Goal: Task Accomplishment & Management: Complete application form

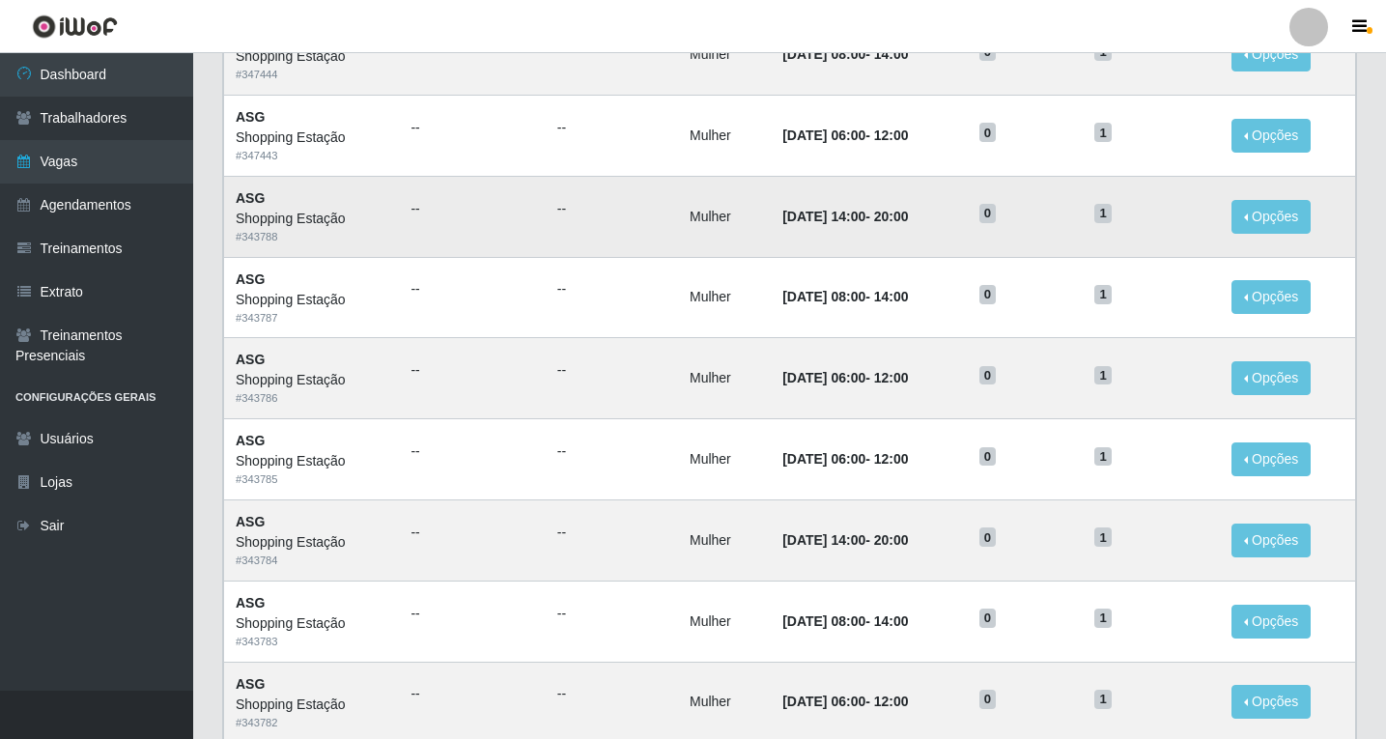
scroll to position [898, 0]
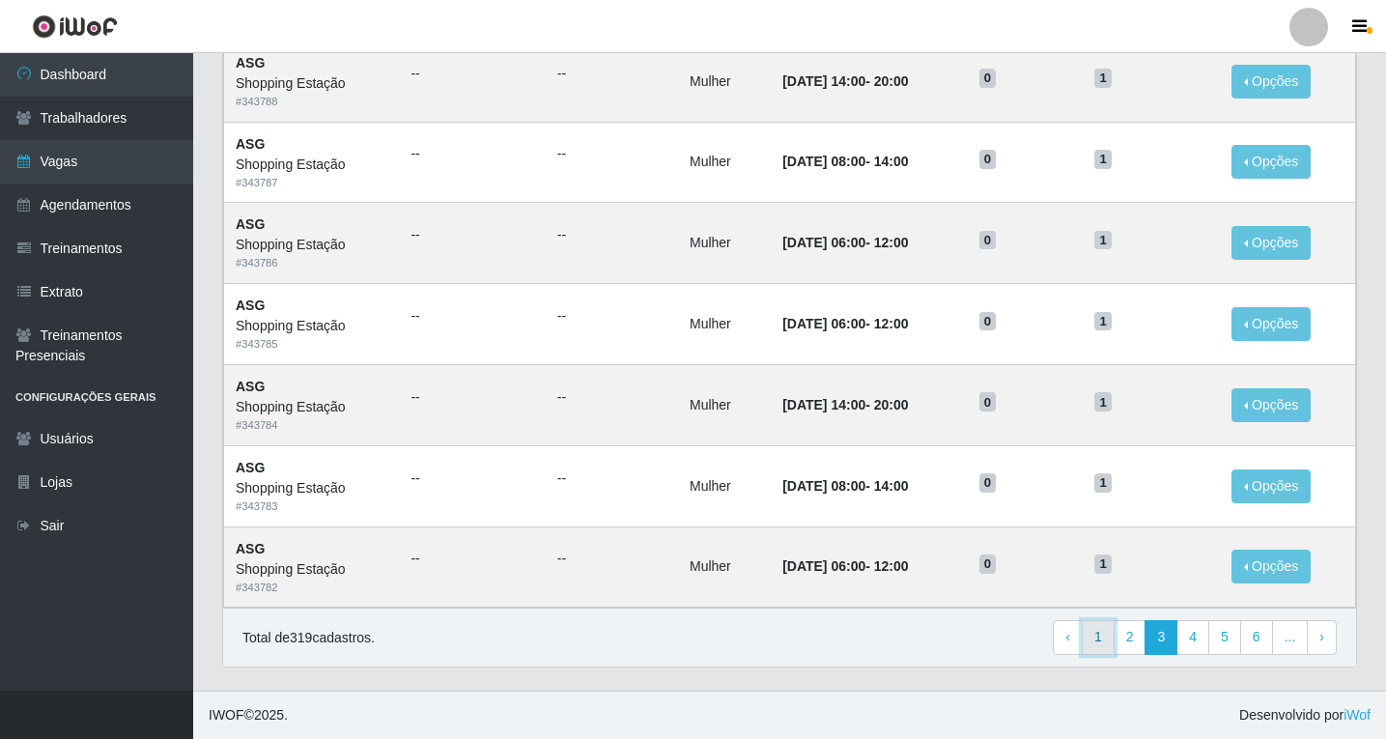
click at [1107, 643] on link "1" at bounding box center [1098, 637] width 33 height 35
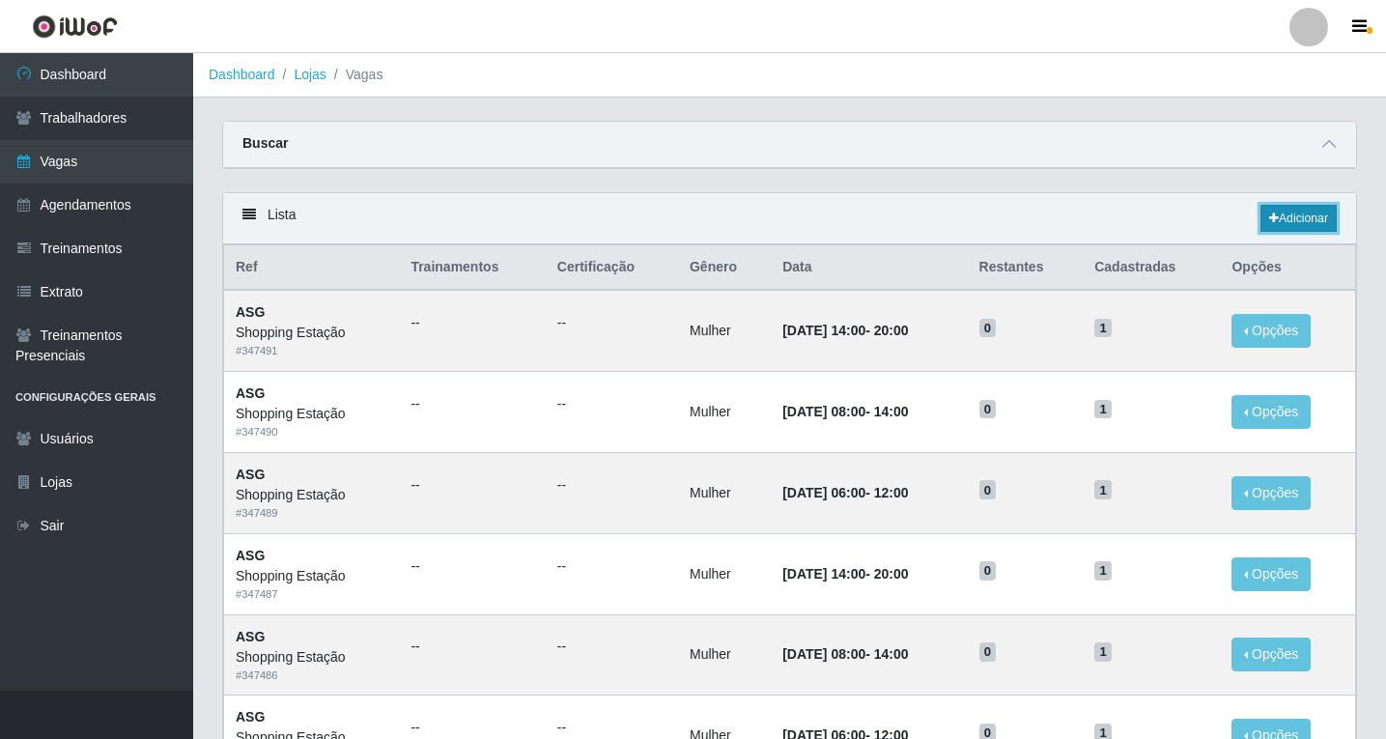
click at [1281, 223] on link "Adicionar" at bounding box center [1299, 218] width 76 height 27
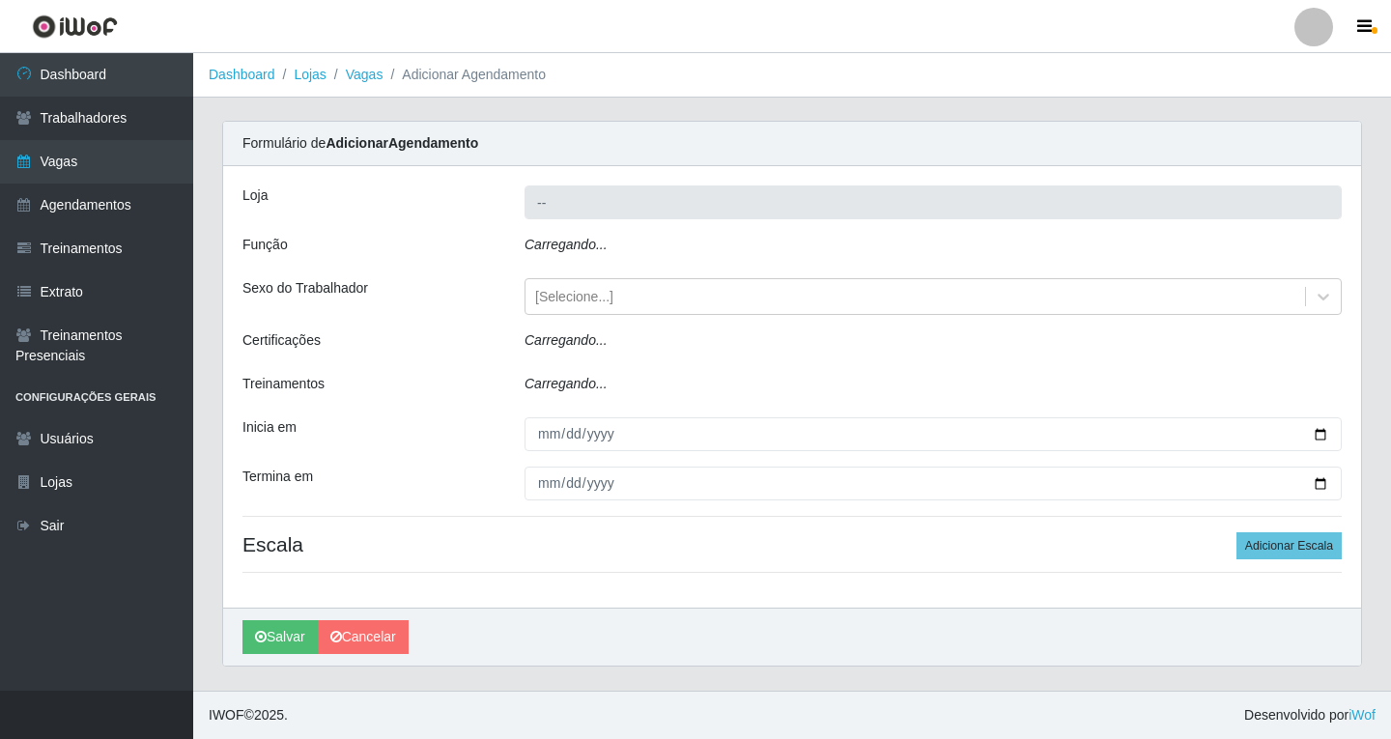
type input "Shopping Estação"
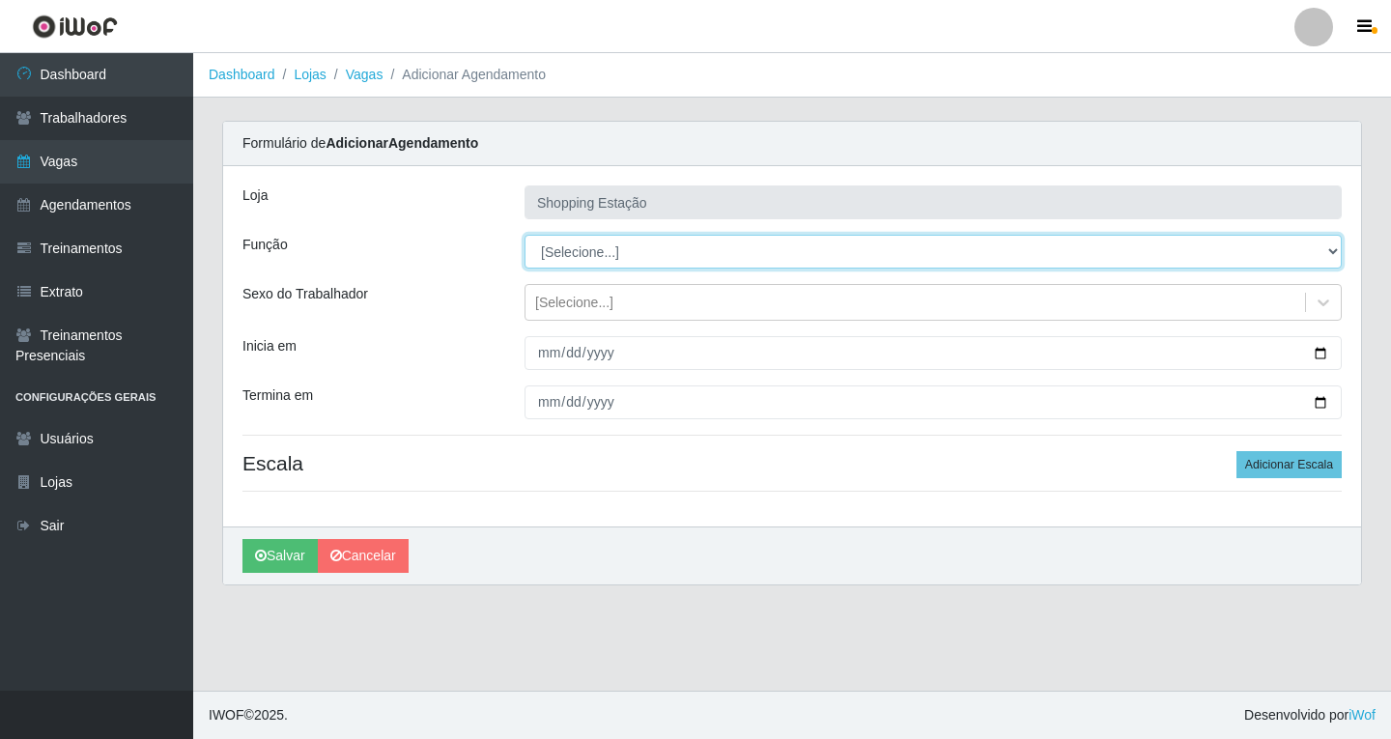
click at [577, 256] on select "[Selecione...] ASG ASG + ASG ++ Operador de Caixa Operador de Caixa + Operador …" at bounding box center [933, 252] width 817 height 34
select select "16"
click at [525, 235] on select "[Selecione...] ASG ASG + ASG ++ Operador de Caixa Operador de Caixa + Operador …" at bounding box center [933, 252] width 817 height 34
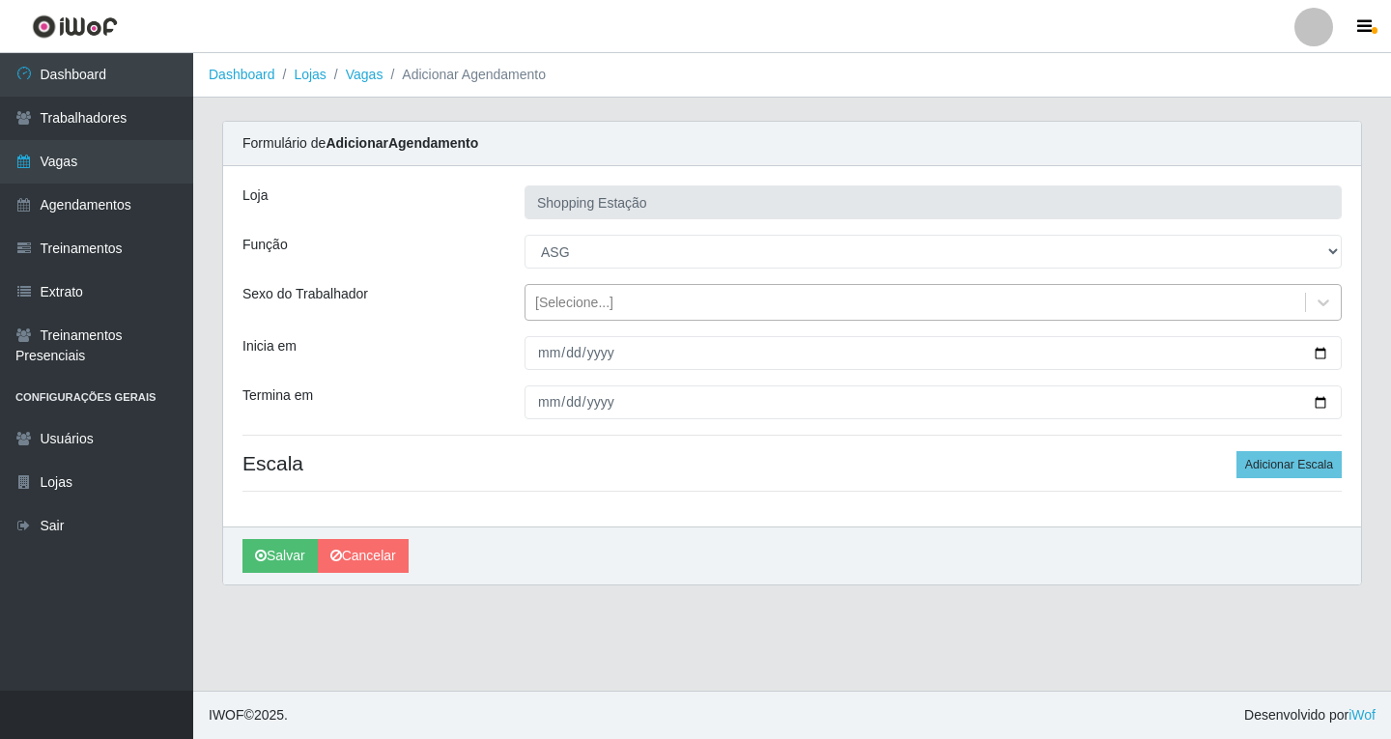
click at [565, 300] on div "[Selecione...]" at bounding box center [574, 303] width 78 height 20
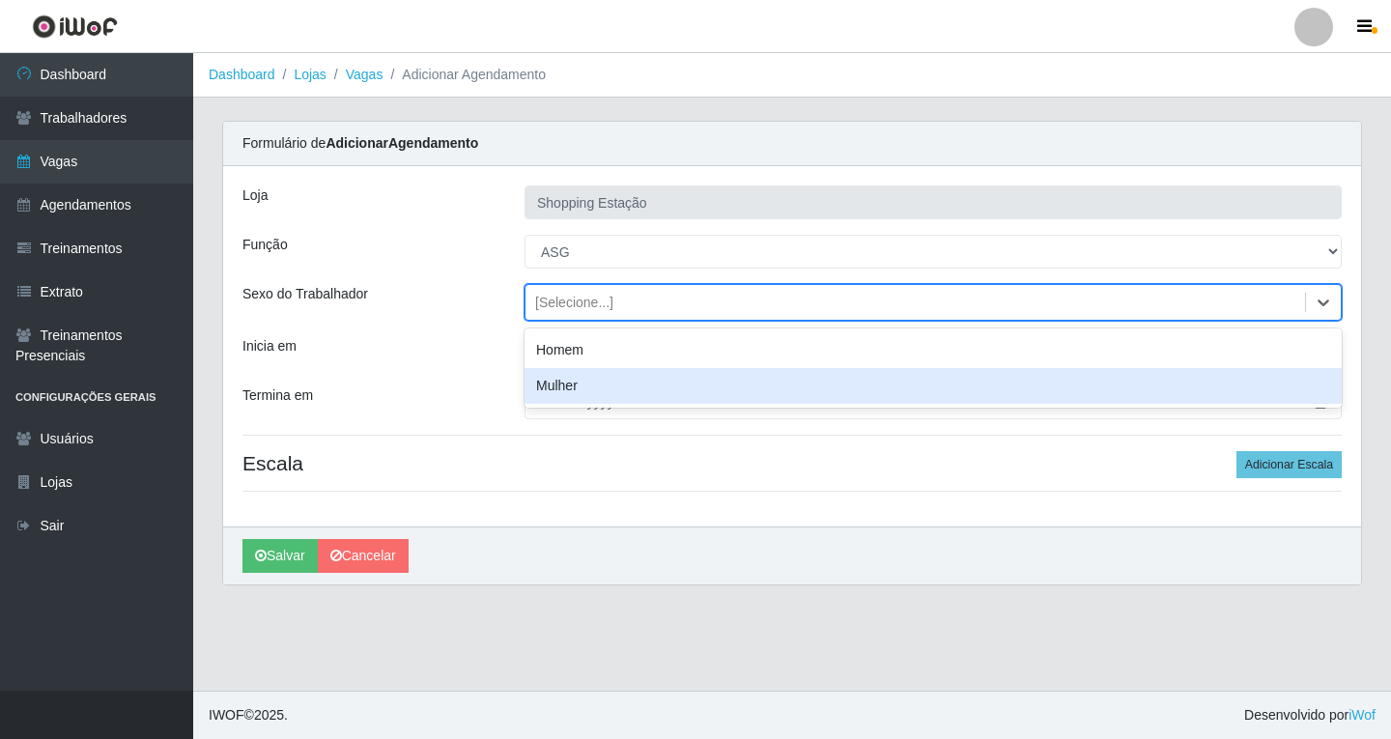
click at [579, 393] on div "Mulher" at bounding box center [933, 386] width 817 height 36
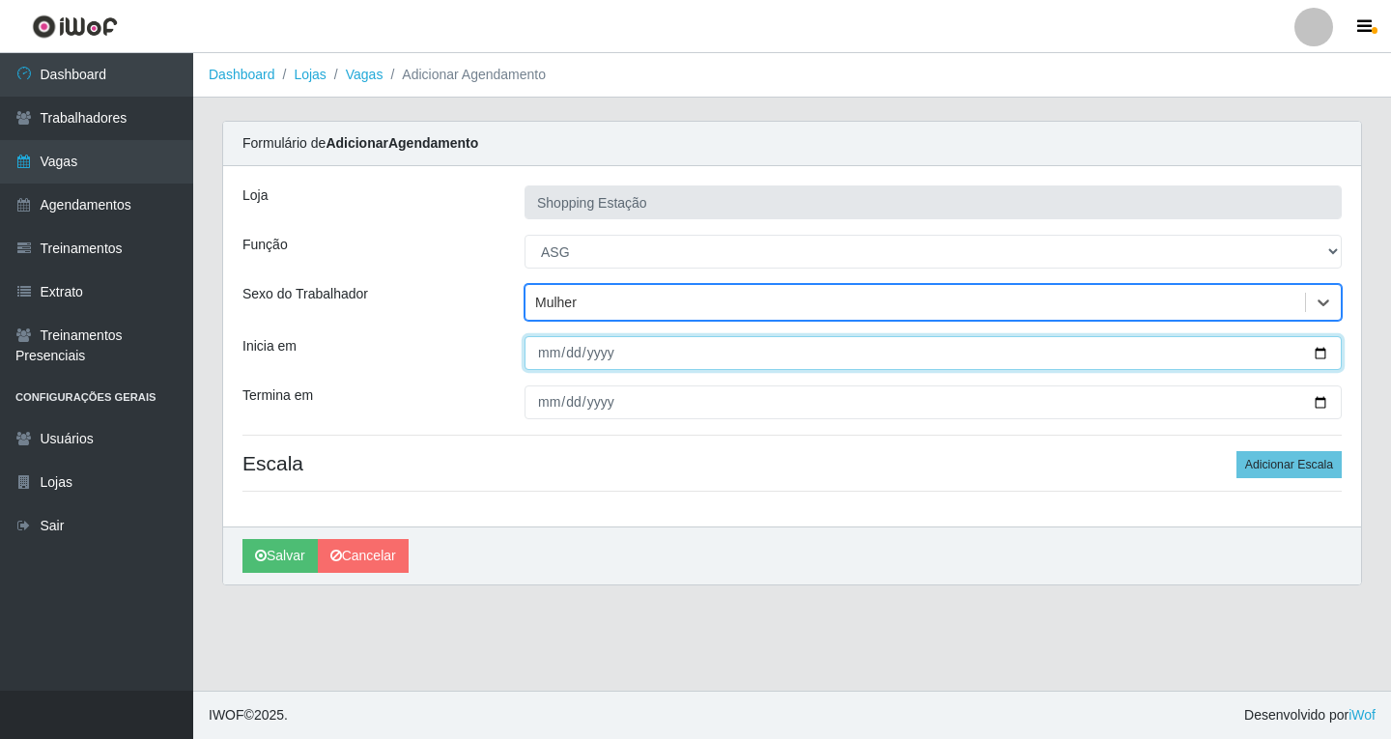
click at [544, 359] on input "Inicia em" at bounding box center [933, 353] width 817 height 34
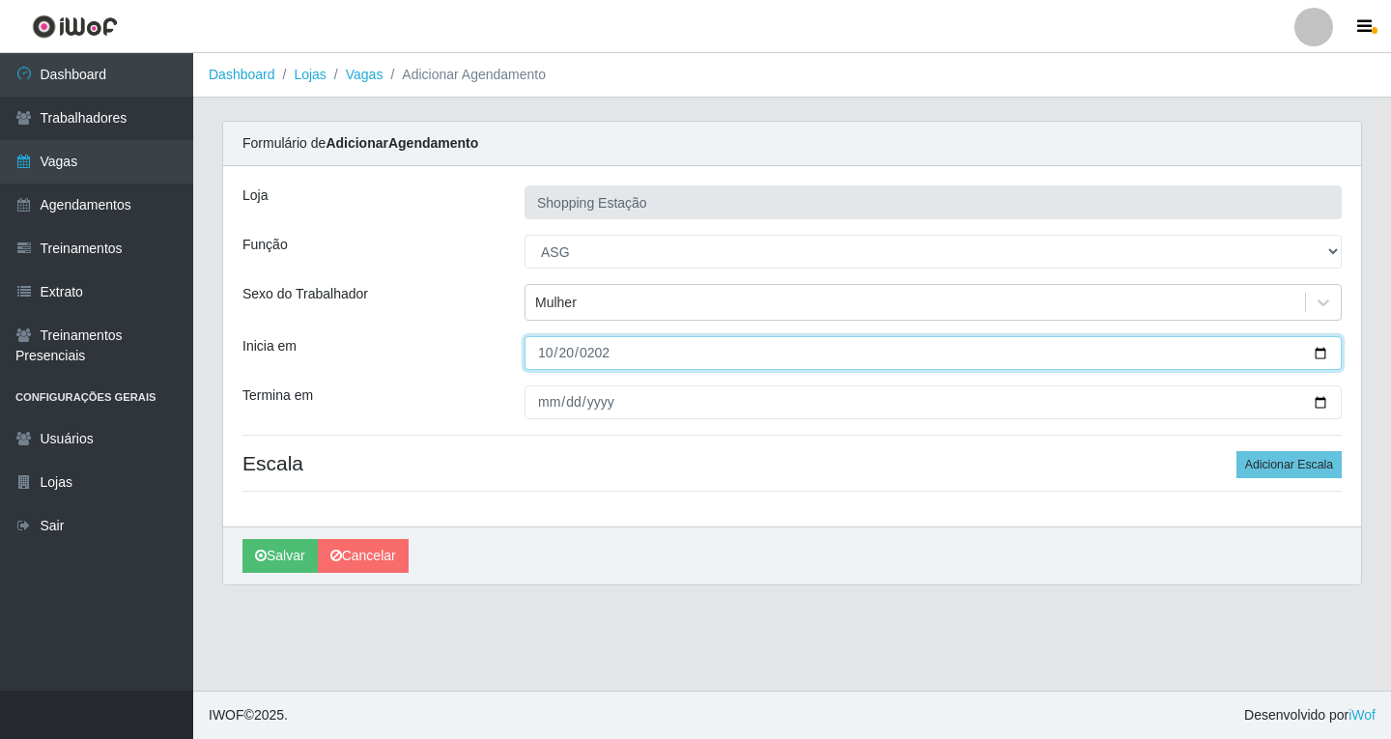
type input "2025-10-20"
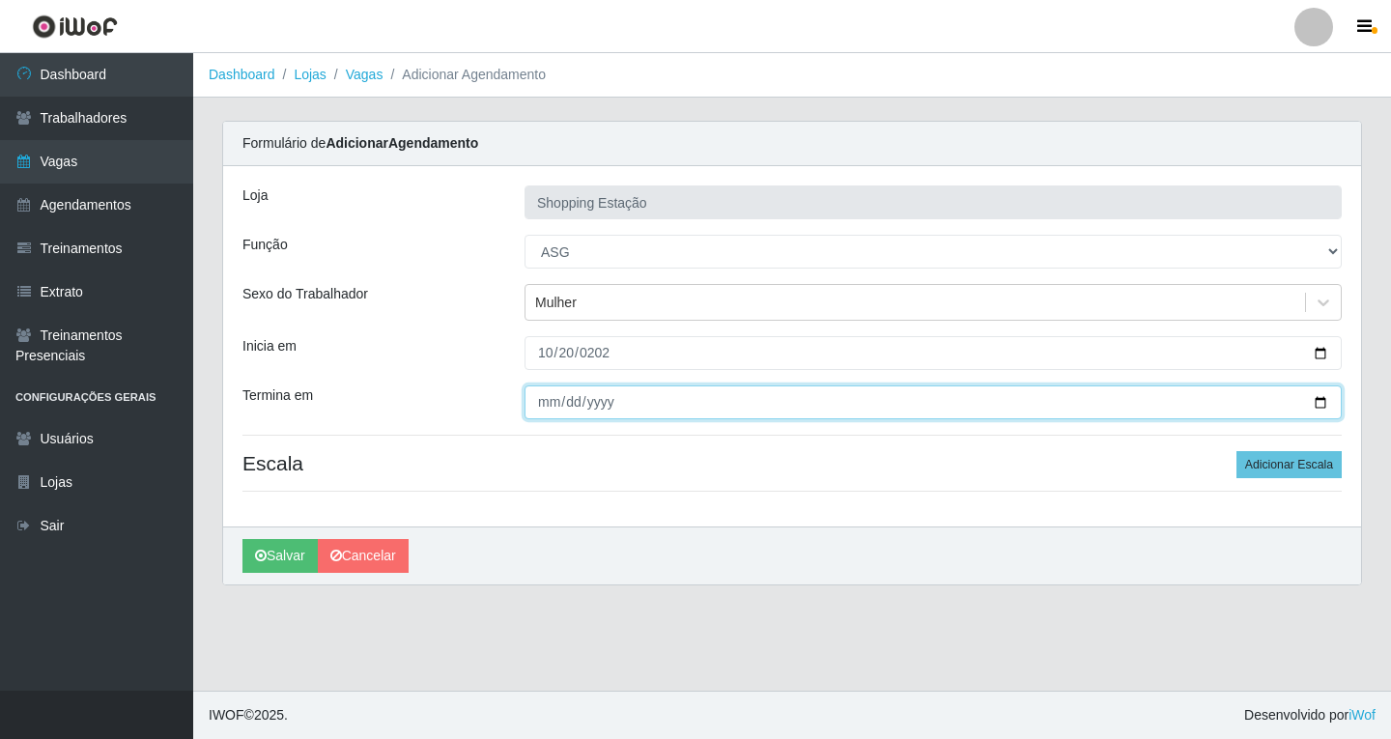
click at [542, 409] on input "Termina em" at bounding box center [933, 402] width 817 height 34
type input "2025-10-20"
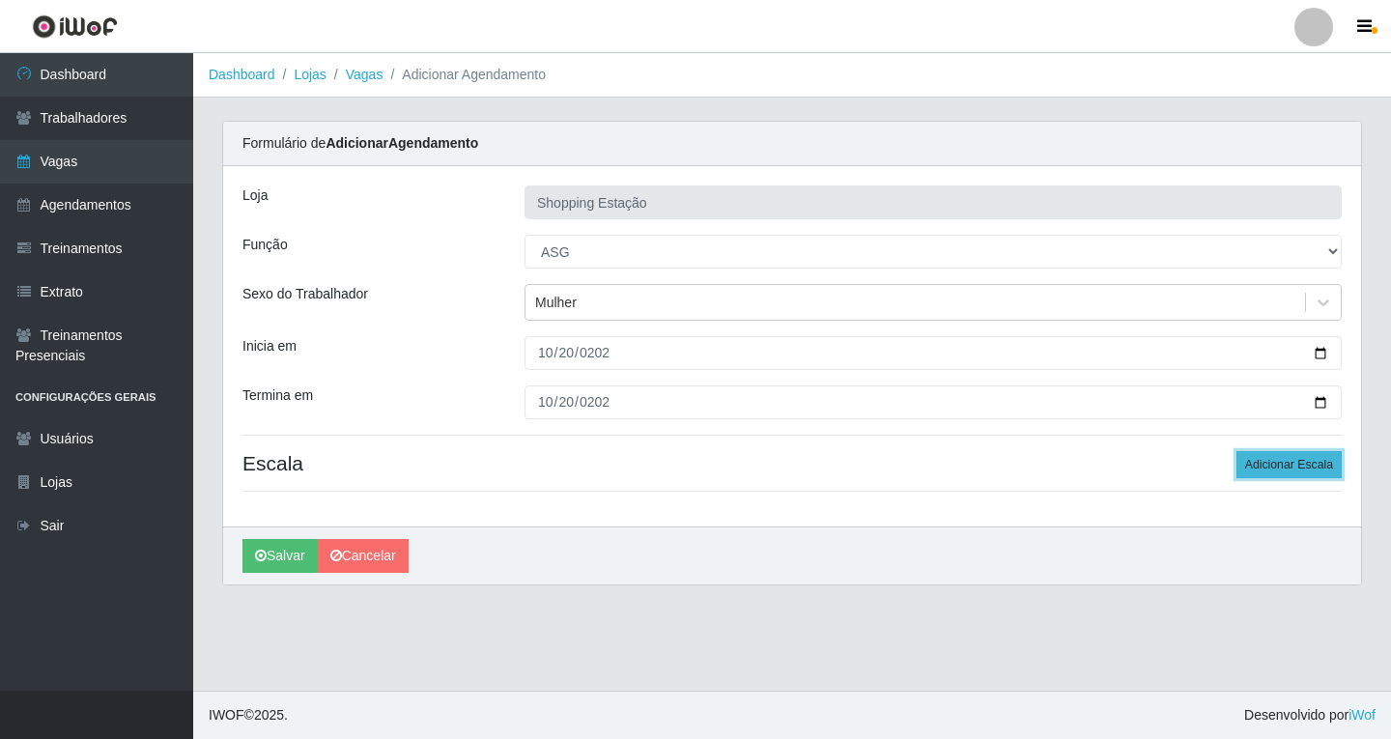
click at [1296, 468] on button "Adicionar Escala" at bounding box center [1289, 464] width 105 height 27
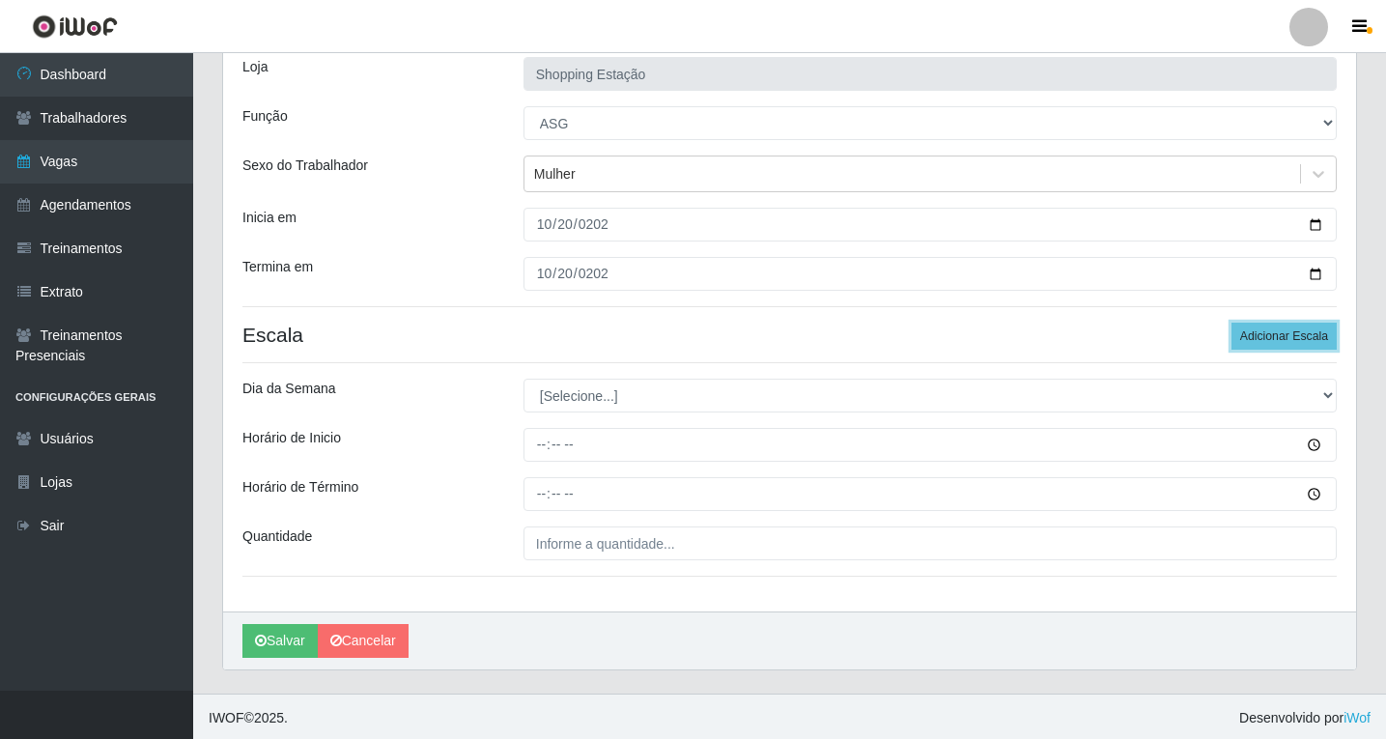
scroll to position [131, 0]
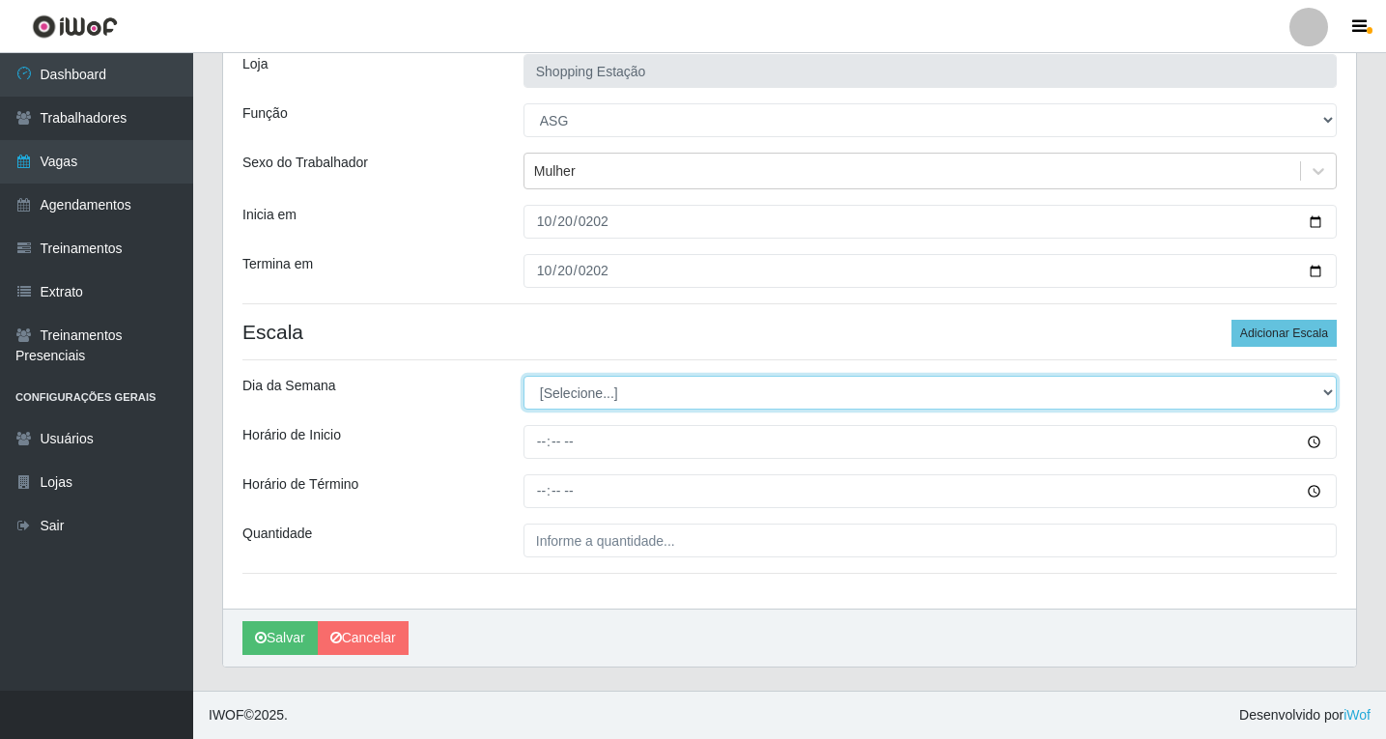
click at [565, 389] on select "[Selecione...] Segunda Terça Quarta Quinta Sexta Sábado Domingo" at bounding box center [930, 393] width 813 height 34
select select "1"
click at [524, 376] on select "[Selecione...] Segunda Terça Quarta Quinta Sexta Sábado Domingo" at bounding box center [930, 393] width 813 height 34
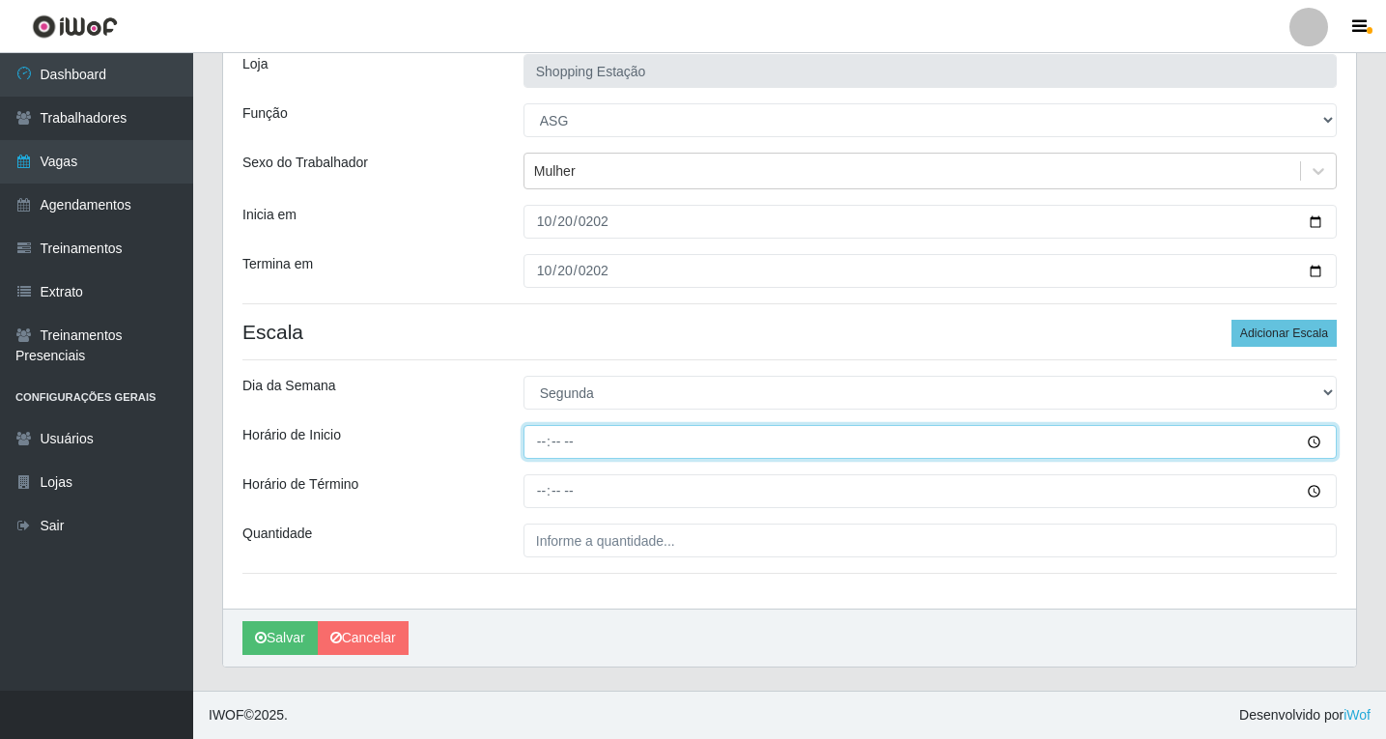
click at [539, 442] on input "Horário de Inicio" at bounding box center [930, 442] width 813 height 34
type input "06:00"
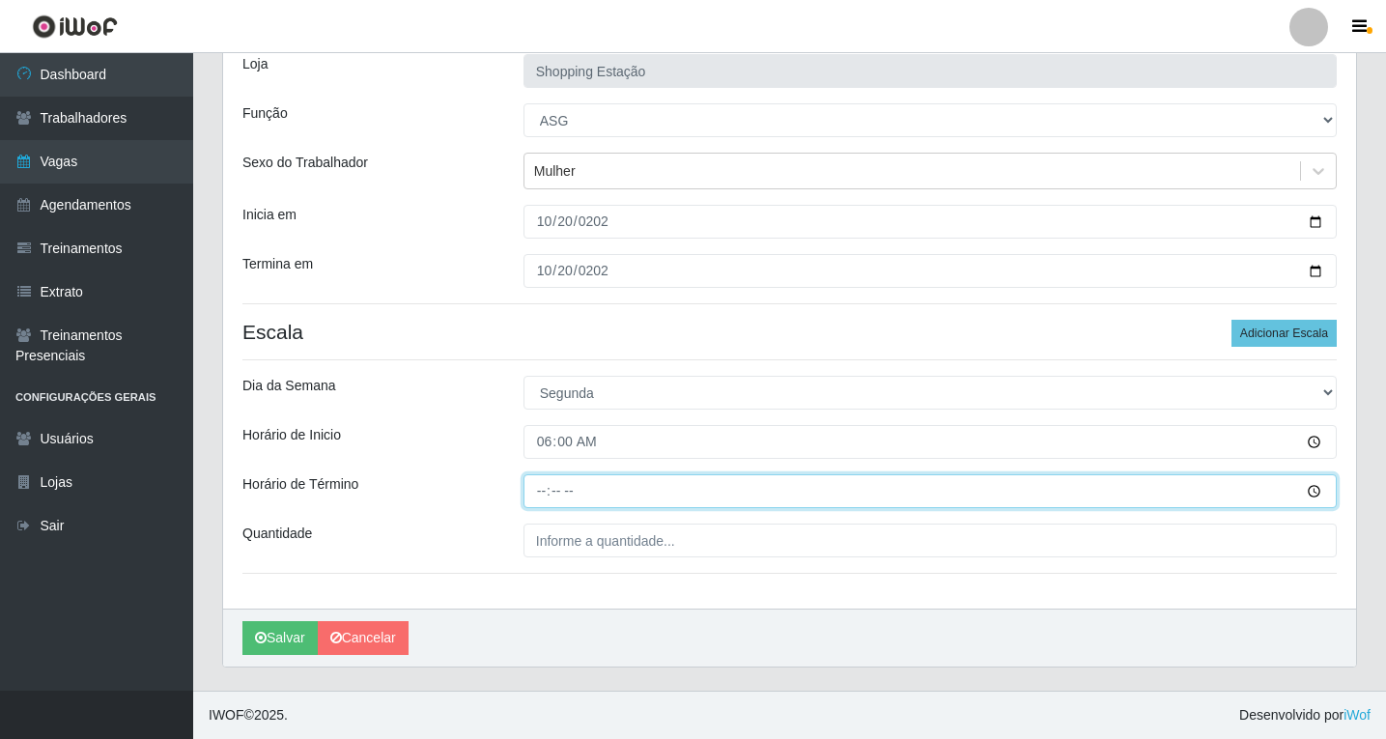
click at [535, 496] on input "Horário de Término" at bounding box center [930, 491] width 813 height 34
type input "12:00"
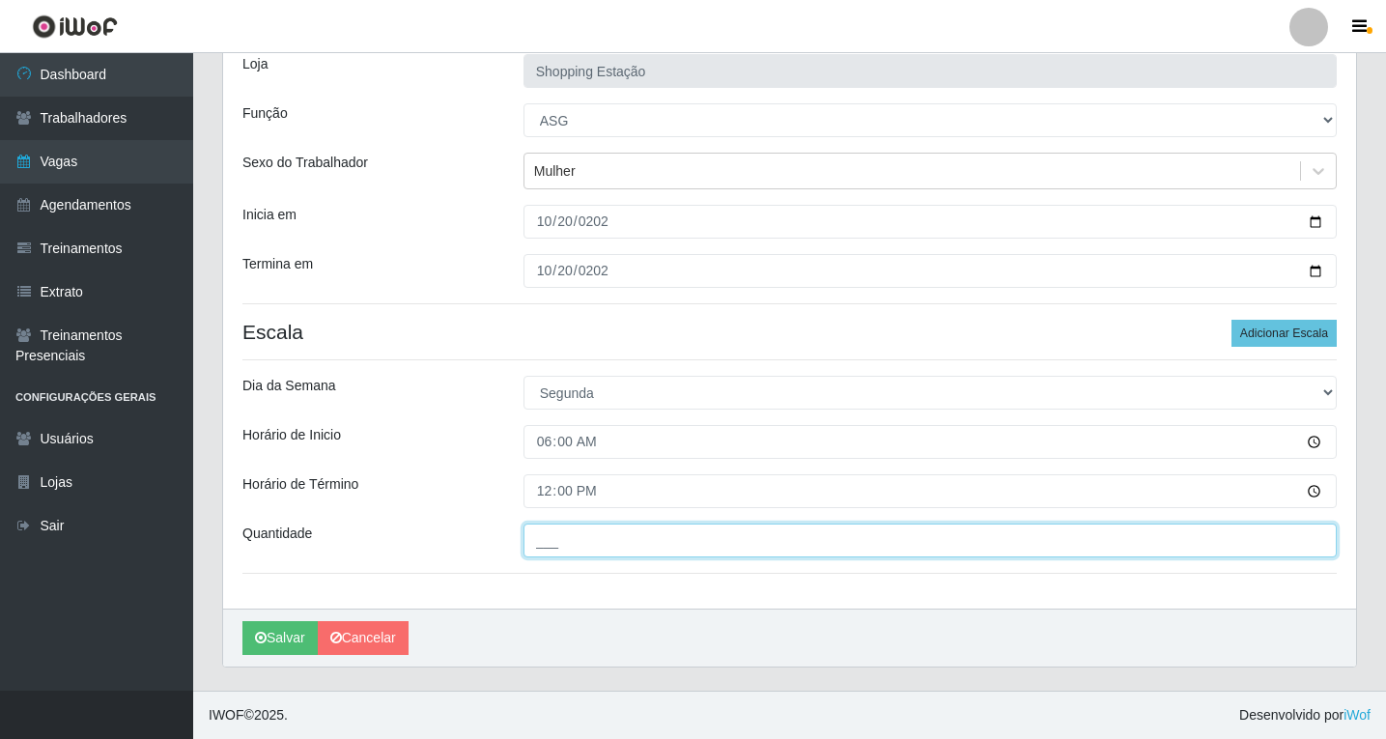
click at [585, 547] on input "___" at bounding box center [930, 541] width 813 height 34
type input "1__"
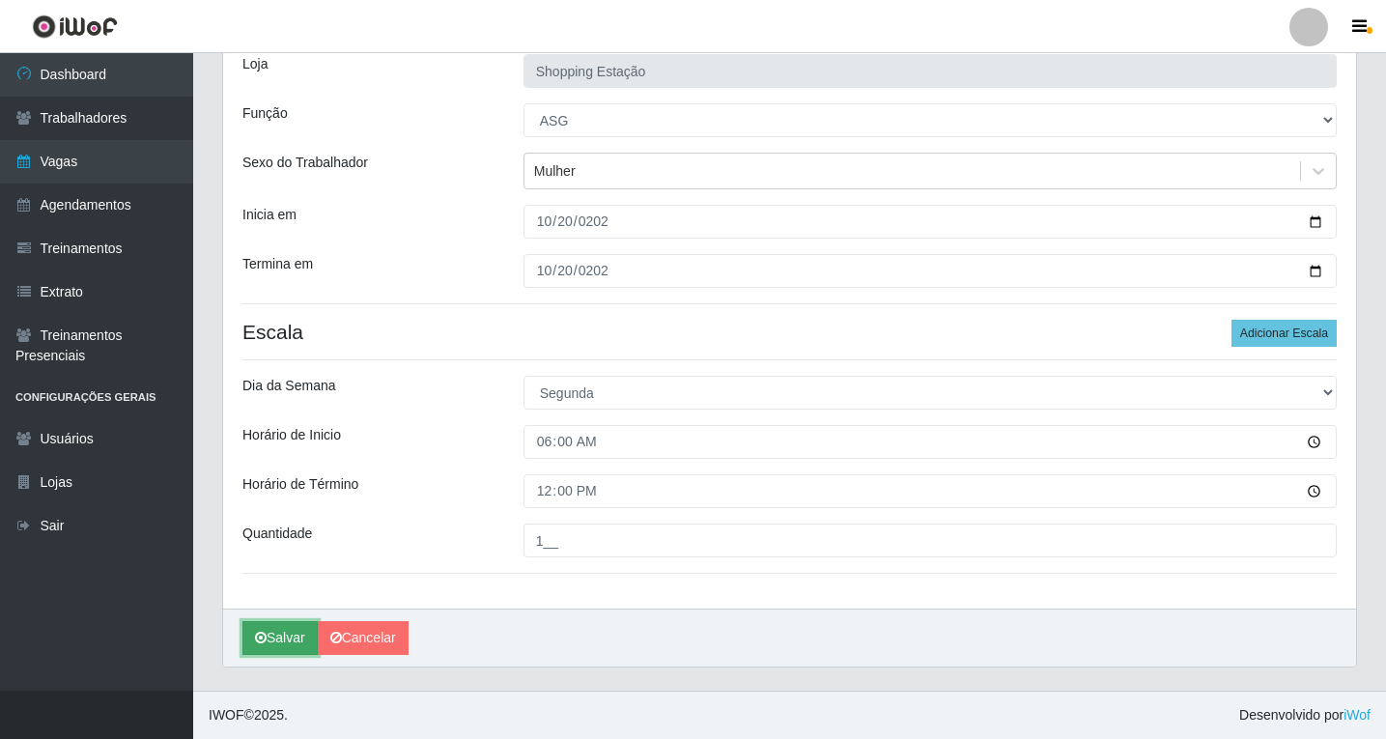
click at [276, 643] on button "Salvar" at bounding box center [279, 638] width 75 height 34
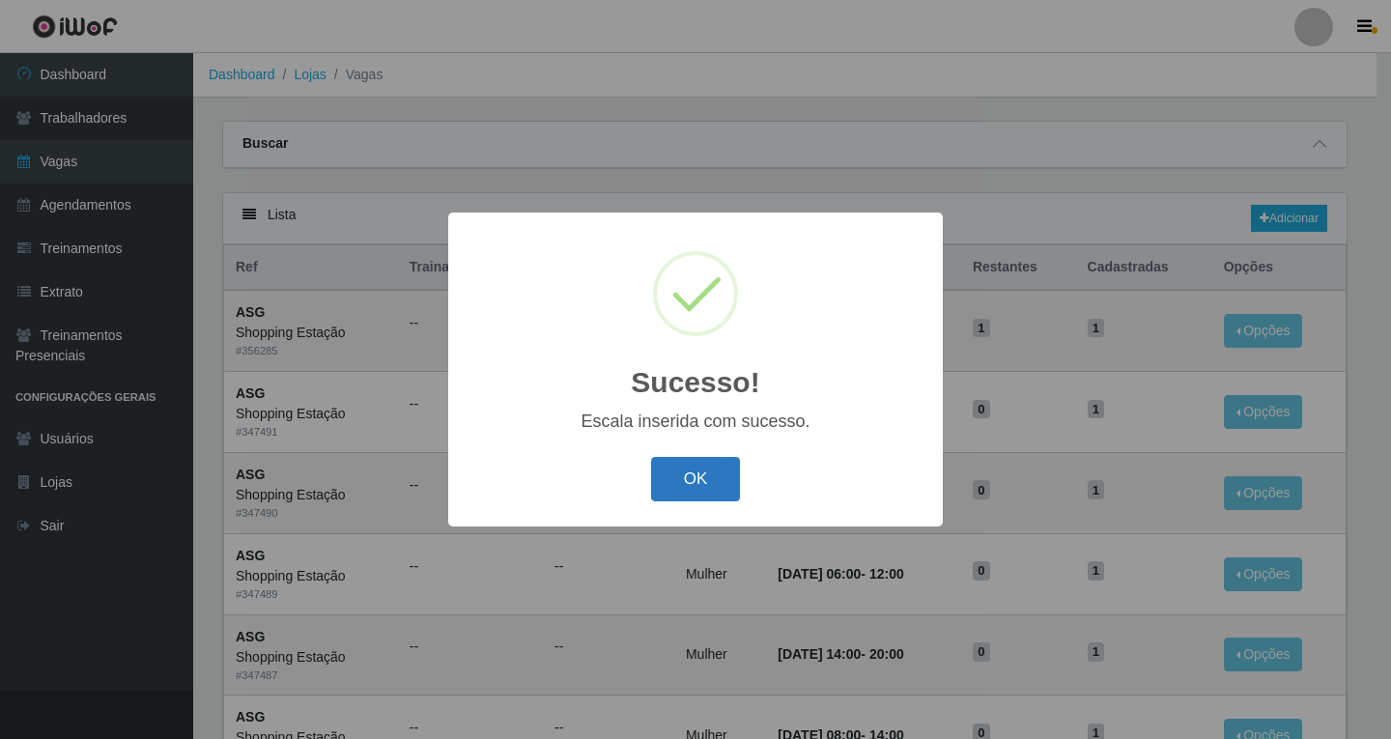
click at [694, 496] on button "OK" at bounding box center [696, 479] width 90 height 45
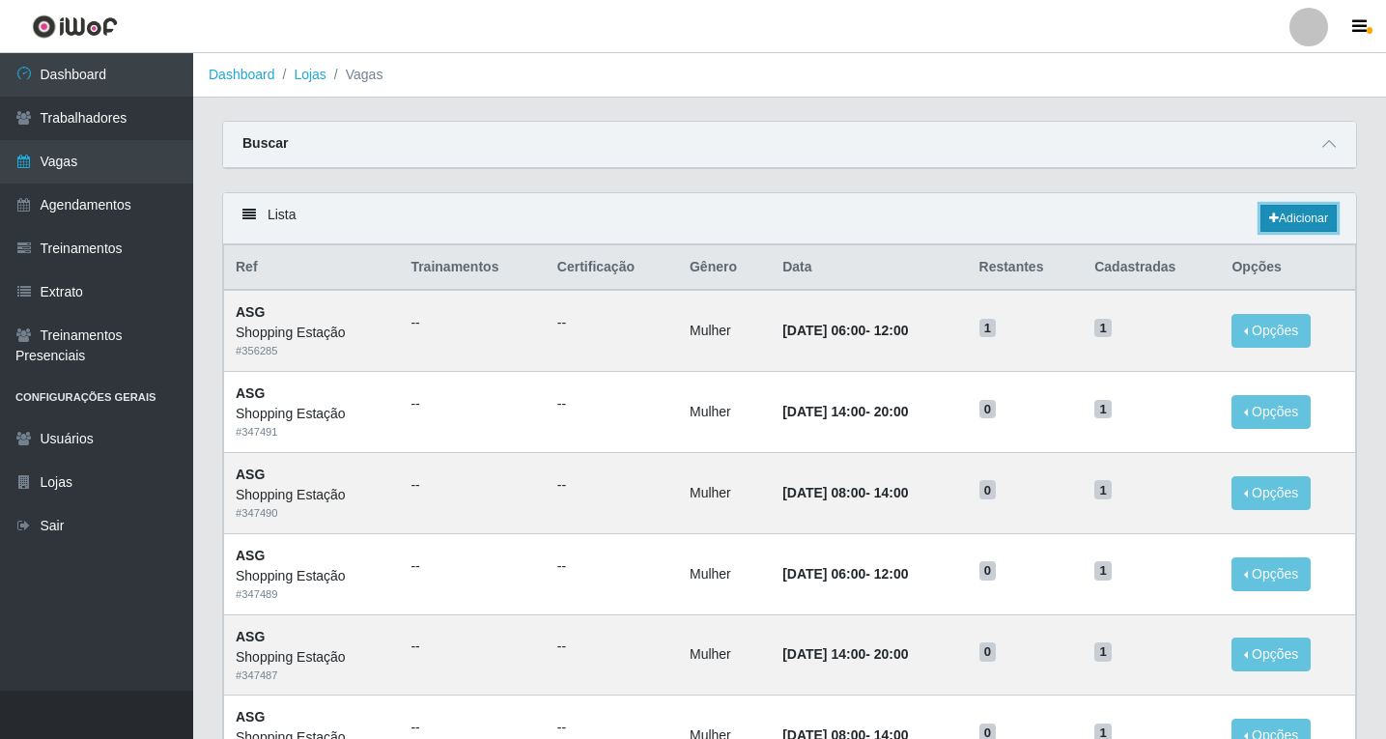
click at [1326, 216] on link "Adicionar" at bounding box center [1299, 218] width 76 height 27
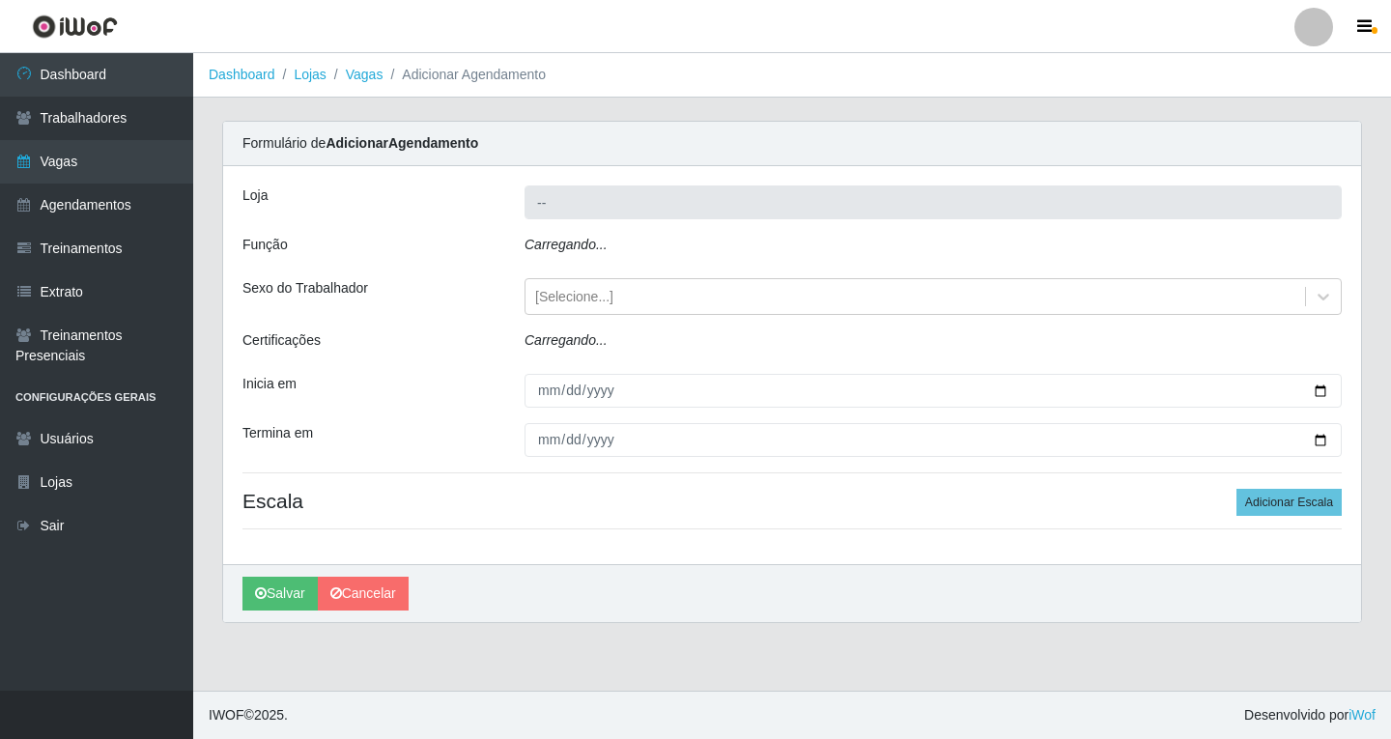
type input "Shopping Estação"
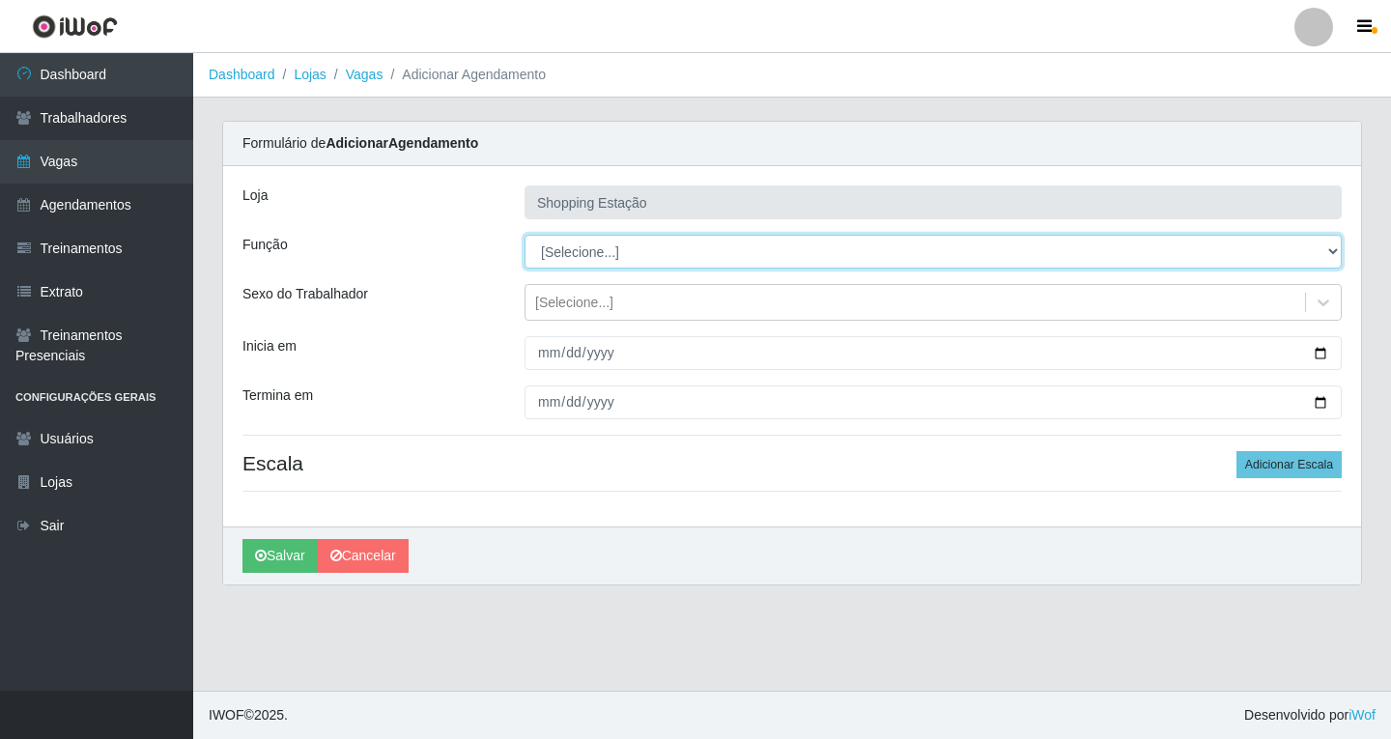
click at [566, 256] on select "[Selecione...] ASG ASG + ASG ++ Operador de Caixa Operador de Caixa + Operador …" at bounding box center [933, 252] width 817 height 34
select select "16"
click at [525, 235] on select "[Selecione...] ASG ASG + ASG ++ Operador de Caixa Operador de Caixa + Operador …" at bounding box center [933, 252] width 817 height 34
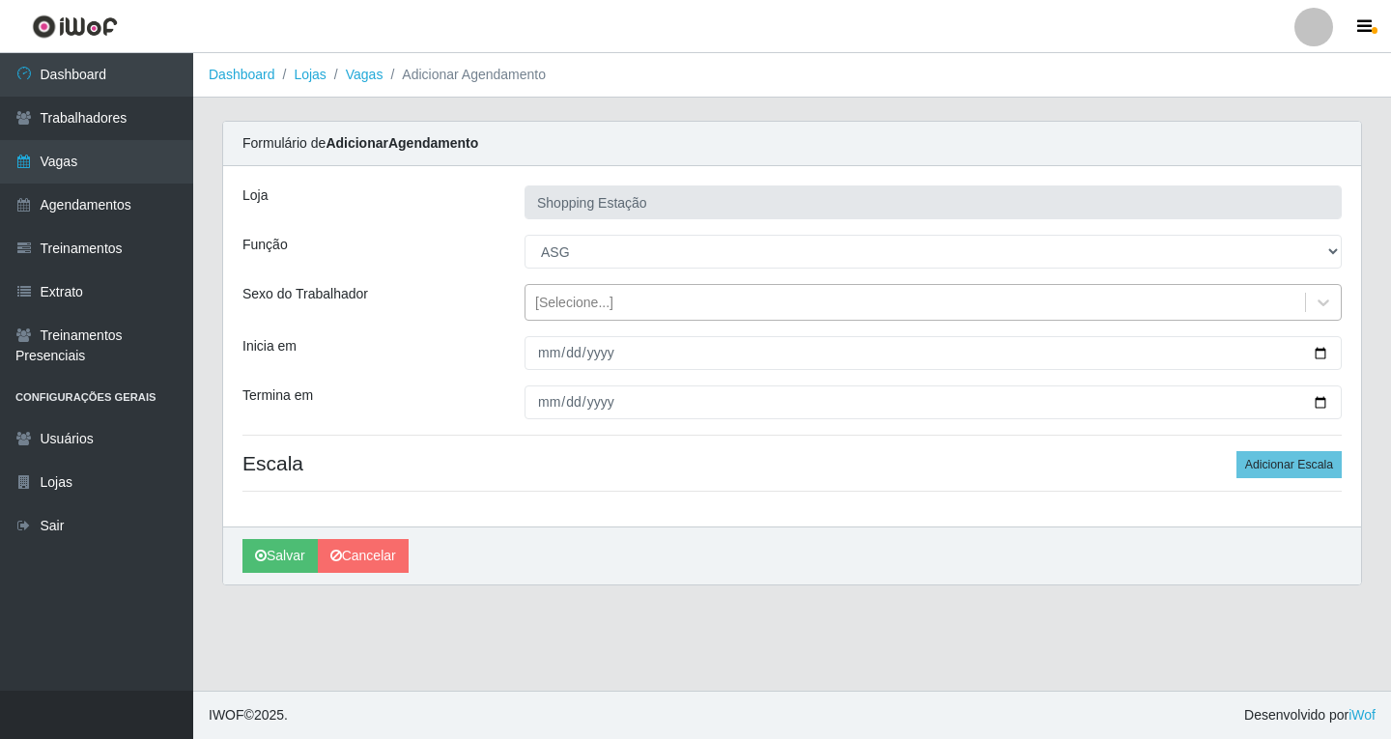
click at [572, 297] on div "[Selecione...]" at bounding box center [574, 303] width 78 height 20
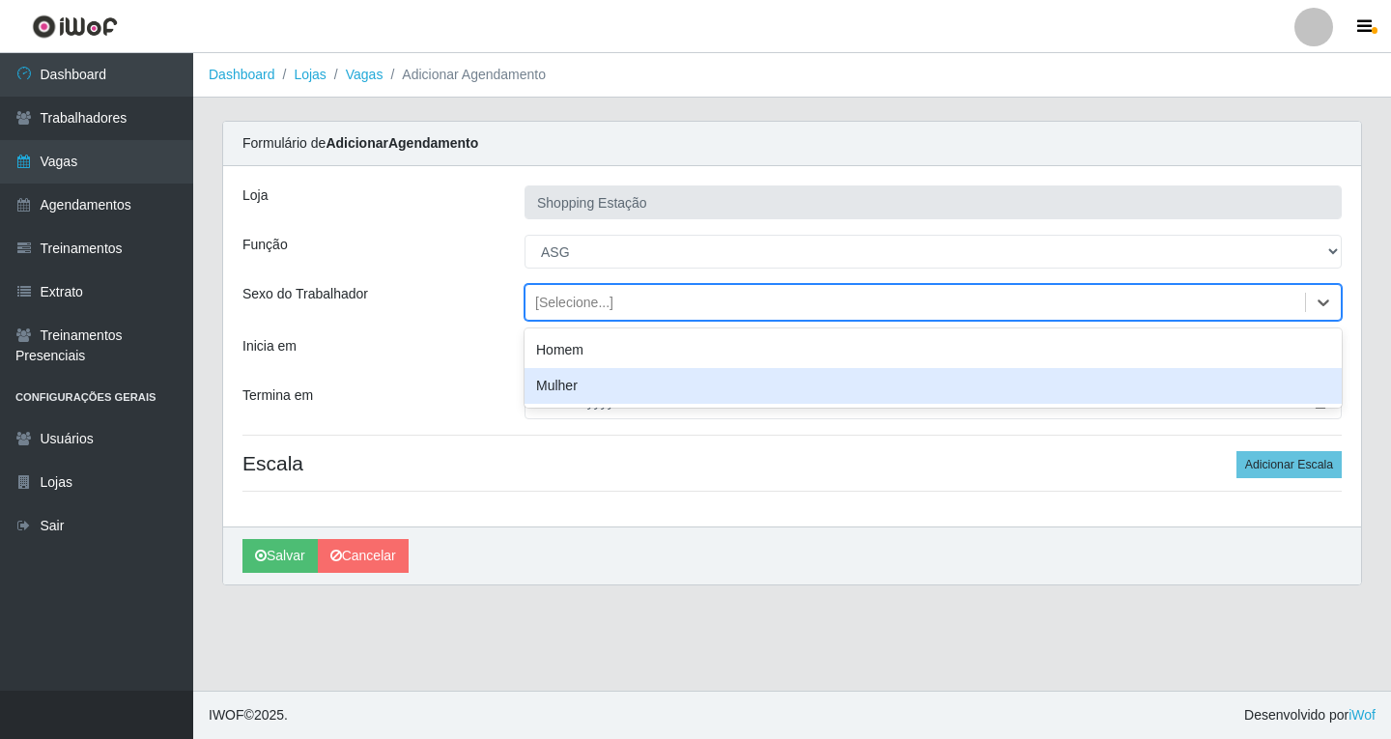
click at [556, 386] on div "Mulher" at bounding box center [933, 386] width 817 height 36
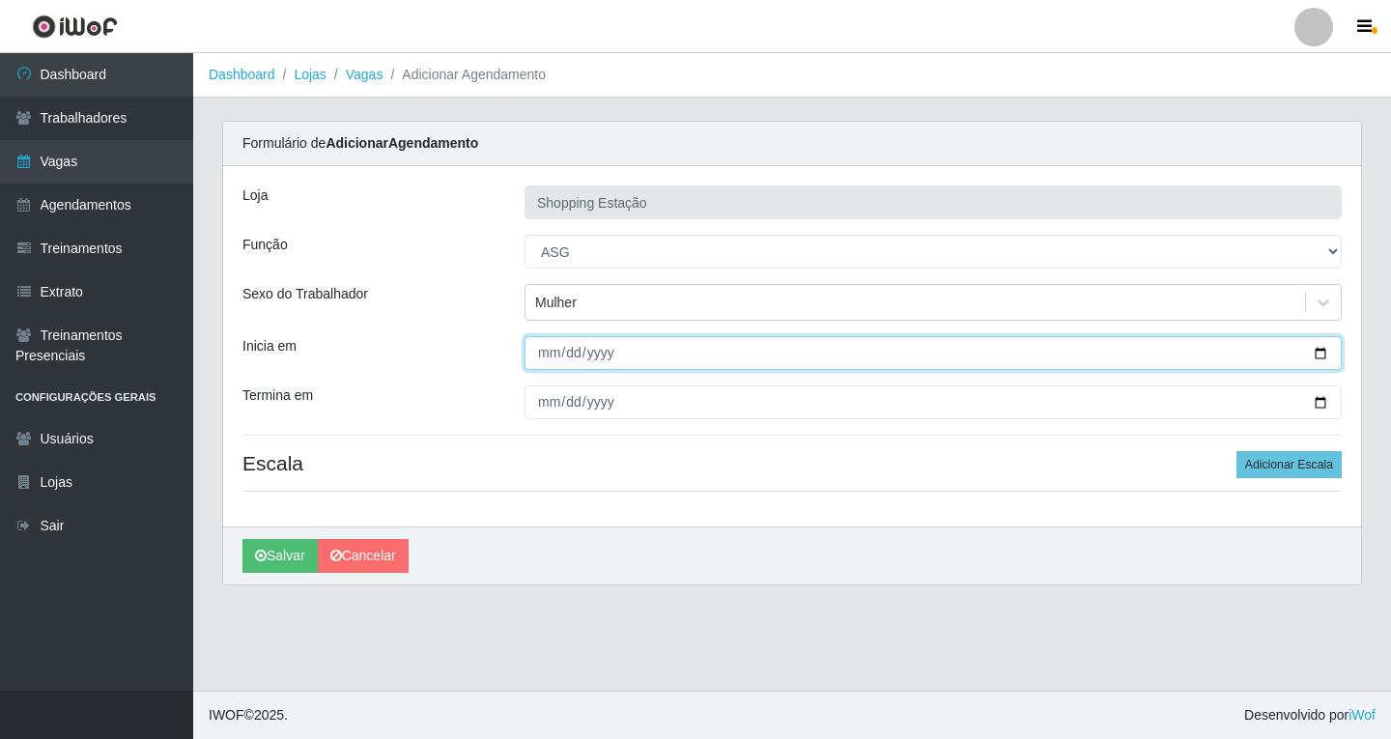
click at [541, 357] on input "Inicia em" at bounding box center [933, 353] width 817 height 34
type input "2025-10-21"
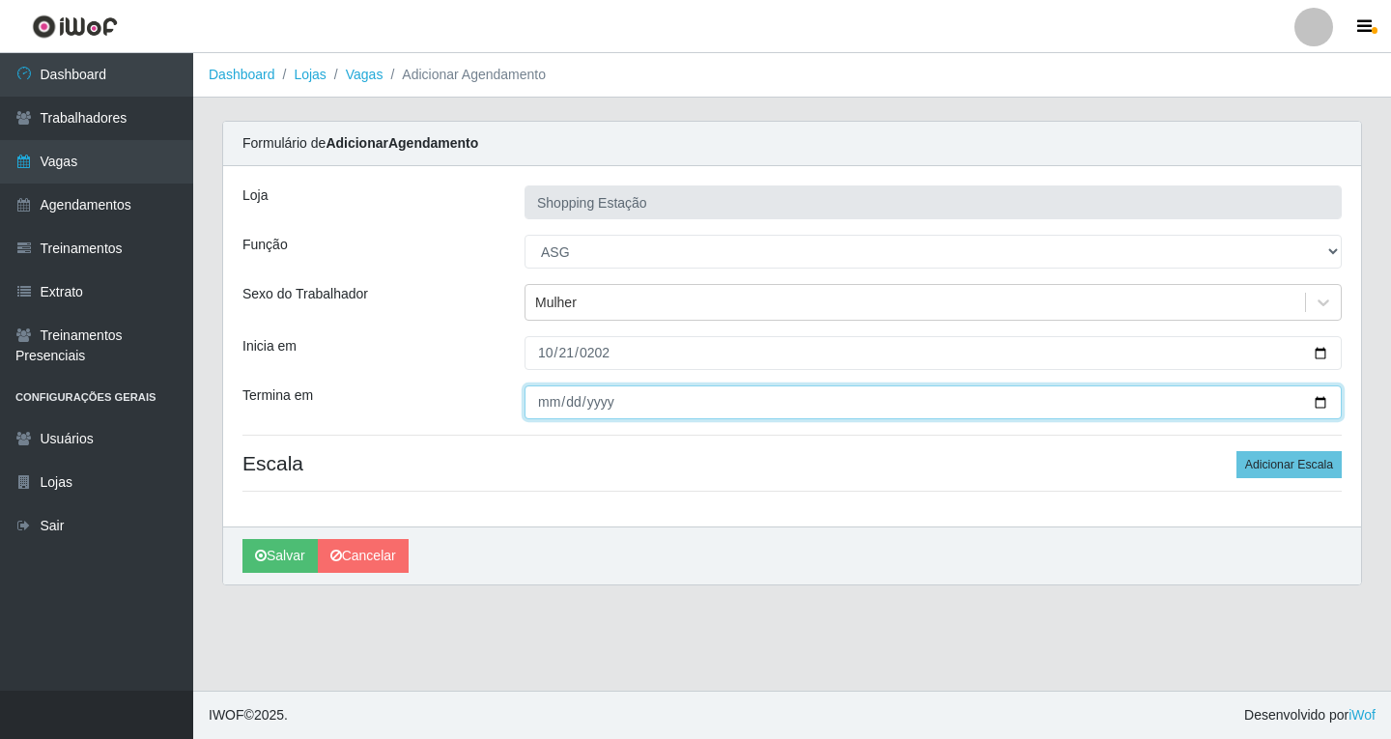
click at [546, 406] on input "Termina em" at bounding box center [933, 402] width 817 height 34
type input "2025-10-21"
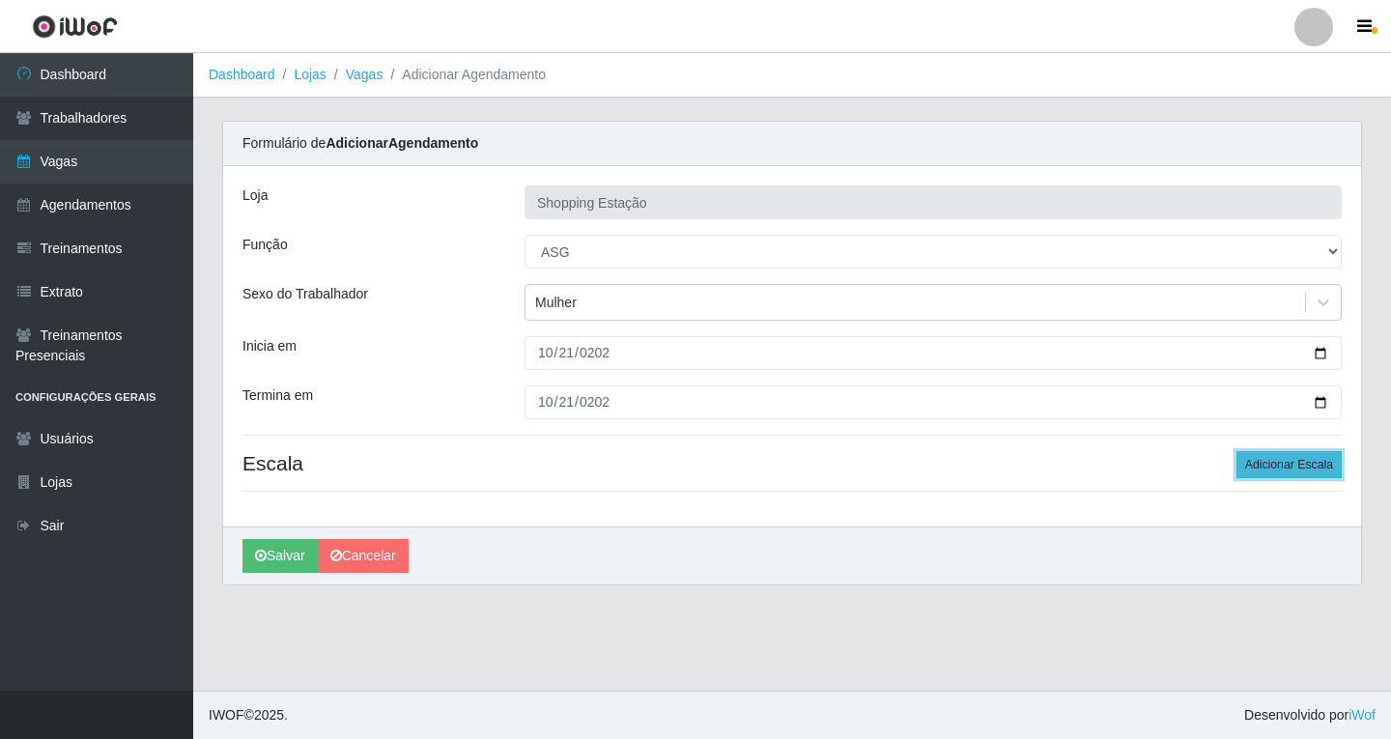
click at [1267, 469] on button "Adicionar Escala" at bounding box center [1289, 464] width 105 height 27
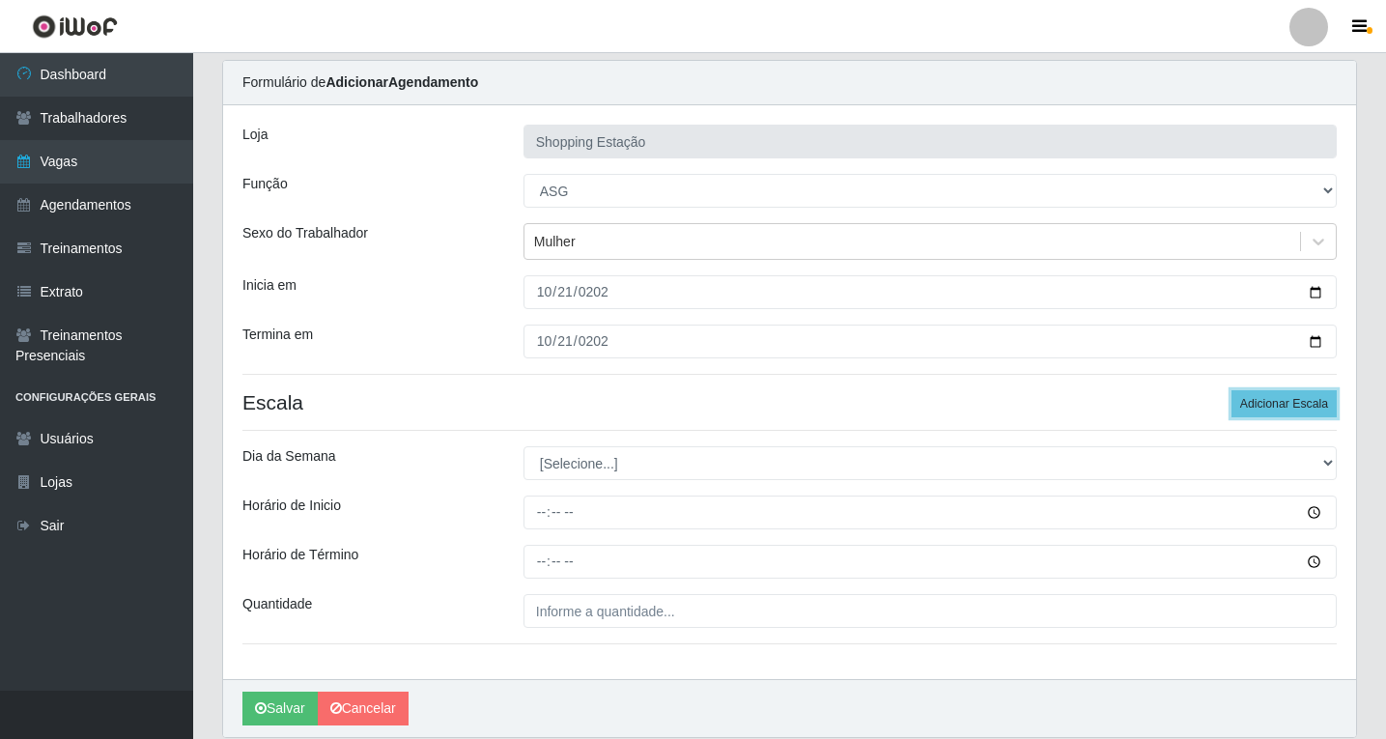
scroll to position [131, 0]
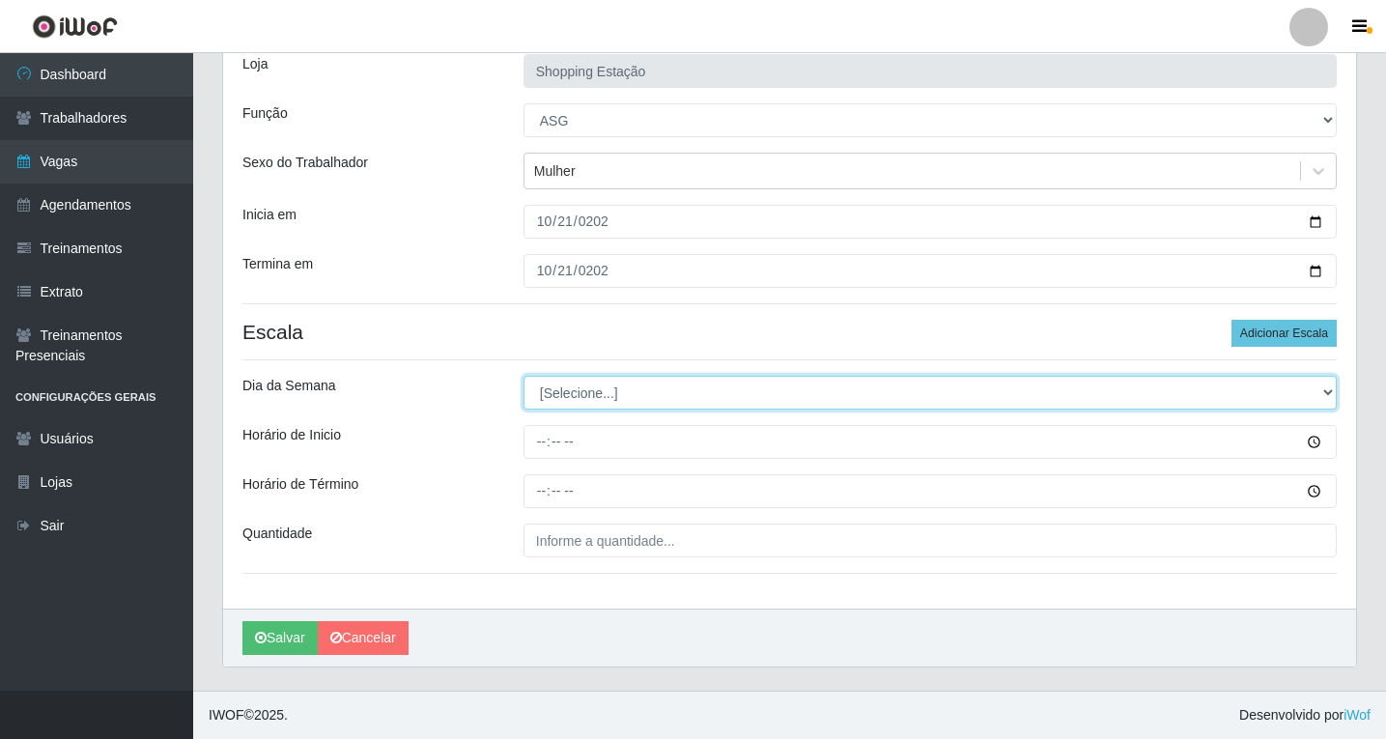
click at [570, 394] on select "[Selecione...] Segunda Terça Quarta Quinta Sexta Sábado Domingo" at bounding box center [930, 393] width 813 height 34
click at [524, 376] on select "[Selecione...] Segunda Terça Quarta Quinta Sexta Sábado Domingo" at bounding box center [930, 393] width 813 height 34
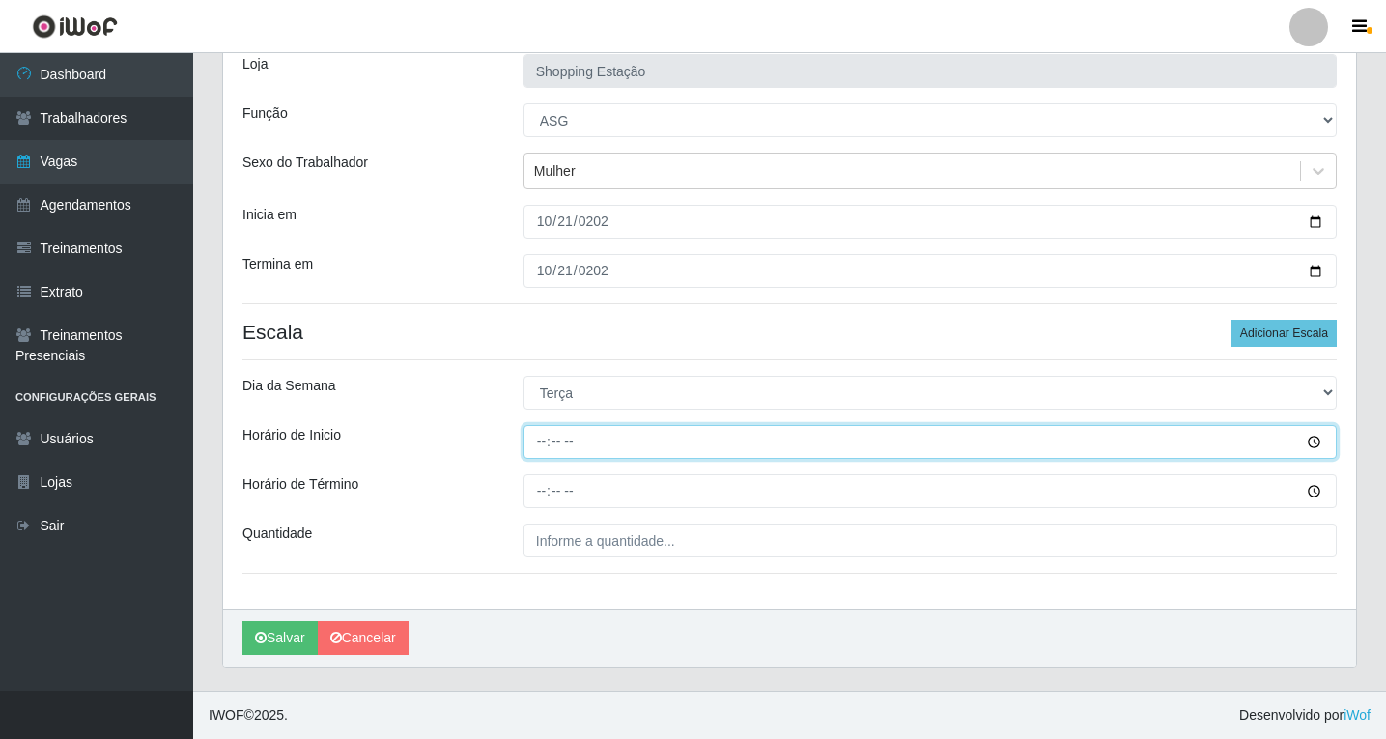
click at [541, 445] on input "Horário de Inicio" at bounding box center [930, 442] width 813 height 34
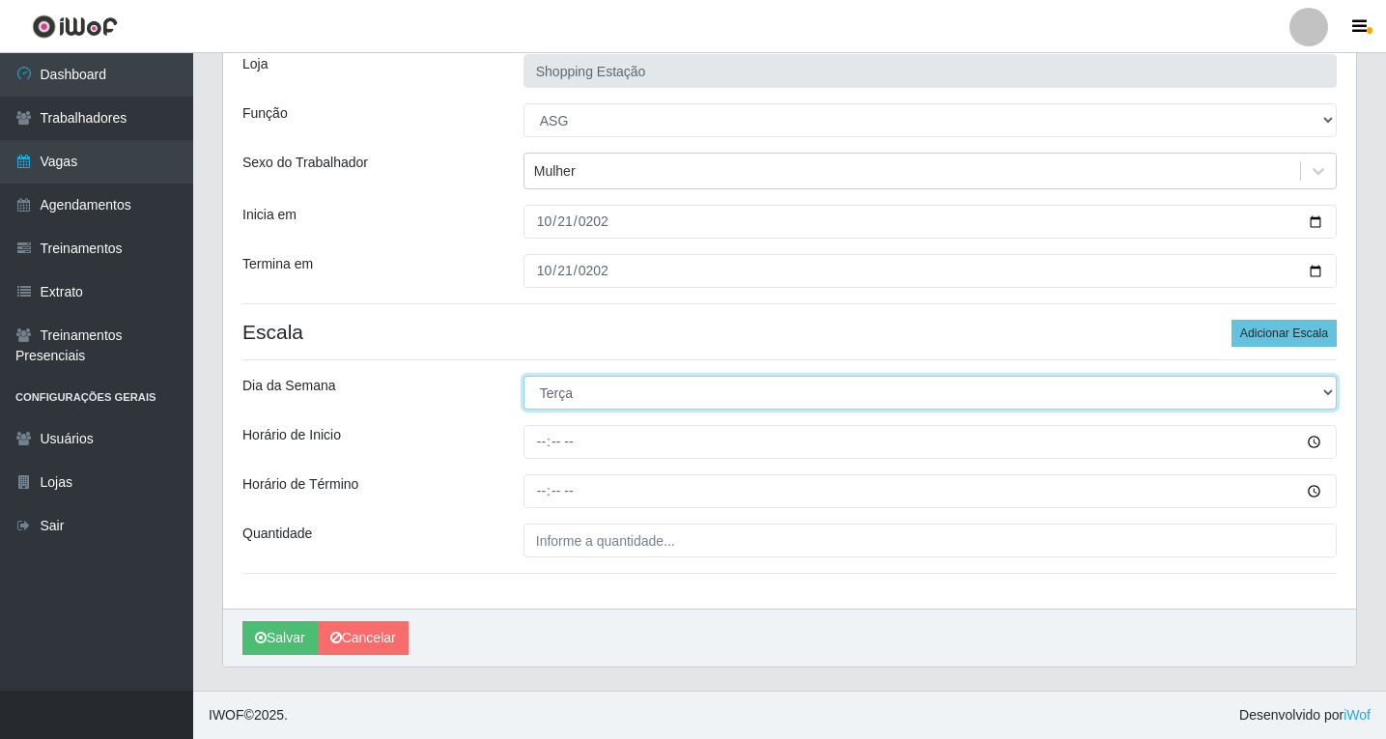
click at [548, 393] on select "[Selecione...] Segunda Terça Quarta Quinta Sexta Sábado Domingo" at bounding box center [930, 393] width 813 height 34
select select "1"
click at [524, 376] on select "[Selecione...] Segunda Terça Quarta Quinta Sexta Sábado Domingo" at bounding box center [930, 393] width 813 height 34
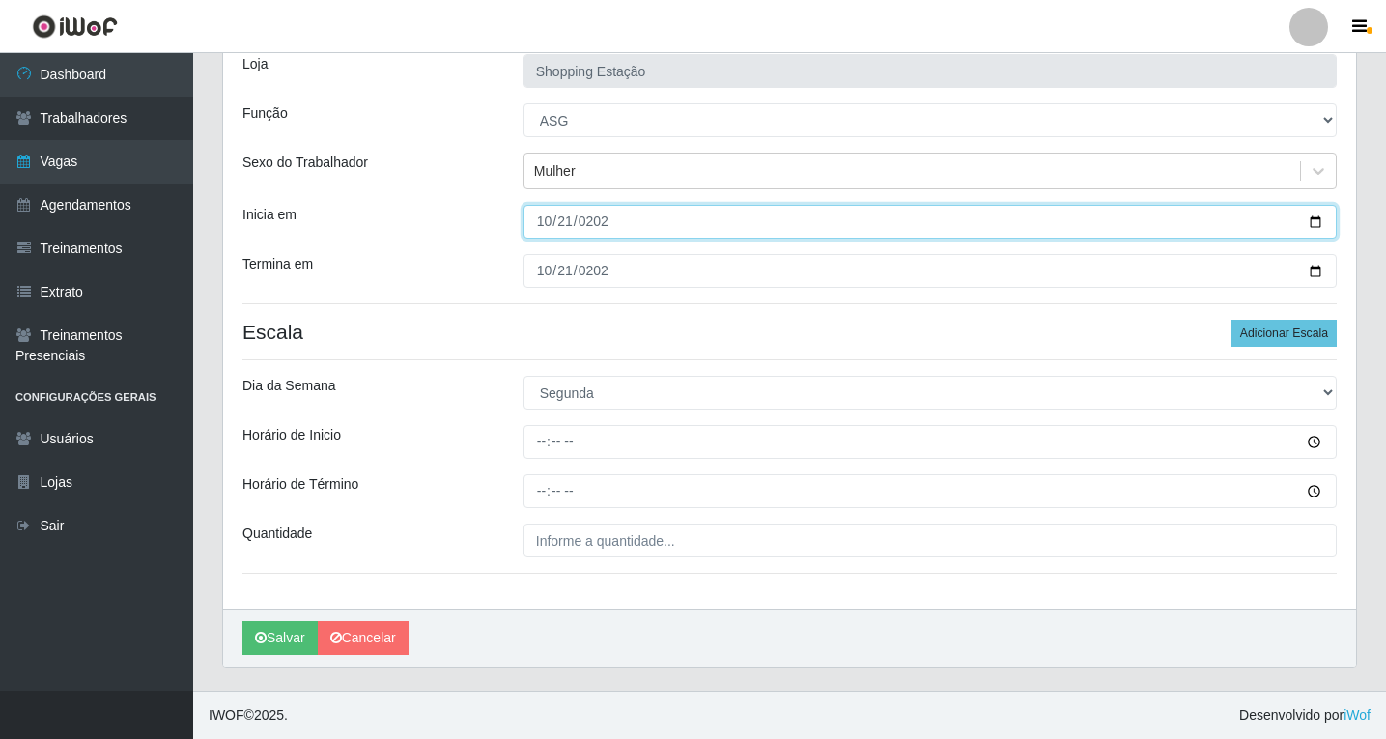
click at [548, 232] on input "2025-10-21" at bounding box center [930, 222] width 813 height 34
type input "2025-10-20"
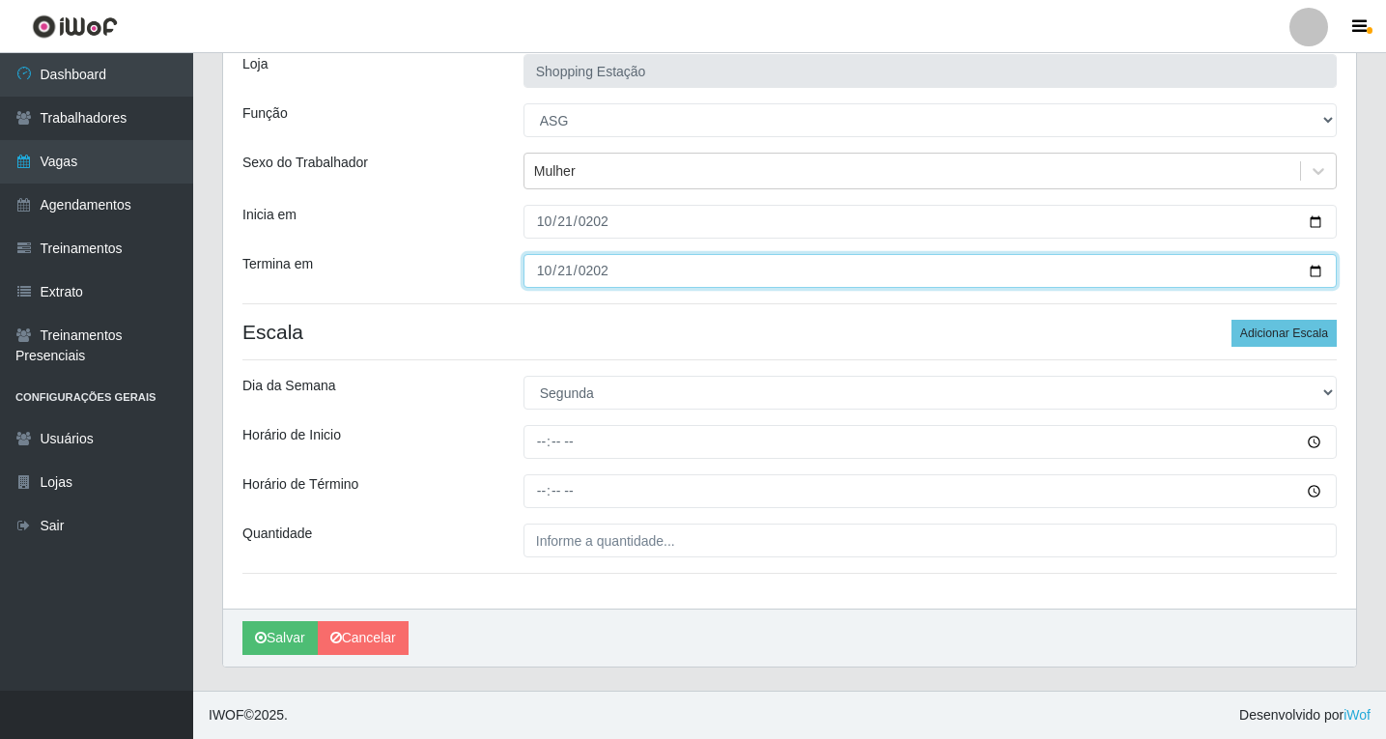
click at [540, 271] on input "2025-10-21" at bounding box center [930, 271] width 813 height 34
type input "2025-10-20"
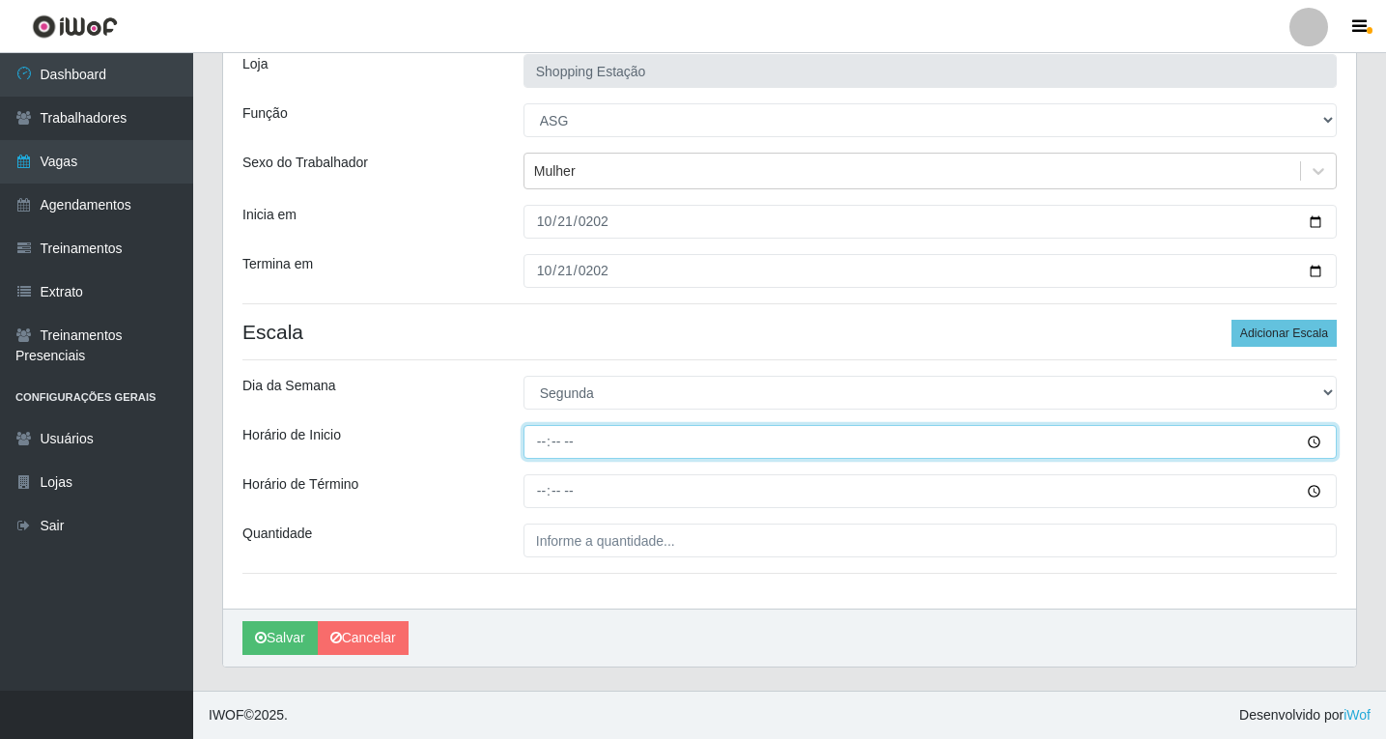
click at [543, 441] on input "Horário de Inicio" at bounding box center [930, 442] width 813 height 34
type input "14:00"
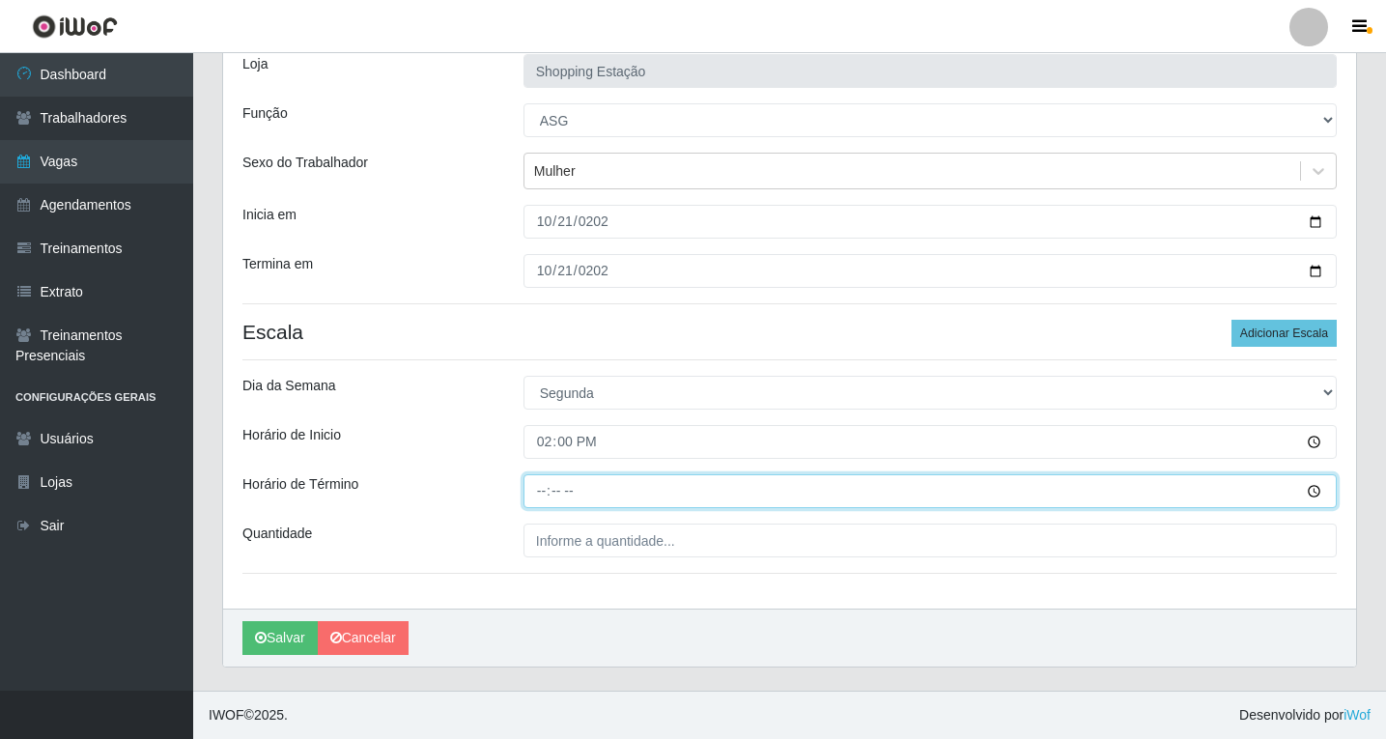
click at [541, 500] on input "Horário de Término" at bounding box center [930, 491] width 813 height 34
type input "20:00"
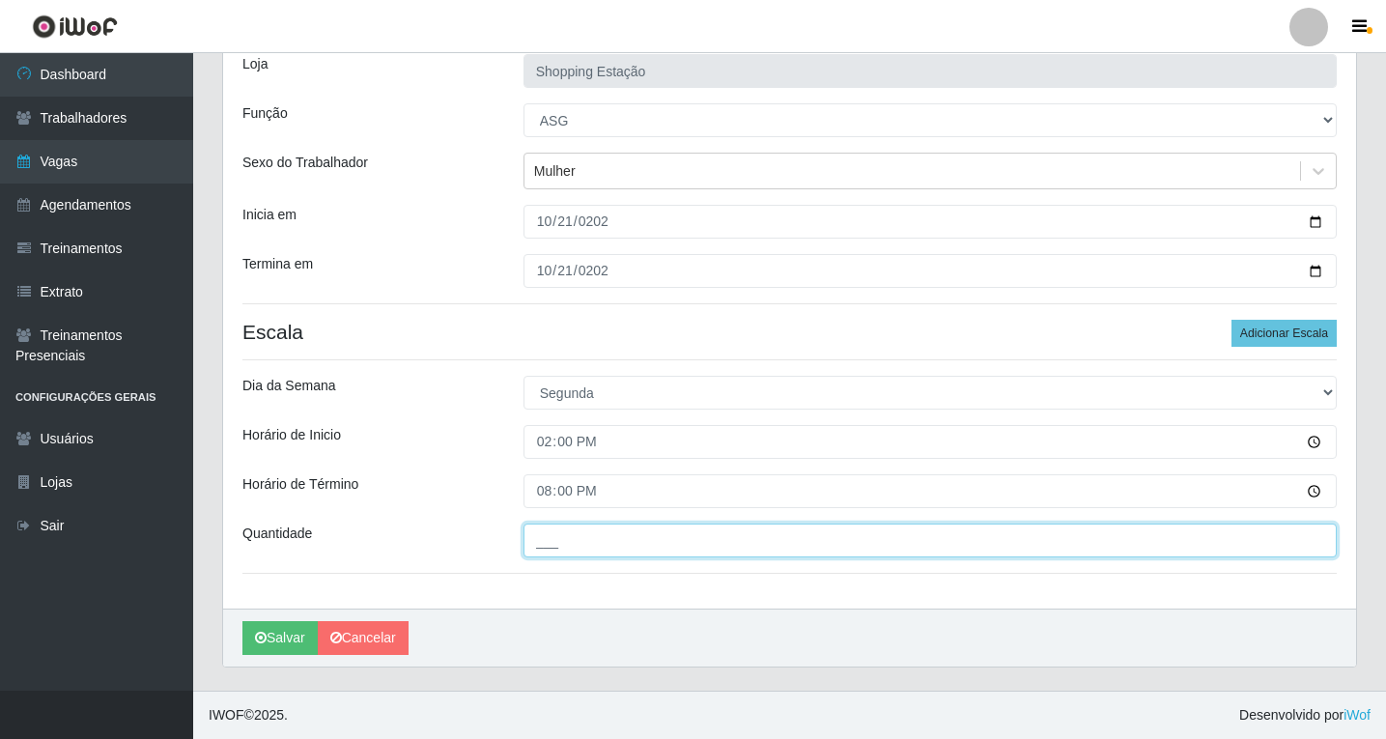
click at [642, 551] on input "___" at bounding box center [930, 541] width 813 height 34
type input "1__"
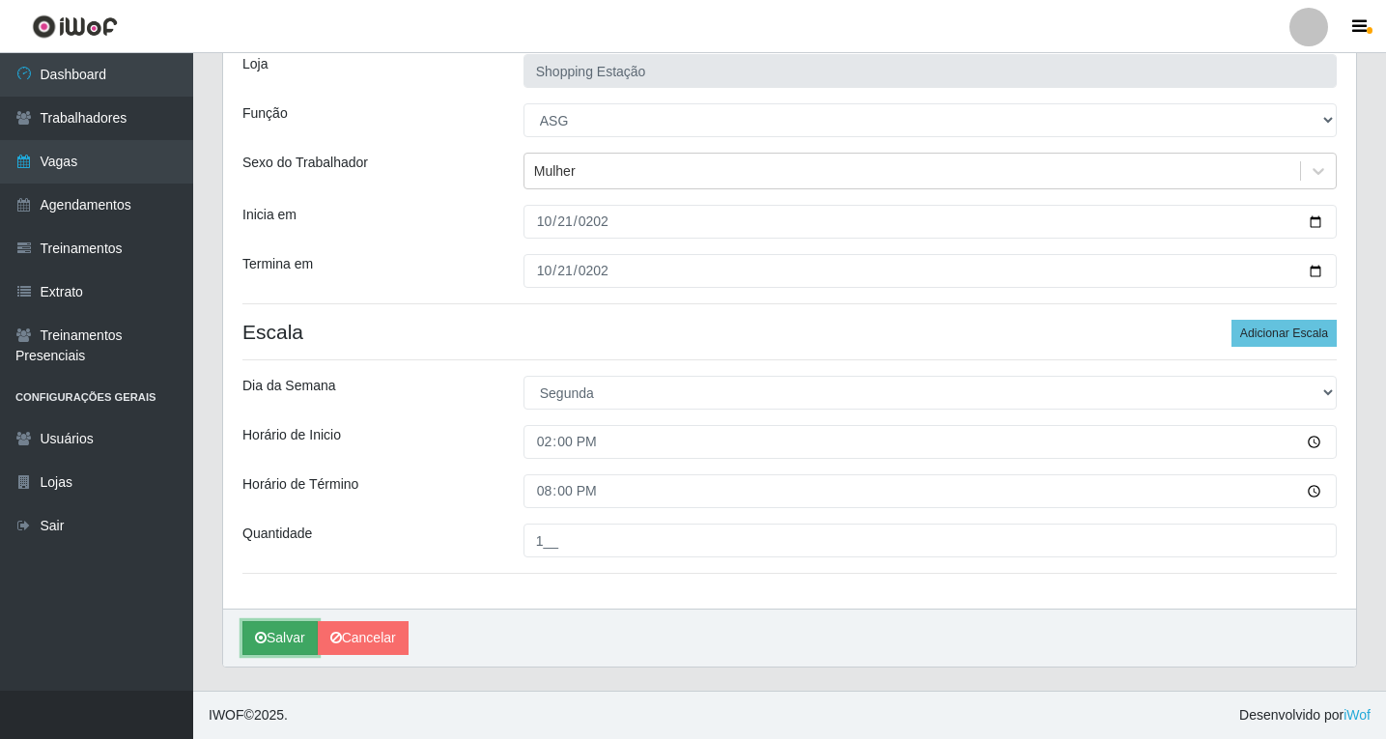
click at [291, 634] on button "Salvar" at bounding box center [279, 638] width 75 height 34
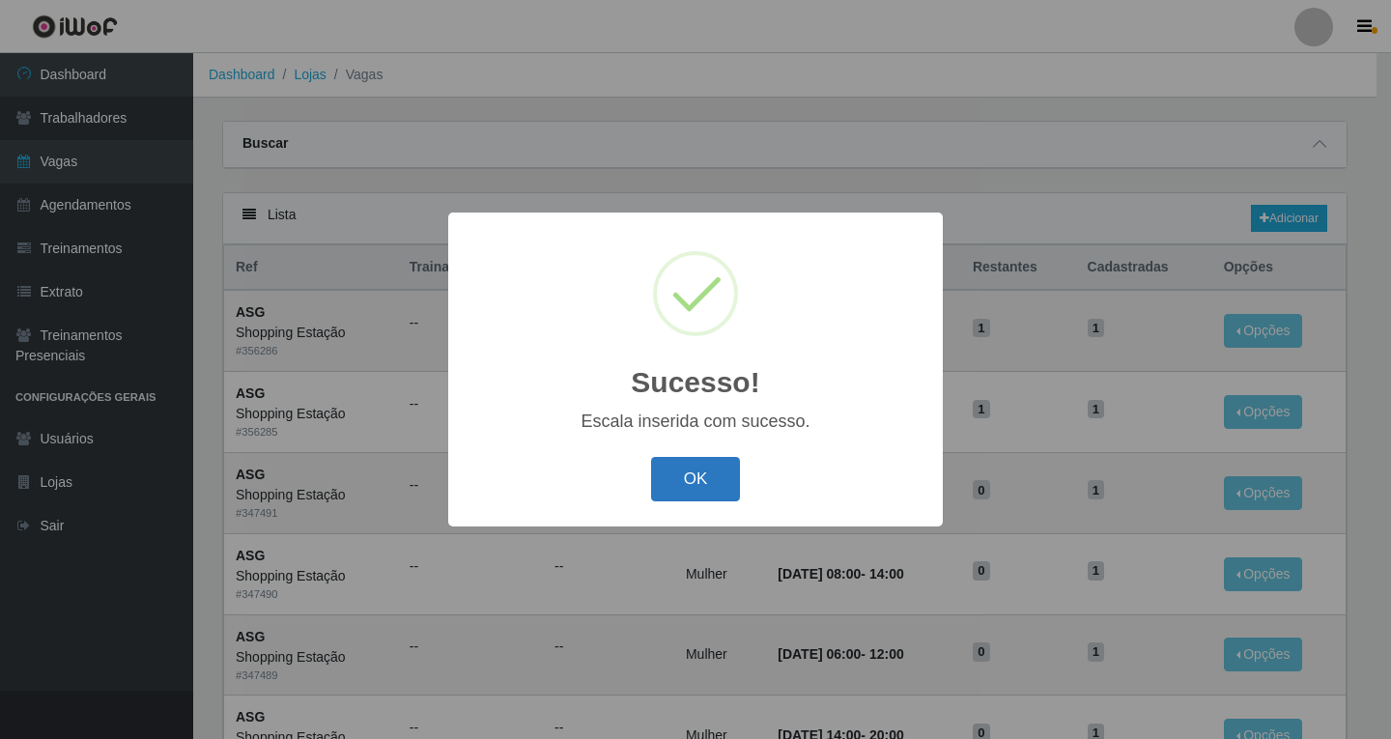
click at [700, 484] on button "OK" at bounding box center [696, 479] width 90 height 45
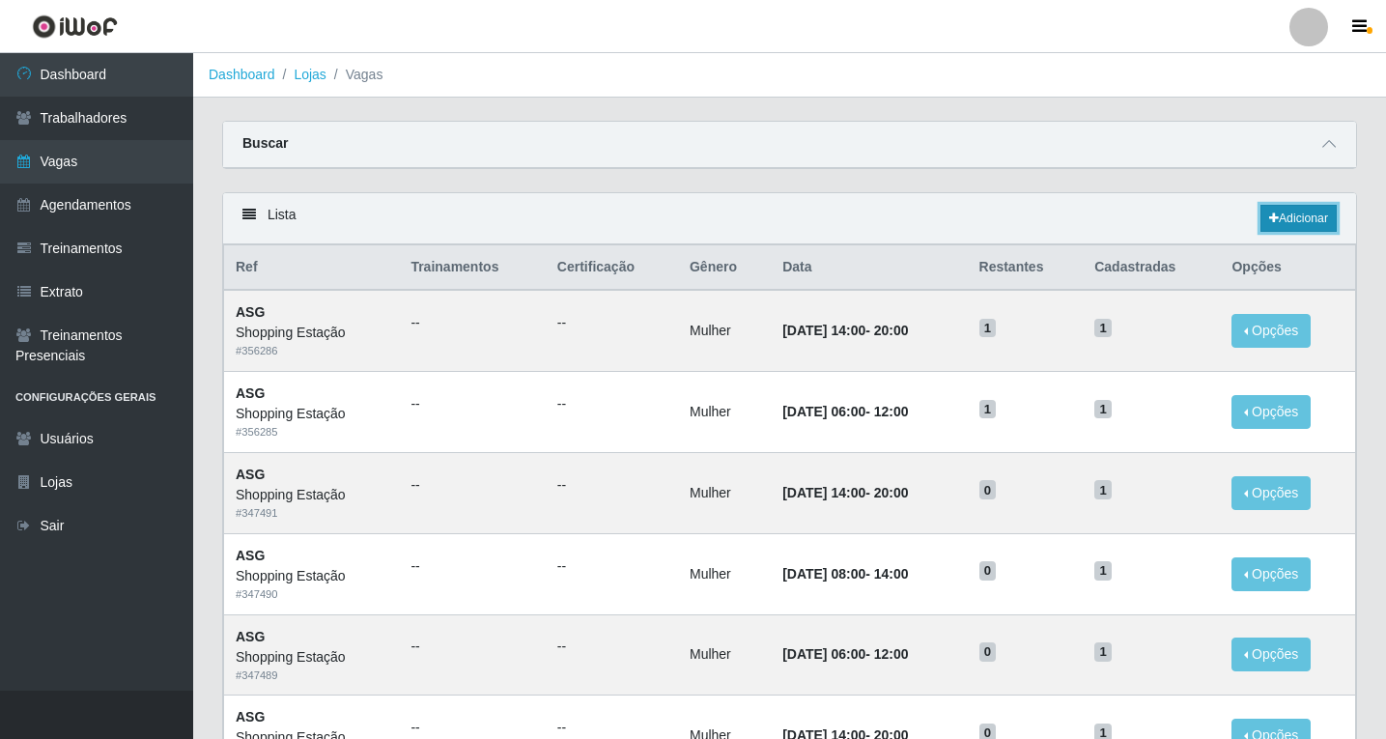
click at [1309, 221] on link "Adicionar" at bounding box center [1299, 218] width 76 height 27
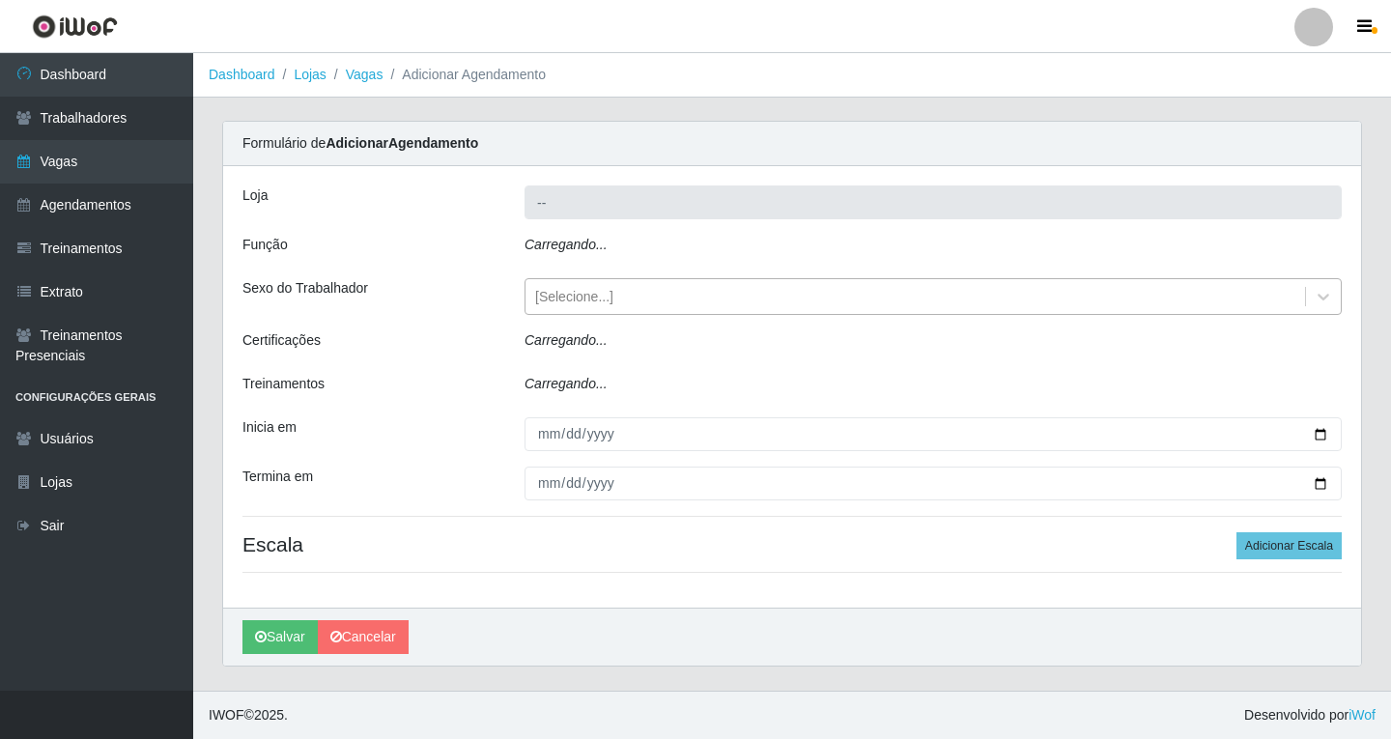
type input "Shopping Estação"
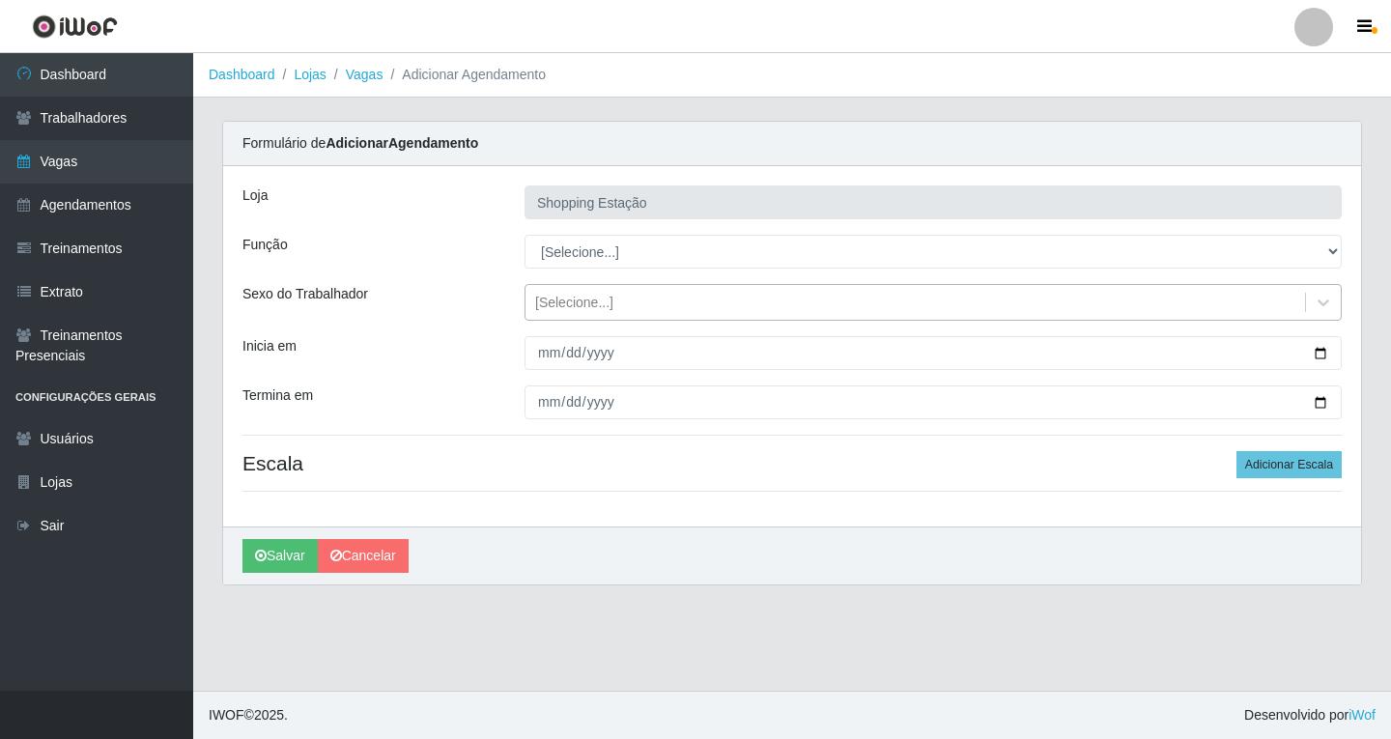
click at [583, 296] on div "[Selecione...]" at bounding box center [574, 303] width 78 height 20
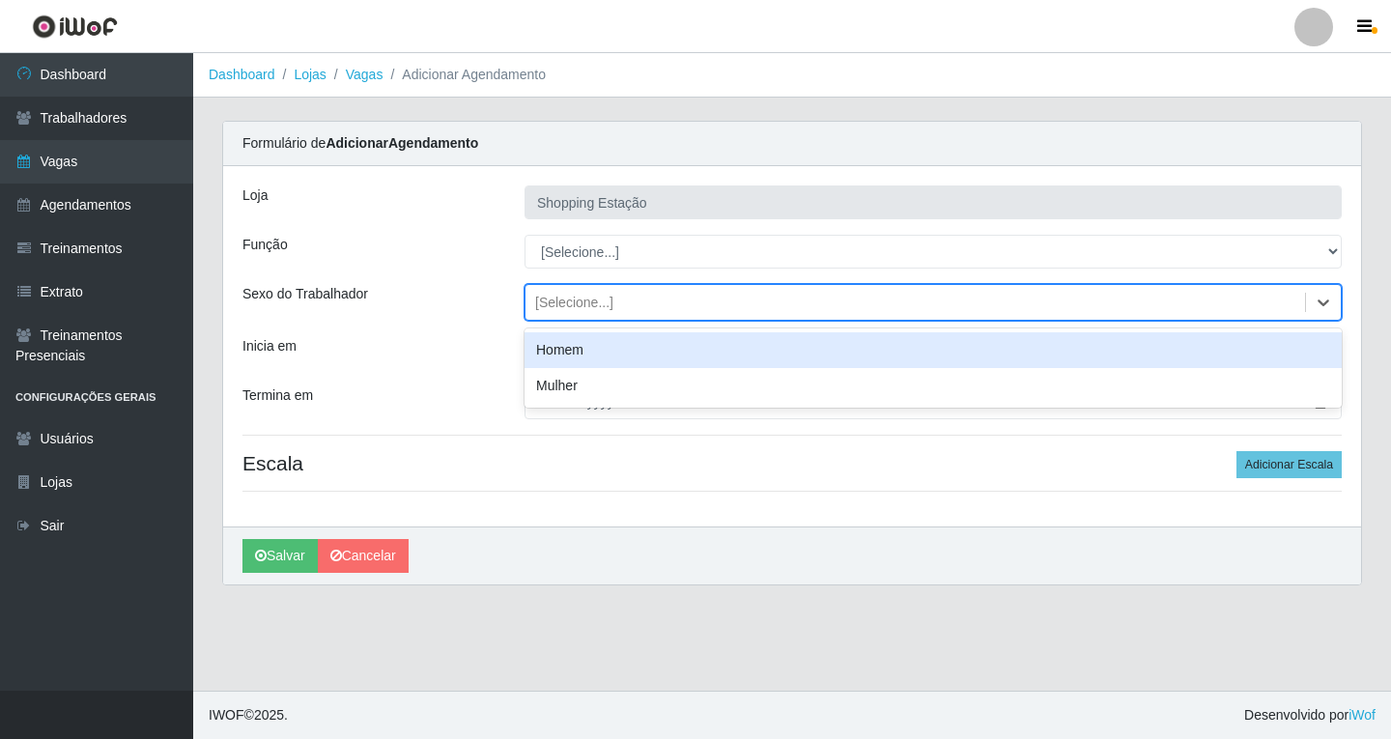
click at [570, 346] on div "Homem" at bounding box center [933, 350] width 817 height 36
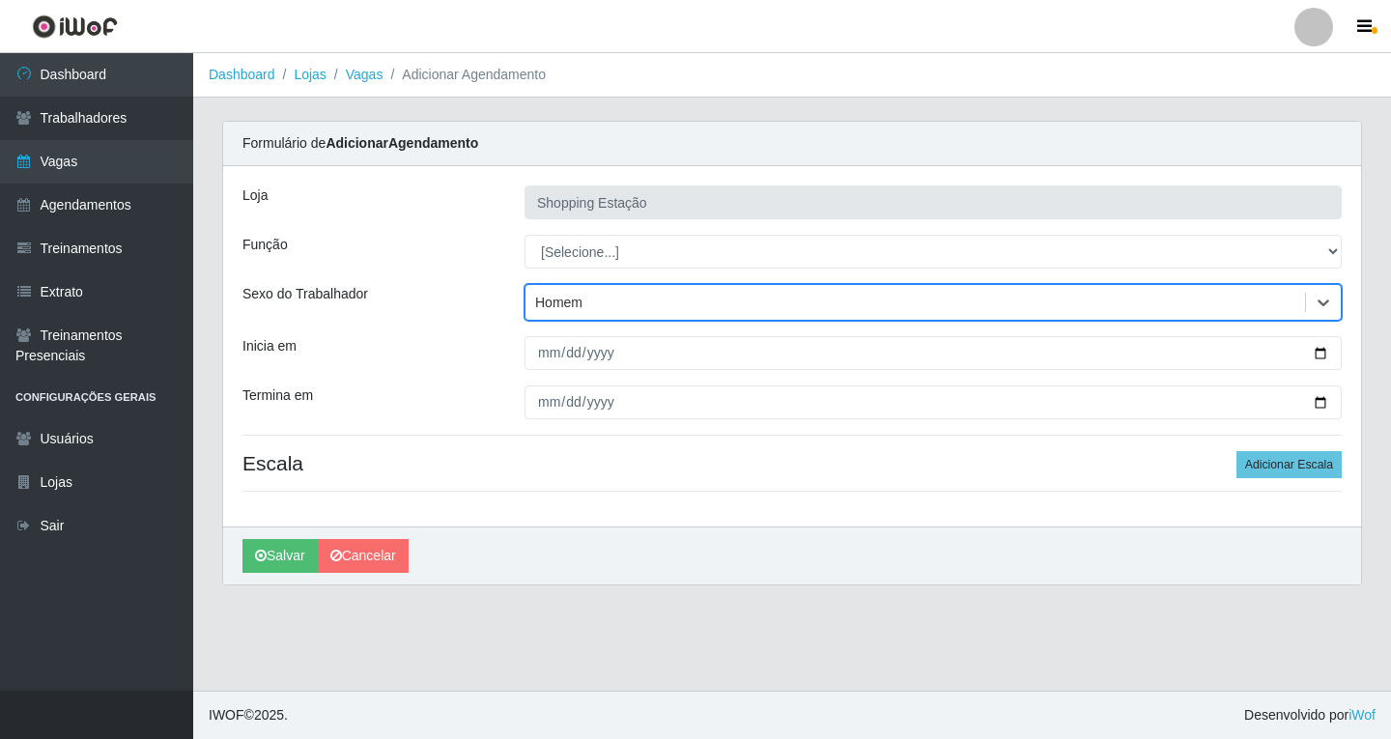
drag, startPoint x: 581, startPoint y: 299, endPoint x: 583, endPoint y: 310, distance: 11.9
click at [582, 299] on div "Homem" at bounding box center [558, 303] width 47 height 20
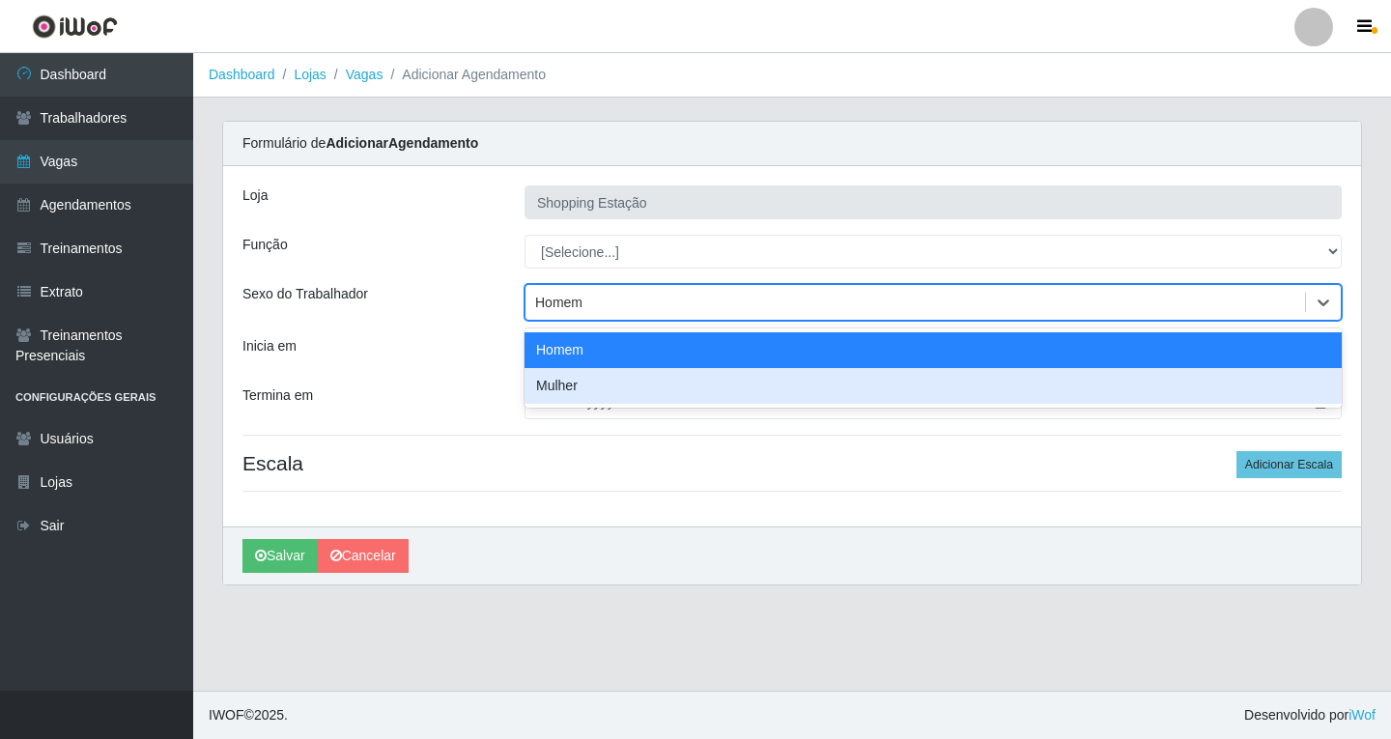
click at [577, 385] on div "Mulher" at bounding box center [933, 386] width 817 height 36
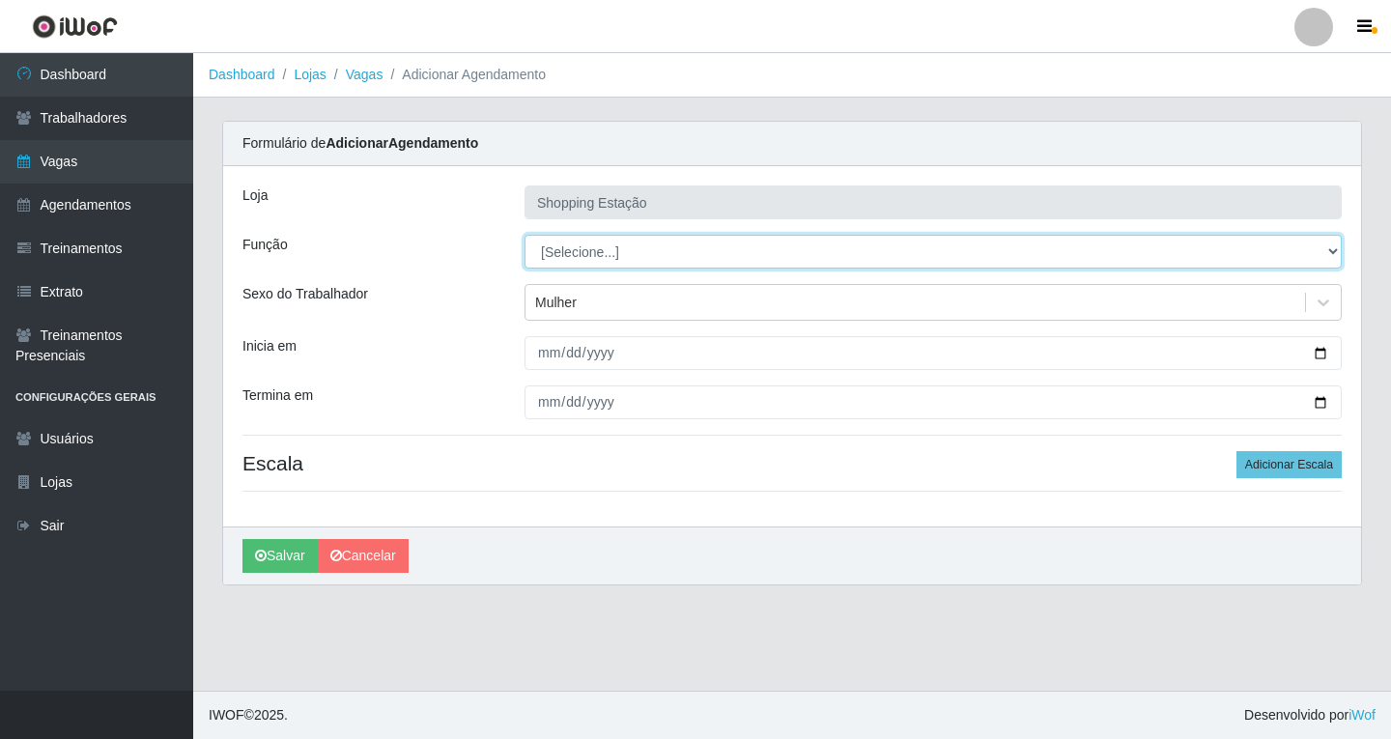
click at [559, 255] on select "[Selecione...] ASG ASG + ASG ++ Operador de Caixa Operador de Caixa + Operador …" at bounding box center [933, 252] width 817 height 34
select select "16"
click at [525, 235] on select "[Selecione...] ASG ASG + ASG ++ Operador de Caixa Operador de Caixa + Operador …" at bounding box center [933, 252] width 817 height 34
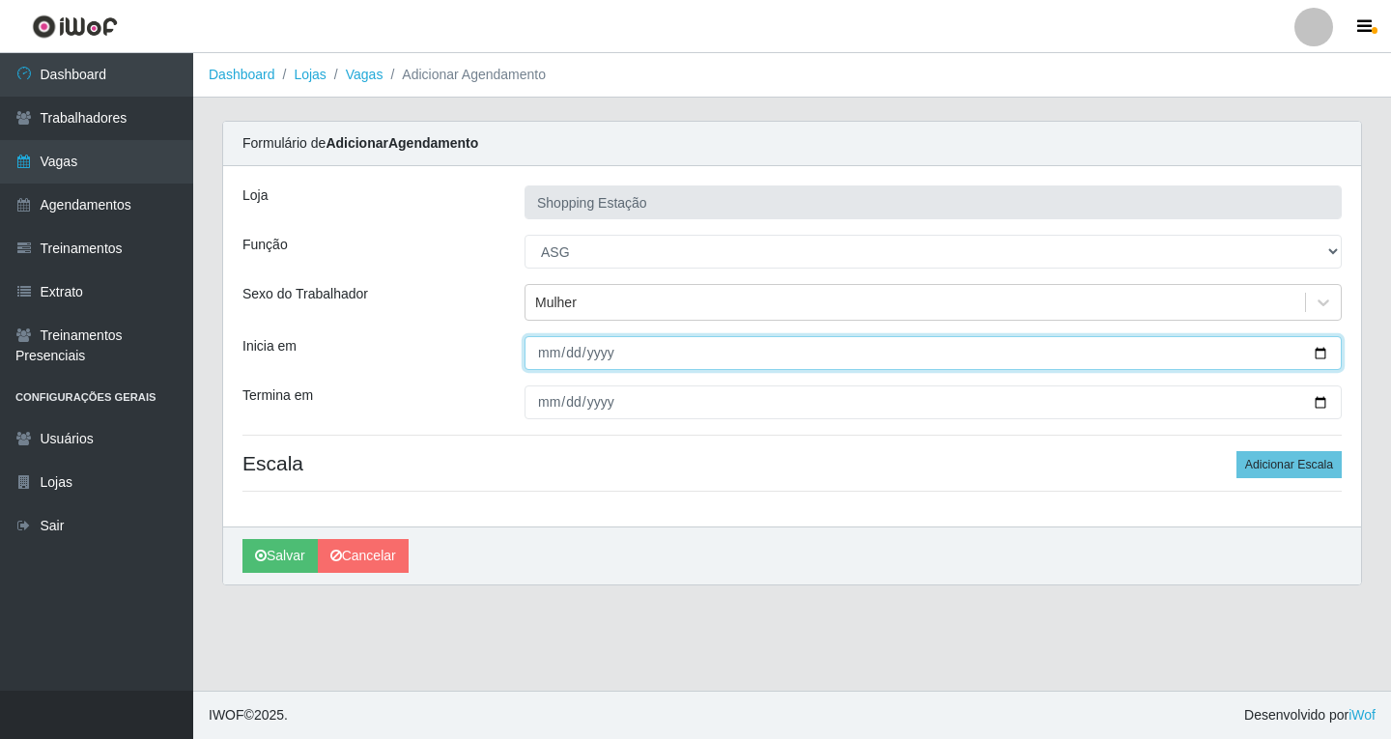
click at [551, 356] on input "Inicia em" at bounding box center [933, 353] width 817 height 34
type input "2025-10-20"
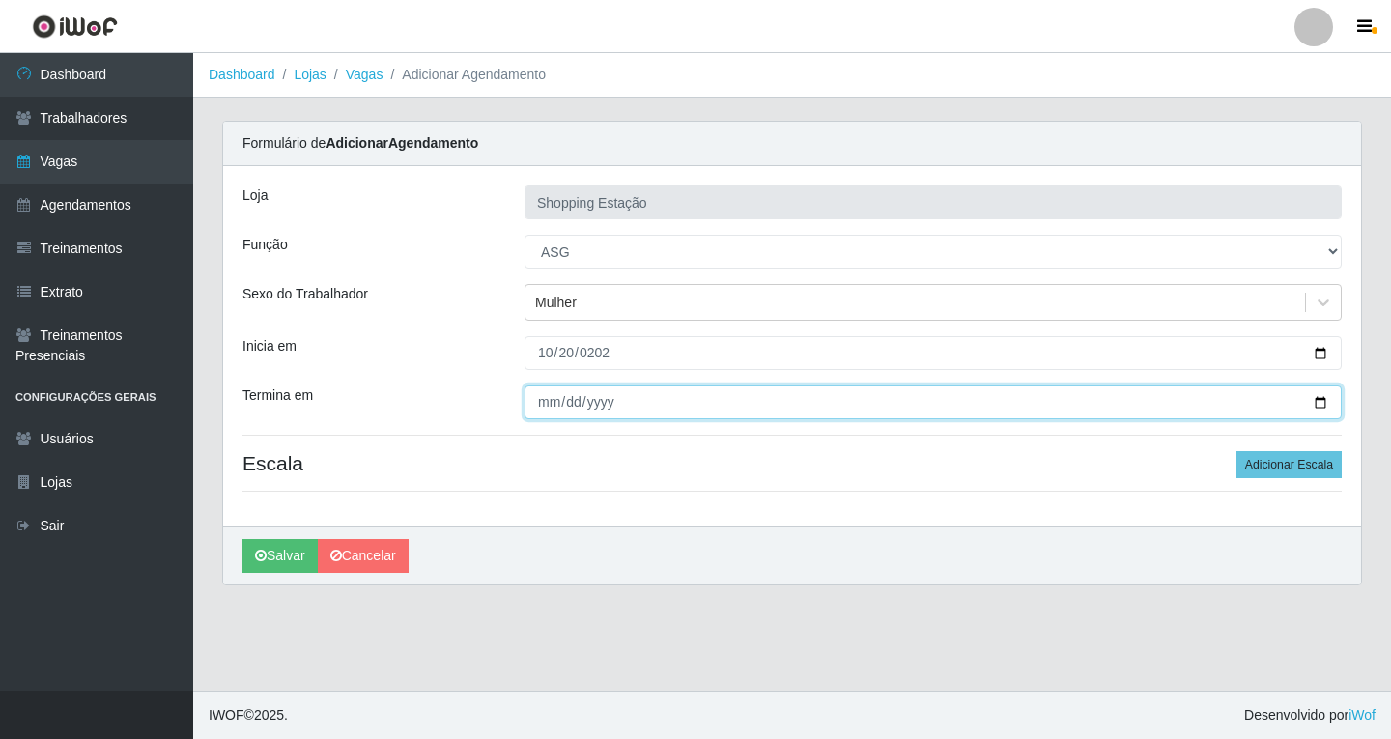
click at [539, 410] on input "Termina em" at bounding box center [933, 402] width 817 height 34
type input "2025-10-20"
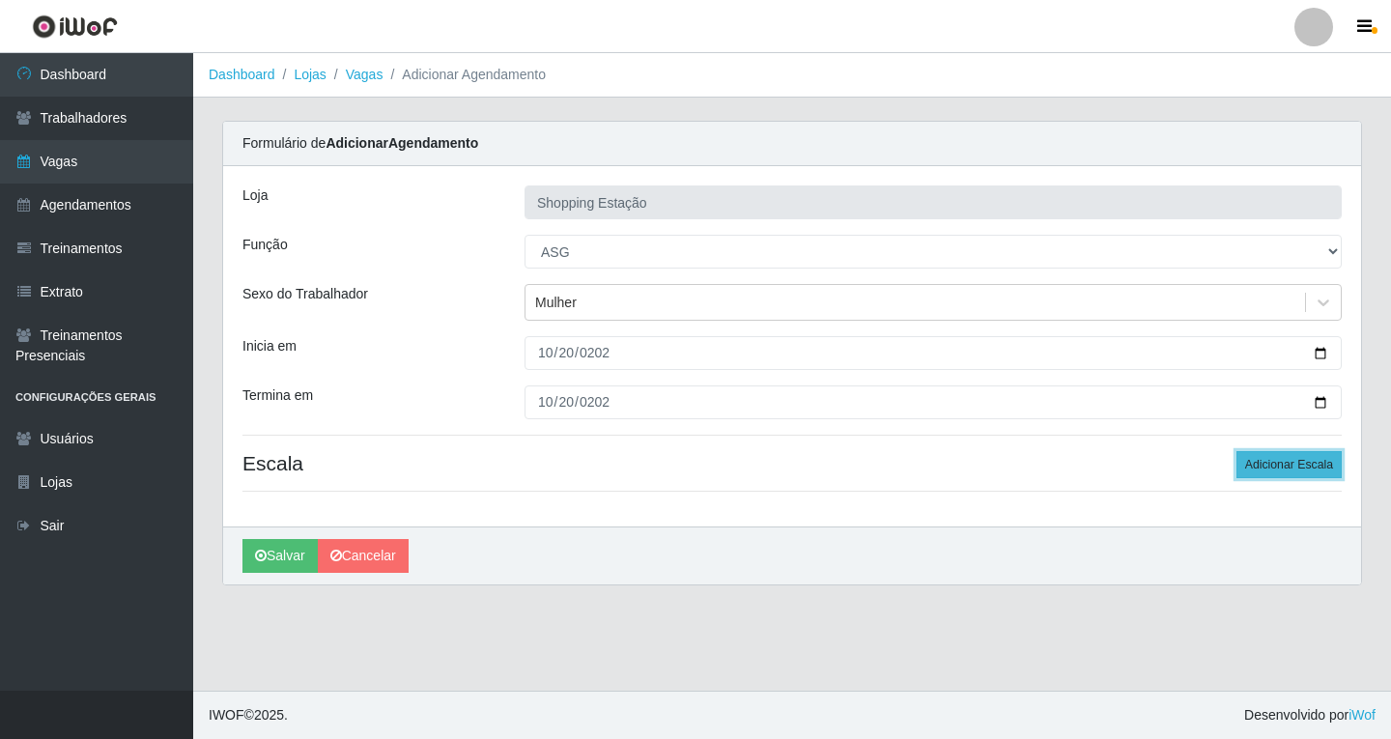
click at [1305, 477] on button "Adicionar Escala" at bounding box center [1289, 464] width 105 height 27
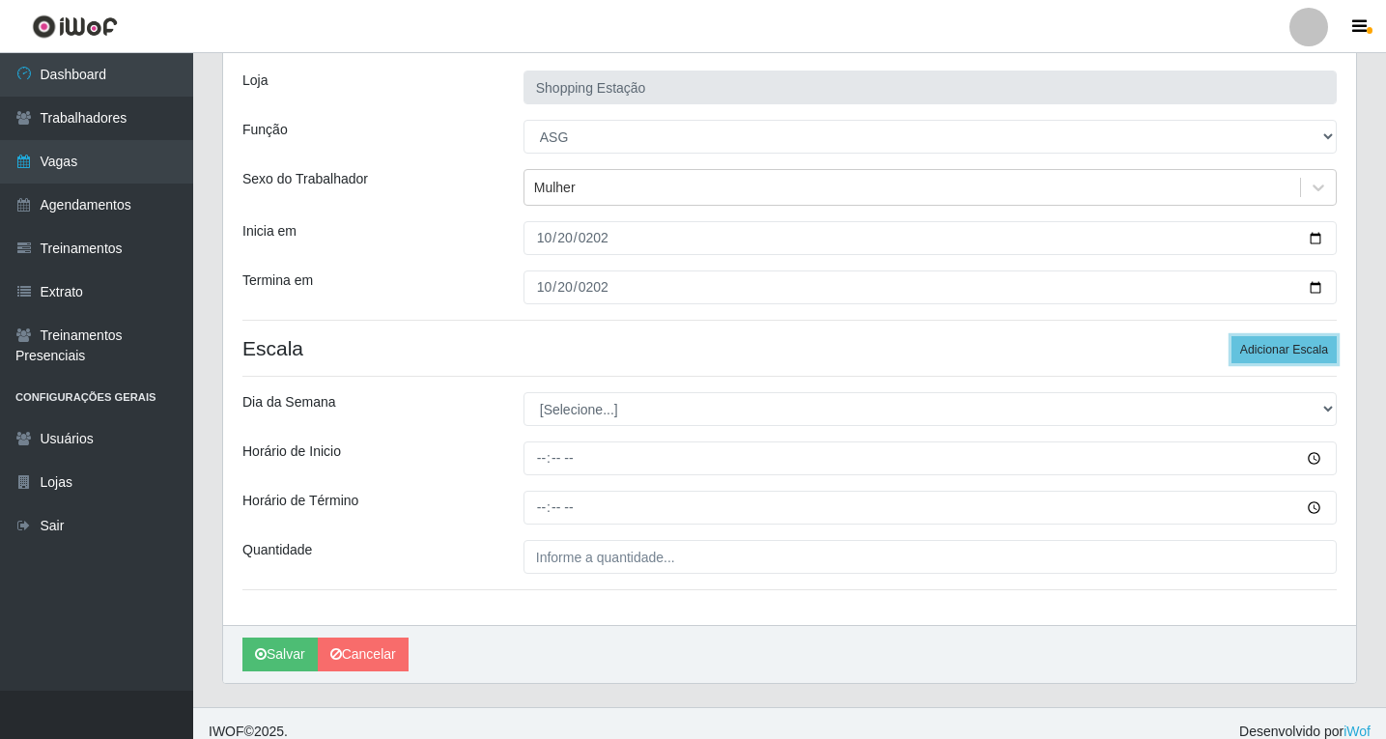
scroll to position [131, 0]
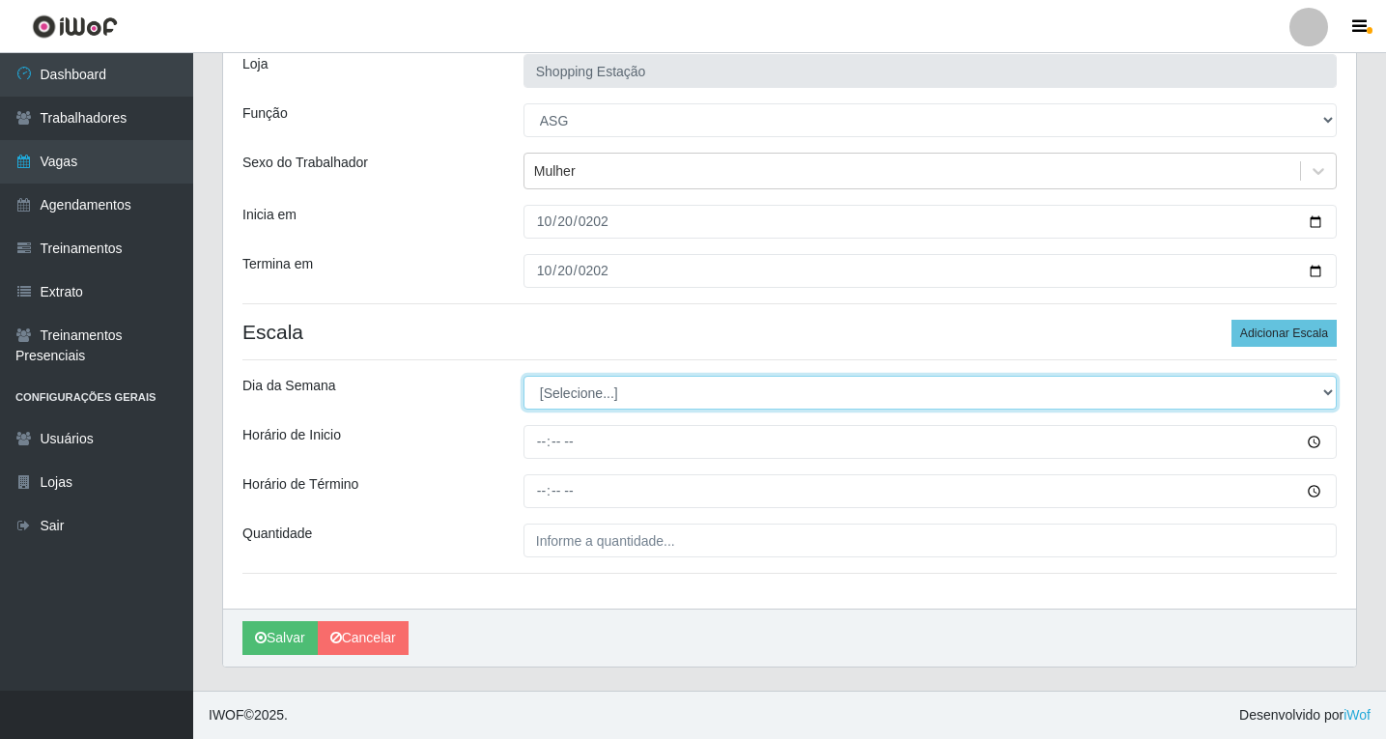
click at [572, 387] on select "[Selecione...] Segunda Terça Quarta Quinta Sexta Sábado Domingo" at bounding box center [930, 393] width 813 height 34
click at [571, 398] on select "[Selecione...] Segunda Terça Quarta Quinta Sexta Sábado Domingo" at bounding box center [930, 393] width 813 height 34
select select "1"
click at [524, 376] on select "[Selecione...] Segunda Terça Quarta Quinta Sexta Sábado Domingo" at bounding box center [930, 393] width 813 height 34
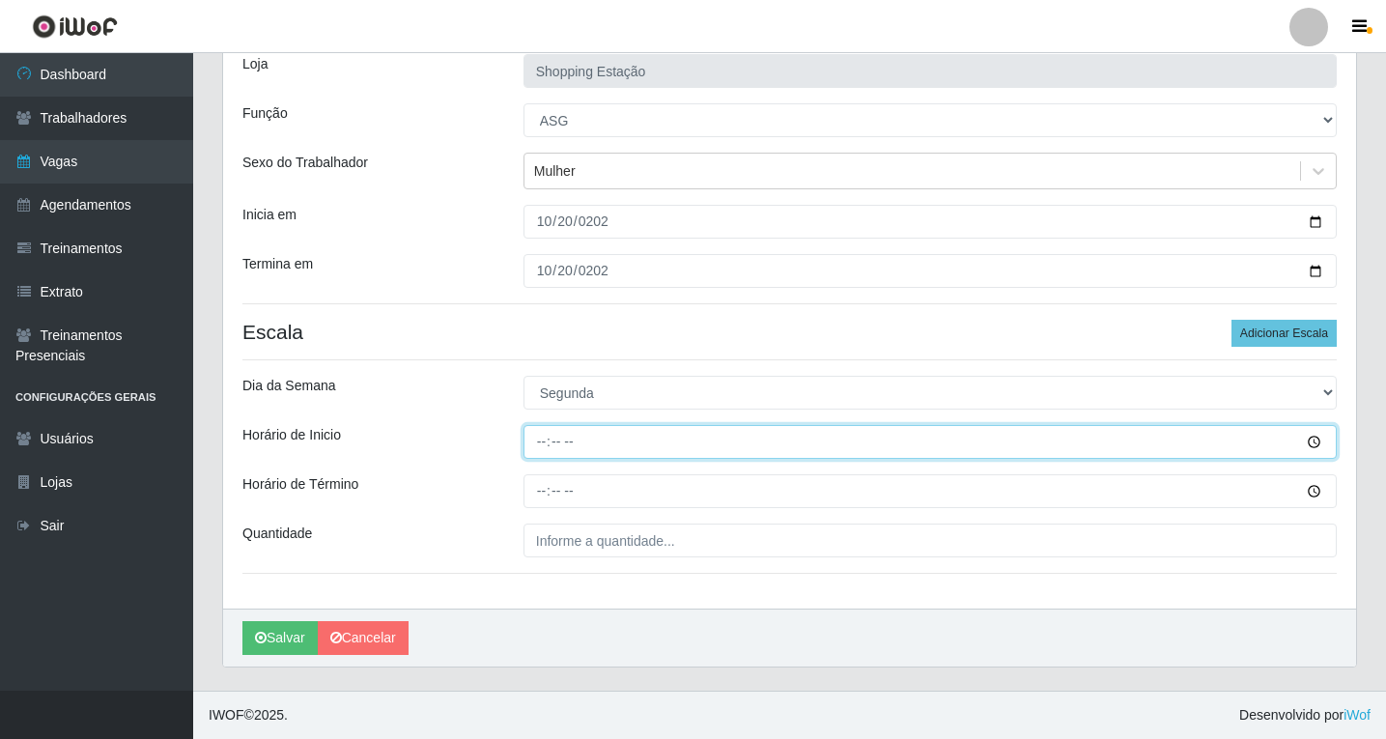
click at [543, 444] on input "Horário de Inicio" at bounding box center [930, 442] width 813 height 34
type input "08:00"
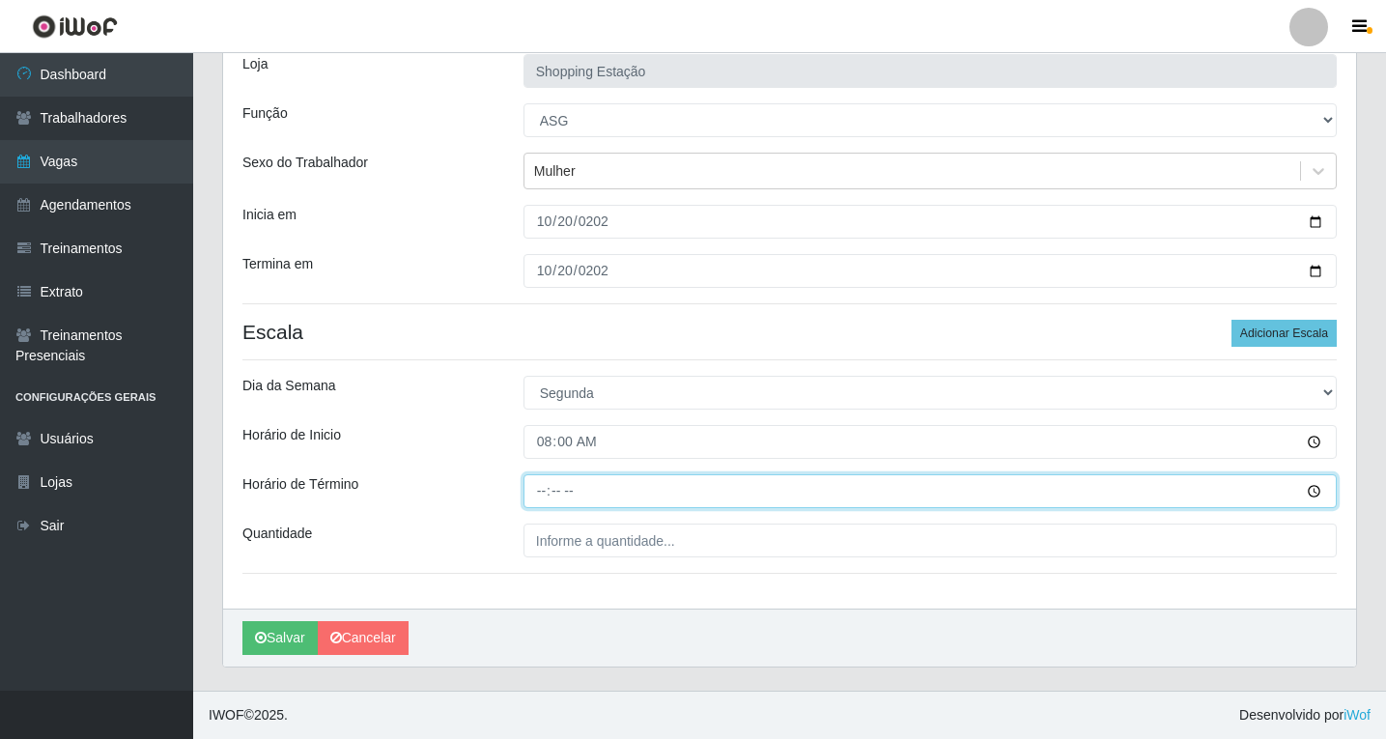
click at [541, 492] on input "Horário de Término" at bounding box center [930, 491] width 813 height 34
type input "14:00"
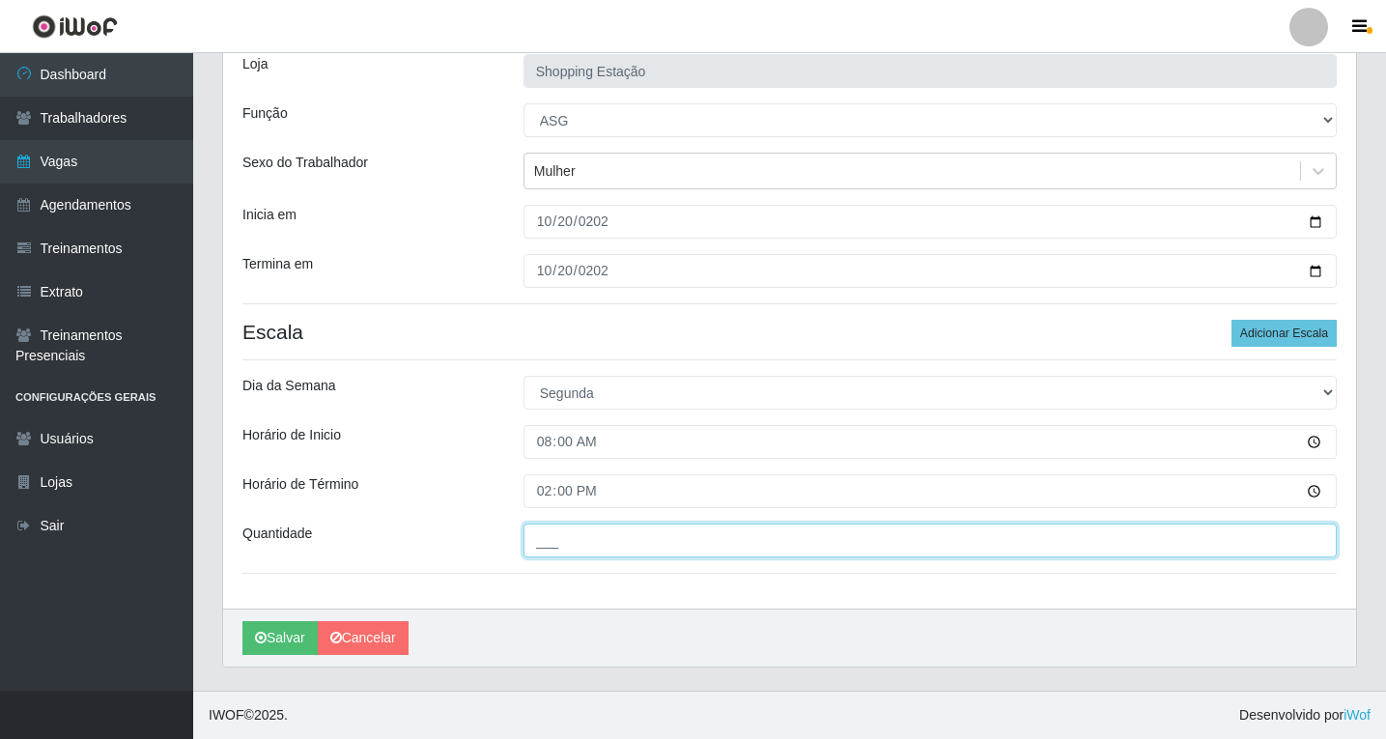
click at [566, 550] on input "___" at bounding box center [930, 541] width 813 height 34
type input "1__"
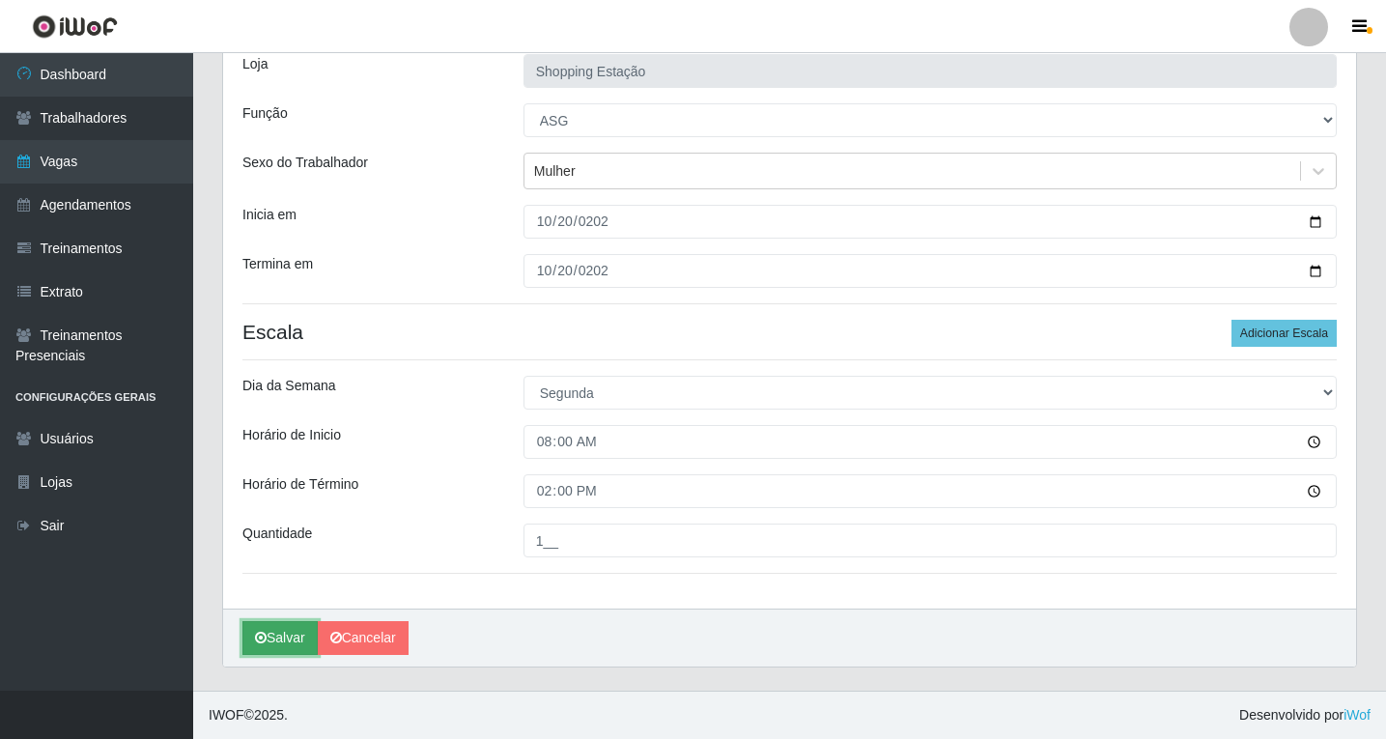
click at [293, 636] on button "Salvar" at bounding box center [279, 638] width 75 height 34
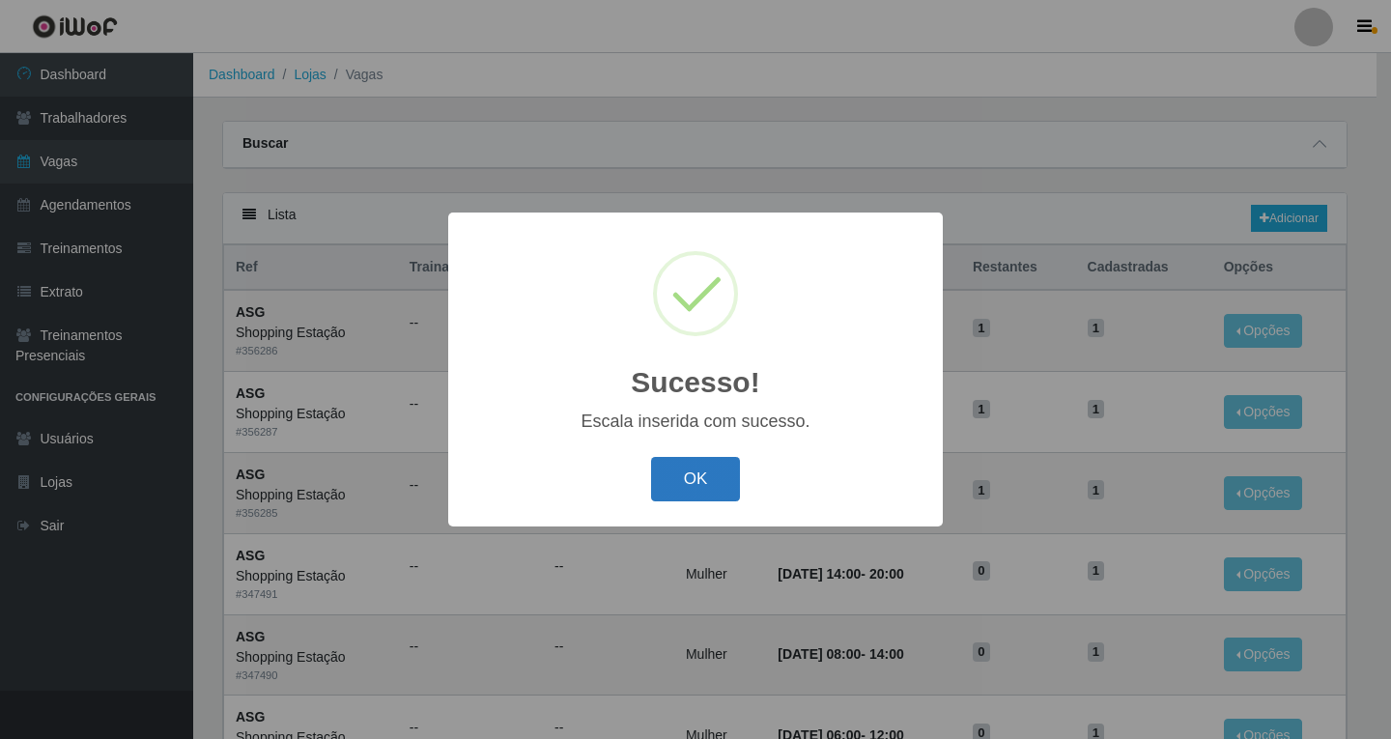
click at [688, 480] on button "OK" at bounding box center [696, 479] width 90 height 45
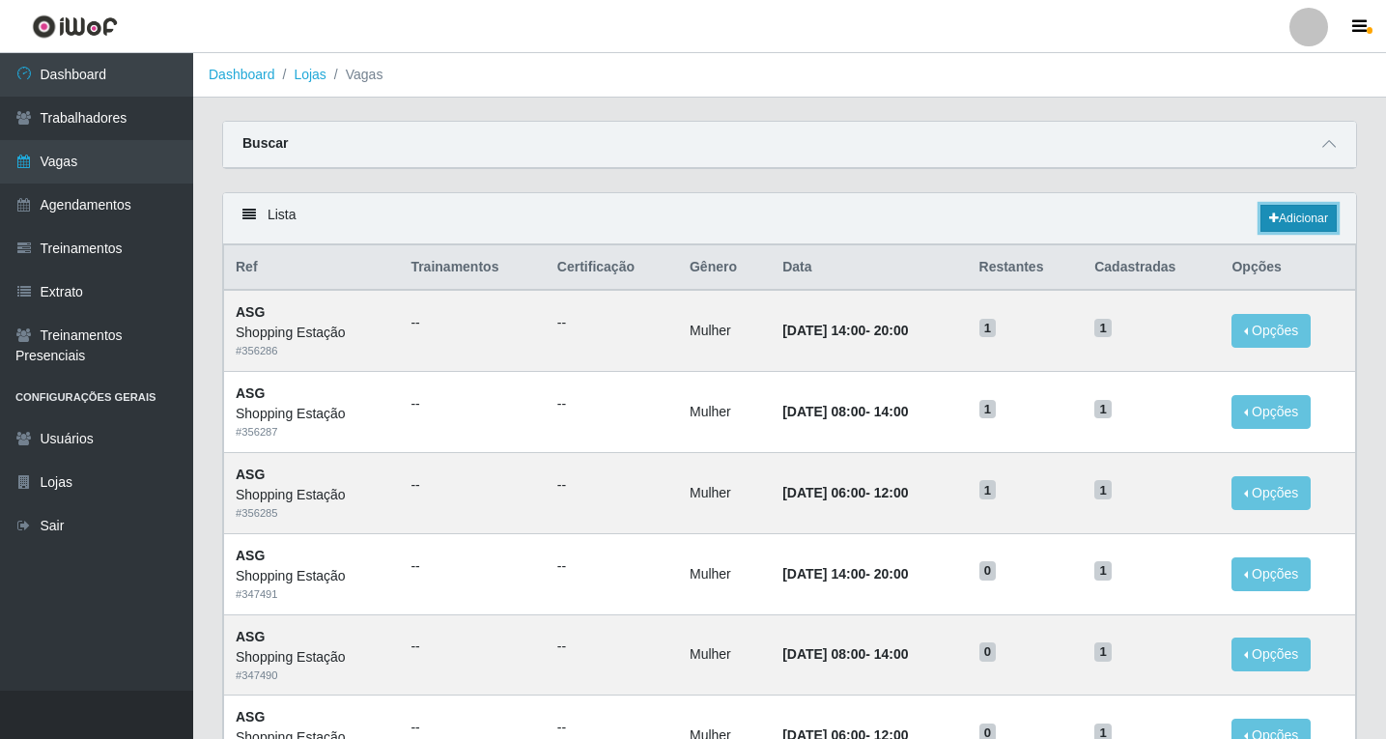
click at [1298, 218] on link "Adicionar" at bounding box center [1299, 218] width 76 height 27
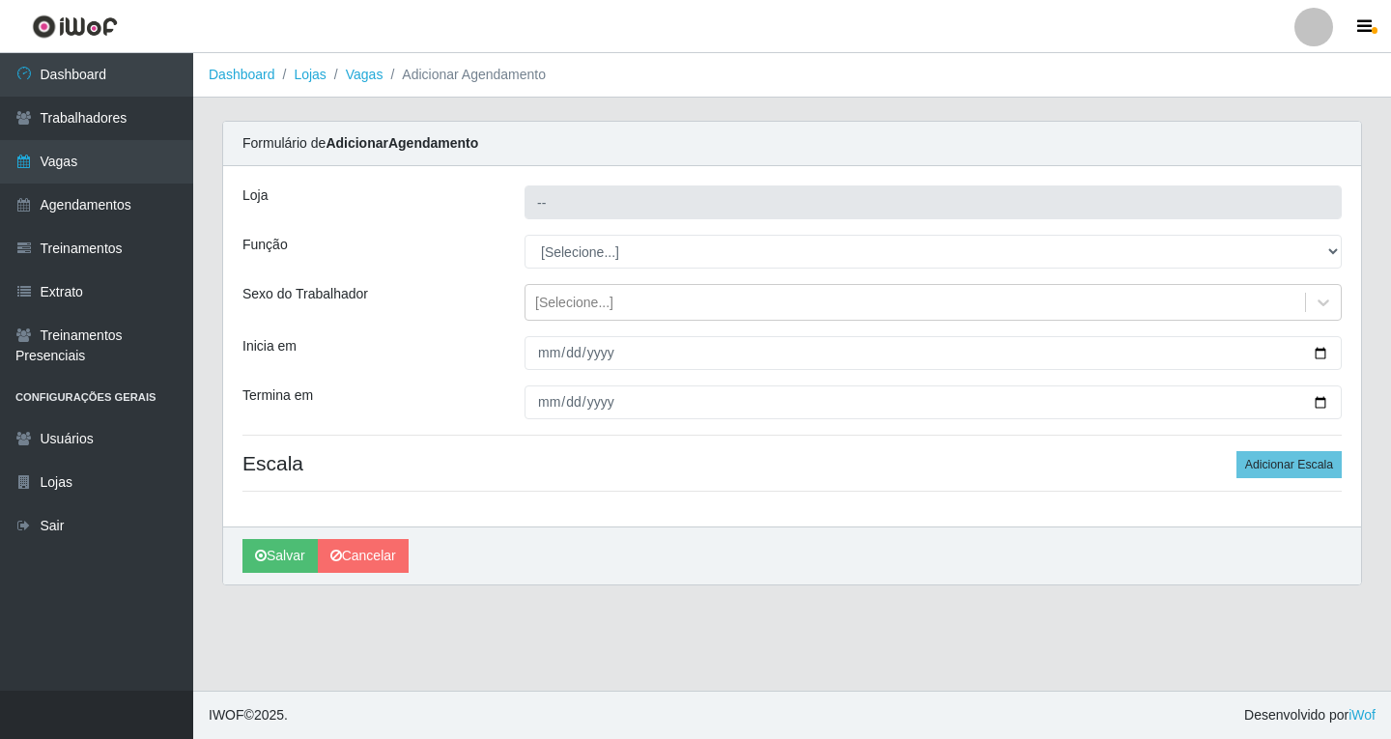
type input "Shopping Estação"
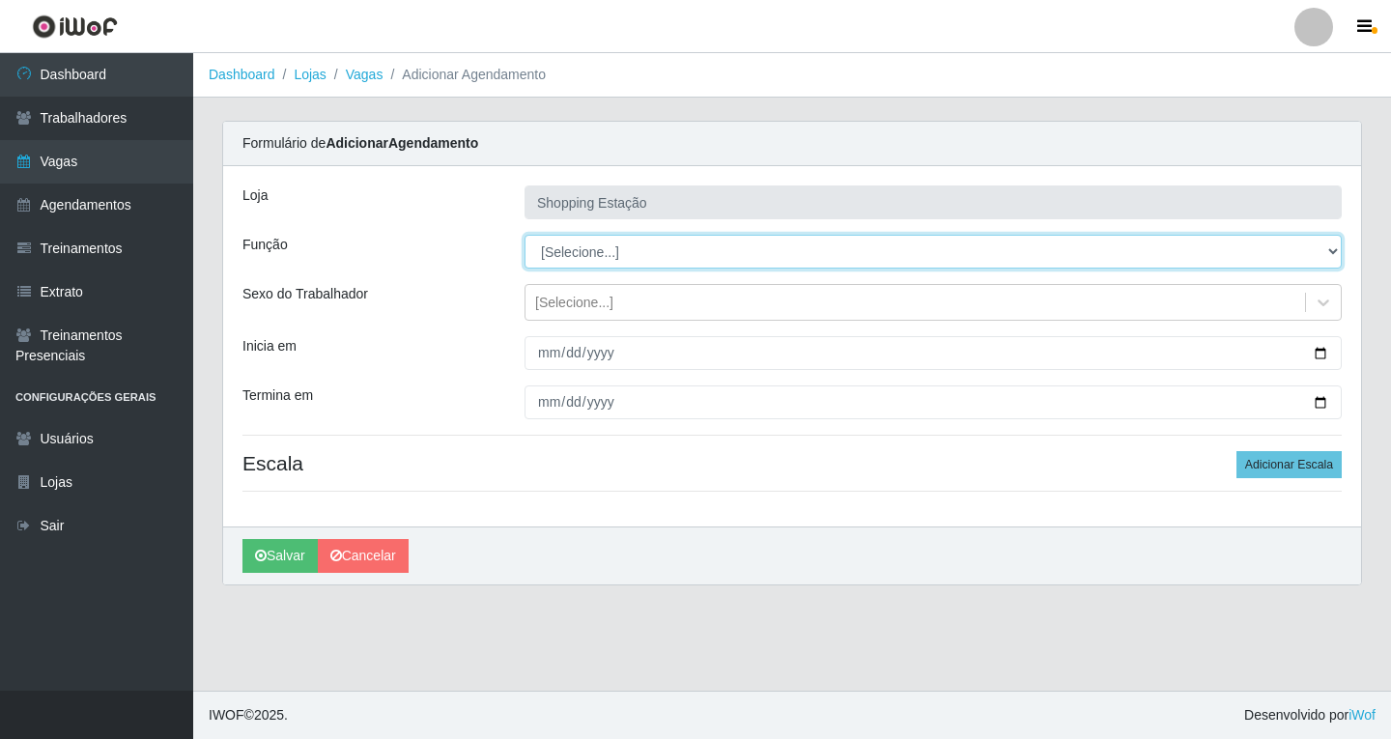
click at [564, 255] on select "[Selecione...] ASG ASG + ASG ++ Operador de Caixa Operador de Caixa + Operador …" at bounding box center [933, 252] width 817 height 34
select select "16"
click at [525, 235] on select "[Selecione...] ASG ASG + ASG ++ Operador de Caixa Operador de Caixa + Operador …" at bounding box center [933, 252] width 817 height 34
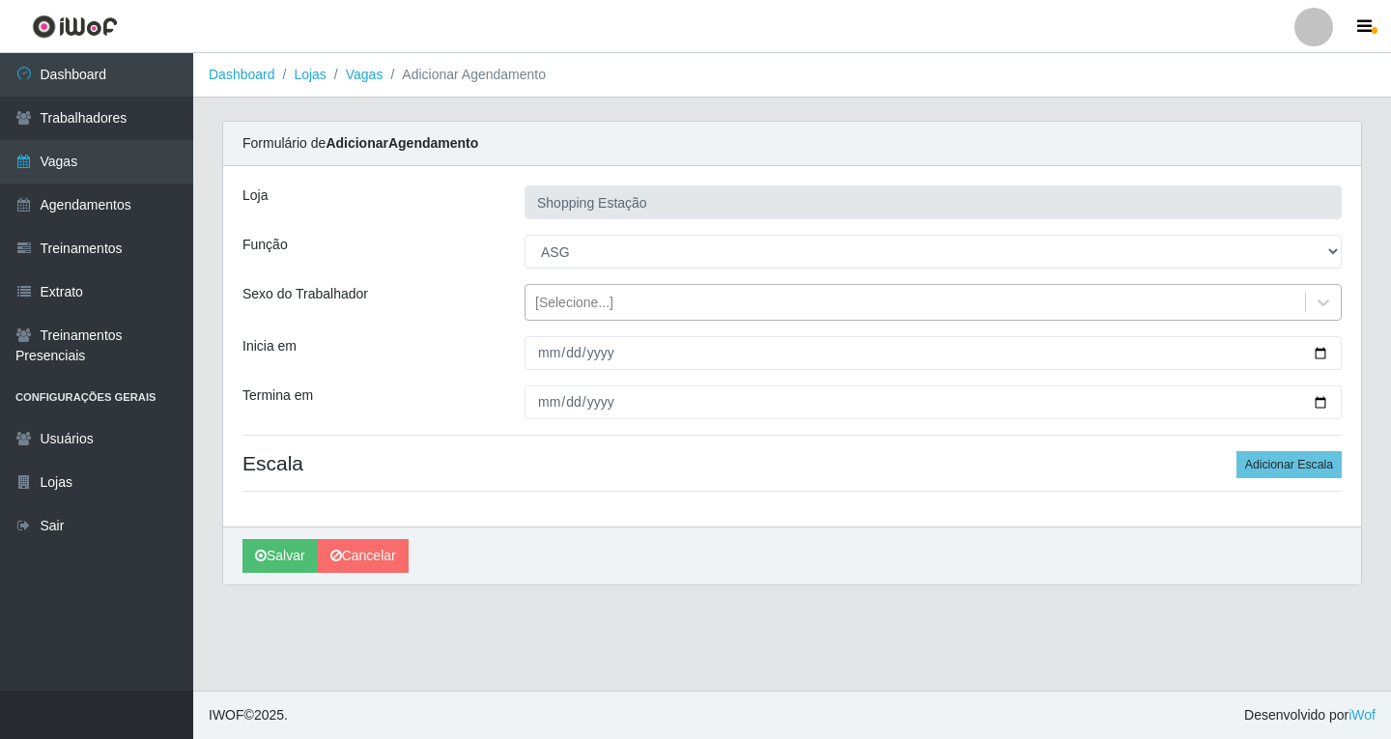
click at [553, 308] on div "[Selecione...]" at bounding box center [574, 303] width 78 height 20
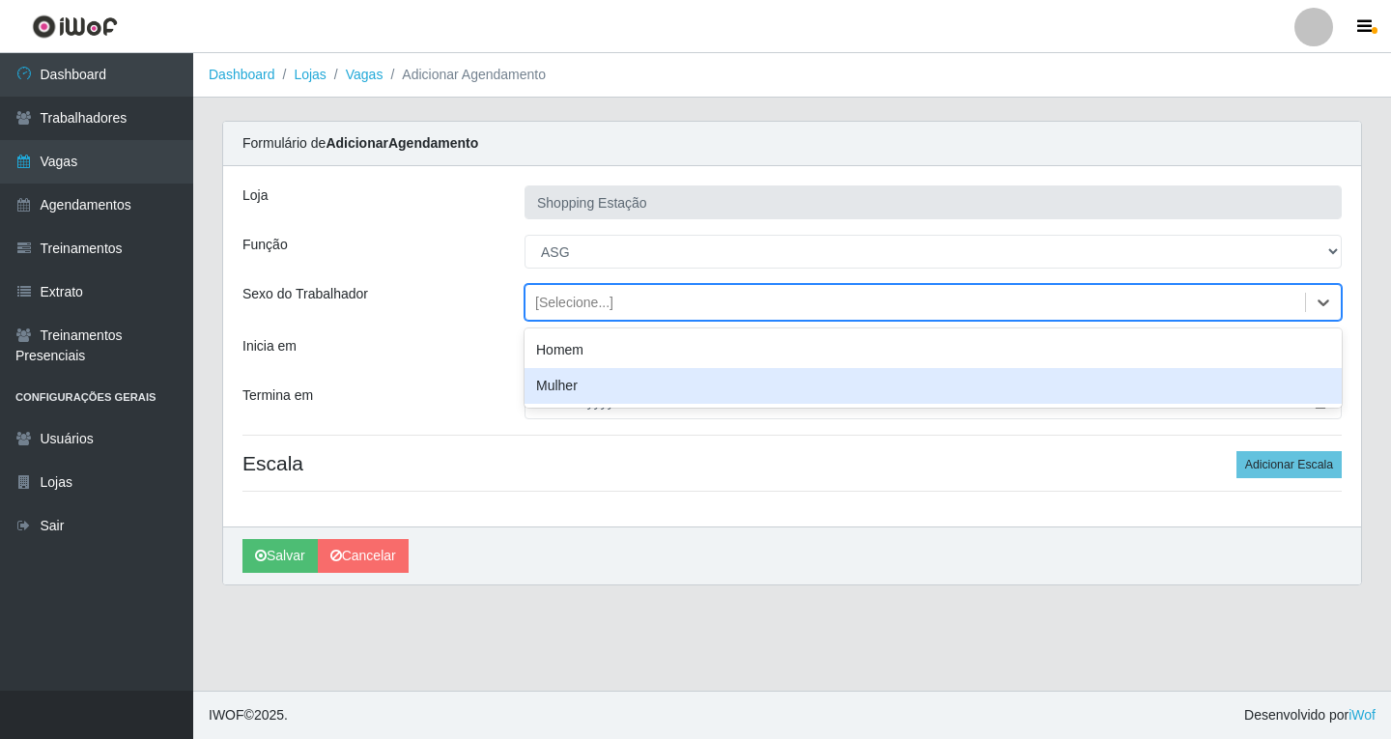
click at [553, 388] on div "Mulher" at bounding box center [933, 386] width 817 height 36
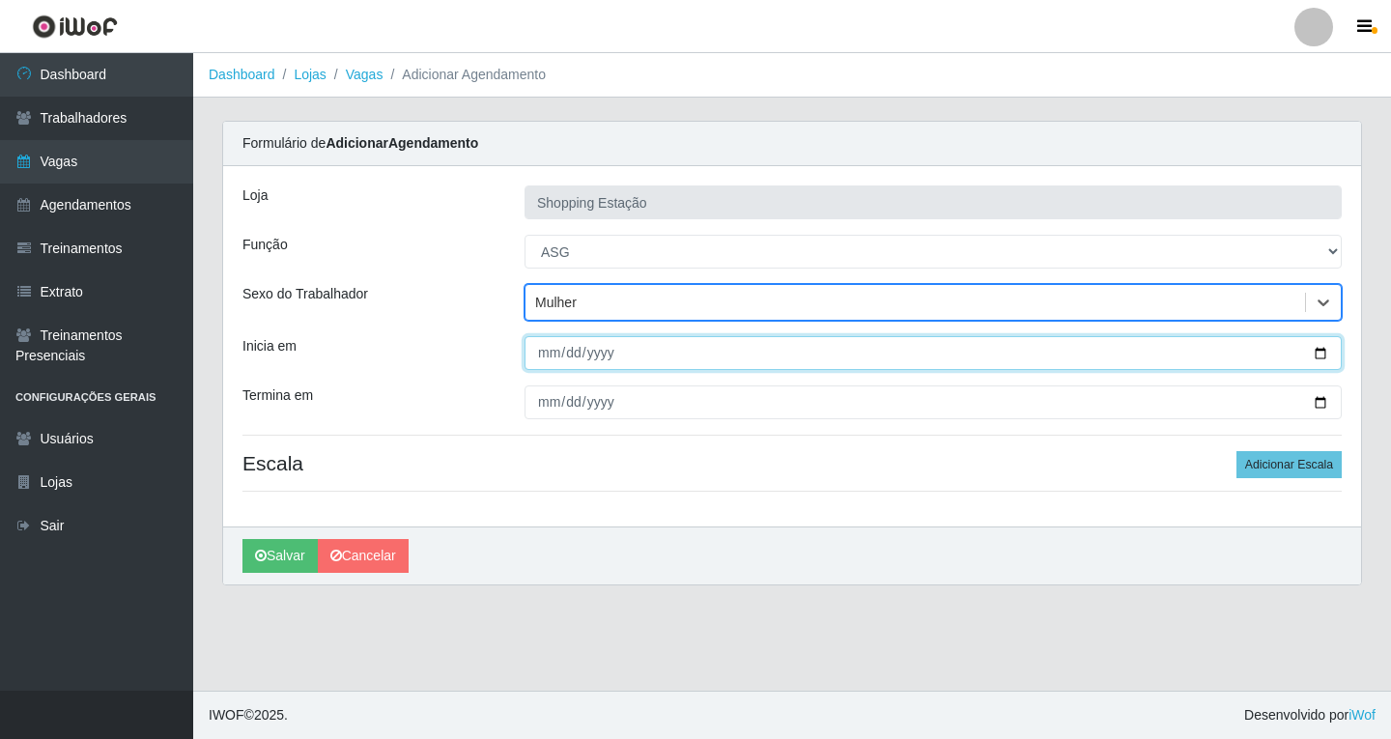
click at [545, 352] on input "Inicia em" at bounding box center [933, 353] width 817 height 34
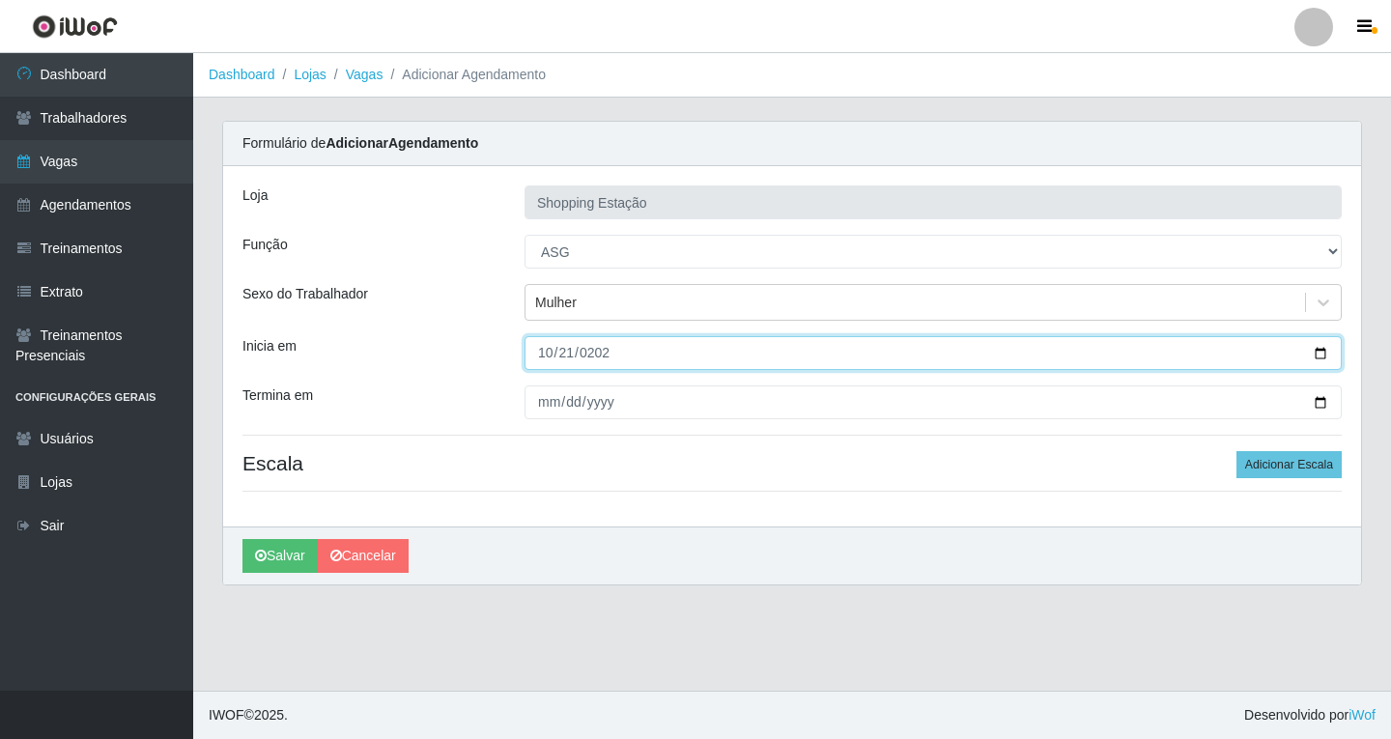
type input "2025-10-21"
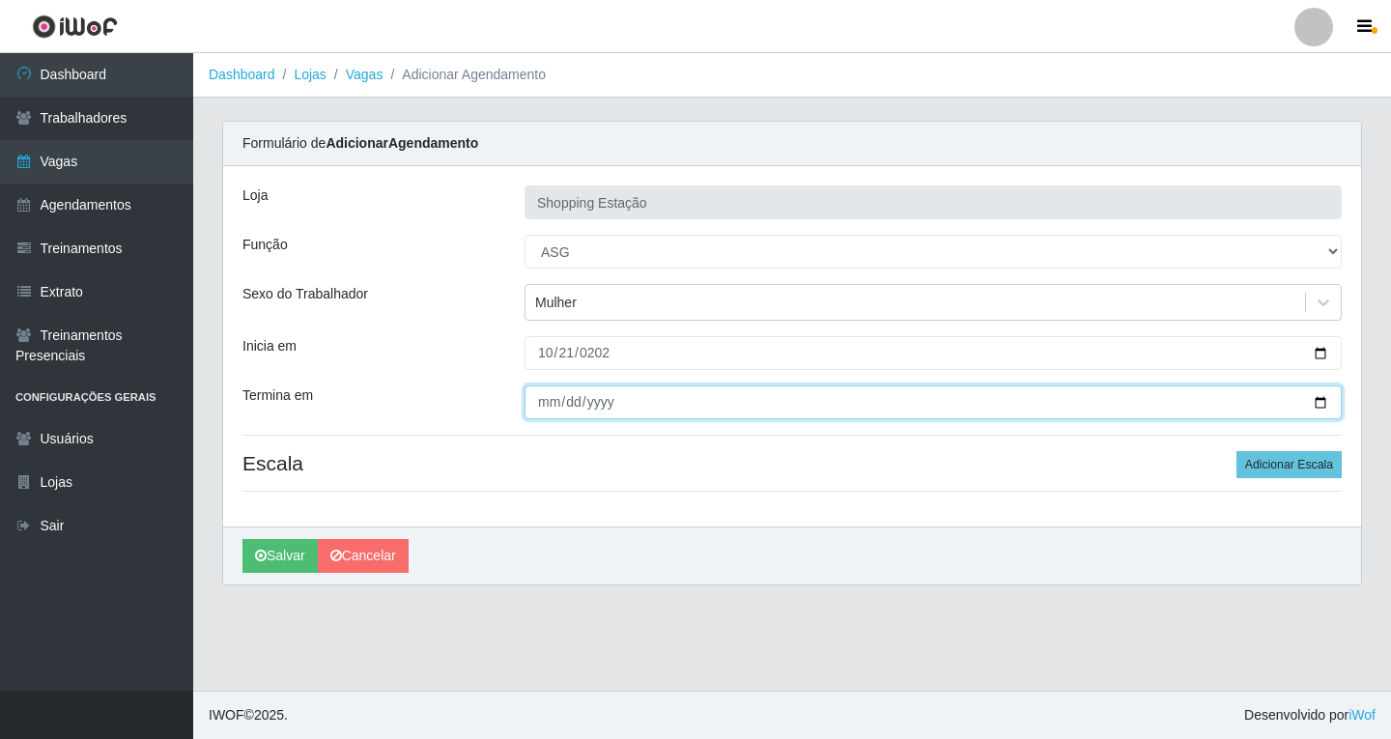
click at [542, 402] on input "Termina em" at bounding box center [933, 402] width 817 height 34
type input "2025-10-21"
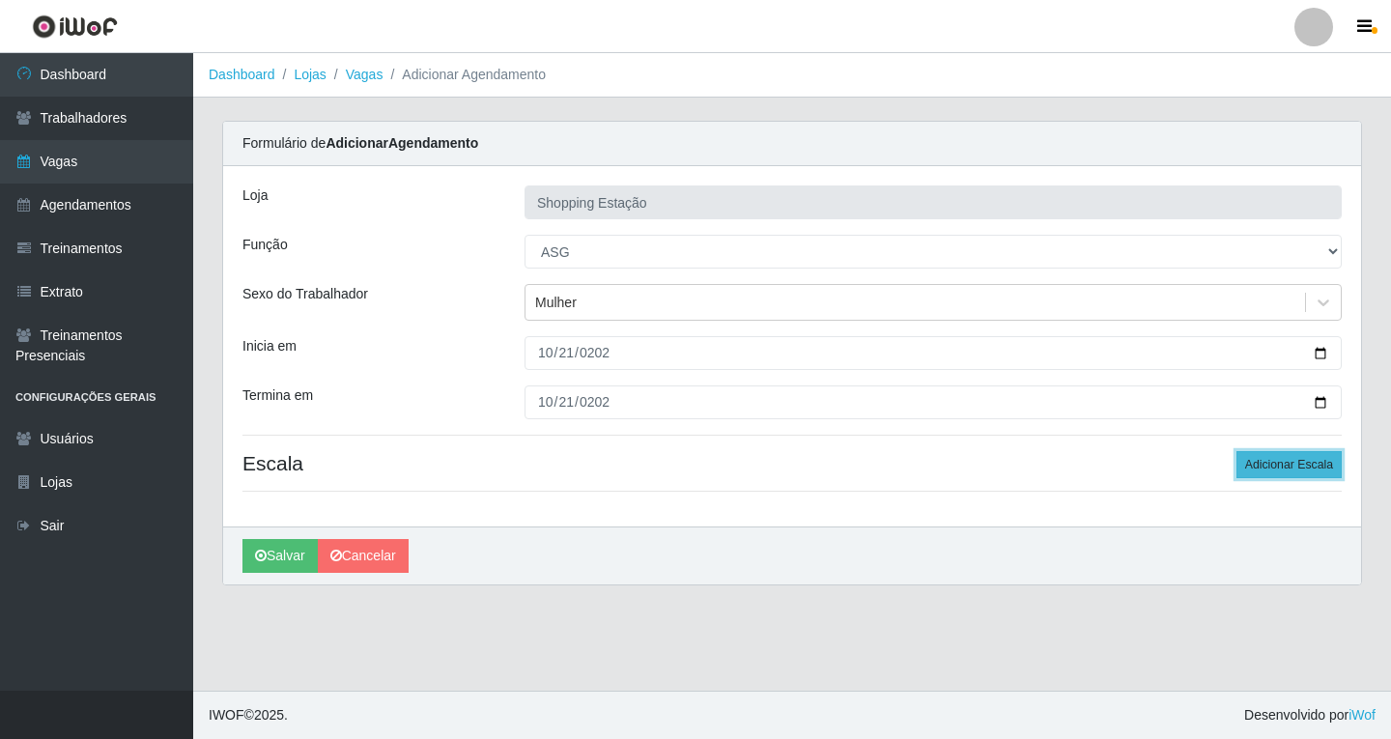
click at [1310, 467] on button "Adicionar Escala" at bounding box center [1289, 464] width 105 height 27
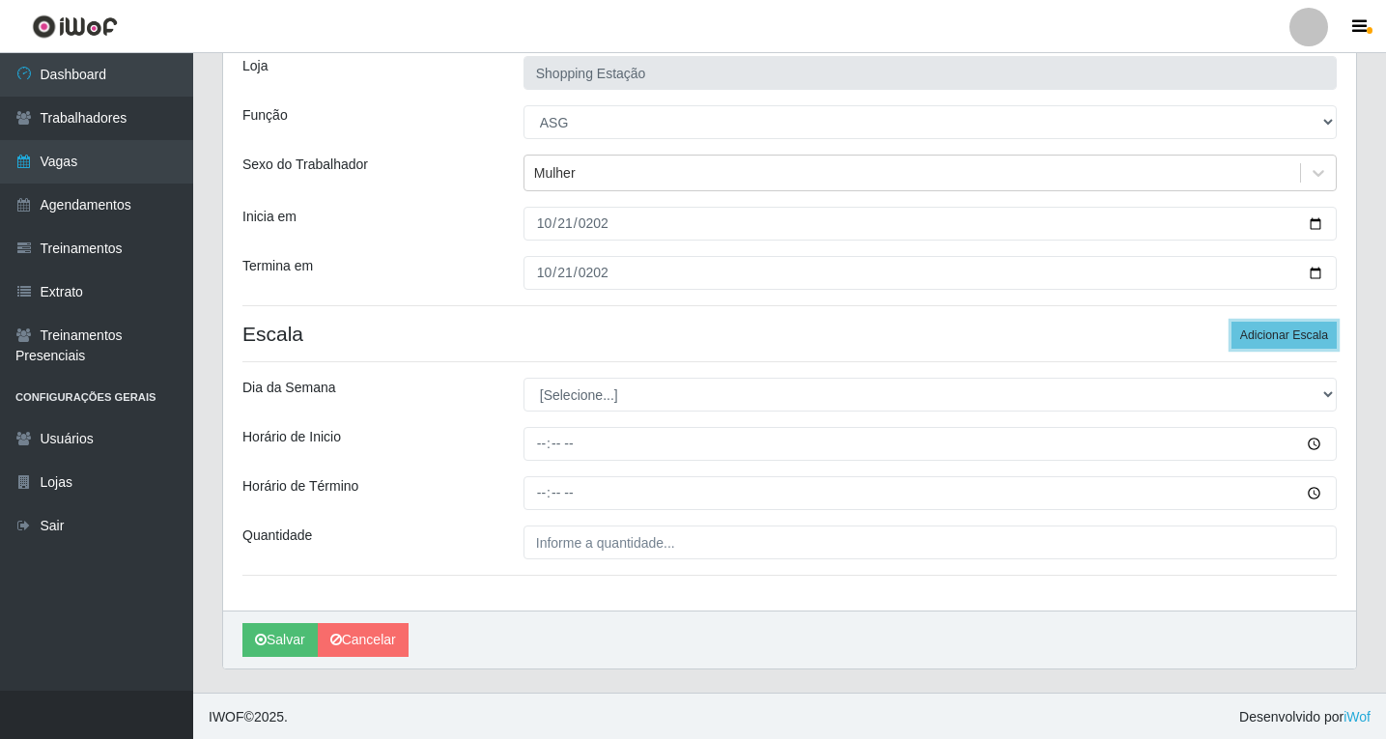
scroll to position [131, 0]
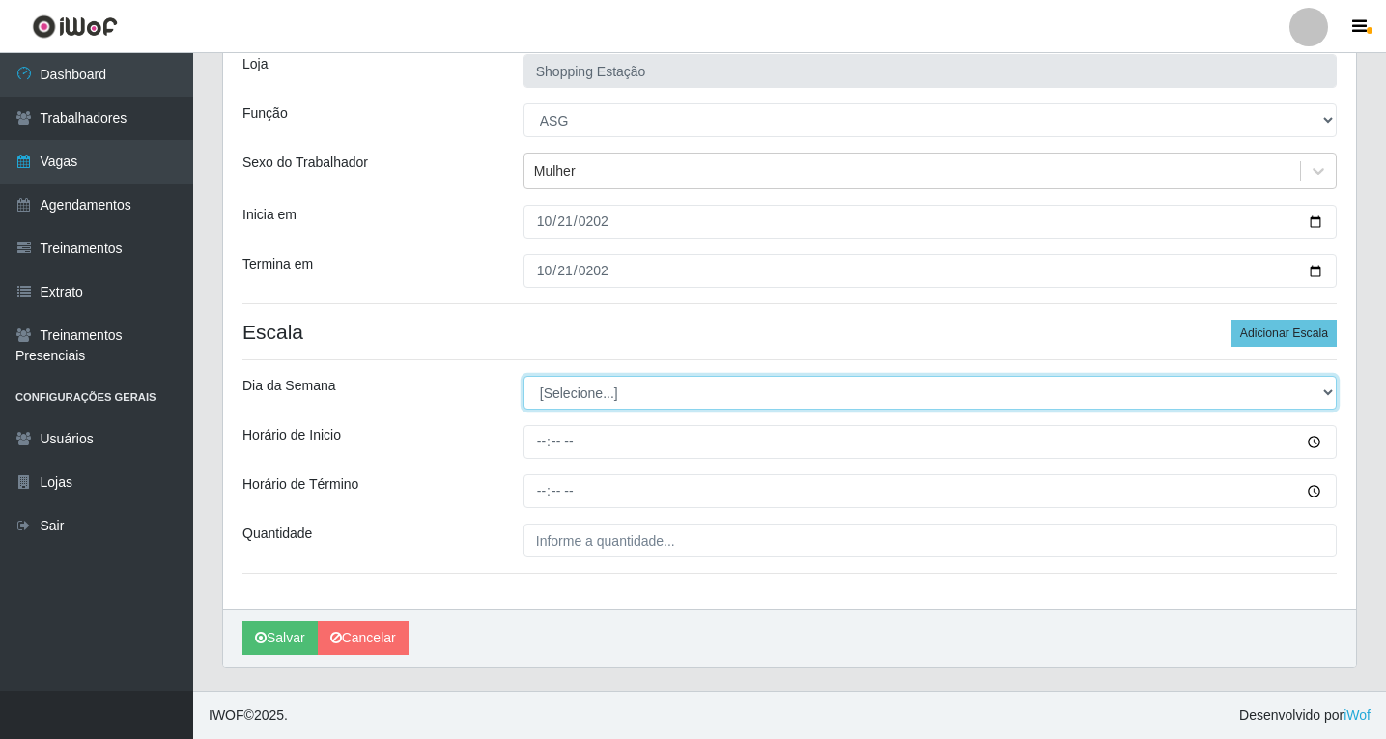
click at [581, 403] on select "[Selecione...] Segunda Terça Quarta Quinta Sexta Sábado Domingo" at bounding box center [930, 393] width 813 height 34
select select "2"
click at [524, 376] on select "[Selecione...] Segunda Terça Quarta Quinta Sexta Sábado Domingo" at bounding box center [930, 393] width 813 height 34
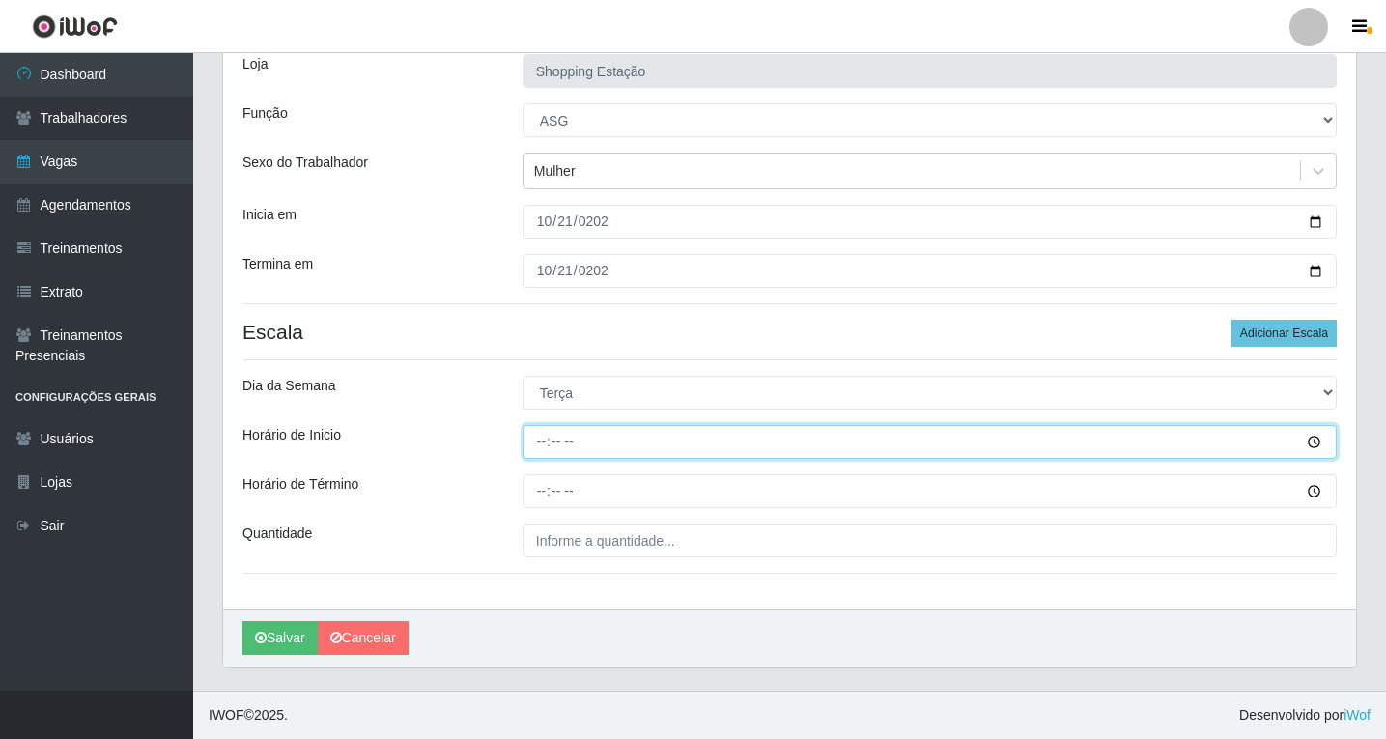
click at [537, 442] on input "Horário de Inicio" at bounding box center [930, 442] width 813 height 34
type input "06:00"
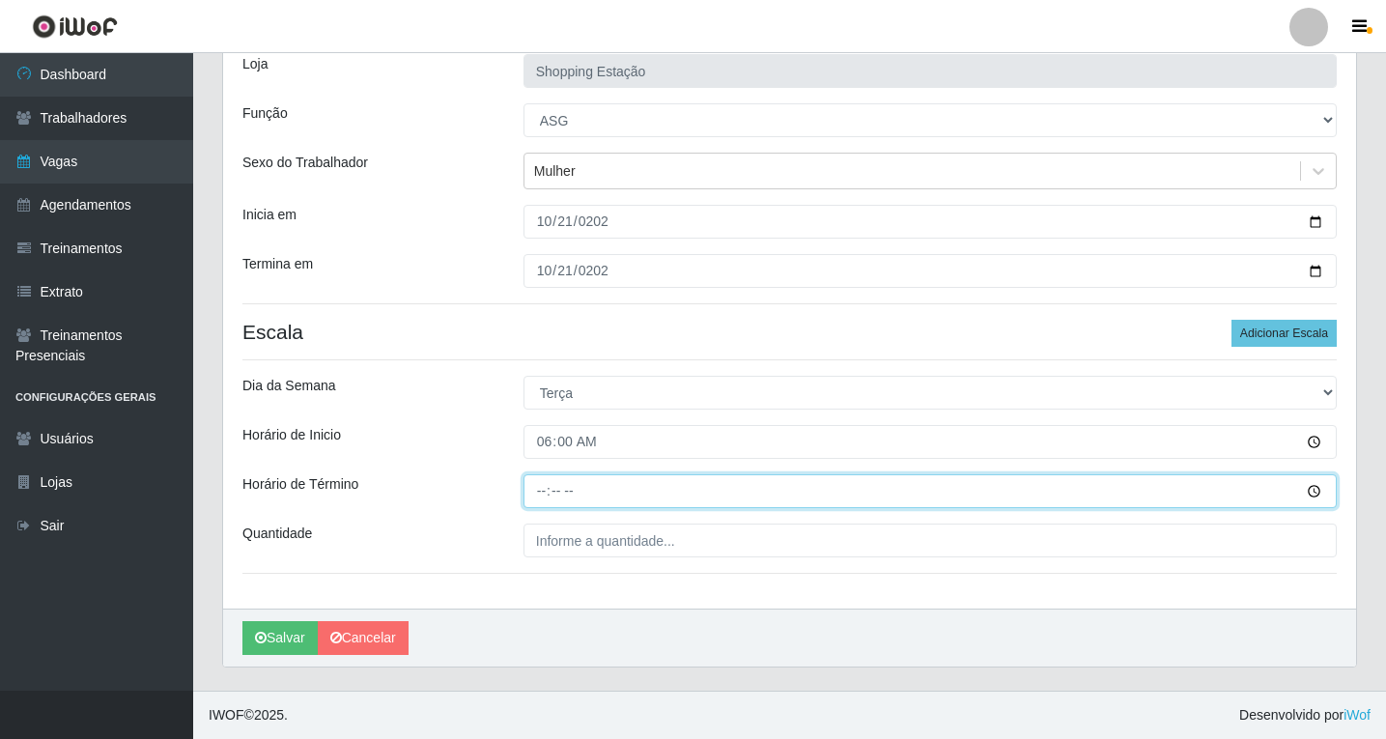
click at [537, 492] on input "Horário de Término" at bounding box center [930, 491] width 813 height 34
type input "12:00"
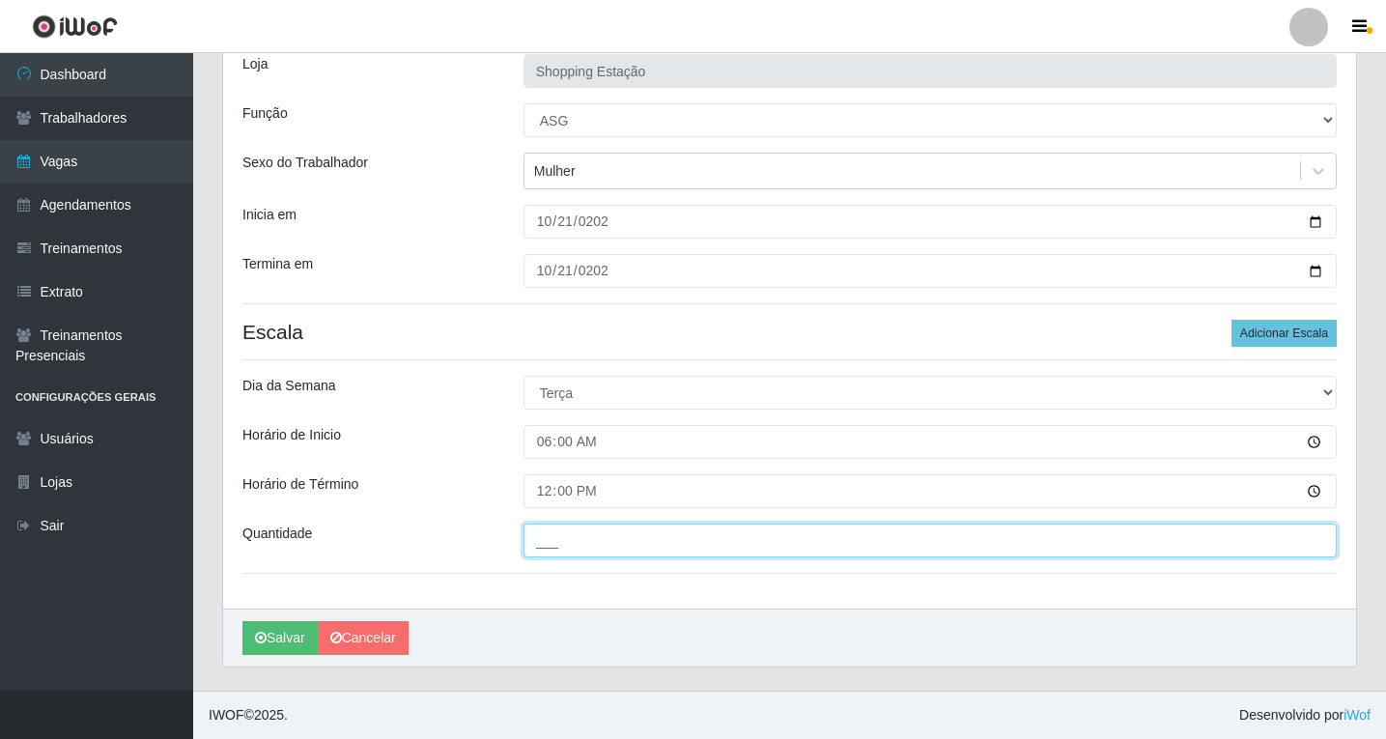
click at [568, 549] on input "___" at bounding box center [930, 541] width 813 height 34
type input "1__"
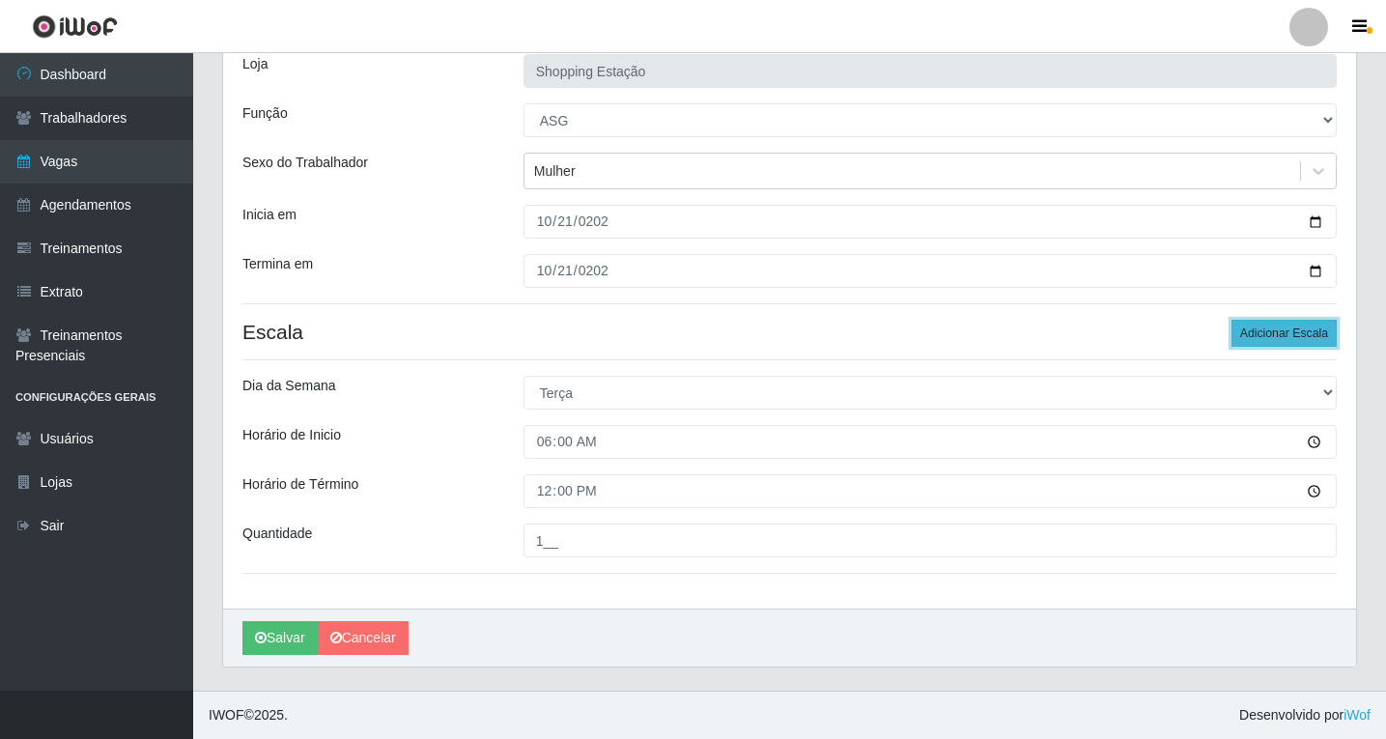
click at [1287, 330] on button "Adicionar Escala" at bounding box center [1284, 333] width 105 height 27
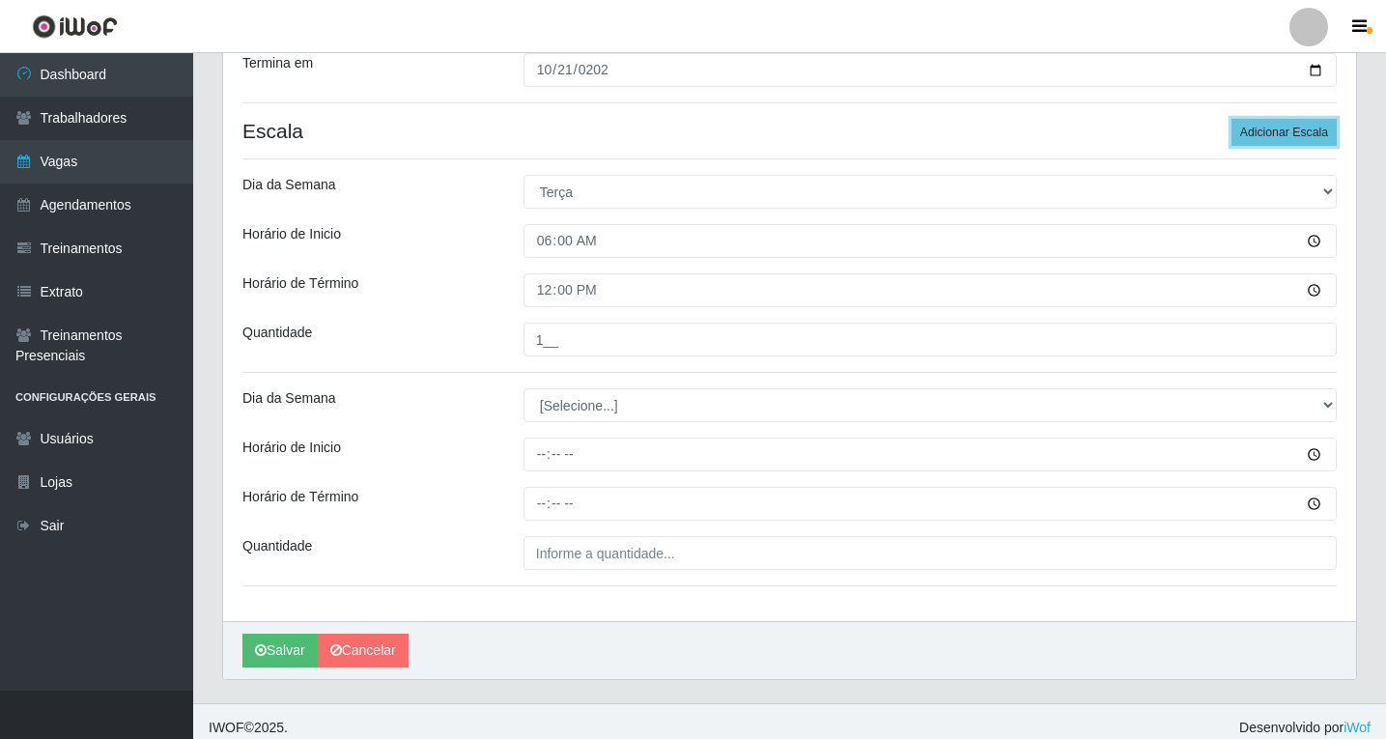
scroll to position [345, 0]
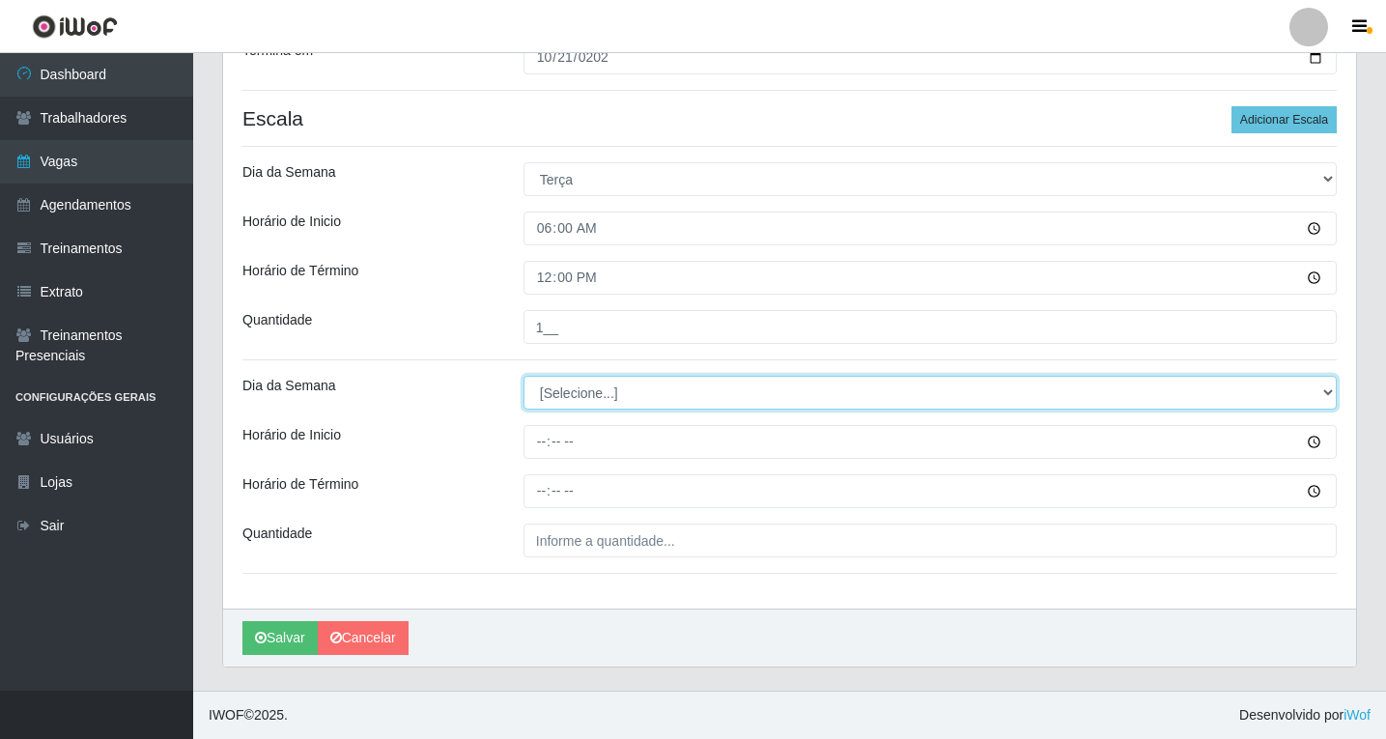
click at [560, 392] on select "[Selecione...] Segunda Terça Quarta Quinta Sexta Sábado Domingo" at bounding box center [930, 393] width 813 height 34
select select "2"
click at [524, 376] on select "[Selecione...] Segunda Terça Quarta Quinta Sexta Sábado Domingo" at bounding box center [930, 393] width 813 height 34
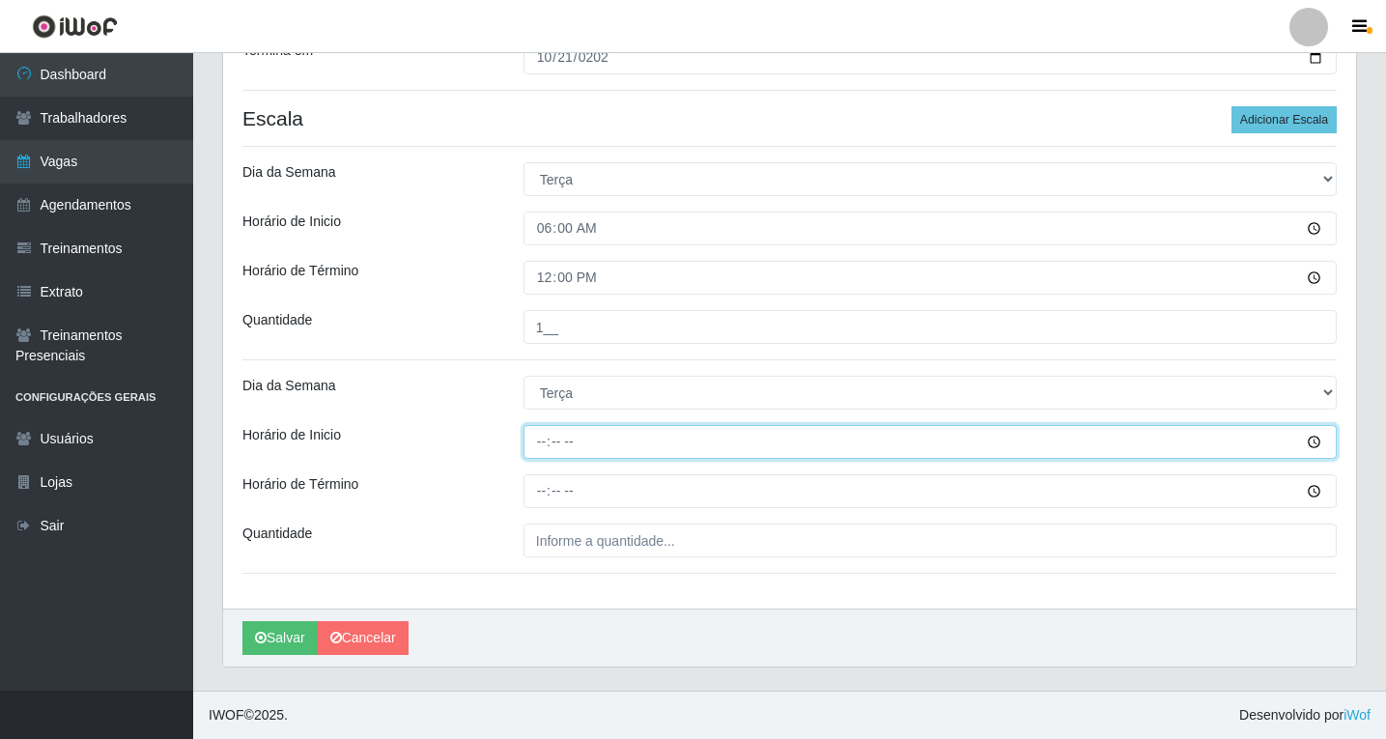
click at [542, 442] on input "Horário de Inicio" at bounding box center [930, 442] width 813 height 34
type input "14:00"
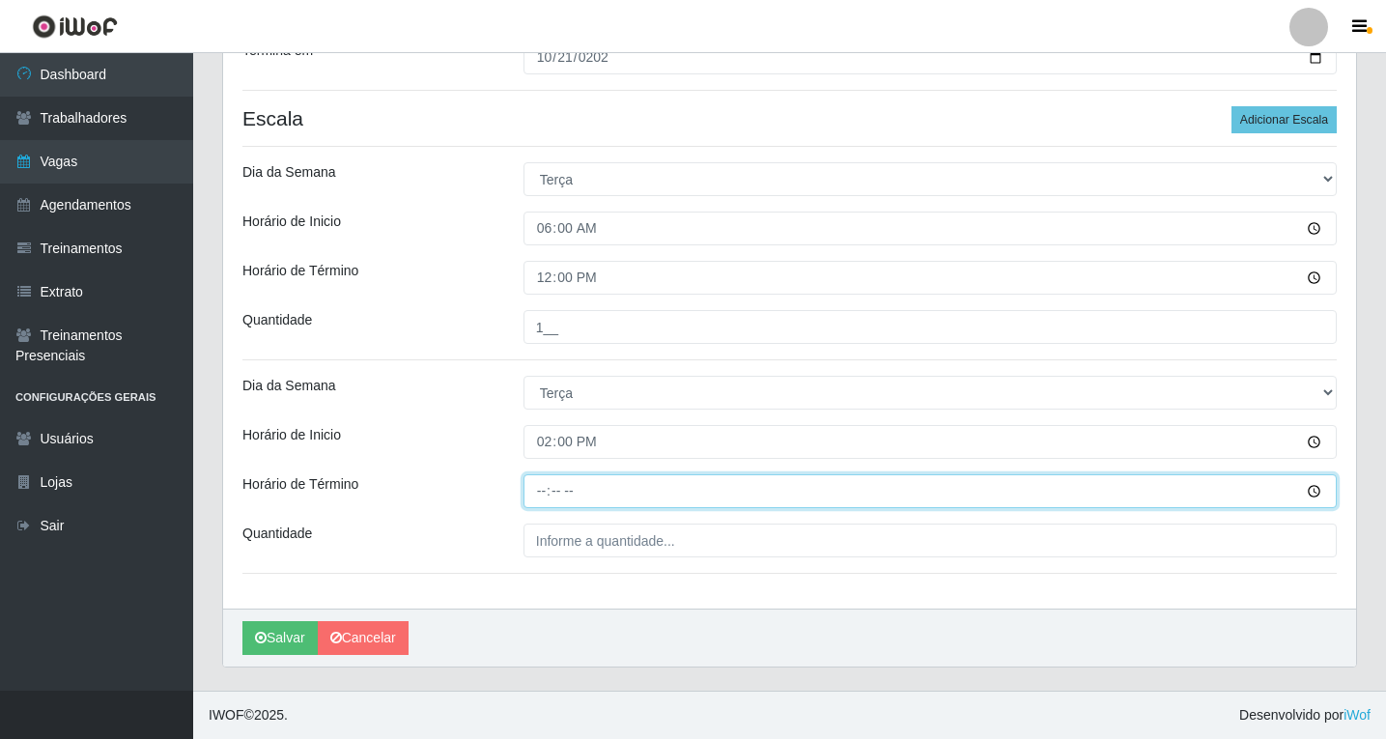
click at [546, 492] on input "Horário de Término" at bounding box center [930, 491] width 813 height 34
type input "20:00"
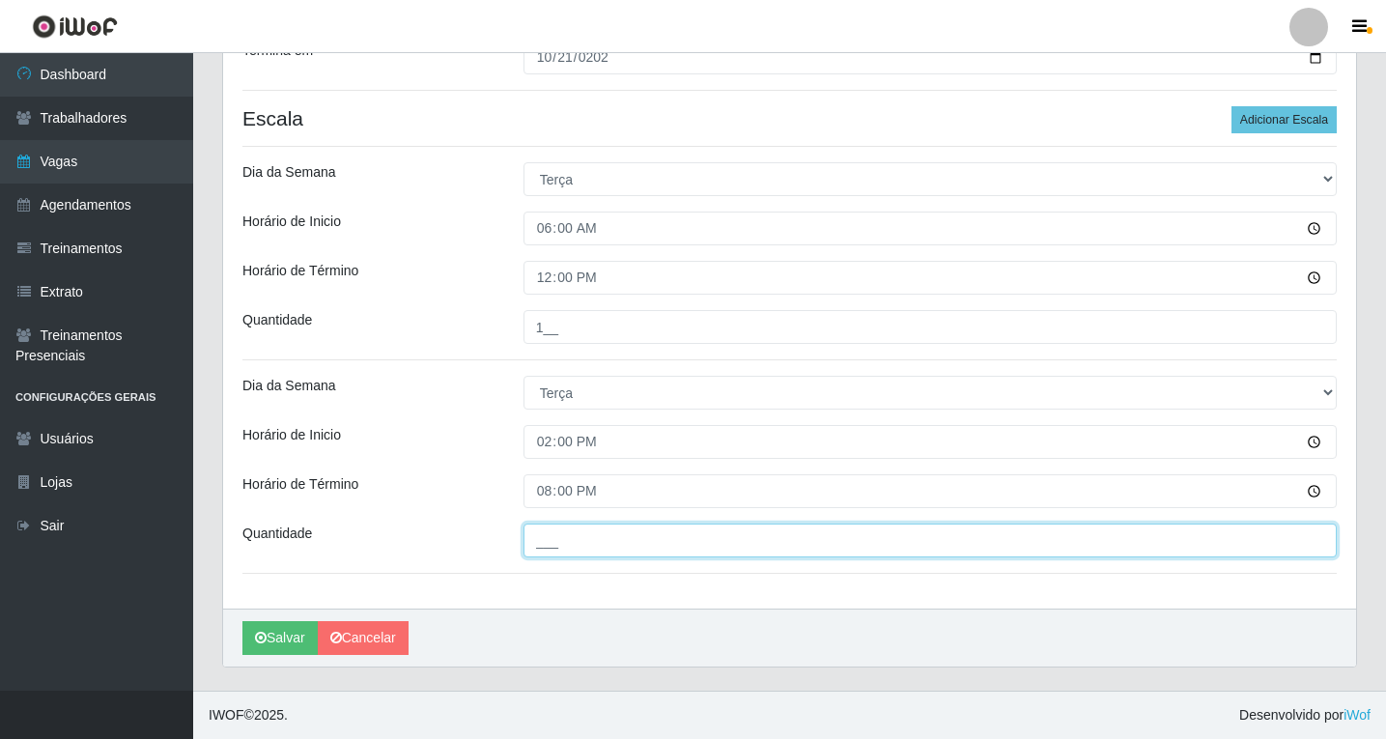
click at [589, 541] on input "___" at bounding box center [930, 541] width 813 height 34
type input "1__"
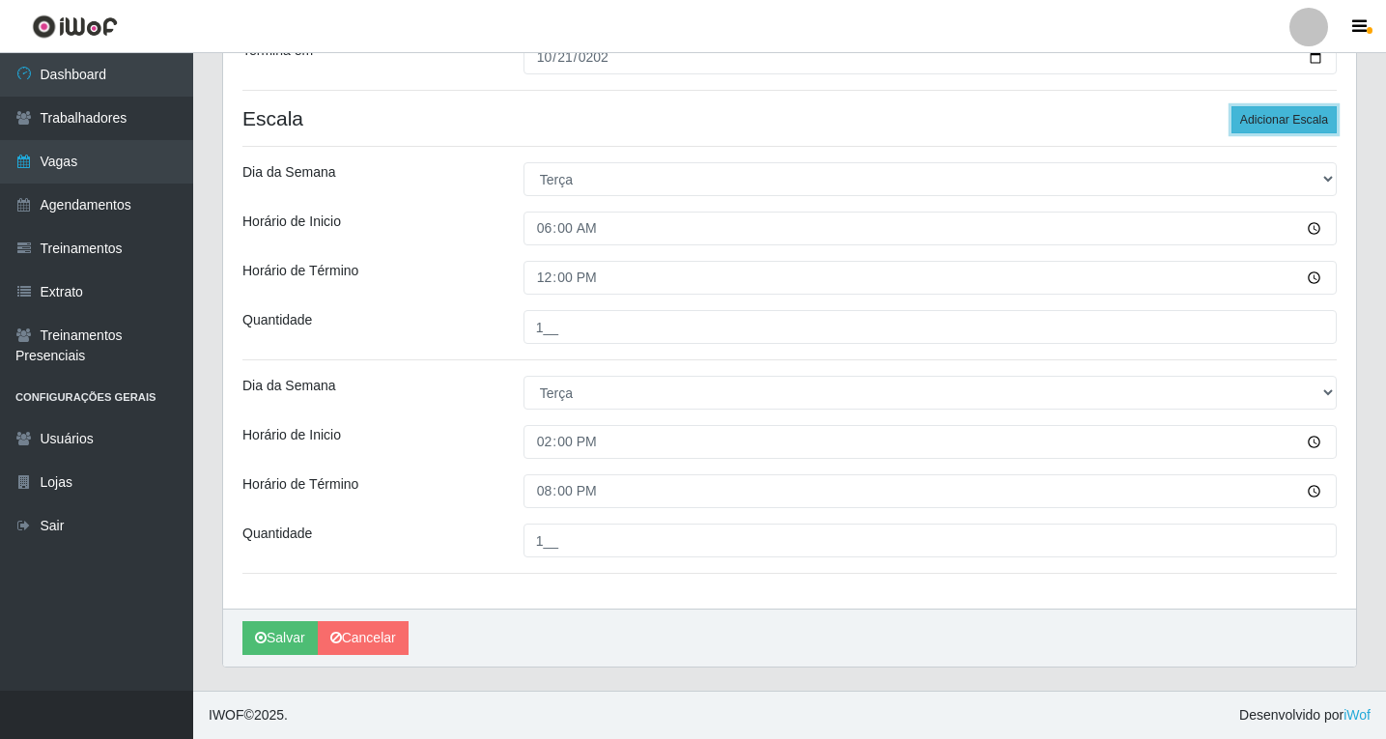
click at [1311, 123] on button "Adicionar Escala" at bounding box center [1284, 119] width 105 height 27
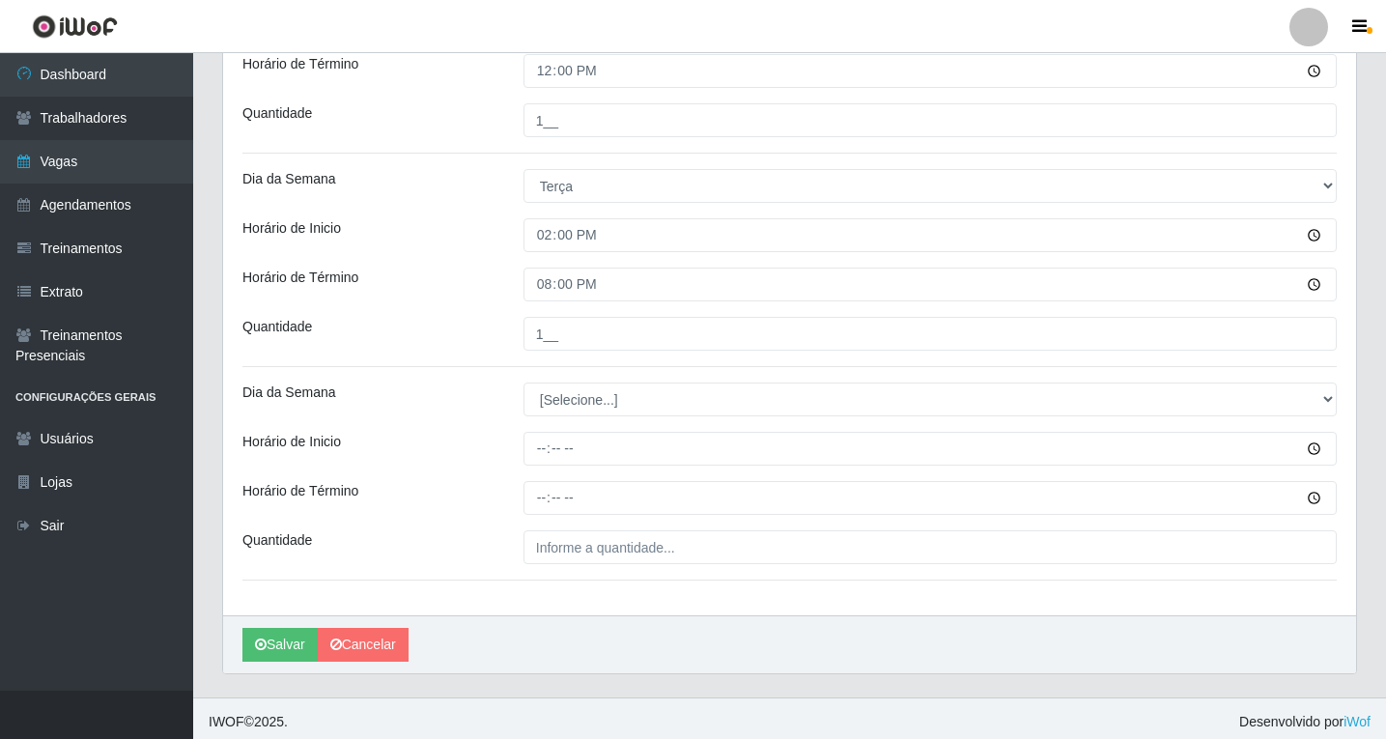
scroll to position [558, 0]
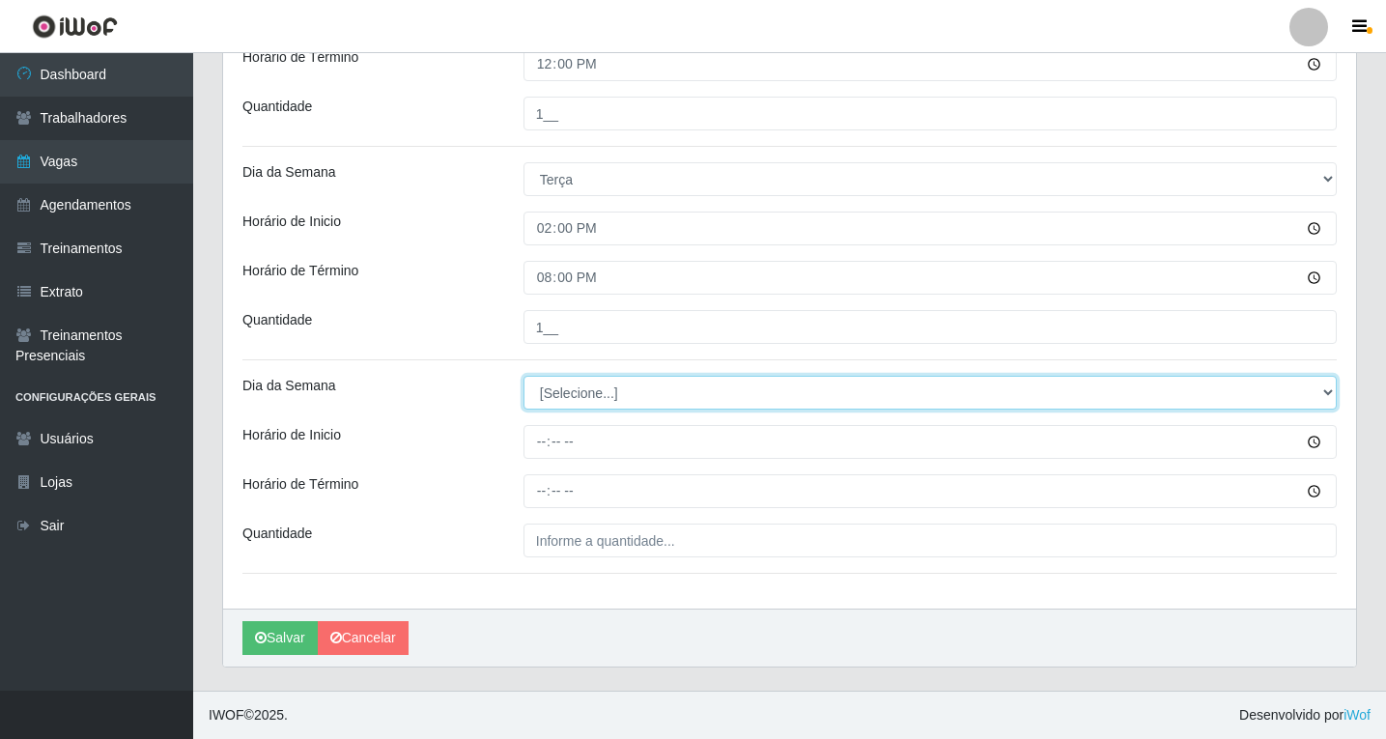
click at [551, 394] on select "[Selecione...] Segunda Terça Quarta Quinta Sexta Sábado Domingo" at bounding box center [930, 393] width 813 height 34
select select "2"
click at [524, 376] on select "[Selecione...] Segunda Terça Quarta Quinta Sexta Sábado Domingo" at bounding box center [930, 393] width 813 height 34
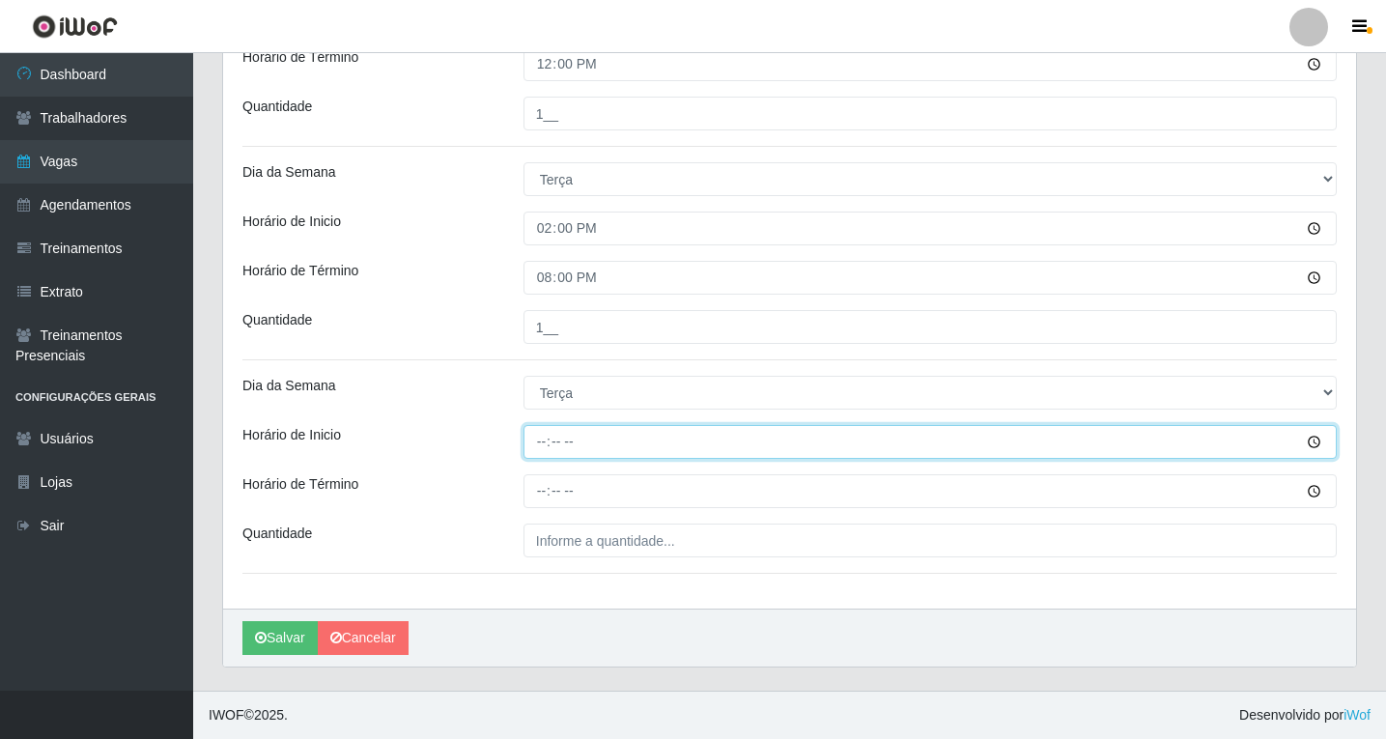
click at [538, 445] on input "Horário de Inicio" at bounding box center [930, 442] width 813 height 34
type input "08:00"
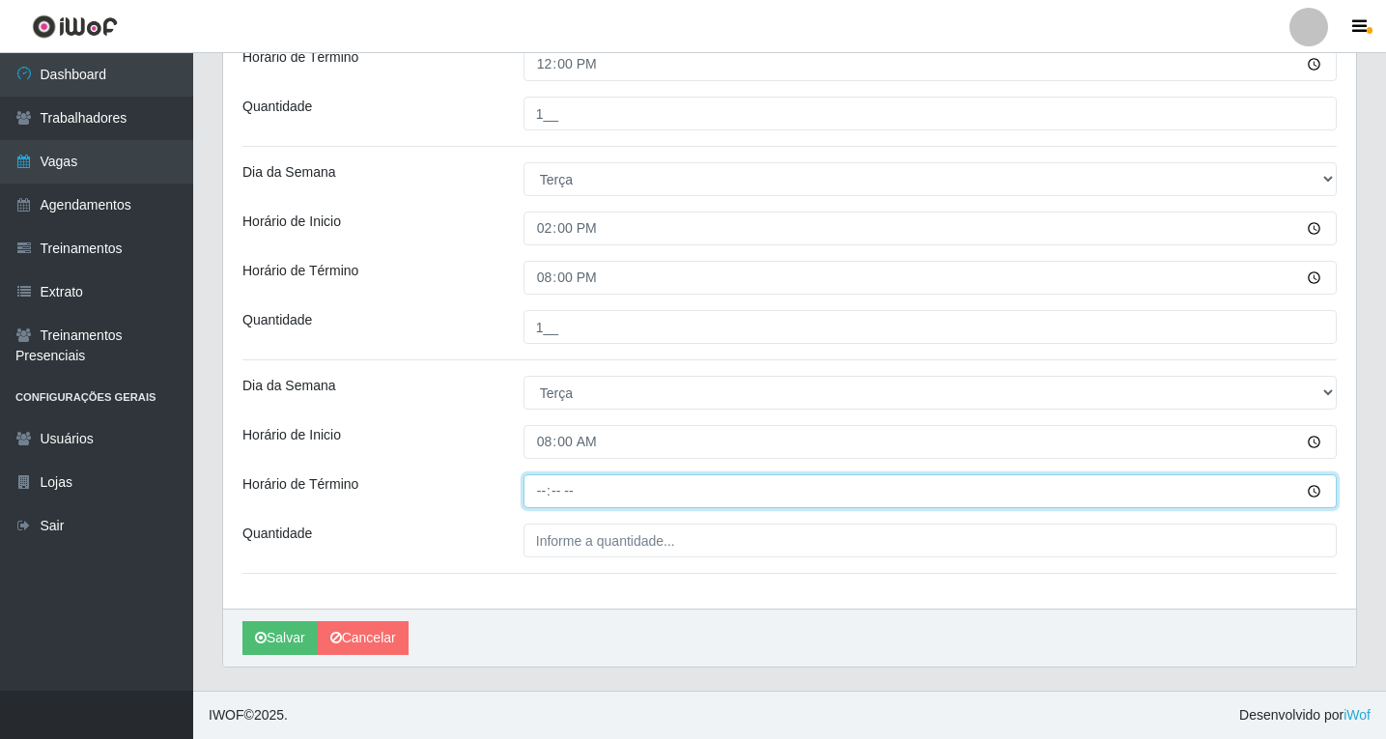
click at [544, 498] on input "Horário de Término" at bounding box center [930, 491] width 813 height 34
type input "14:00"
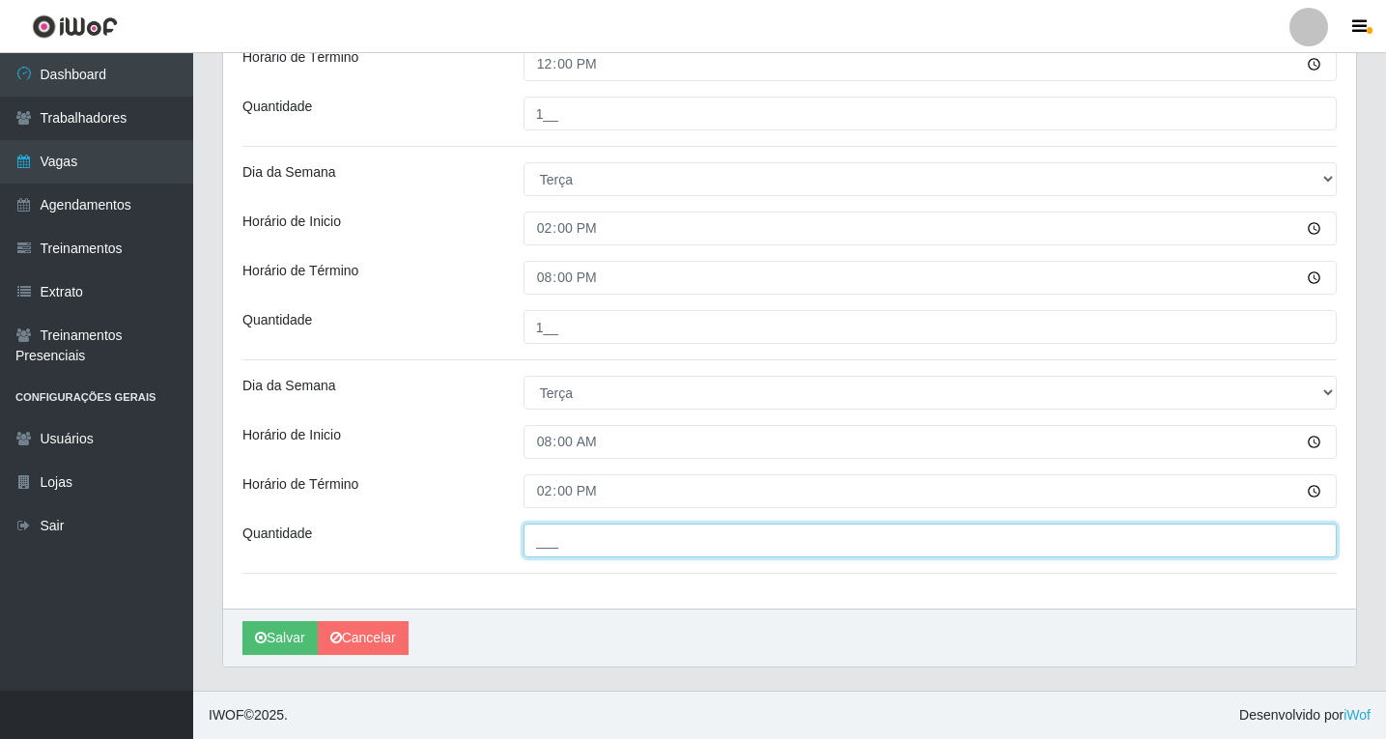
click at [571, 552] on input "___" at bounding box center [930, 541] width 813 height 34
type input "1__"
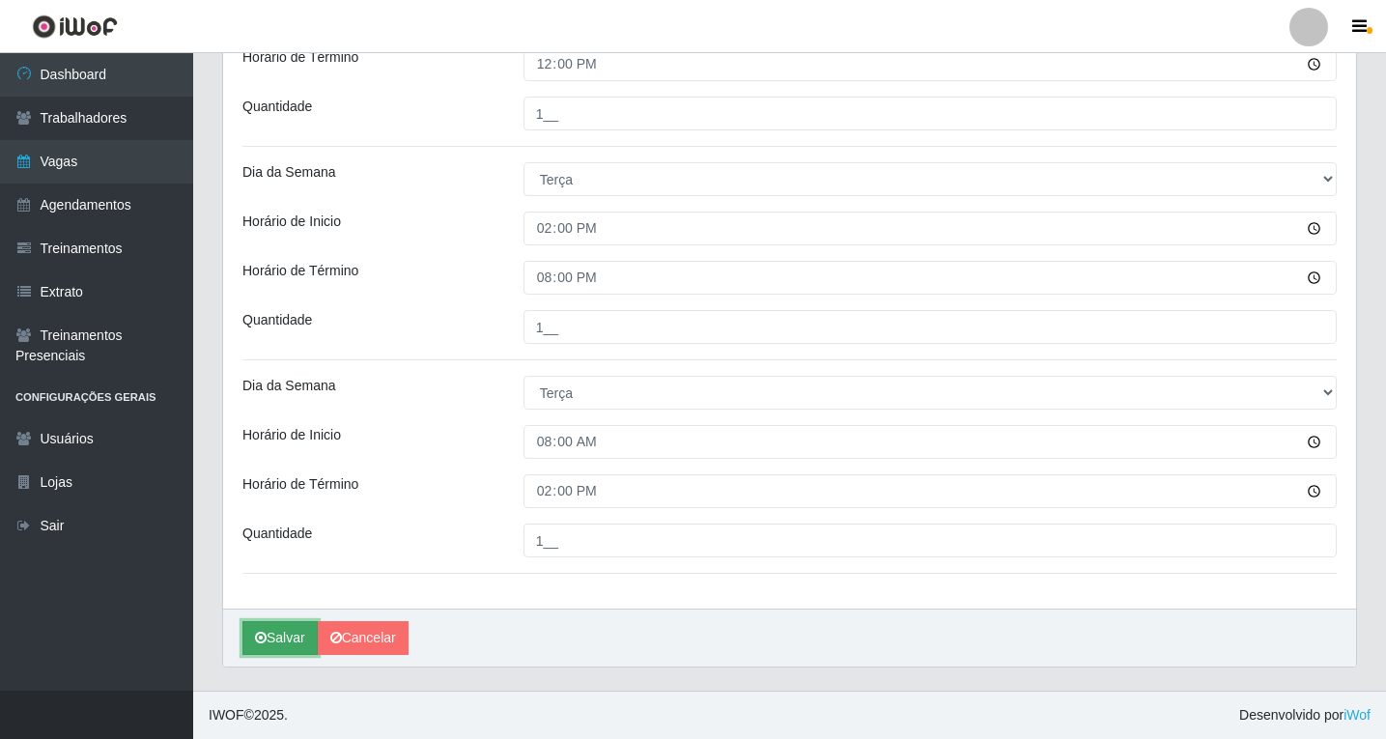
click at [307, 640] on button "Salvar" at bounding box center [279, 638] width 75 height 34
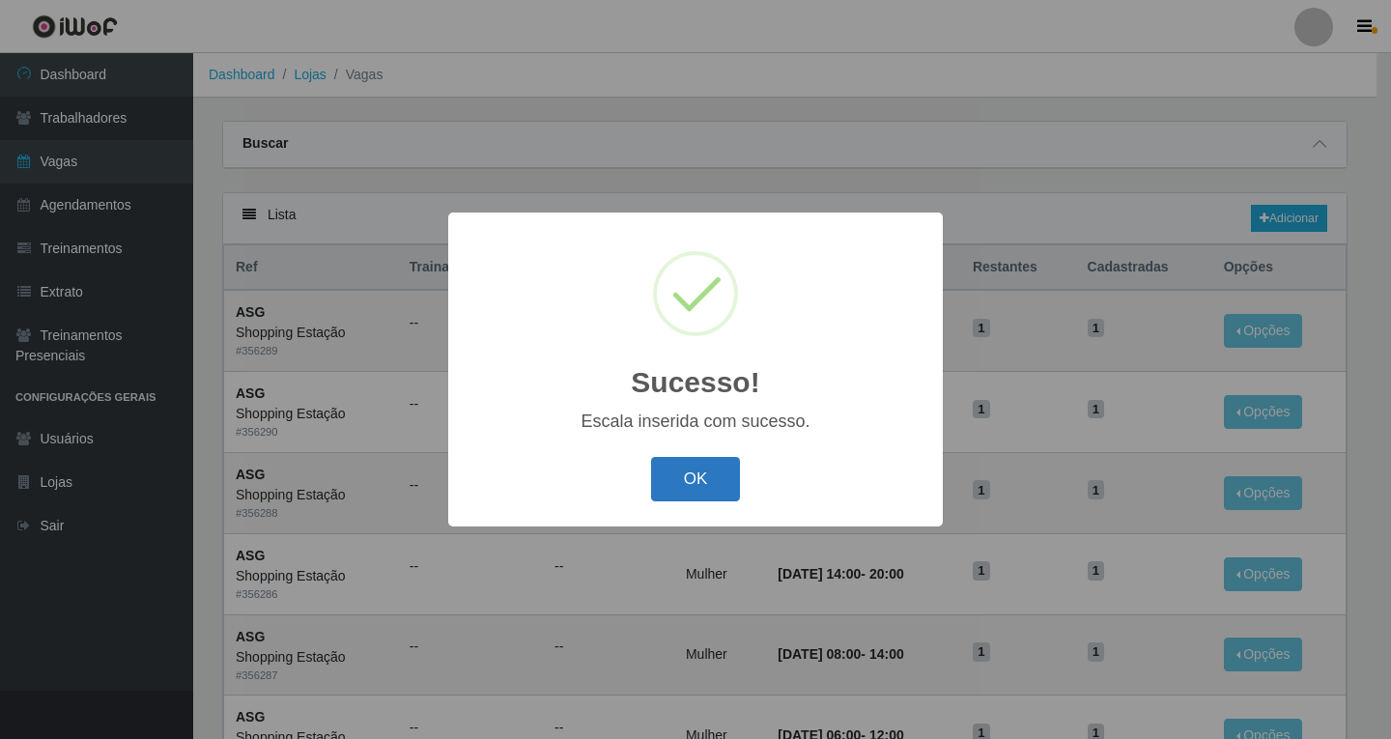
click at [692, 487] on button "OK" at bounding box center [696, 479] width 90 height 45
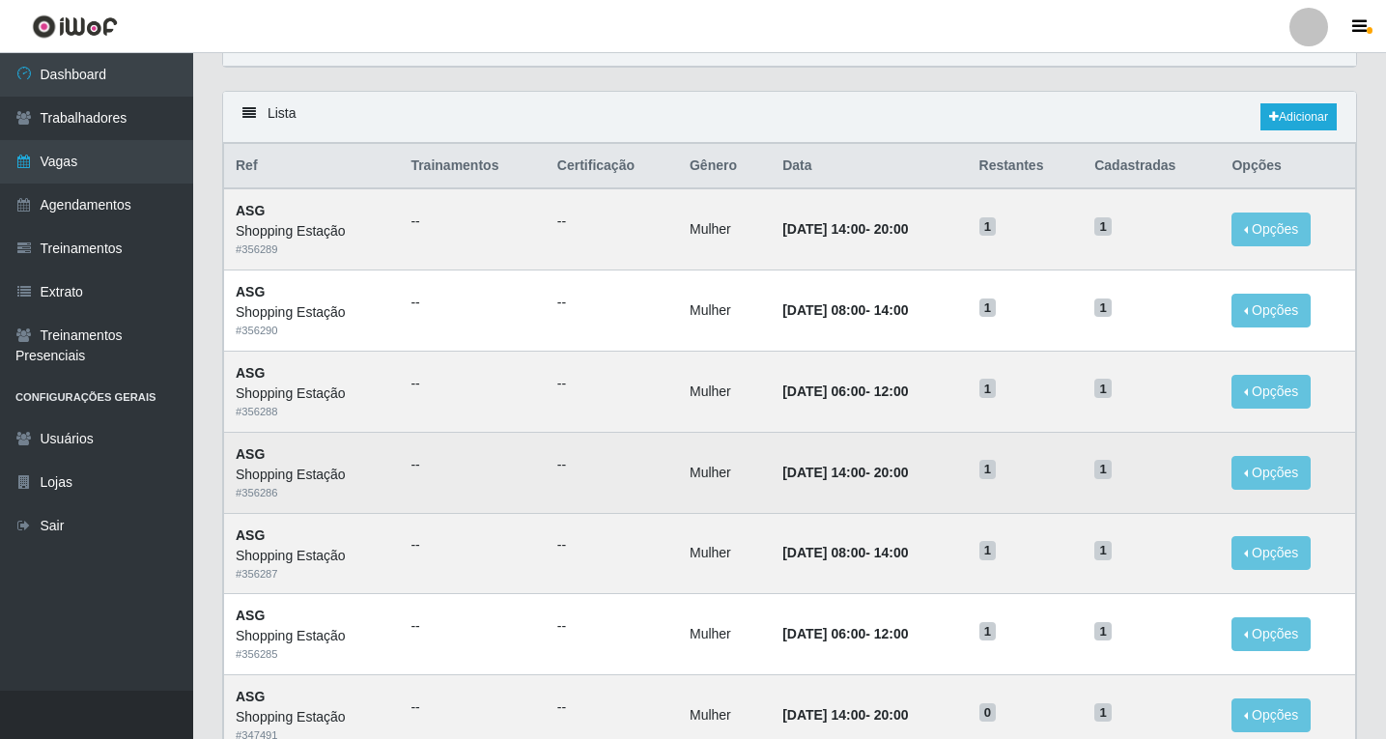
scroll to position [97, 0]
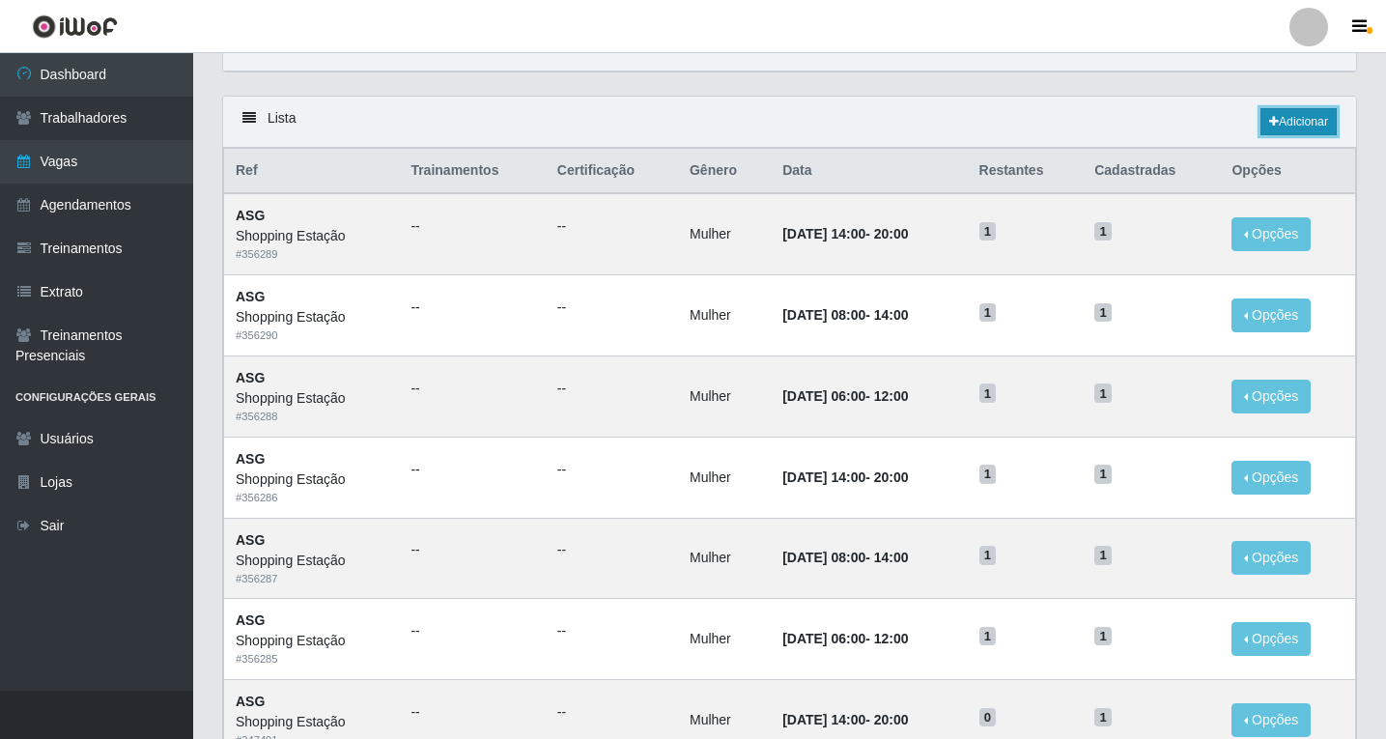
click at [1296, 126] on link "Adicionar" at bounding box center [1299, 121] width 76 height 27
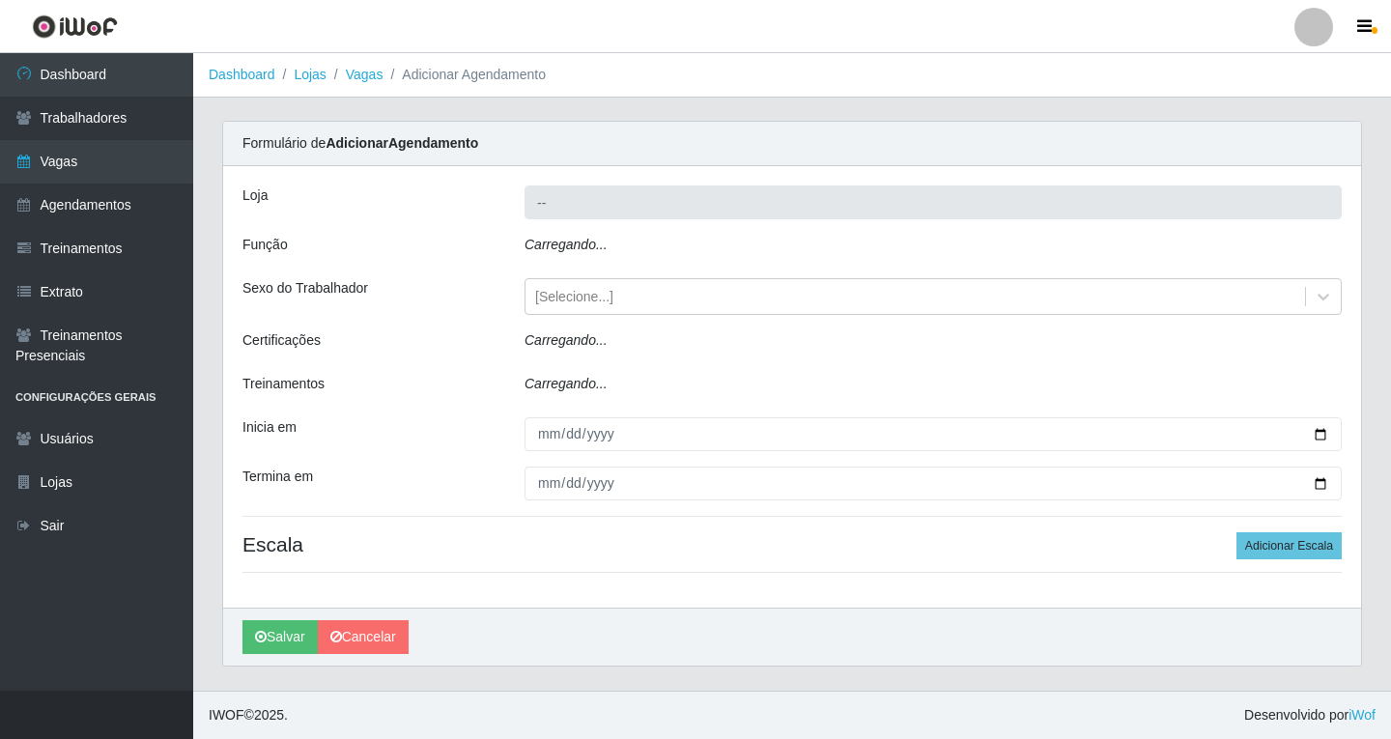
type input "Shopping Estação"
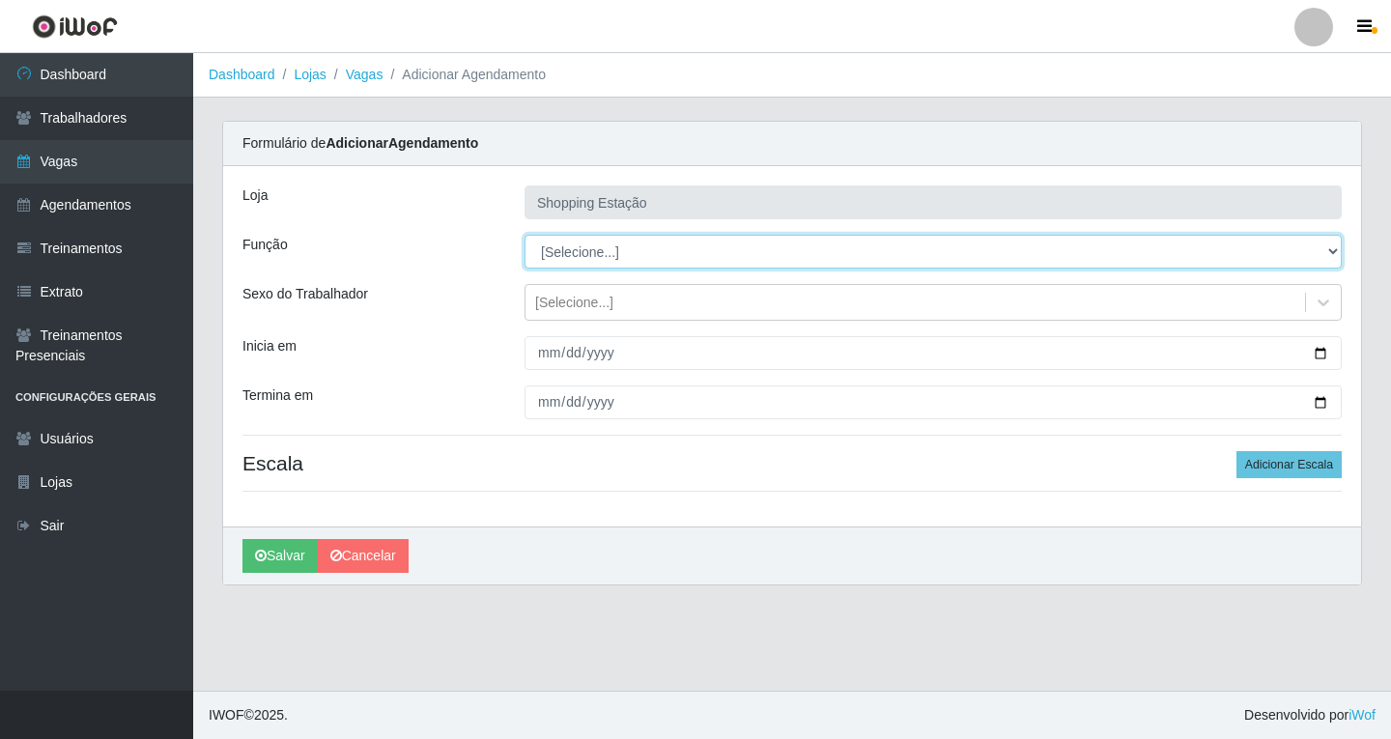
click at [556, 254] on select "[Selecione...] ASG ASG + ASG ++ Operador de Caixa Operador de Caixa + Operador …" at bounding box center [933, 252] width 817 height 34
select select "16"
click at [525, 235] on select "[Selecione...] ASG ASG + ASG ++ Operador de Caixa Operador de Caixa + Operador …" at bounding box center [933, 252] width 817 height 34
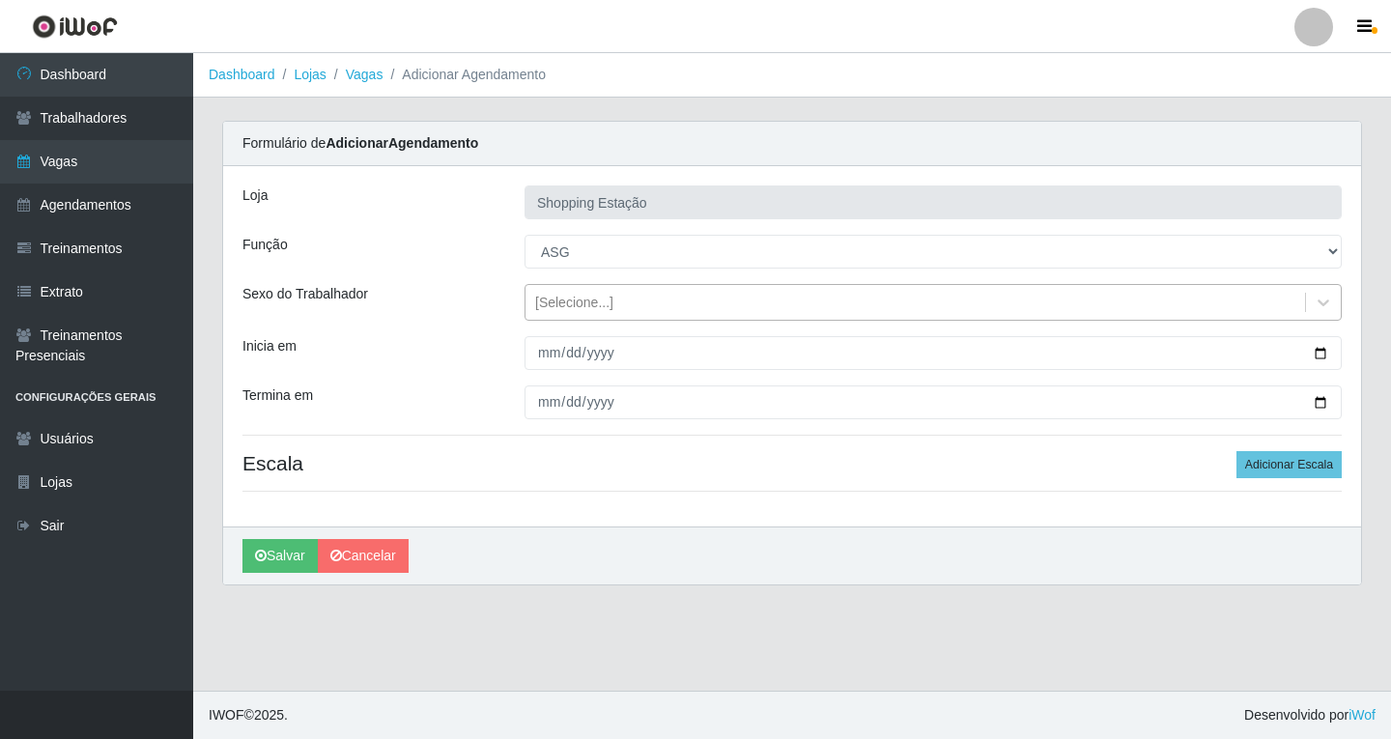
click at [572, 300] on div "[Selecione...]" at bounding box center [574, 303] width 78 height 20
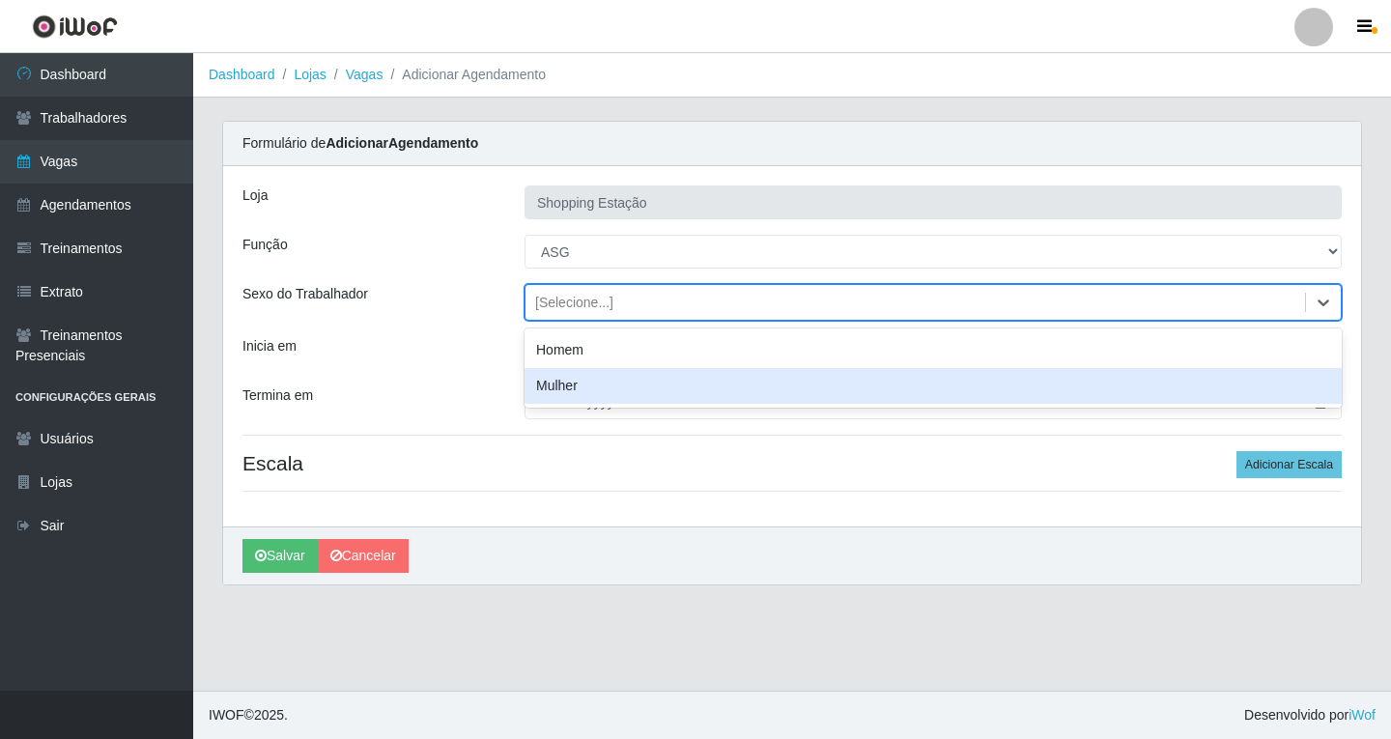
click at [556, 393] on div "Mulher" at bounding box center [933, 386] width 817 height 36
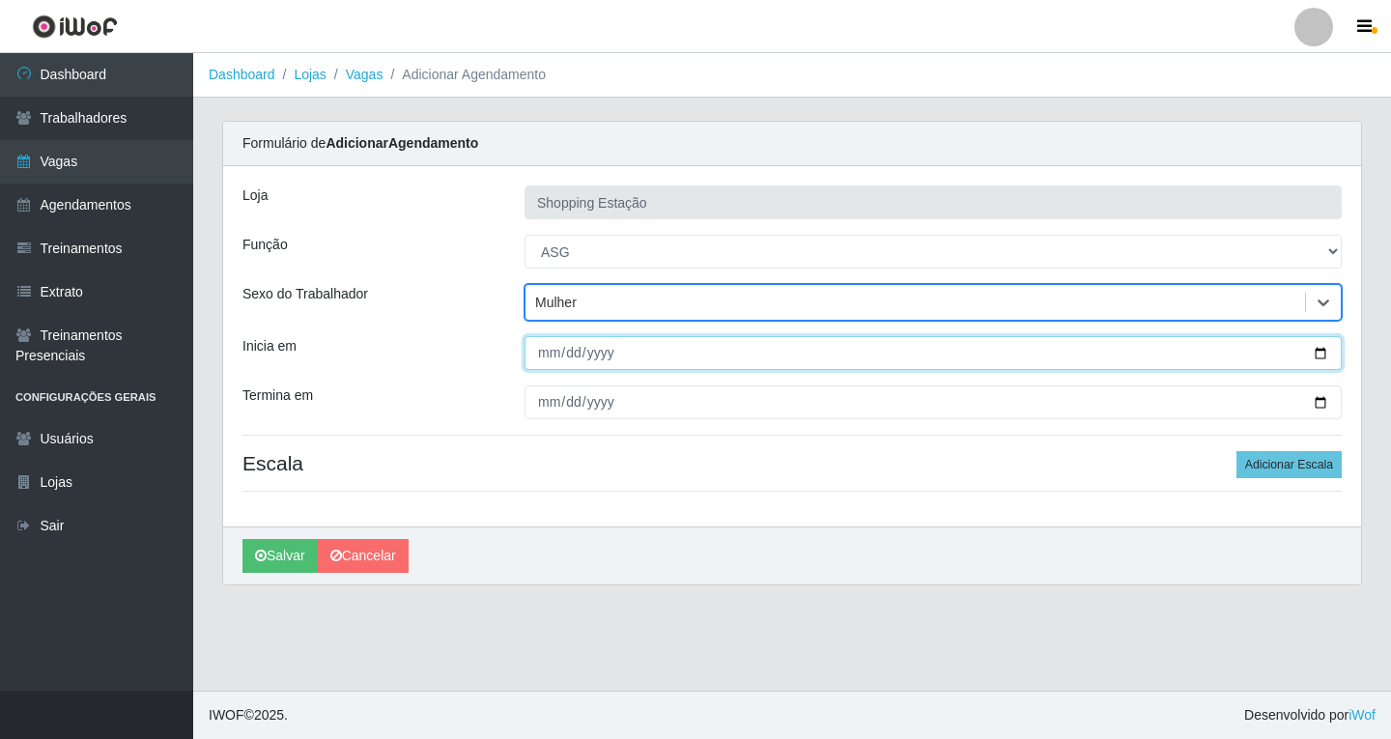
click at [542, 357] on input "Inicia em" at bounding box center [933, 353] width 817 height 34
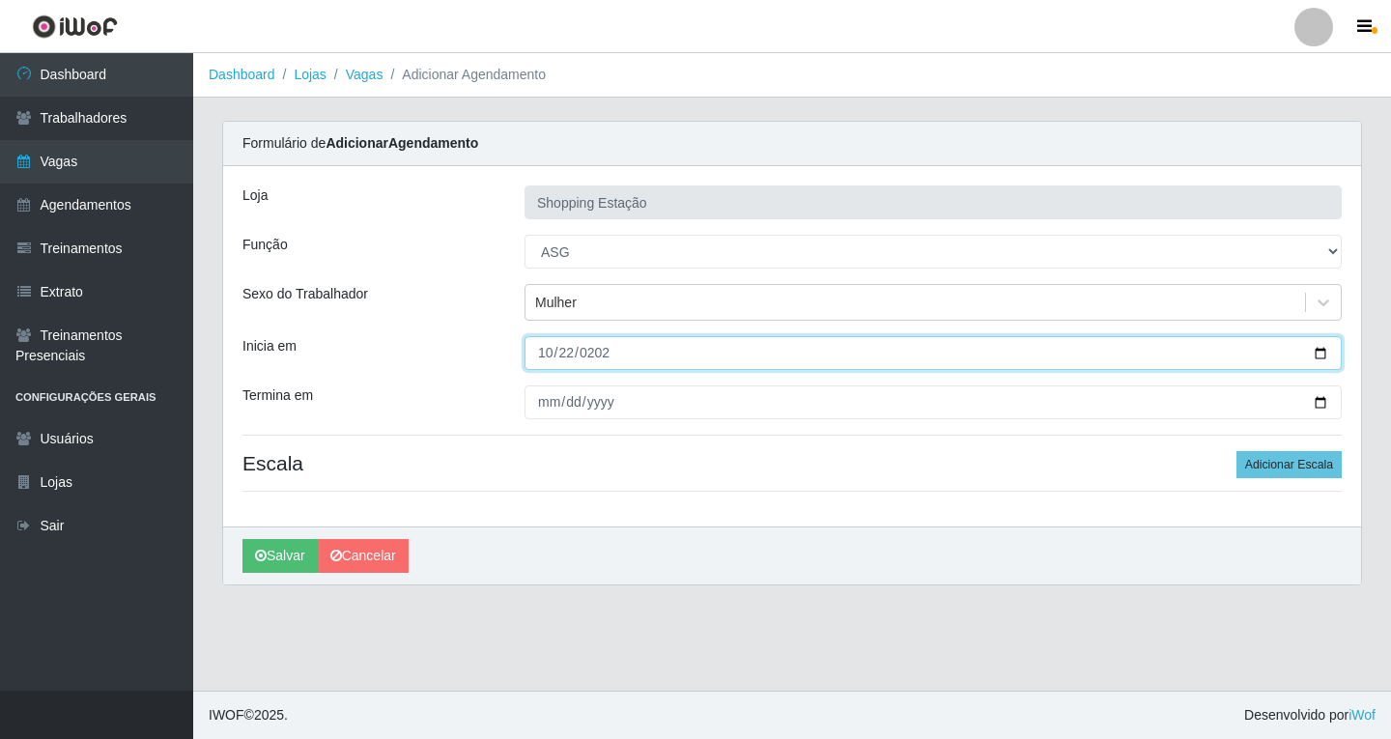
type input "2025-10-22"
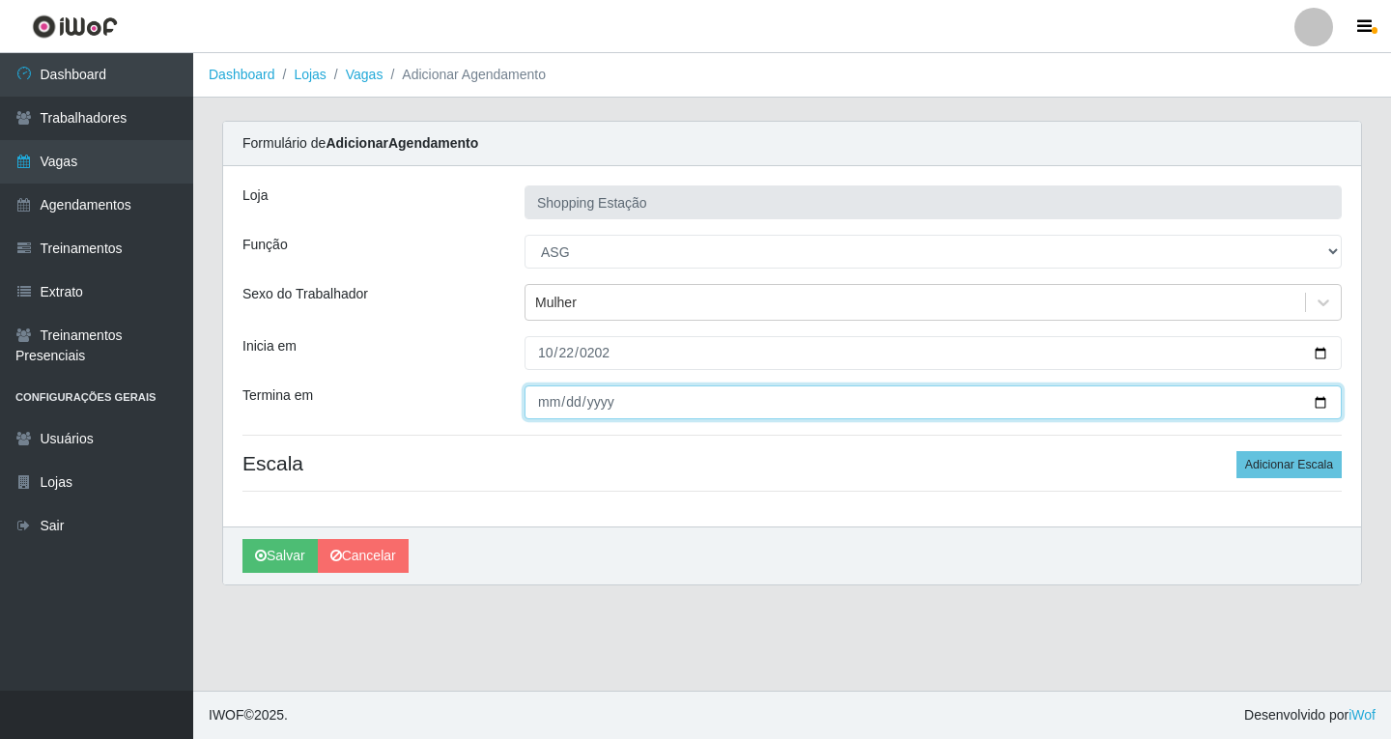
click at [542, 409] on input "Termina em" at bounding box center [933, 402] width 817 height 34
type input "2025-10-22"
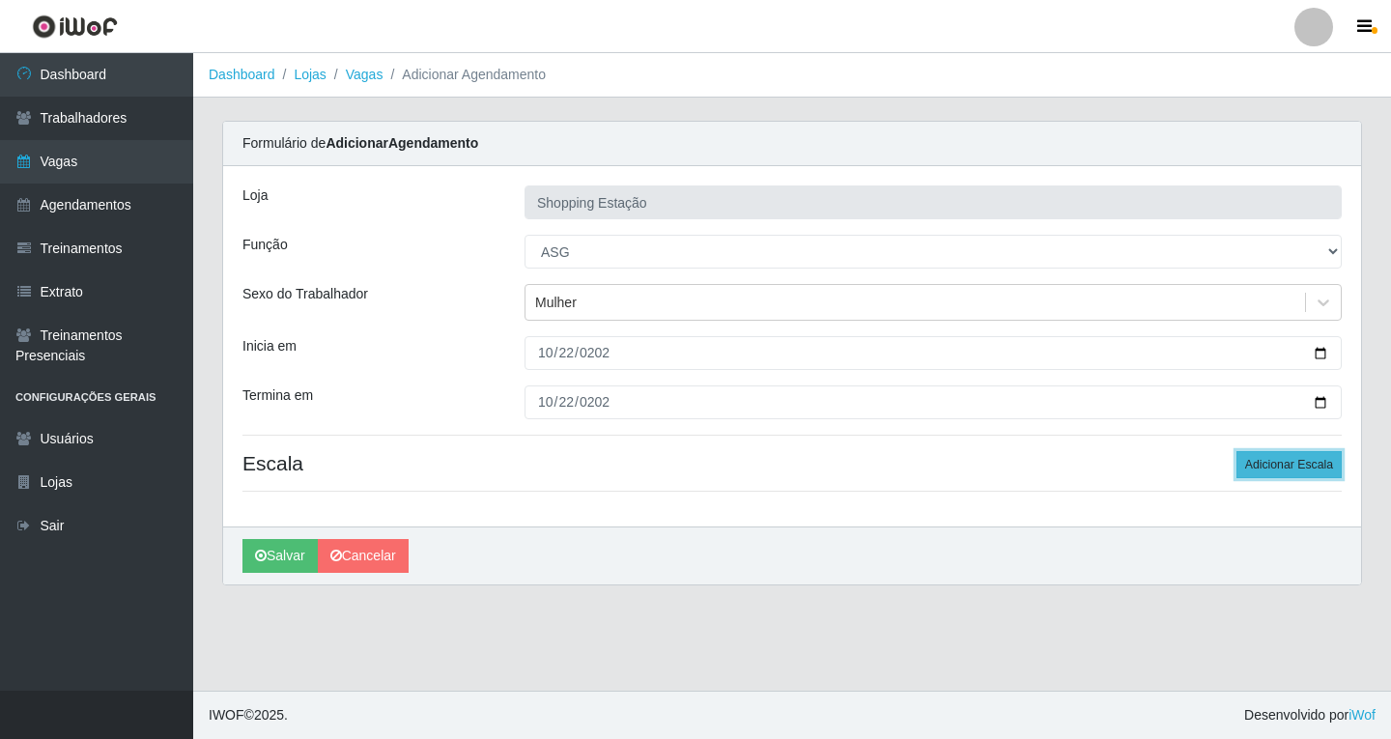
click at [1329, 471] on button "Adicionar Escala" at bounding box center [1289, 464] width 105 height 27
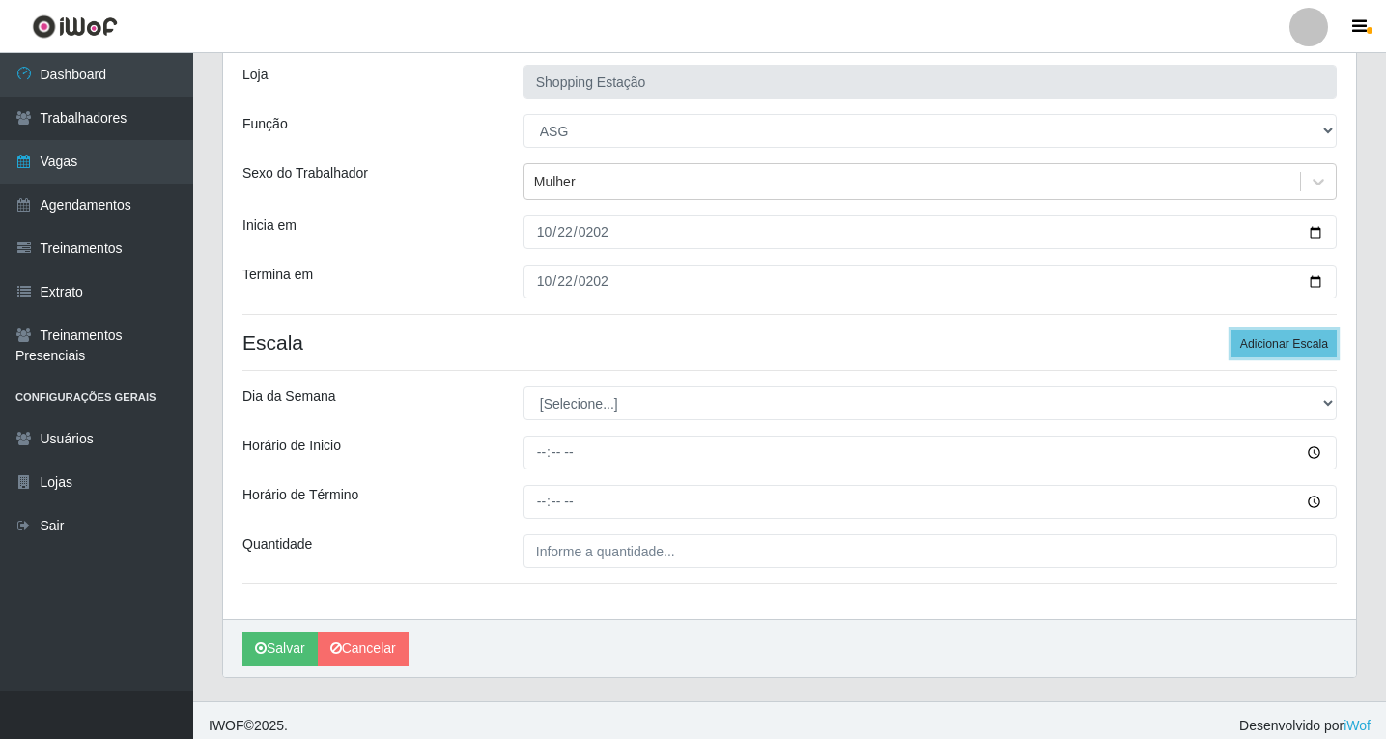
scroll to position [131, 0]
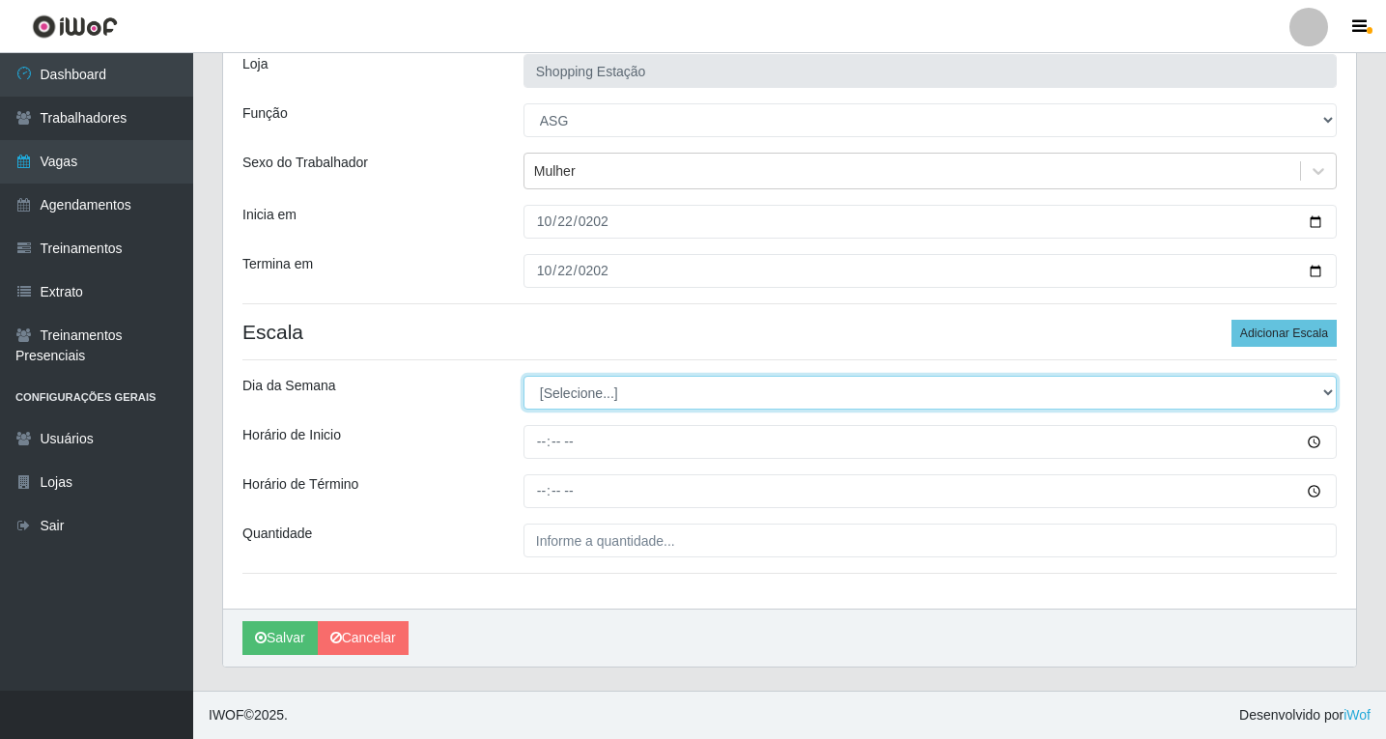
click at [584, 398] on select "[Selecione...] Segunda Terça Quarta Quinta Sexta Sábado Domingo" at bounding box center [930, 393] width 813 height 34
select select "3"
click at [524, 376] on select "[Selecione...] Segunda Terça Quarta Quinta Sexta Sábado Domingo" at bounding box center [930, 393] width 813 height 34
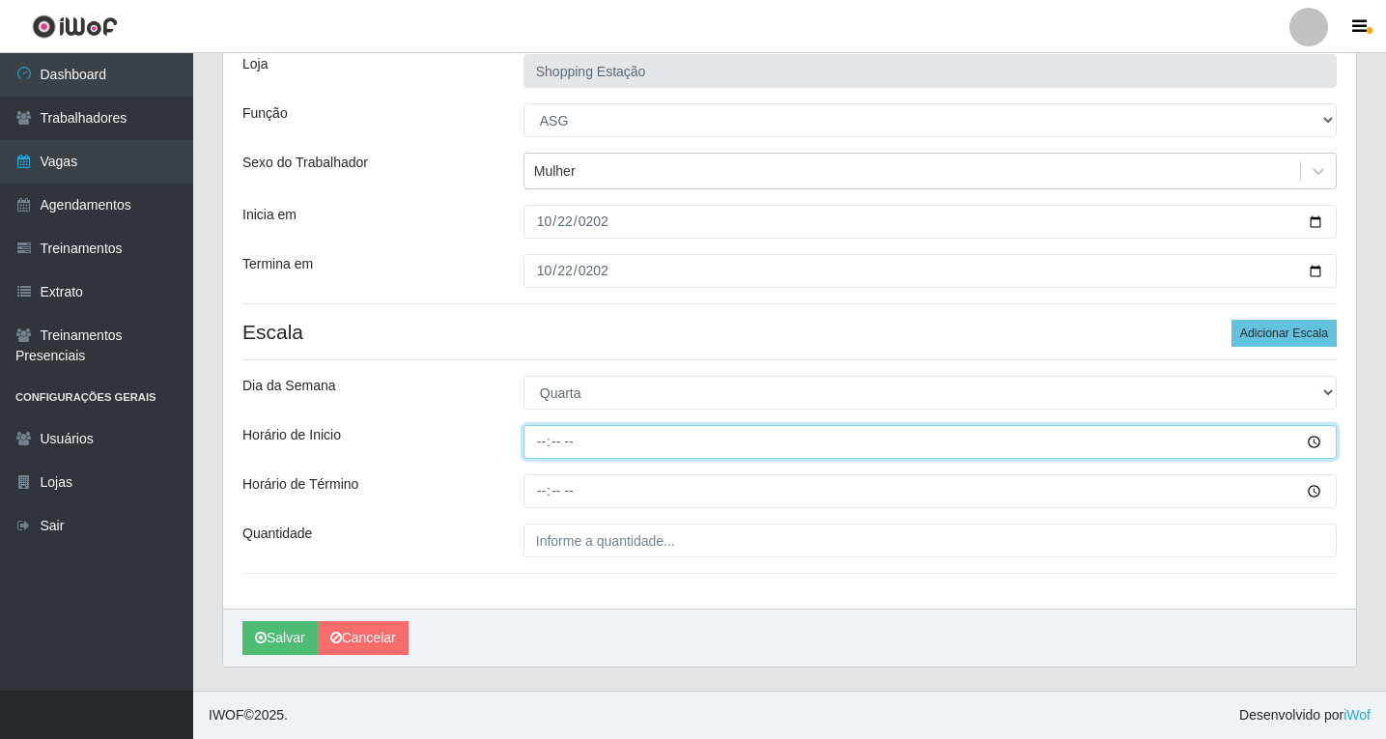
click at [540, 446] on input "Horário de Inicio" at bounding box center [930, 442] width 813 height 34
type input "06:00"
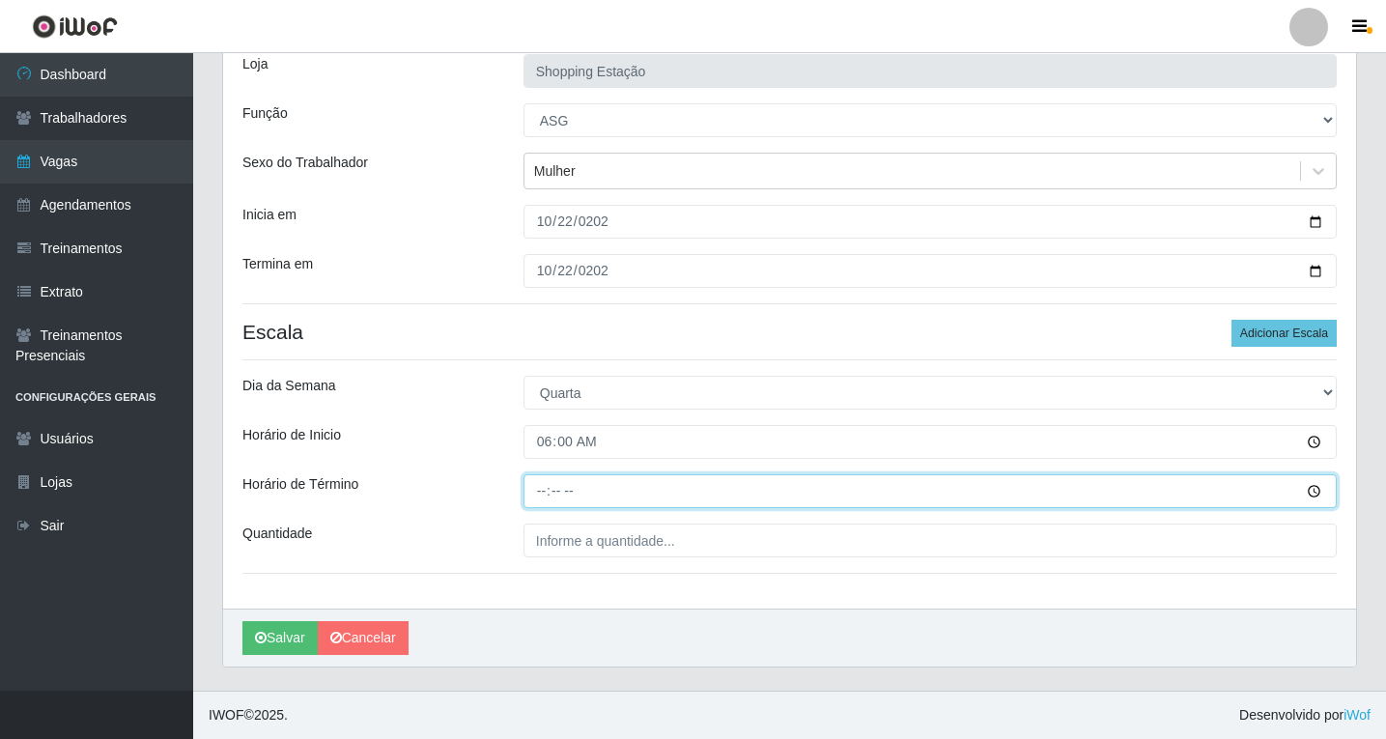
click at [543, 494] on input "Horário de Término" at bounding box center [930, 491] width 813 height 34
type input "12:00"
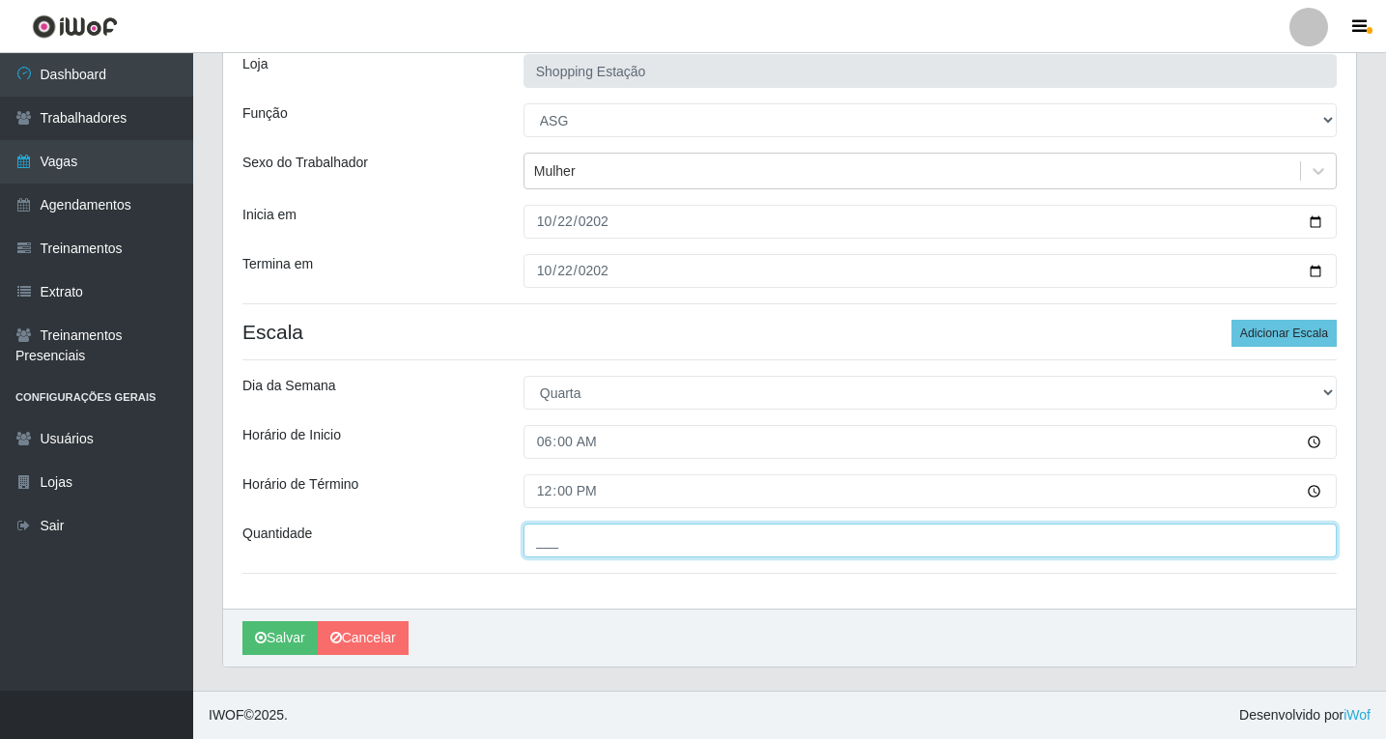
drag, startPoint x: 570, startPoint y: 540, endPoint x: 576, endPoint y: 552, distance: 13.0
click at [570, 540] on input "___" at bounding box center [930, 541] width 813 height 34
type input "1__"
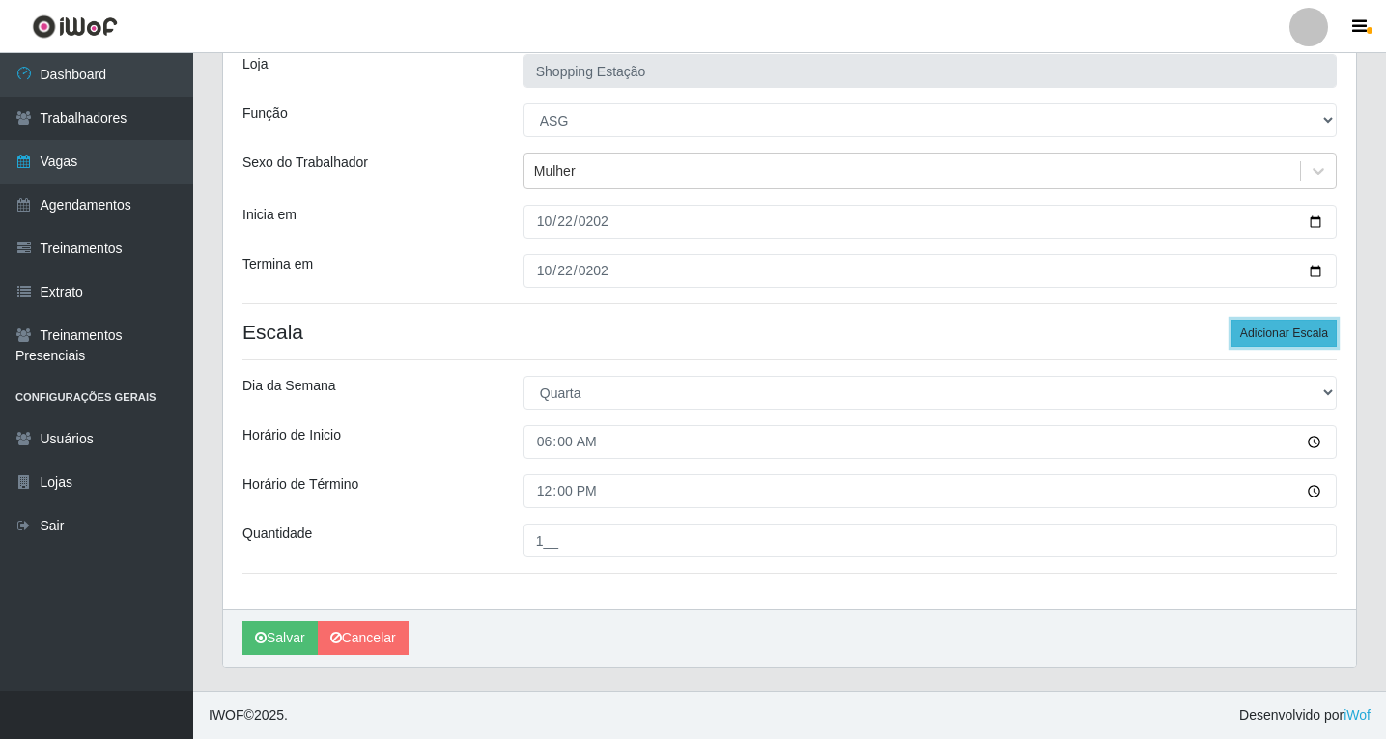
click at [1271, 326] on button "Adicionar Escala" at bounding box center [1284, 333] width 105 height 27
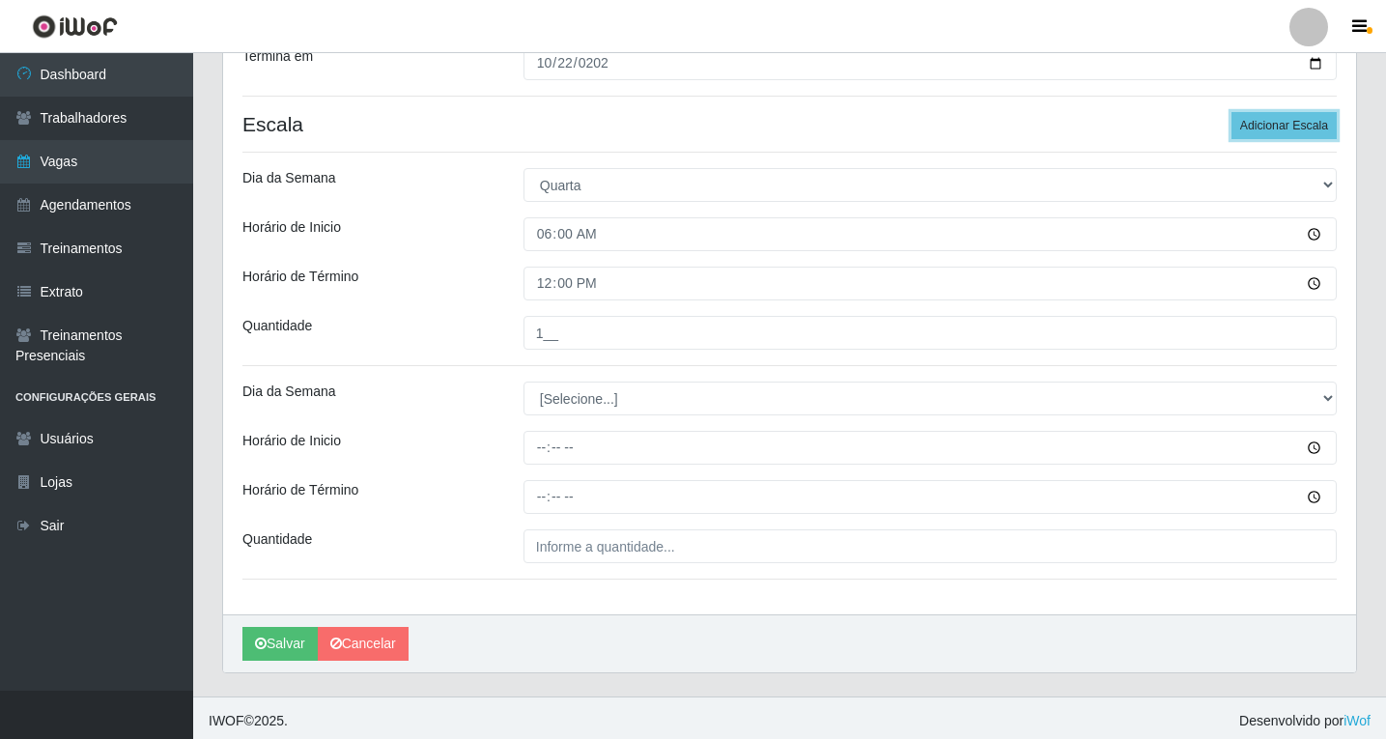
scroll to position [345, 0]
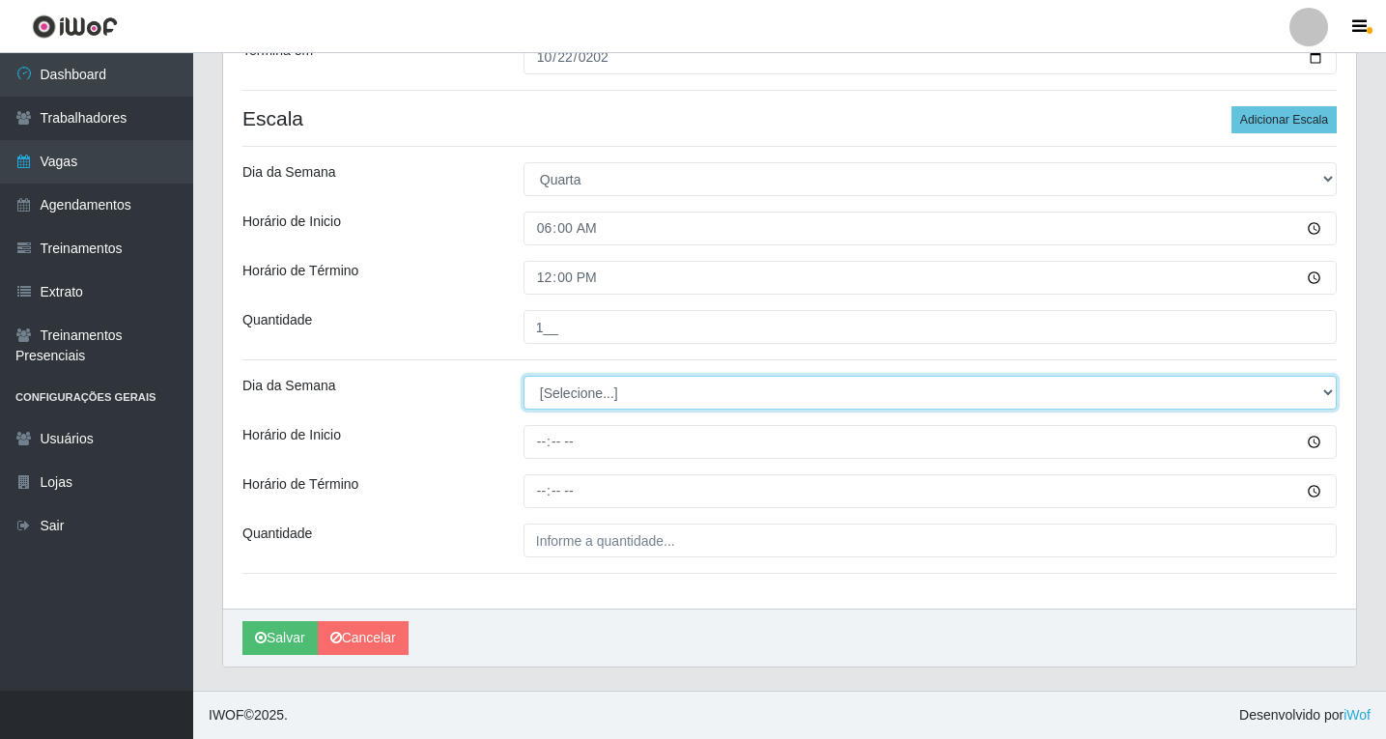
click at [569, 399] on select "[Selecione...] Segunda Terça Quarta Quinta Sexta Sábado Domingo" at bounding box center [930, 393] width 813 height 34
select select "3"
click at [524, 376] on select "[Selecione...] Segunda Terça Quarta Quinta Sexta Sábado Domingo" at bounding box center [930, 393] width 813 height 34
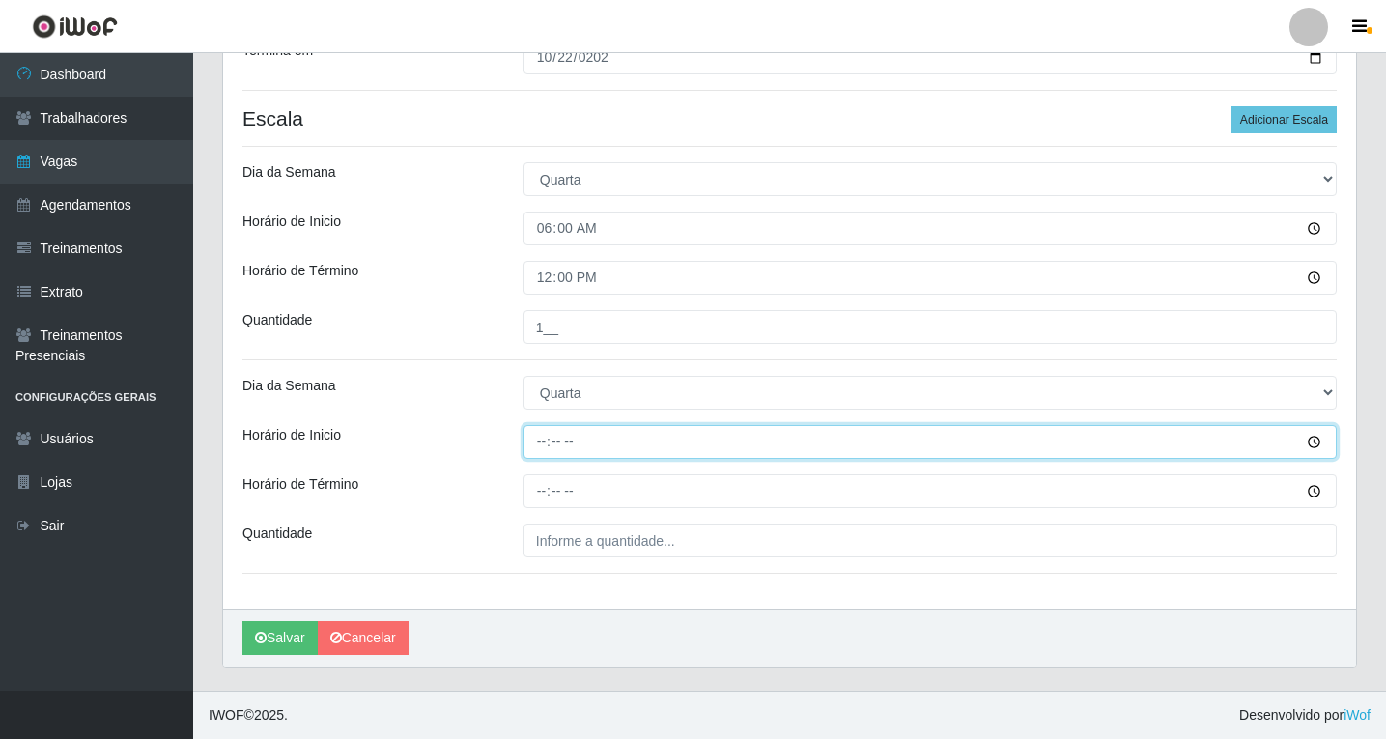
click at [547, 439] on input "Horário de Inicio" at bounding box center [930, 442] width 813 height 34
type input "08:00"
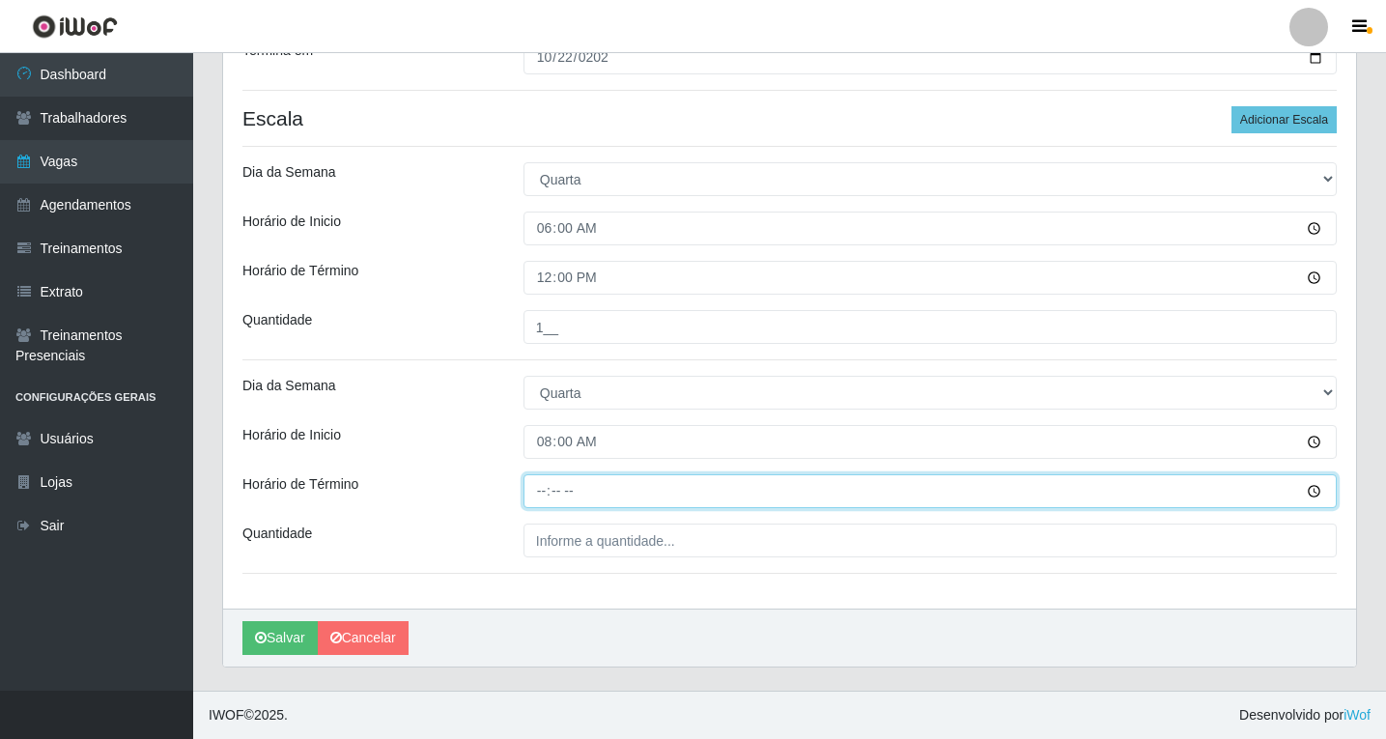
click at [543, 496] on input "Horário de Término" at bounding box center [930, 491] width 813 height 34
type input "14:00"
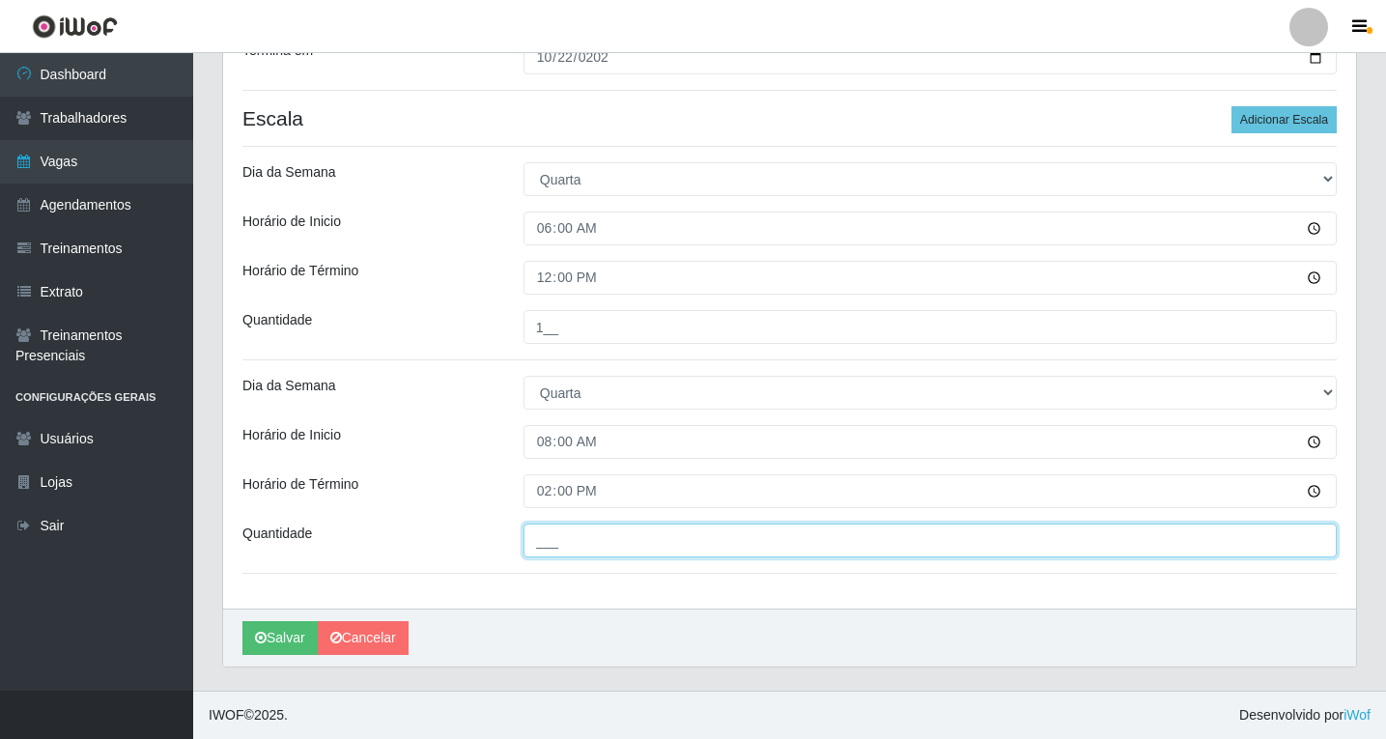
drag, startPoint x: 567, startPoint y: 544, endPoint x: 576, endPoint y: 555, distance: 13.7
click at [568, 544] on input "___" at bounding box center [930, 541] width 813 height 34
type input "1__"
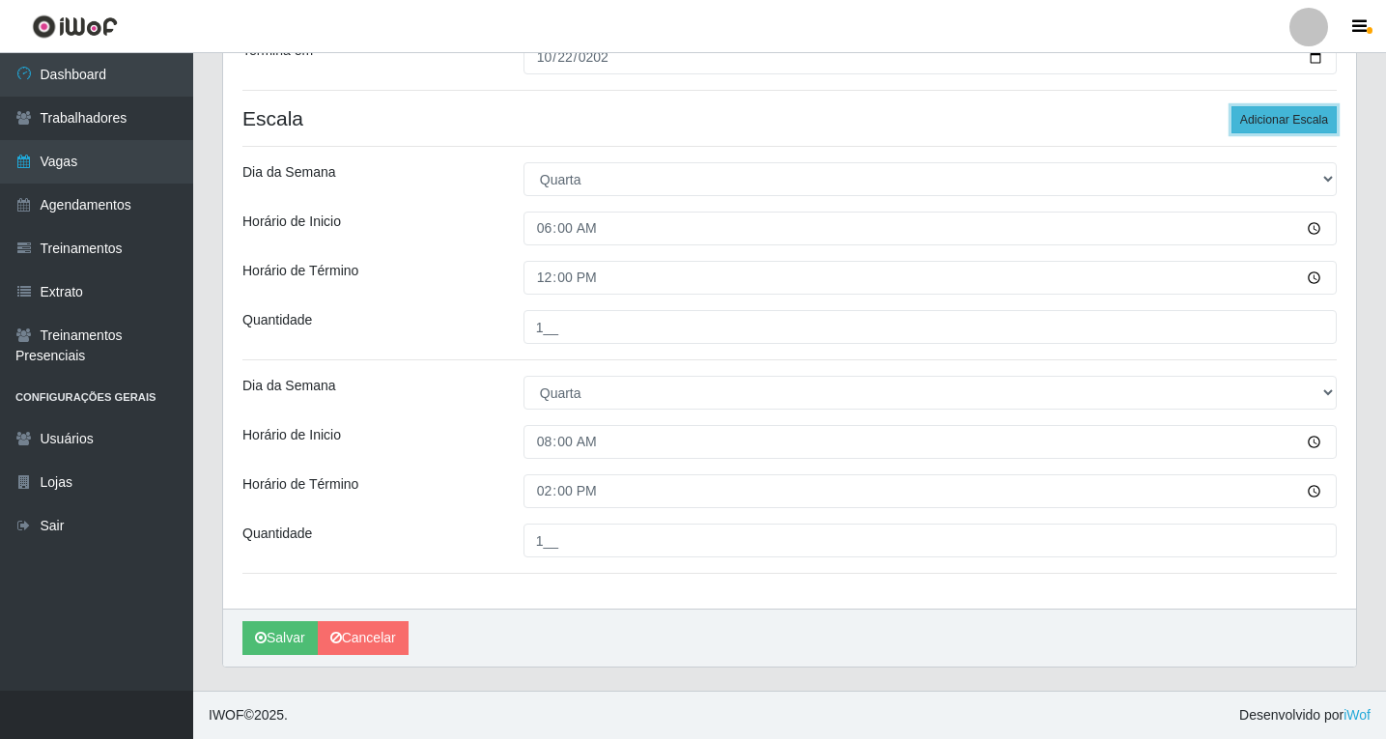
click at [1310, 114] on button "Adicionar Escala" at bounding box center [1284, 119] width 105 height 27
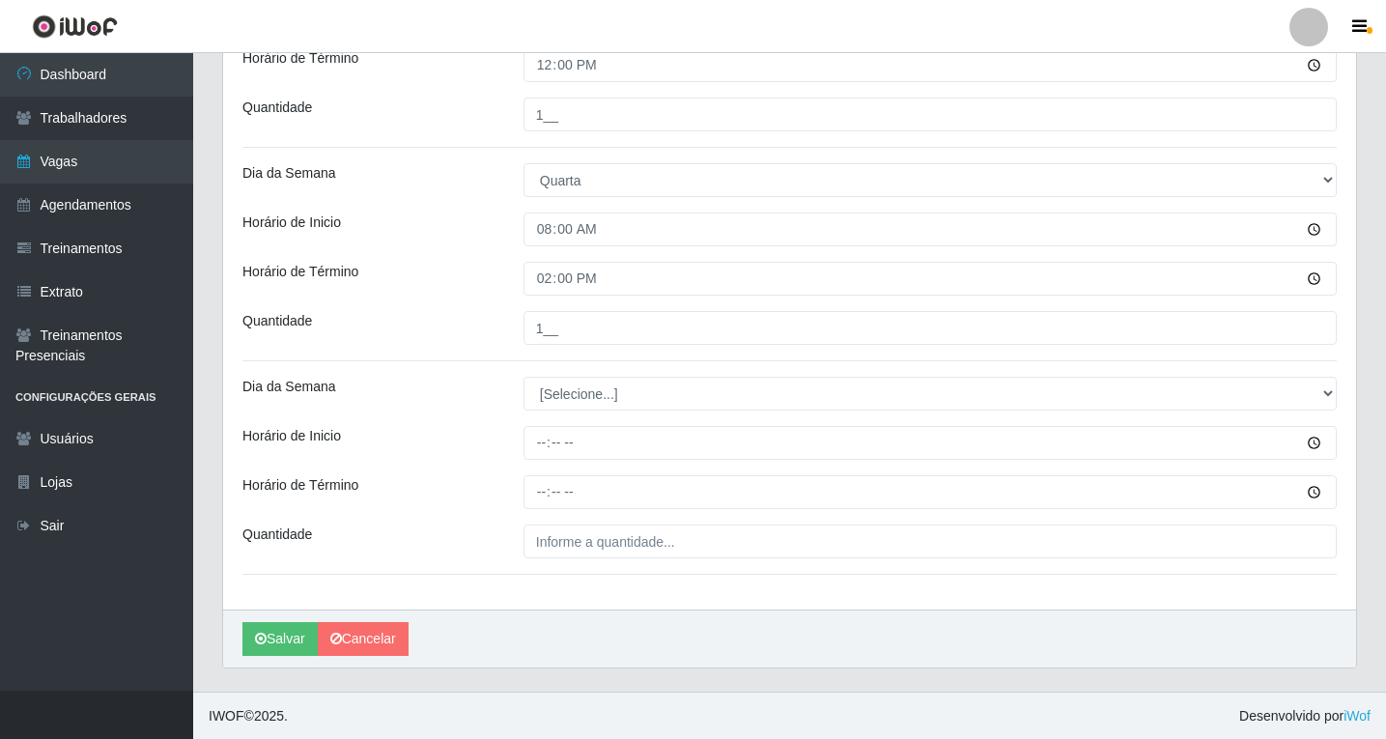
scroll to position [558, 0]
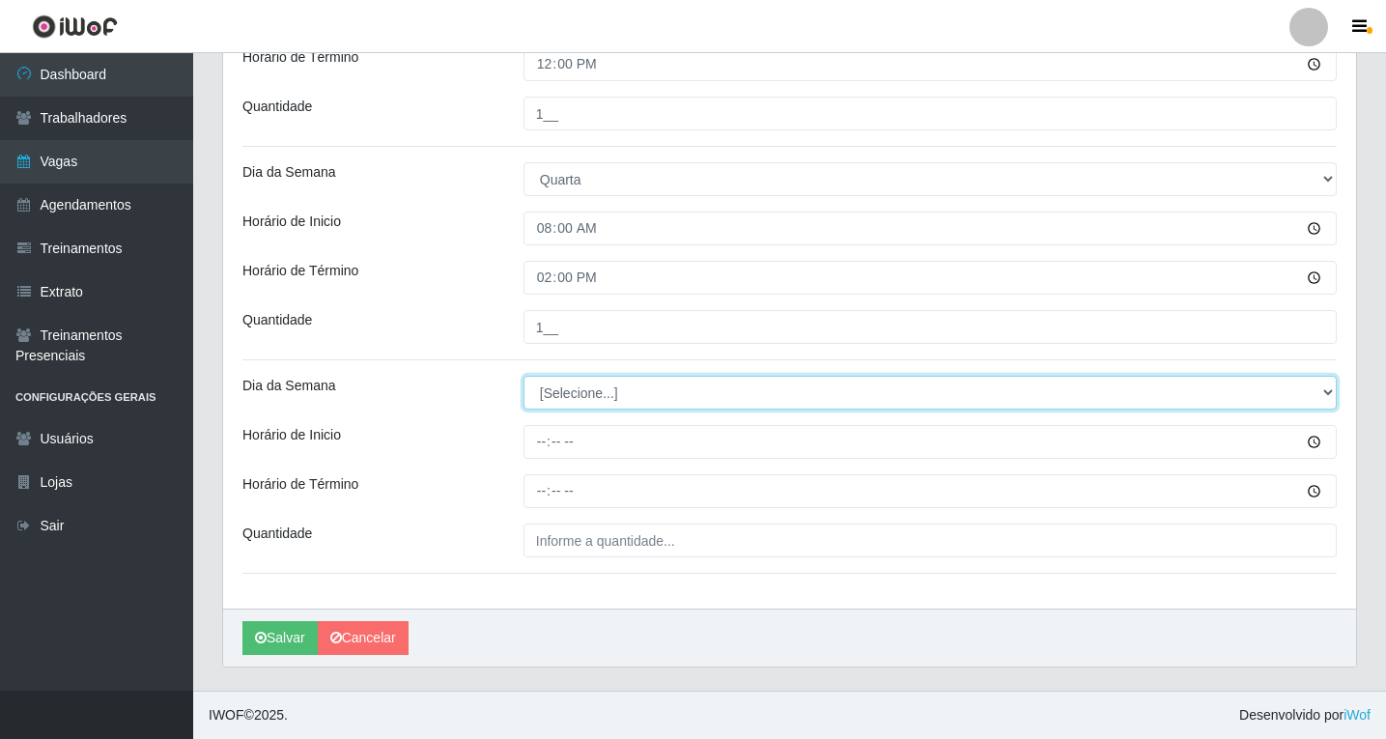
click at [555, 394] on select "[Selecione...] Segunda Terça Quarta Quinta Sexta Sábado Domingo" at bounding box center [930, 393] width 813 height 34
select select "3"
click at [524, 376] on select "[Selecione...] Segunda Terça Quarta Quinta Sexta Sábado Domingo" at bounding box center [930, 393] width 813 height 34
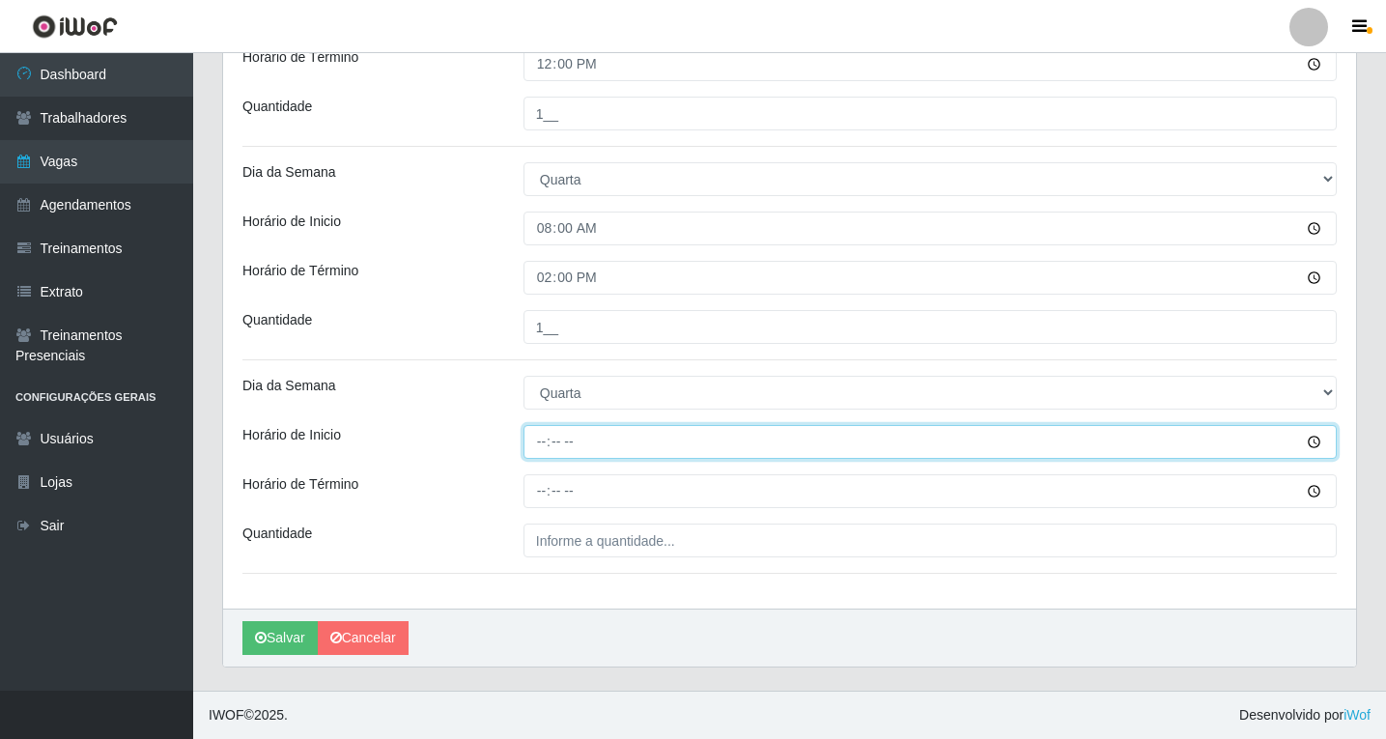
click at [538, 447] on input "Horário de Inicio" at bounding box center [930, 442] width 813 height 34
type input "14:00"
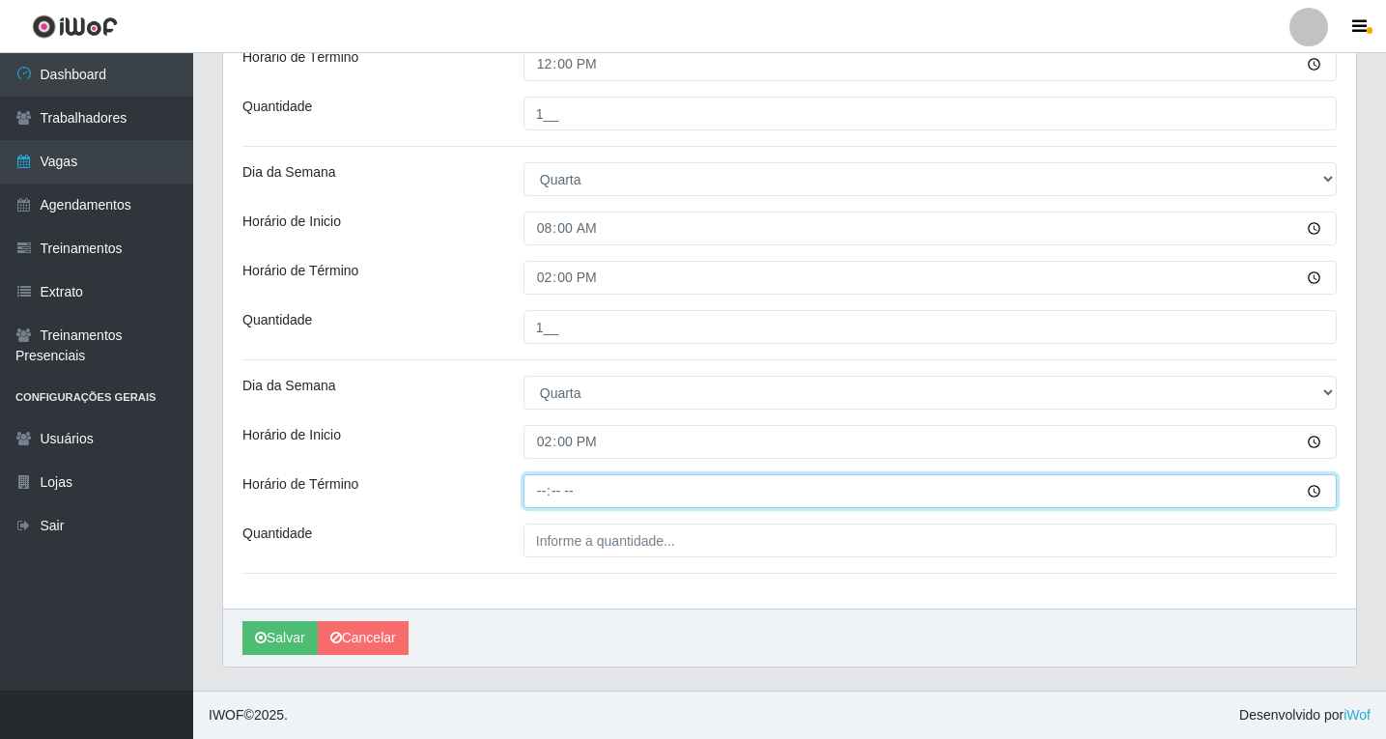
click at [547, 494] on input "Horário de Término" at bounding box center [930, 491] width 813 height 34
type input "20:00"
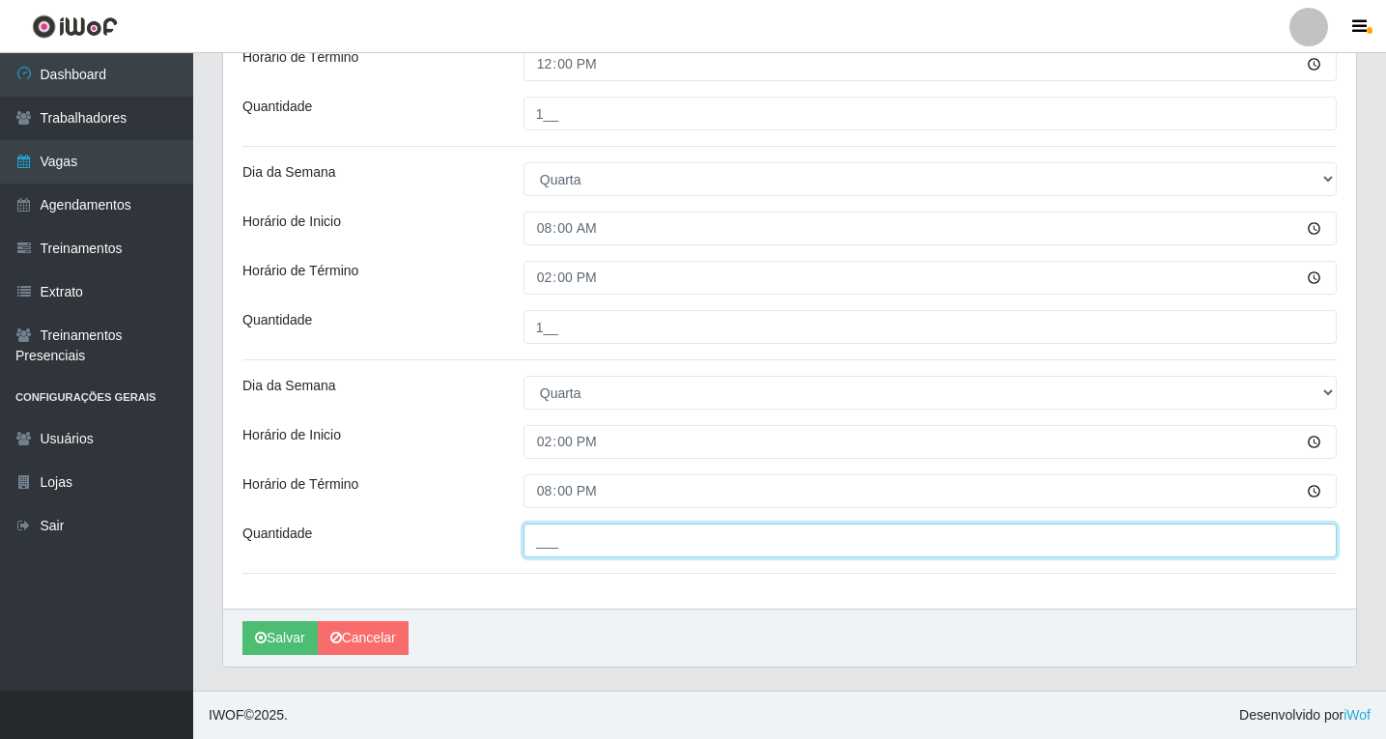
drag, startPoint x: 563, startPoint y: 535, endPoint x: 568, endPoint y: 547, distance: 12.6
click at [563, 535] on input "___" at bounding box center [930, 541] width 813 height 34
type input "1__"
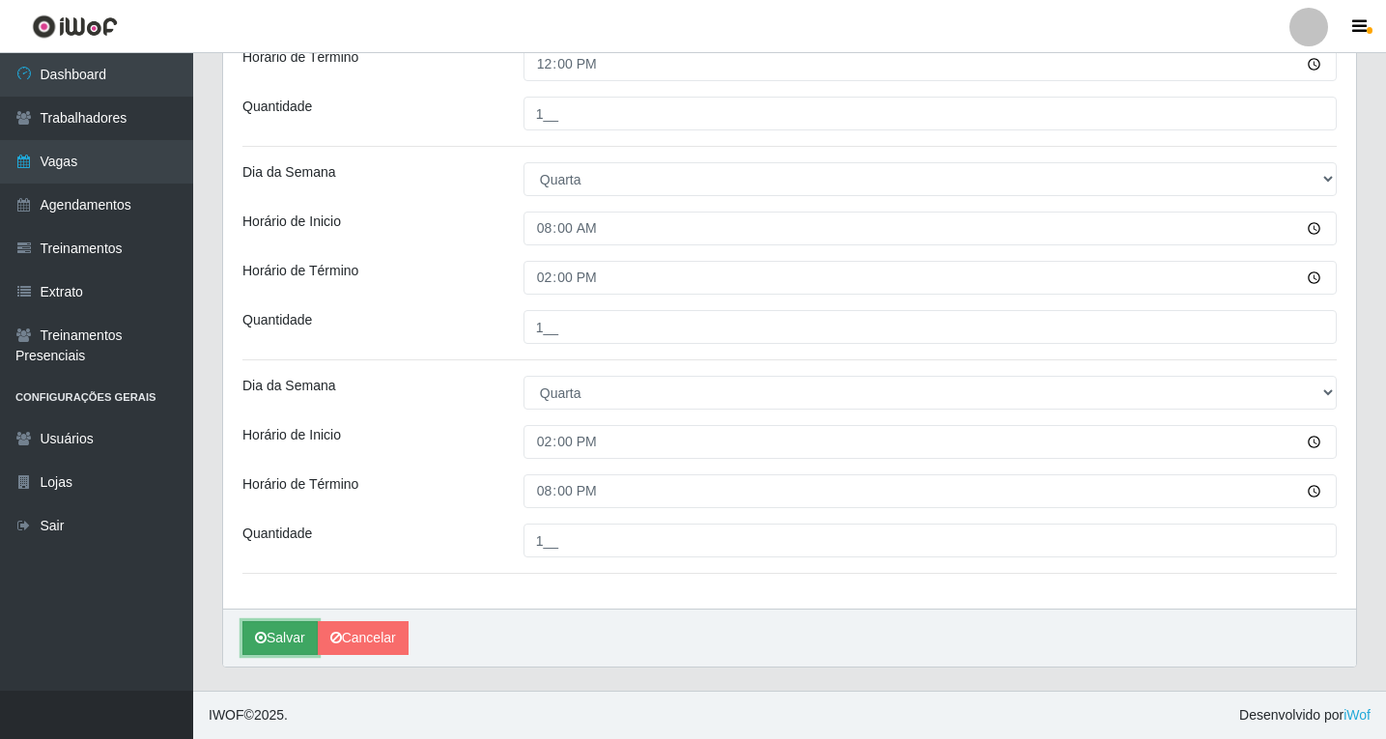
click at [289, 638] on button "Salvar" at bounding box center [279, 638] width 75 height 34
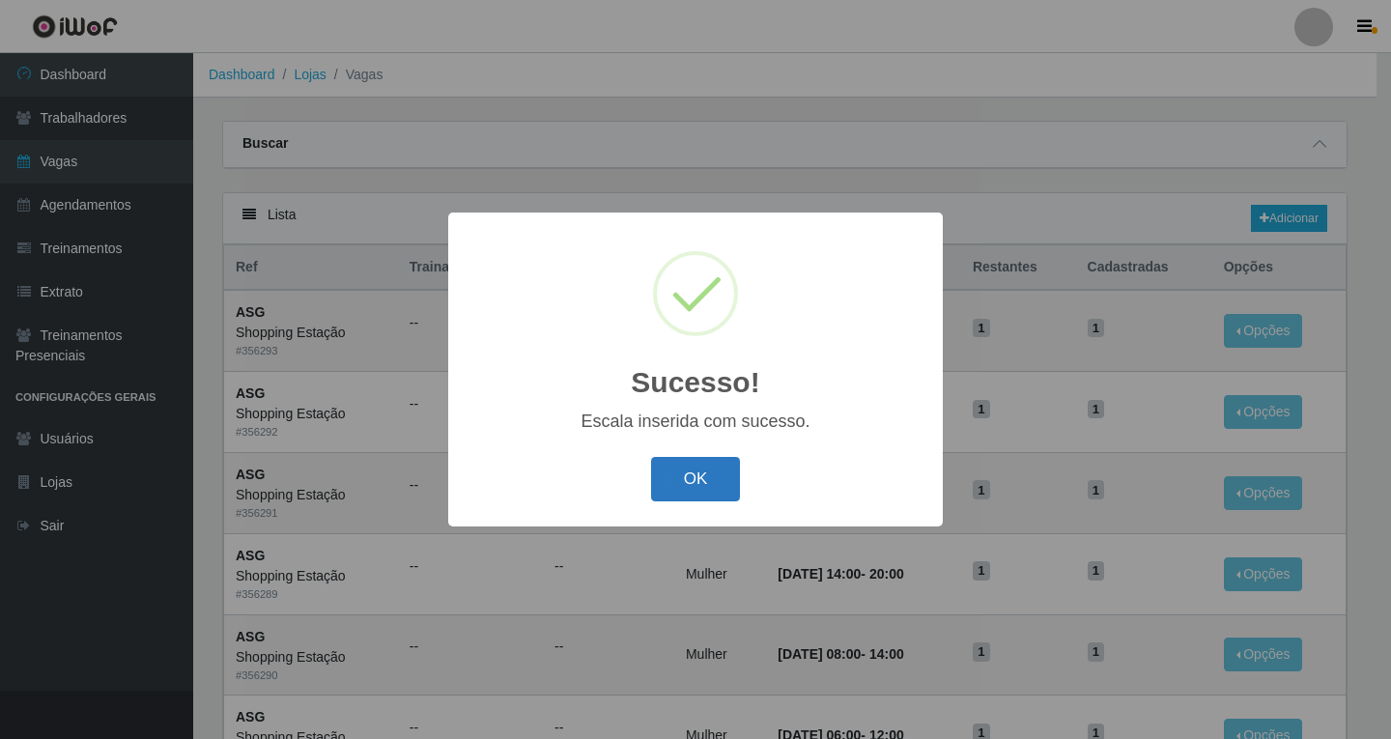
click at [709, 475] on button "OK" at bounding box center [696, 479] width 90 height 45
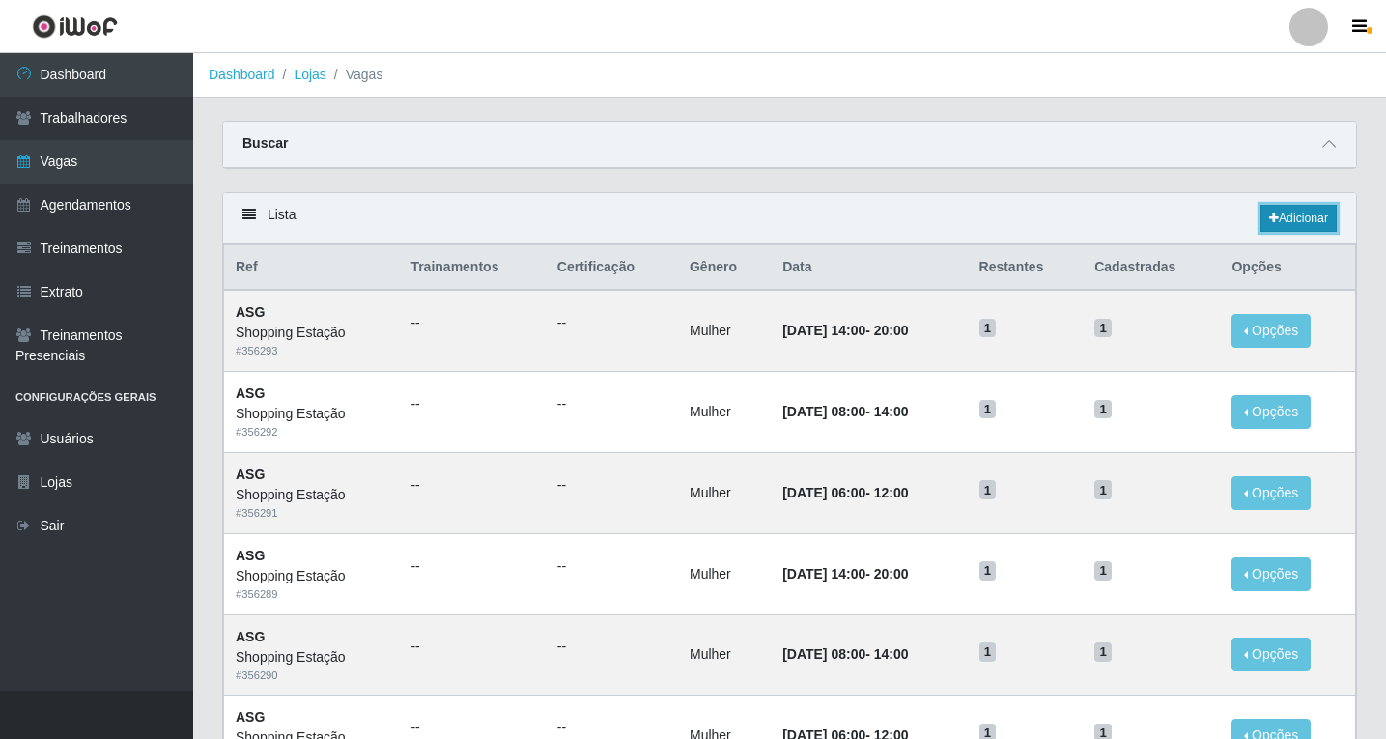
click at [1296, 225] on link "Adicionar" at bounding box center [1299, 218] width 76 height 27
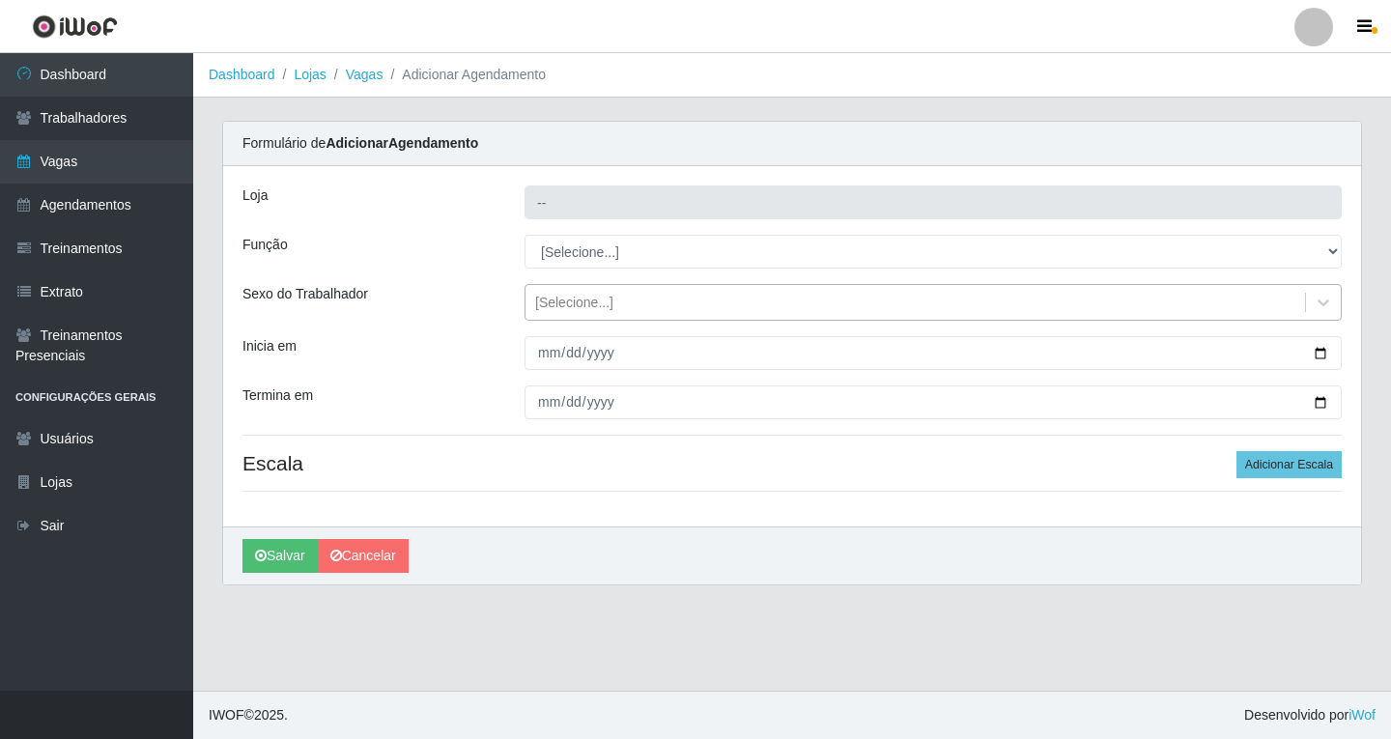
type input "Shopping Estação"
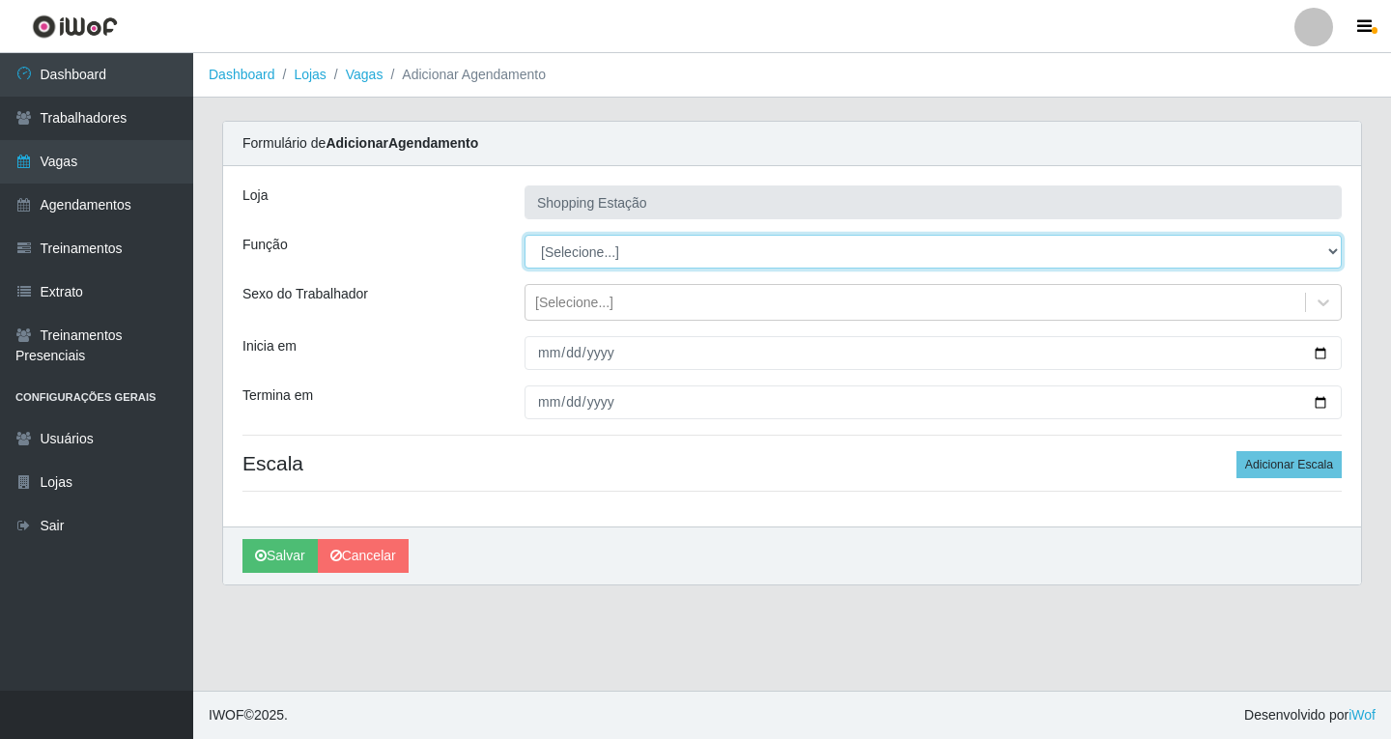
click at [572, 255] on select "[Selecione...] ASG ASG + ASG ++ Operador de Caixa Operador de Caixa + Operador …" at bounding box center [933, 252] width 817 height 34
select select "16"
click at [525, 235] on select "[Selecione...] ASG ASG + ASG ++ Operador de Caixa Operador de Caixa + Operador …" at bounding box center [933, 252] width 817 height 34
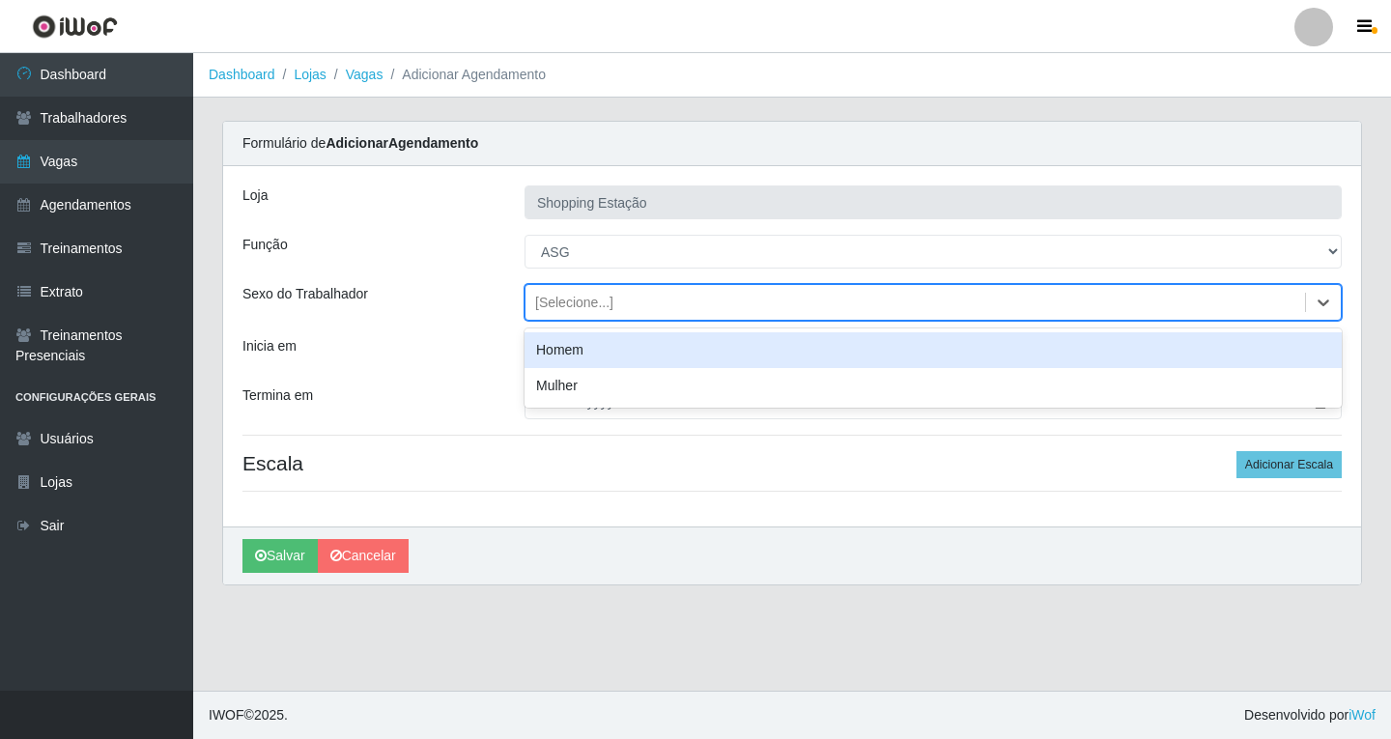
click at [578, 308] on div "[Selecione...]" at bounding box center [574, 303] width 78 height 20
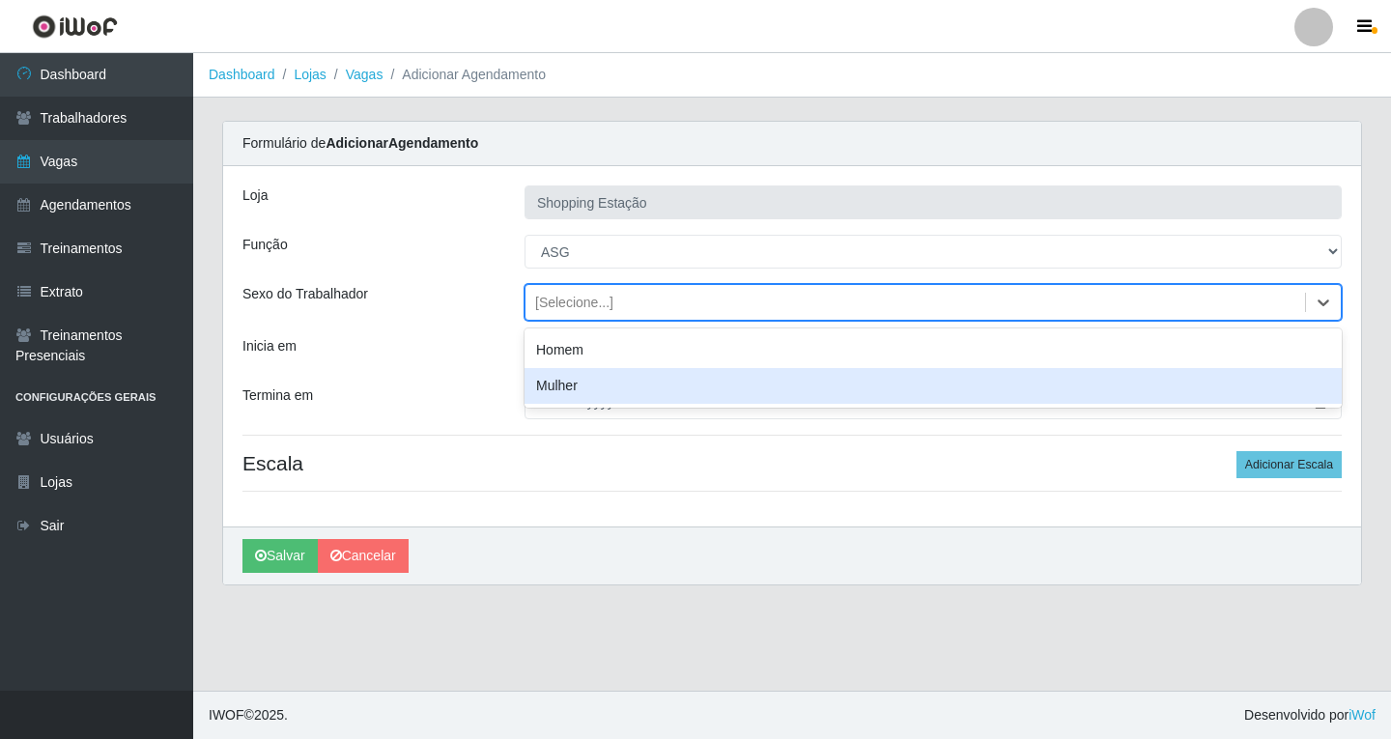
click at [561, 393] on div "Mulher" at bounding box center [933, 386] width 817 height 36
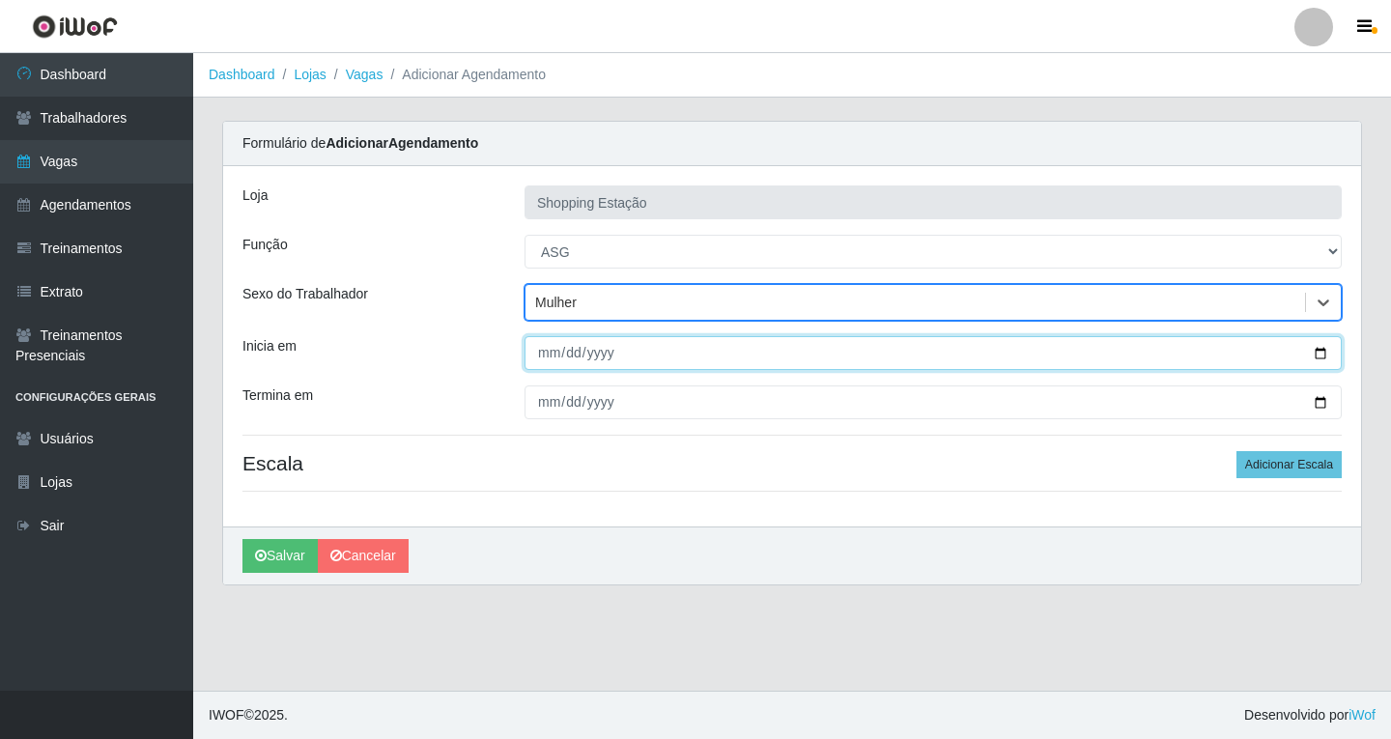
click at [547, 353] on input "Inicia em" at bounding box center [933, 353] width 817 height 34
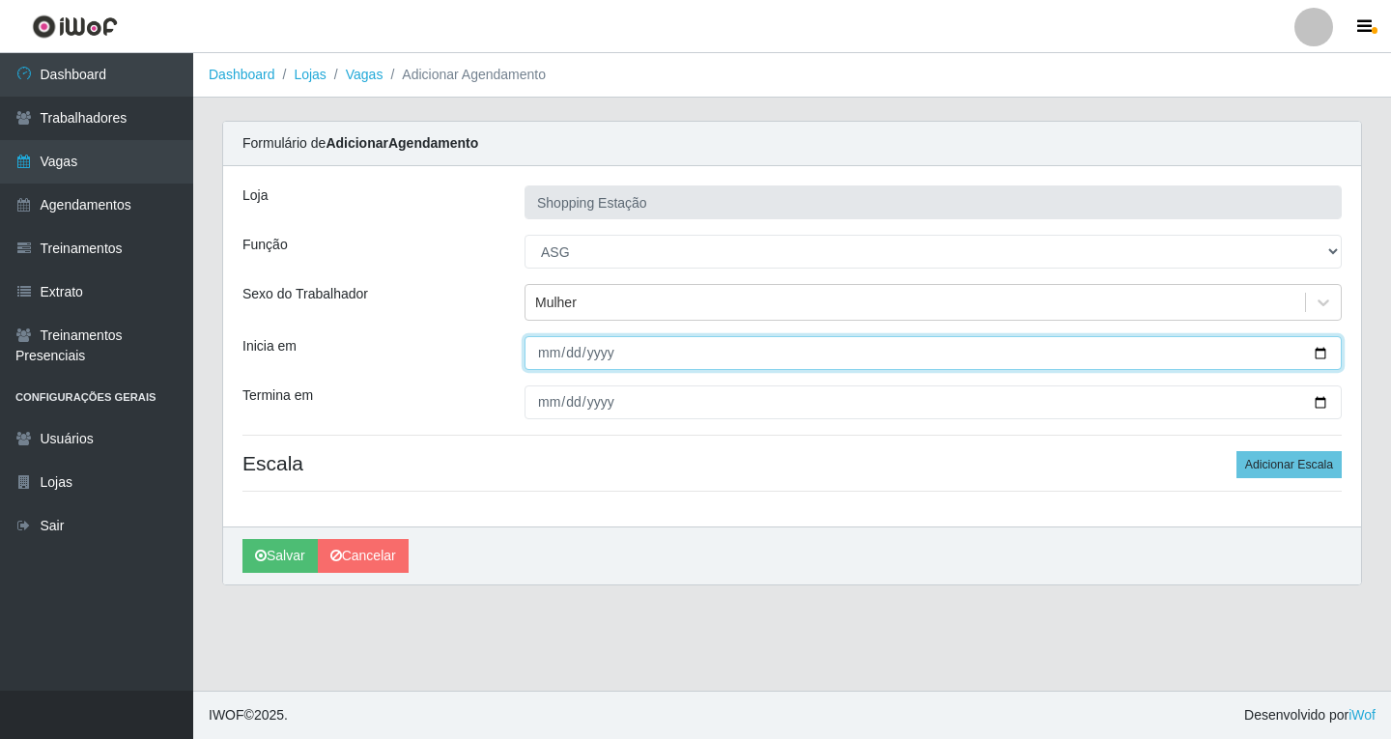
type input "2025-10-23"
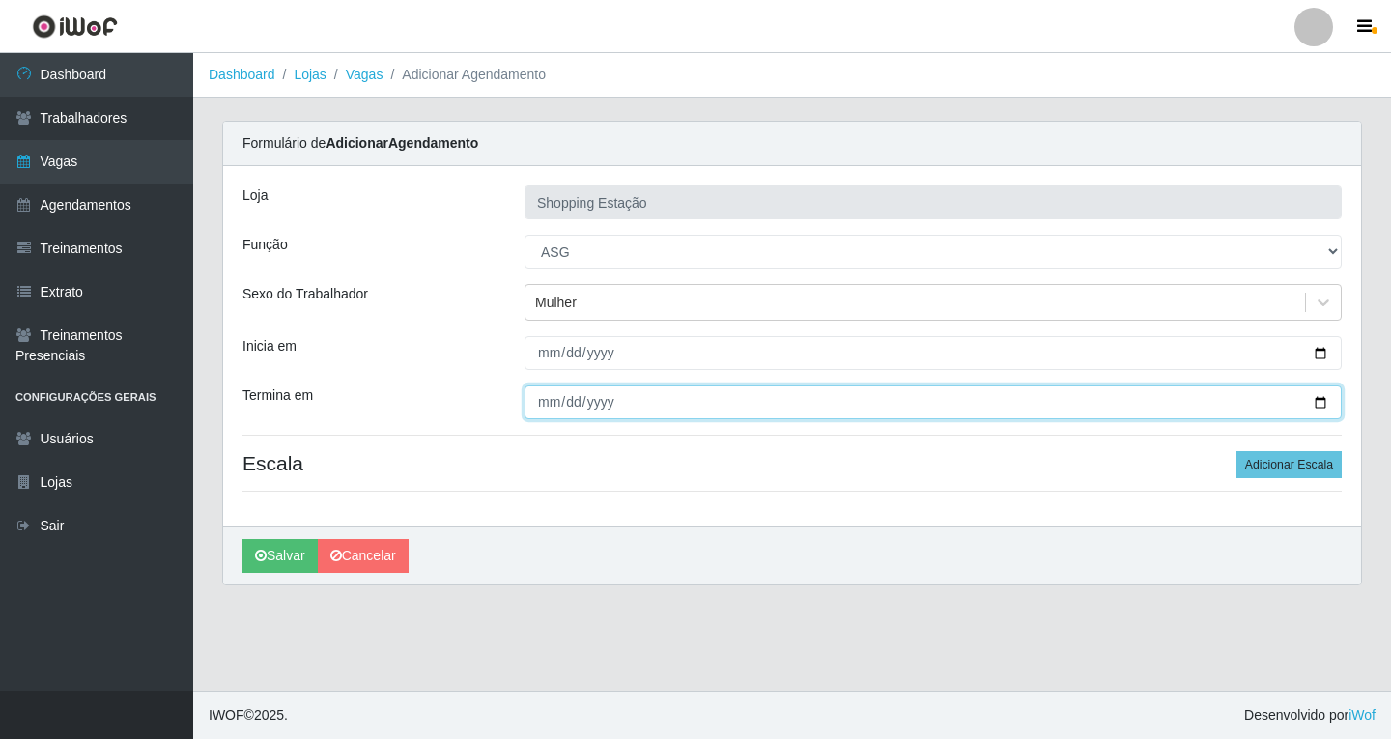
click at [541, 406] on input "Termina em" at bounding box center [933, 402] width 817 height 34
type input "2025-10-23"
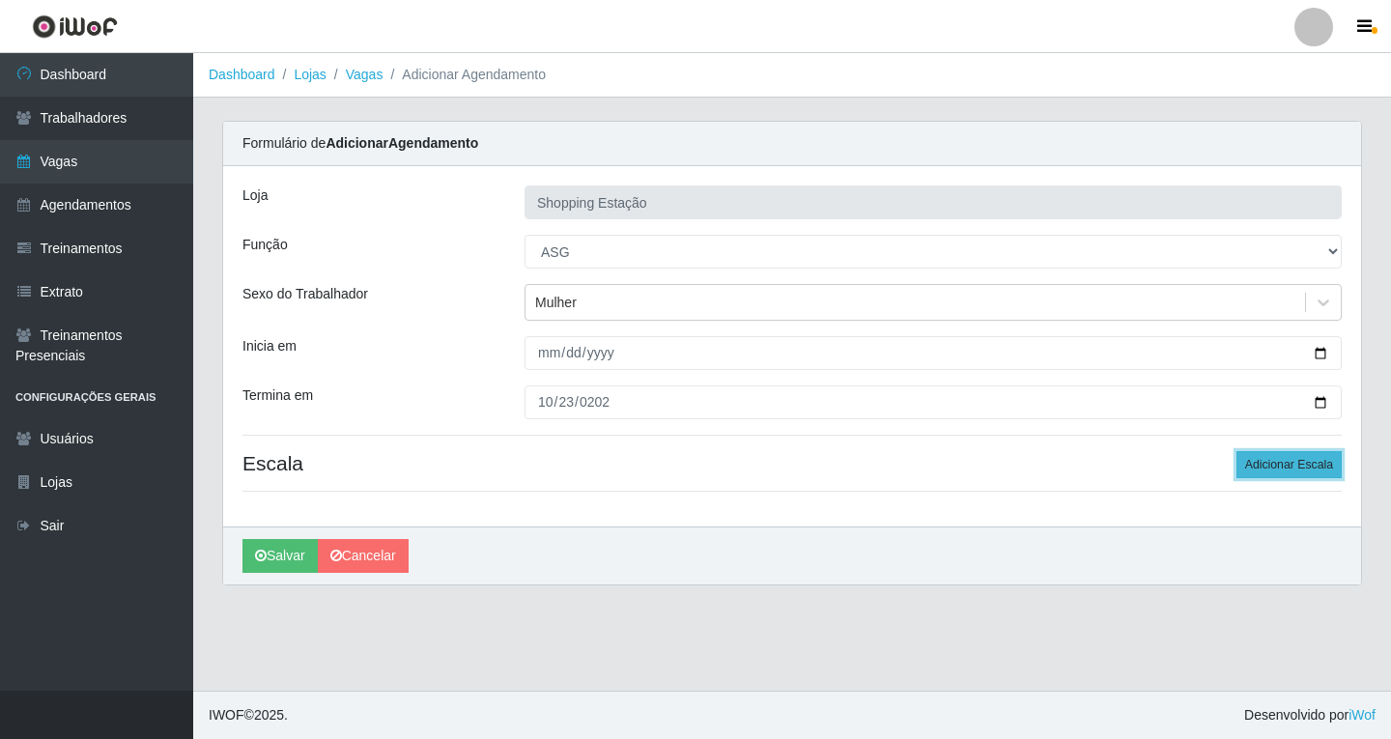
click at [1274, 468] on button "Adicionar Escala" at bounding box center [1289, 464] width 105 height 27
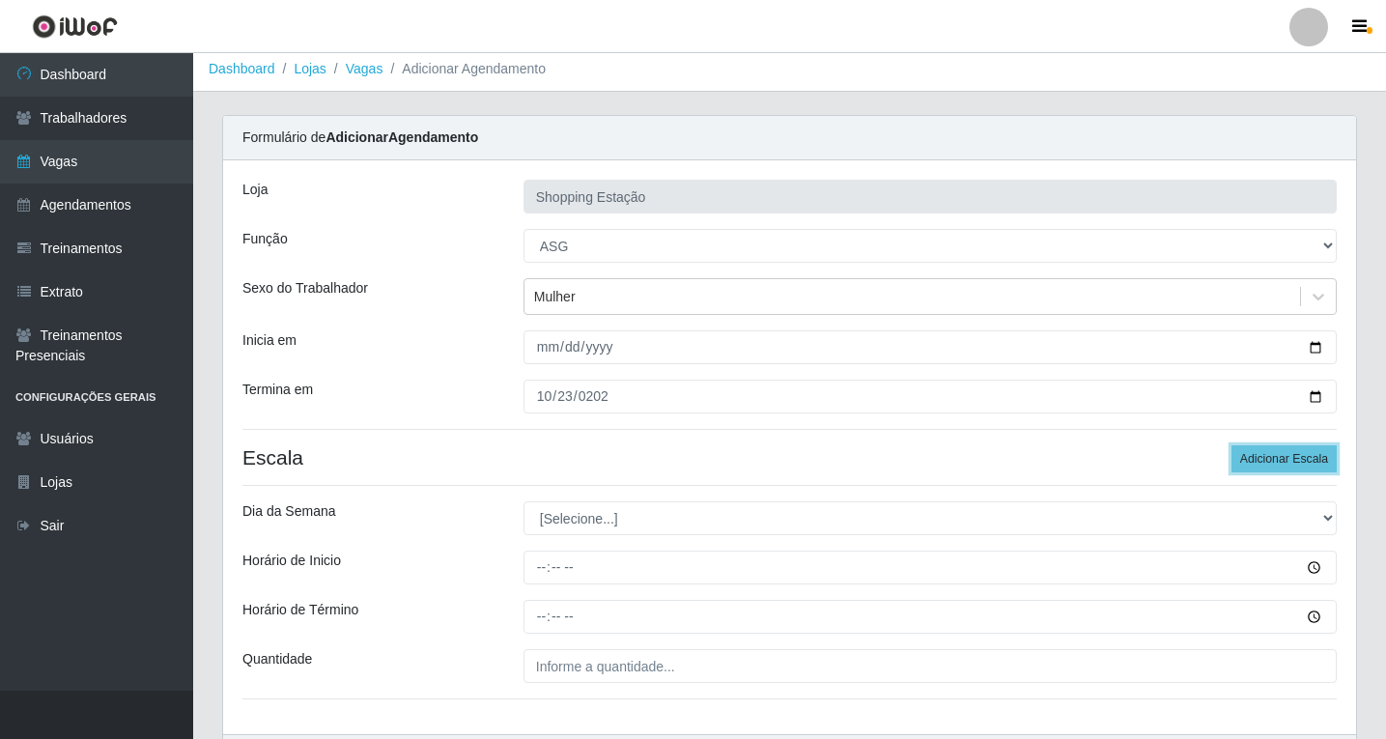
scroll to position [131, 0]
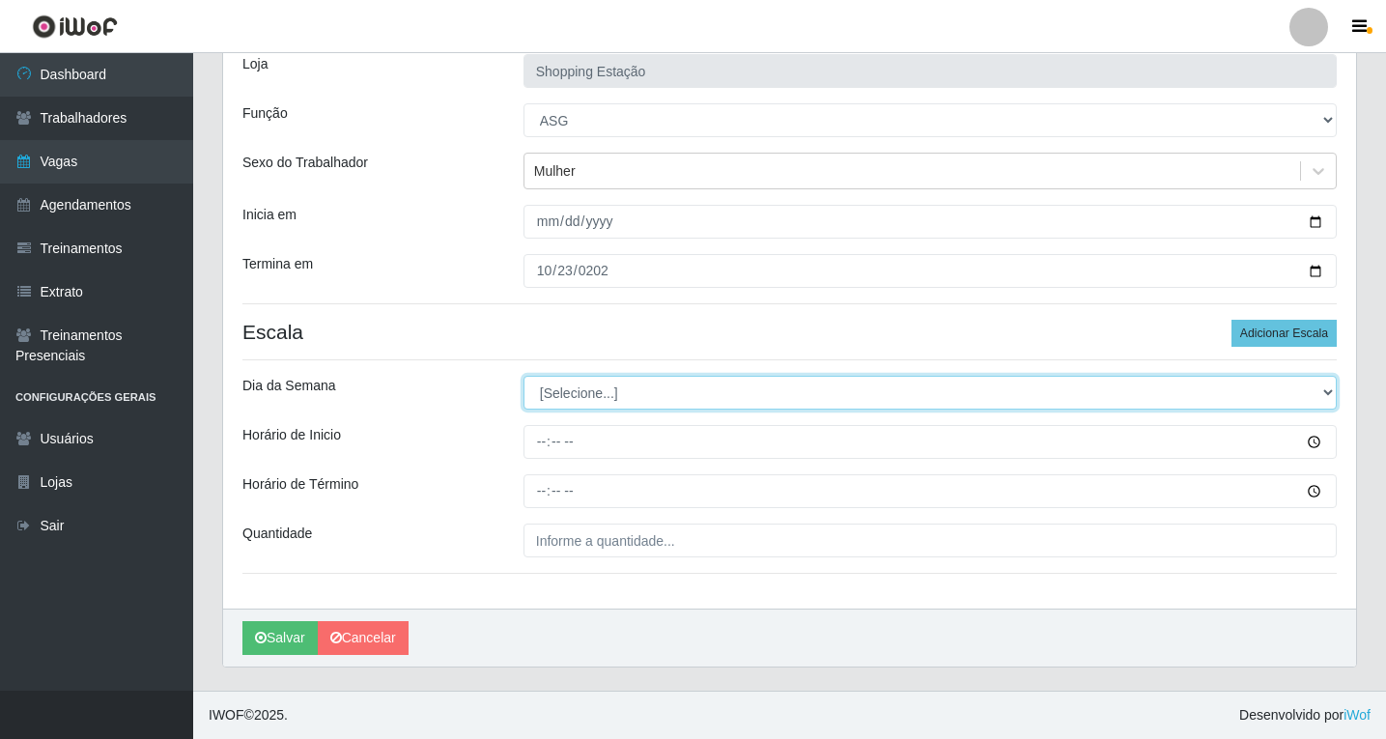
drag, startPoint x: 566, startPoint y: 385, endPoint x: 570, endPoint y: 396, distance: 11.3
click at [566, 385] on select "[Selecione...] Segunda Terça Quarta Quinta Sexta Sábado Domingo" at bounding box center [930, 393] width 813 height 34
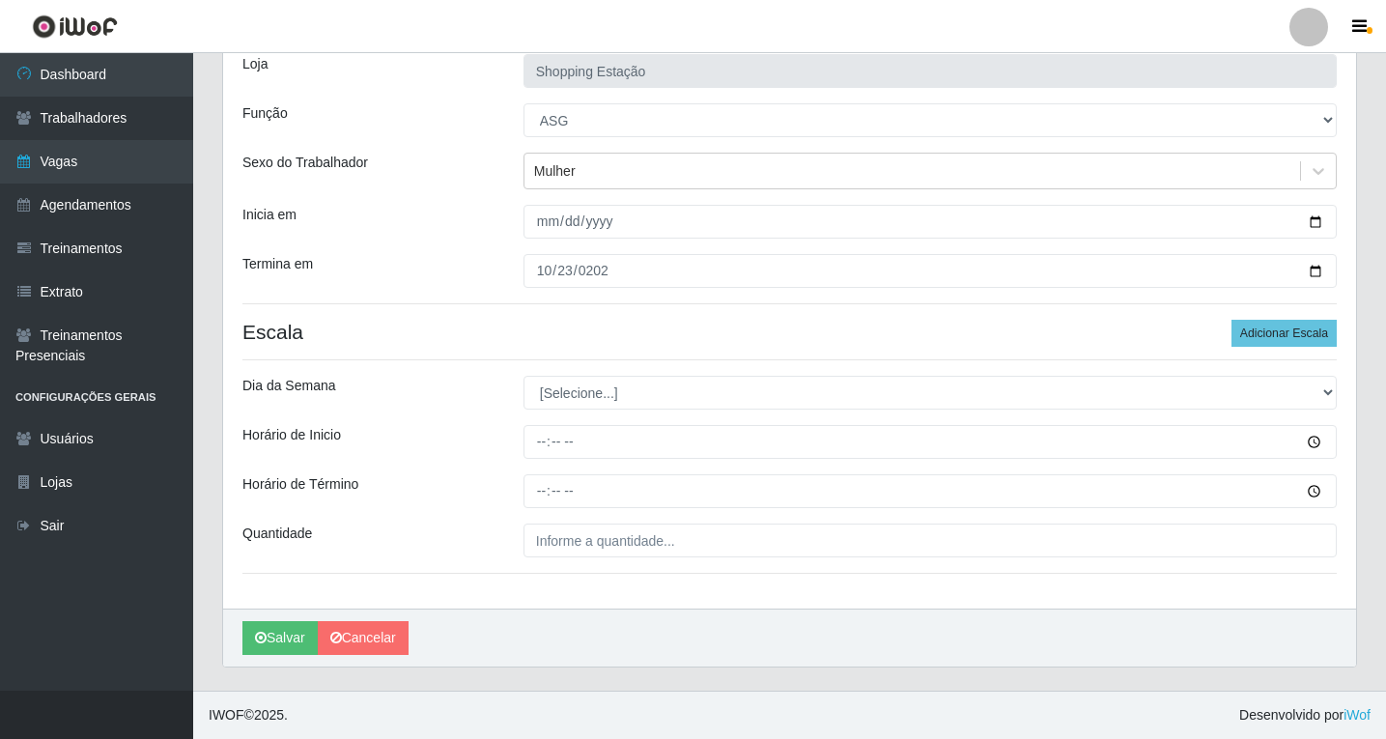
click at [567, 411] on div "Loja Shopping Estação Função [Selecione...] ASG ASG + ASG ++ Operador de Caixa …" at bounding box center [789, 322] width 1133 height 574
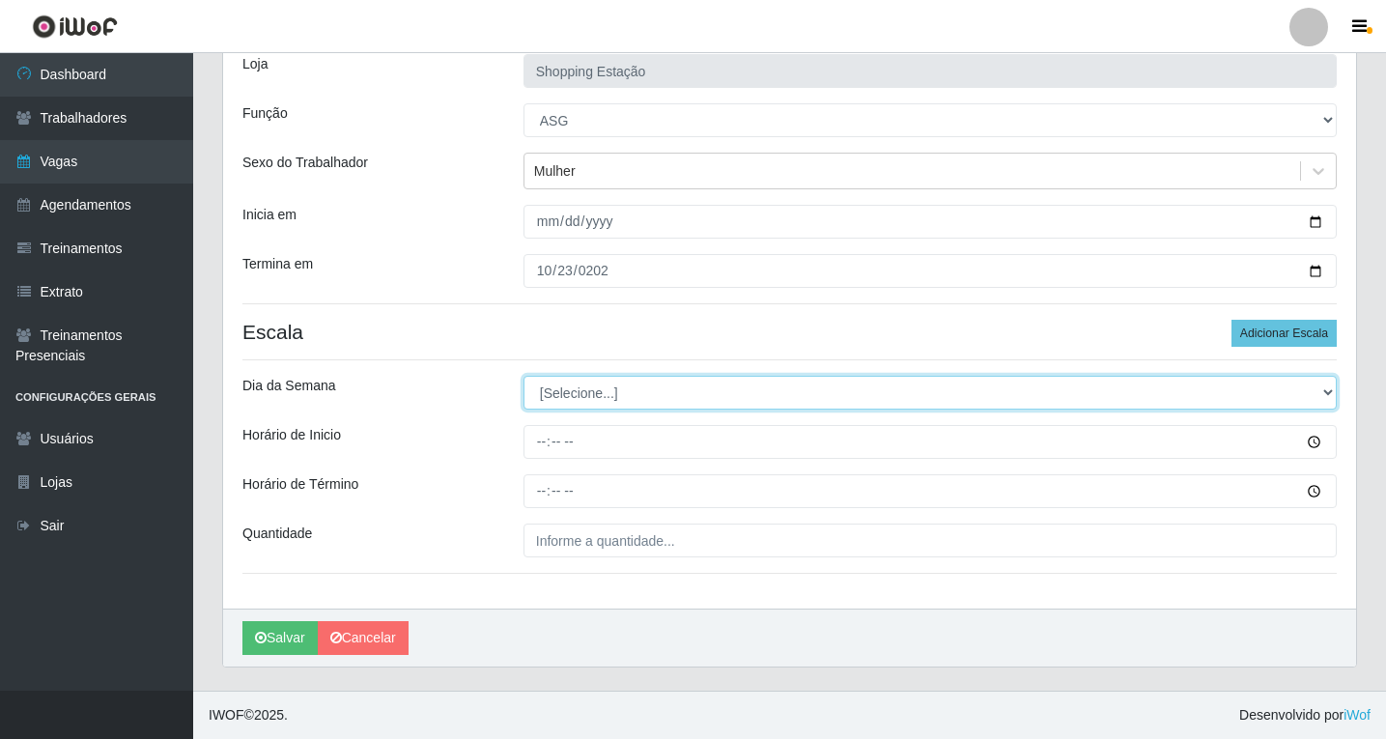
click at [577, 406] on select "[Selecione...] Segunda Terça Quarta Quinta Sexta Sábado Domingo" at bounding box center [930, 393] width 813 height 34
select select "4"
click at [524, 376] on select "[Selecione...] Segunda Terça Quarta Quinta Sexta Sábado Domingo" at bounding box center [930, 393] width 813 height 34
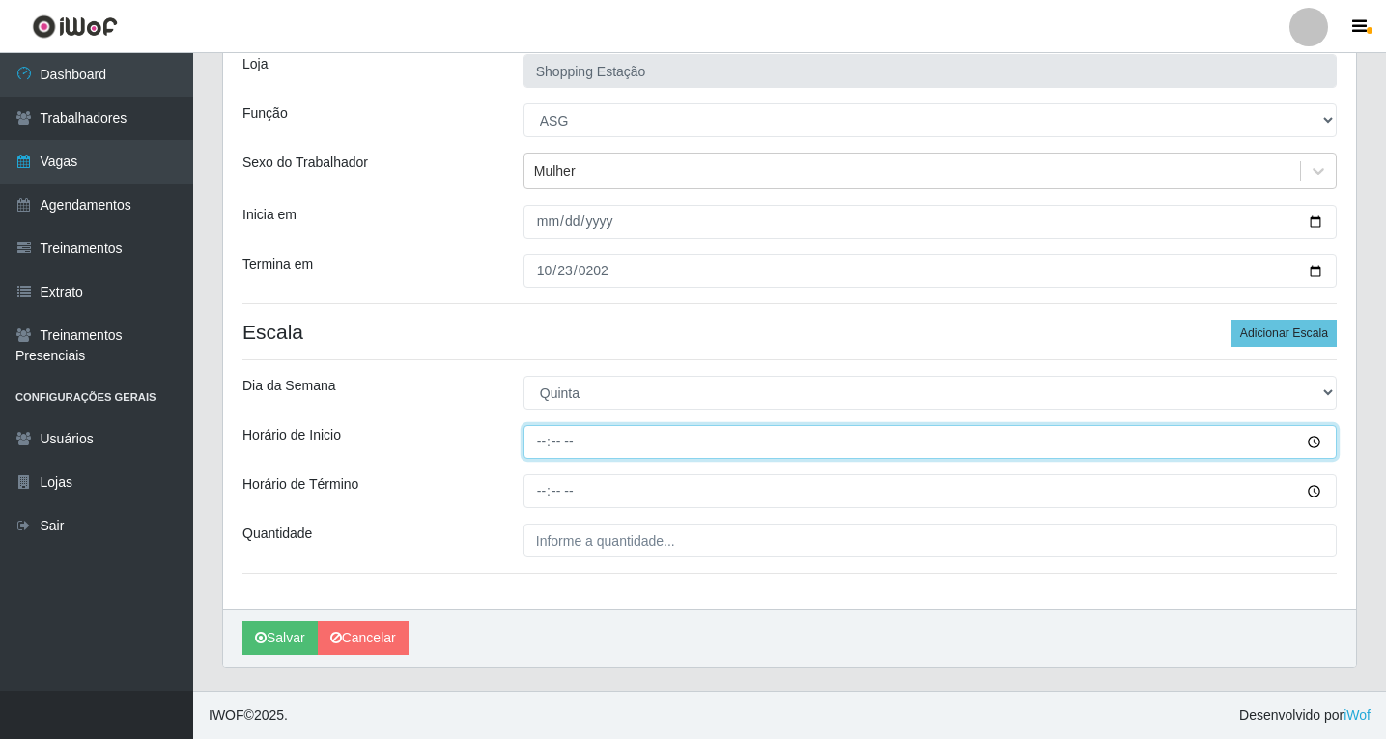
click at [546, 449] on input "Horário de Inicio" at bounding box center [930, 442] width 813 height 34
type input "06:00"
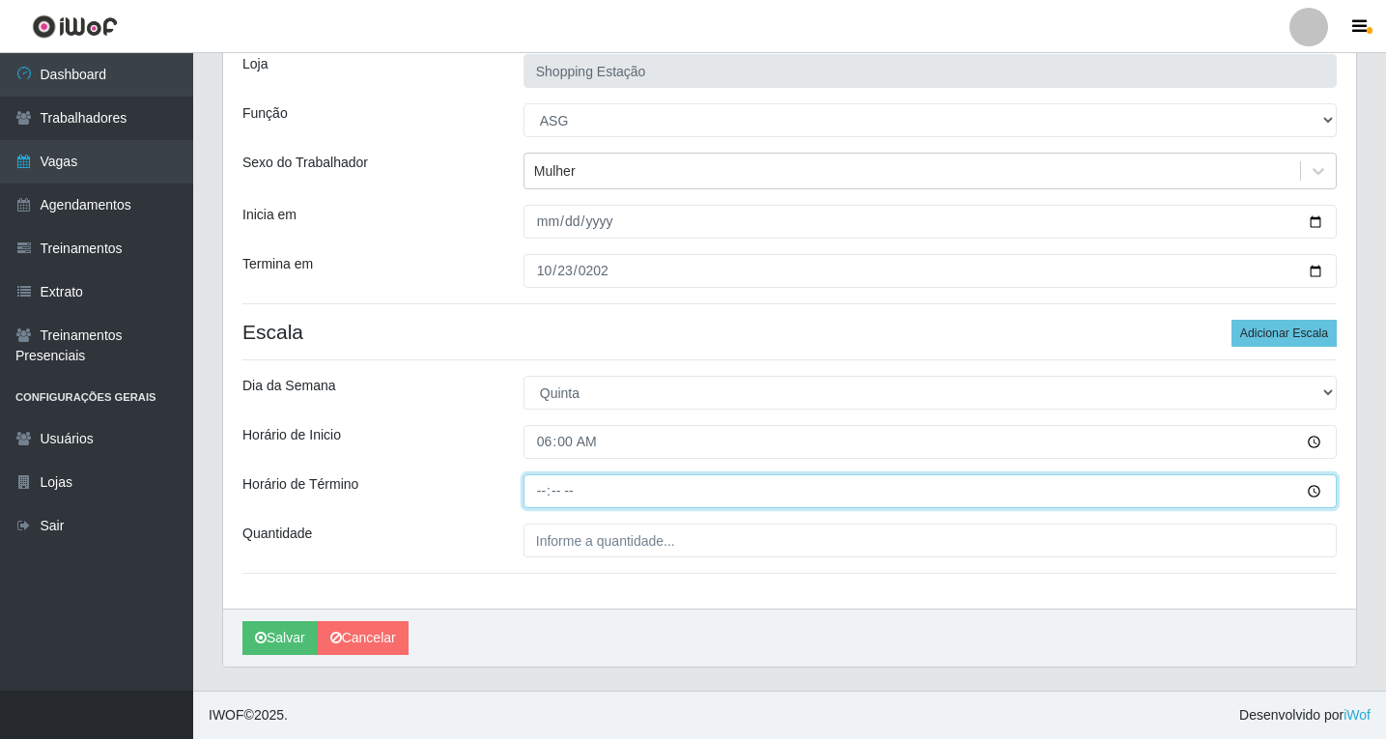
click at [527, 488] on input "Horário de Término" at bounding box center [930, 491] width 813 height 34
type input "12:00"
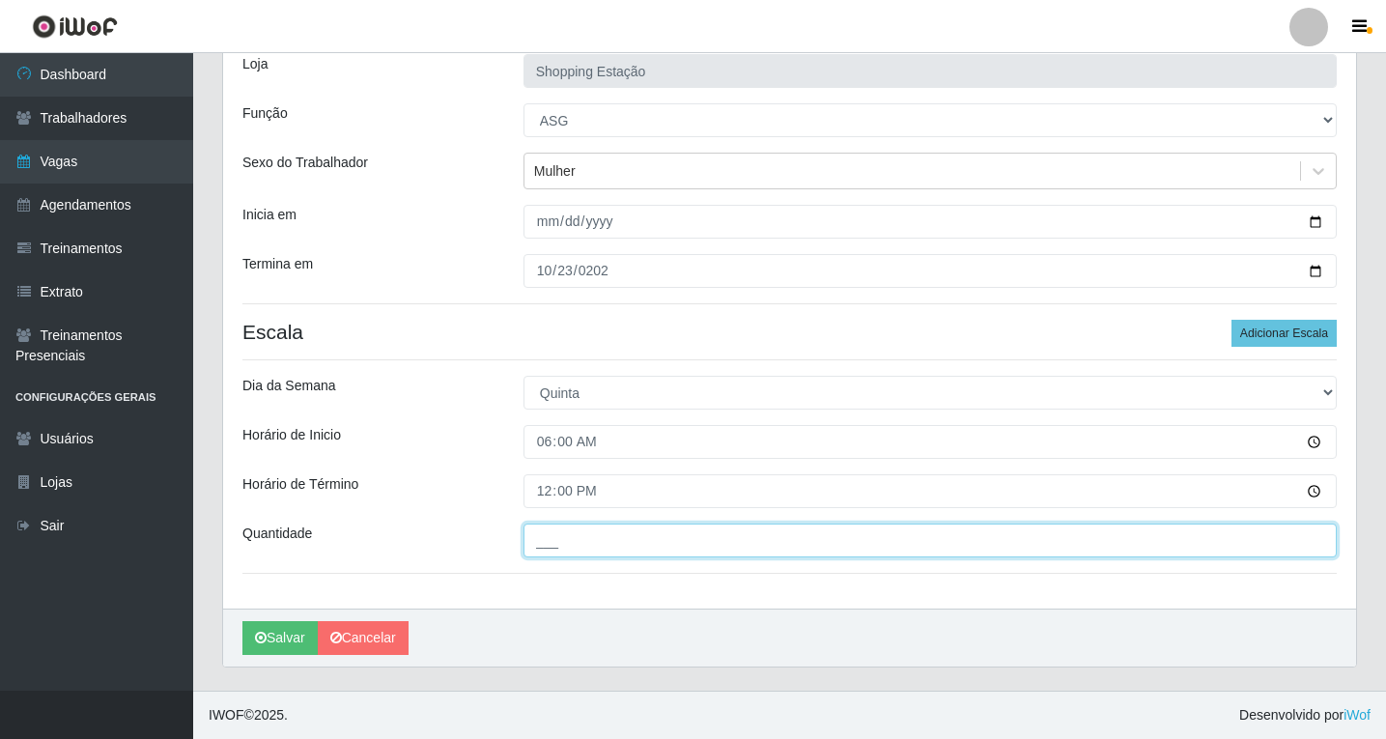
drag, startPoint x: 583, startPoint y: 550, endPoint x: 621, endPoint y: 555, distance: 38.0
click at [586, 550] on input "___" at bounding box center [930, 541] width 813 height 34
type input "1__"
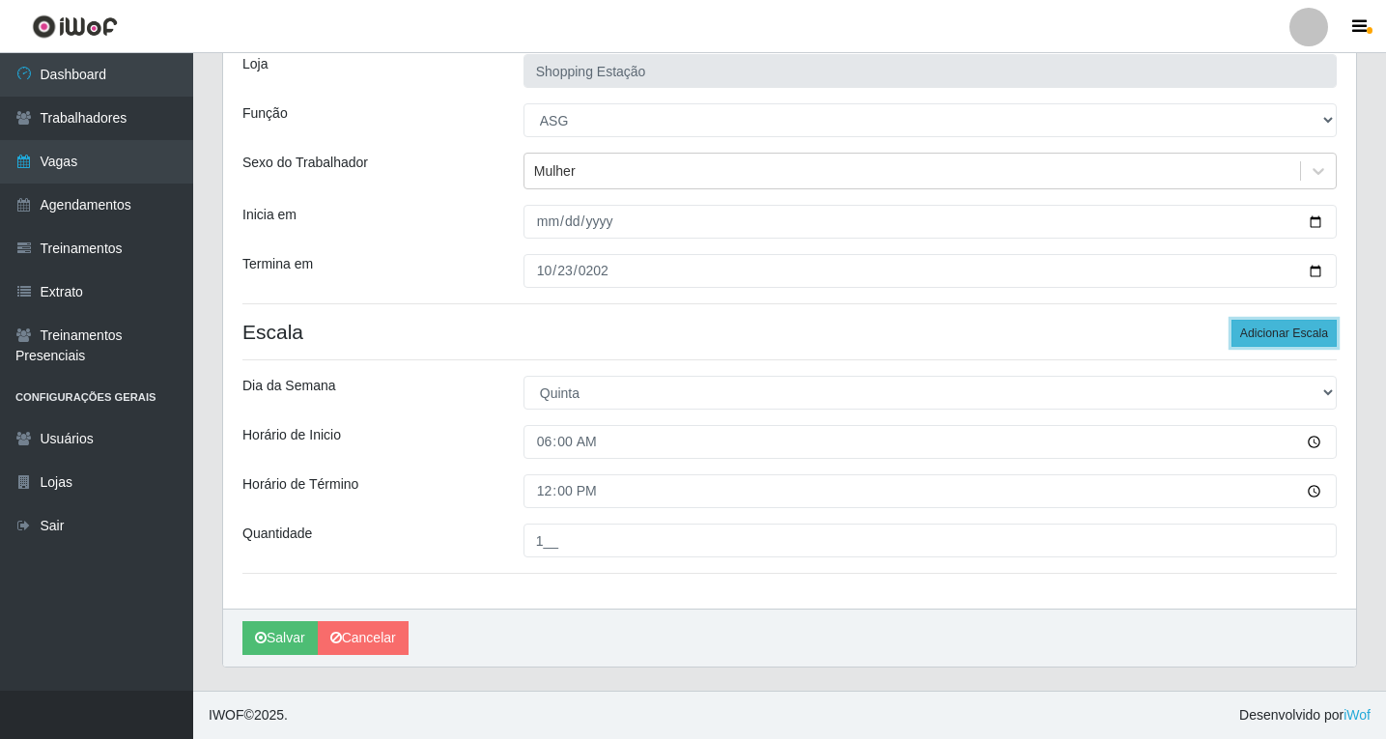
click at [1274, 343] on button "Adicionar Escala" at bounding box center [1284, 333] width 105 height 27
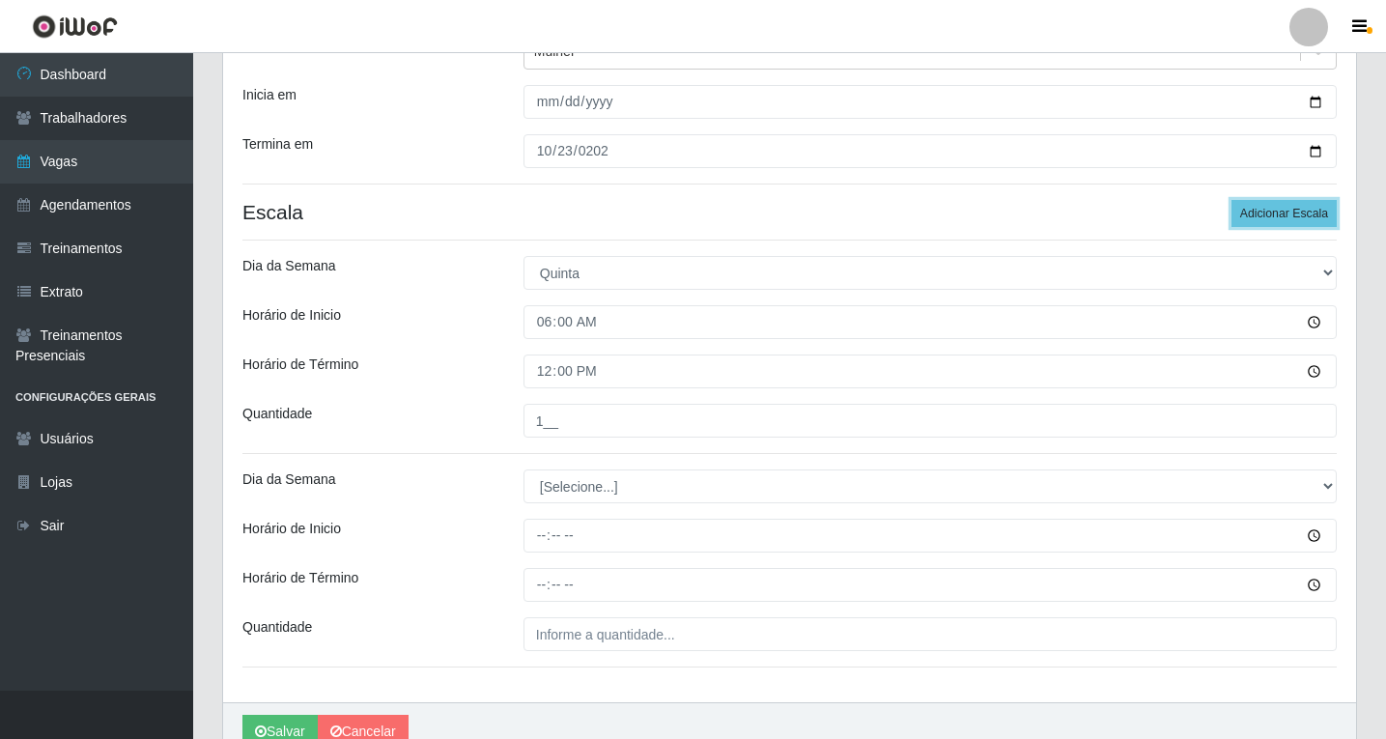
scroll to position [345, 0]
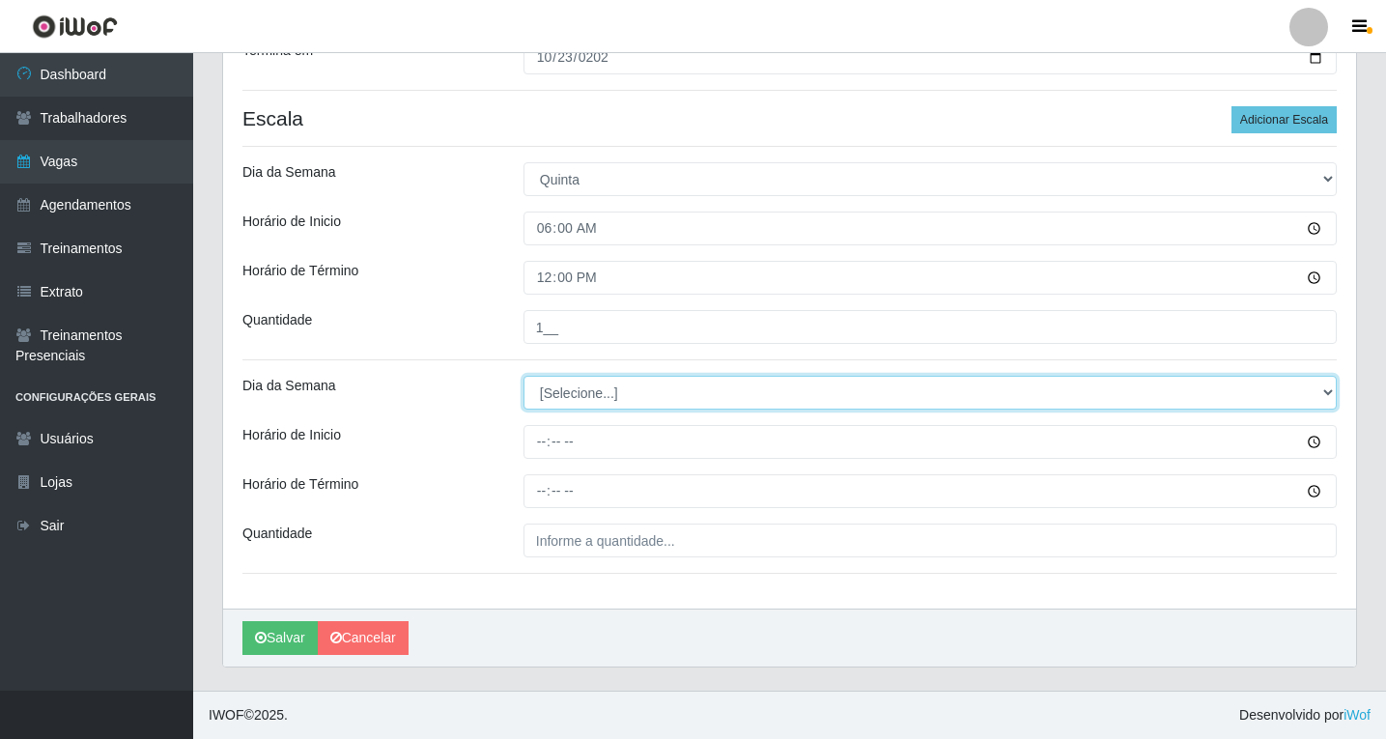
click at [585, 400] on select "[Selecione...] Segunda Terça Quarta Quinta Sexta Sábado Domingo" at bounding box center [930, 393] width 813 height 34
select select "4"
click at [524, 376] on select "[Selecione...] Segunda Terça Quarta Quinta Sexta Sábado Domingo" at bounding box center [930, 393] width 813 height 34
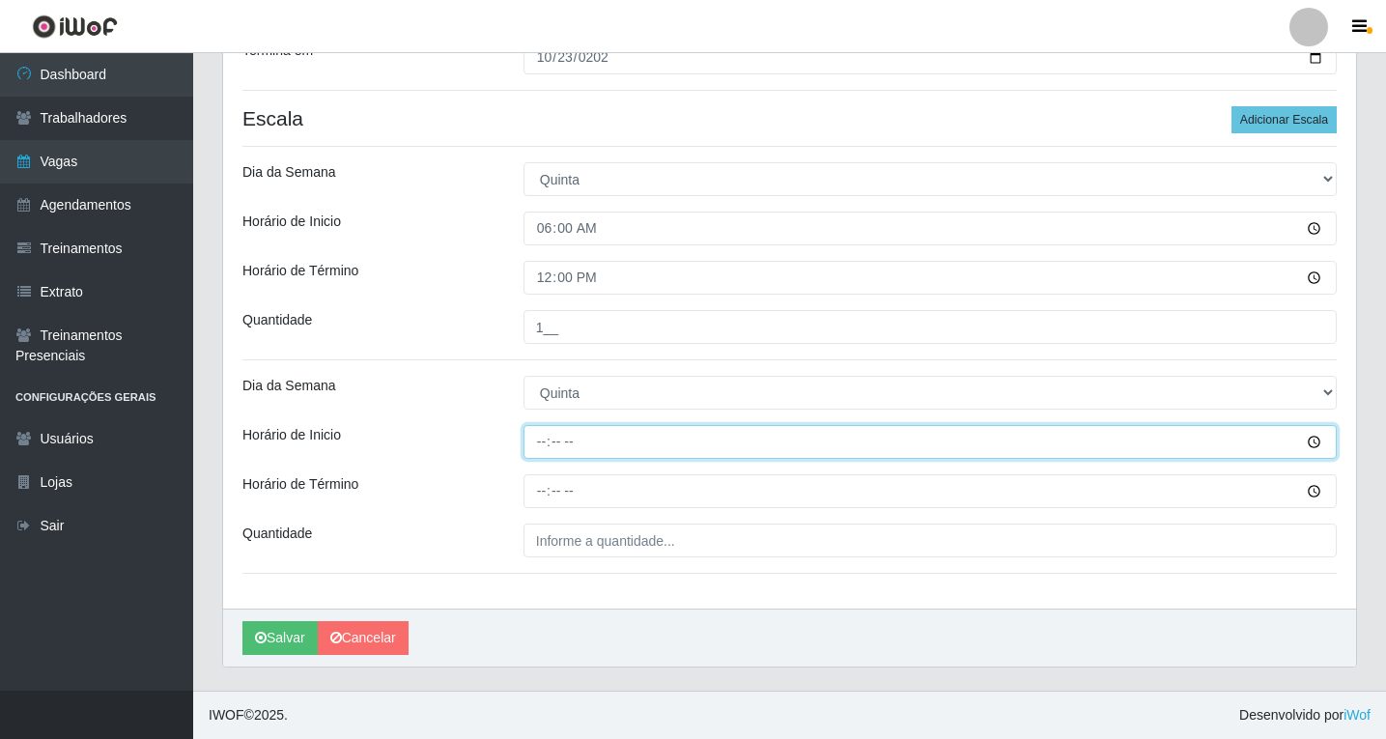
click at [550, 444] on input "Horário de Inicio" at bounding box center [930, 442] width 813 height 34
type input "08:00"
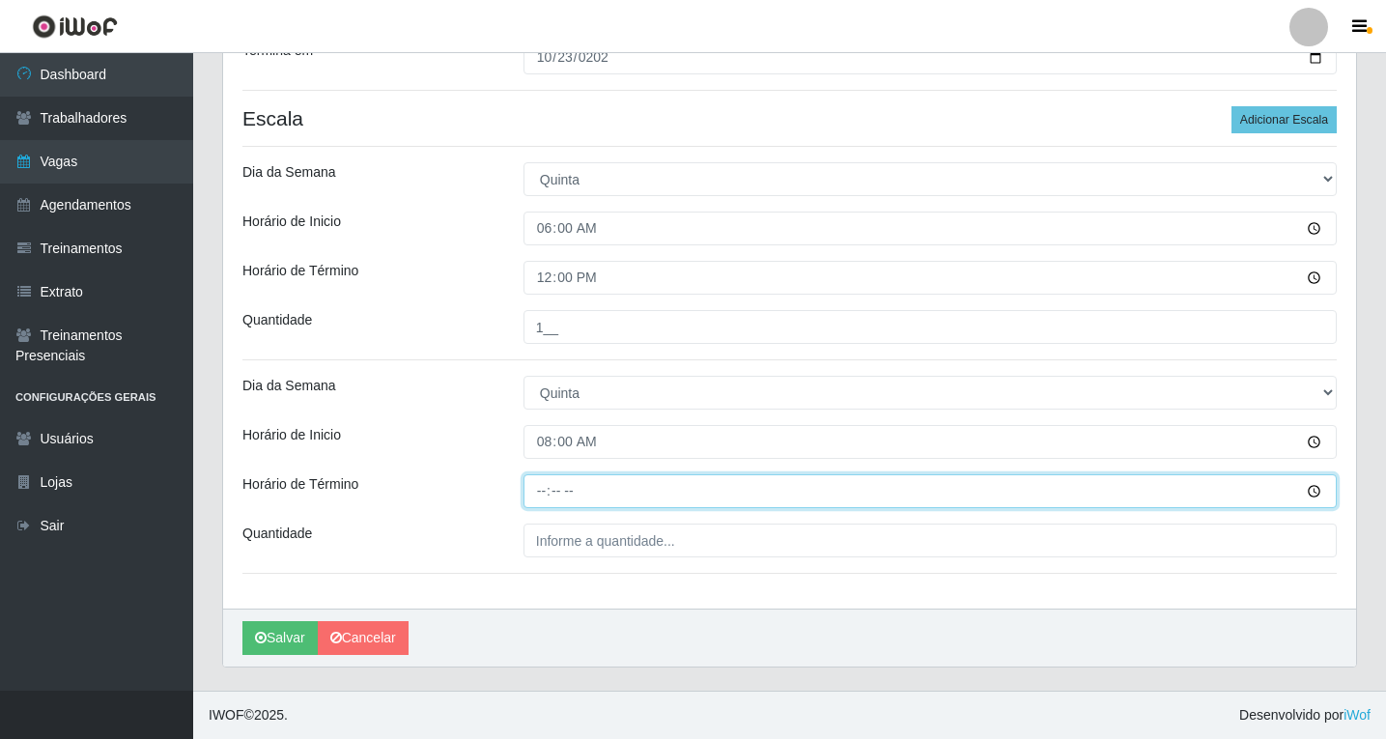
click at [541, 495] on input "Horário de Término" at bounding box center [930, 491] width 813 height 34
type input "14:00"
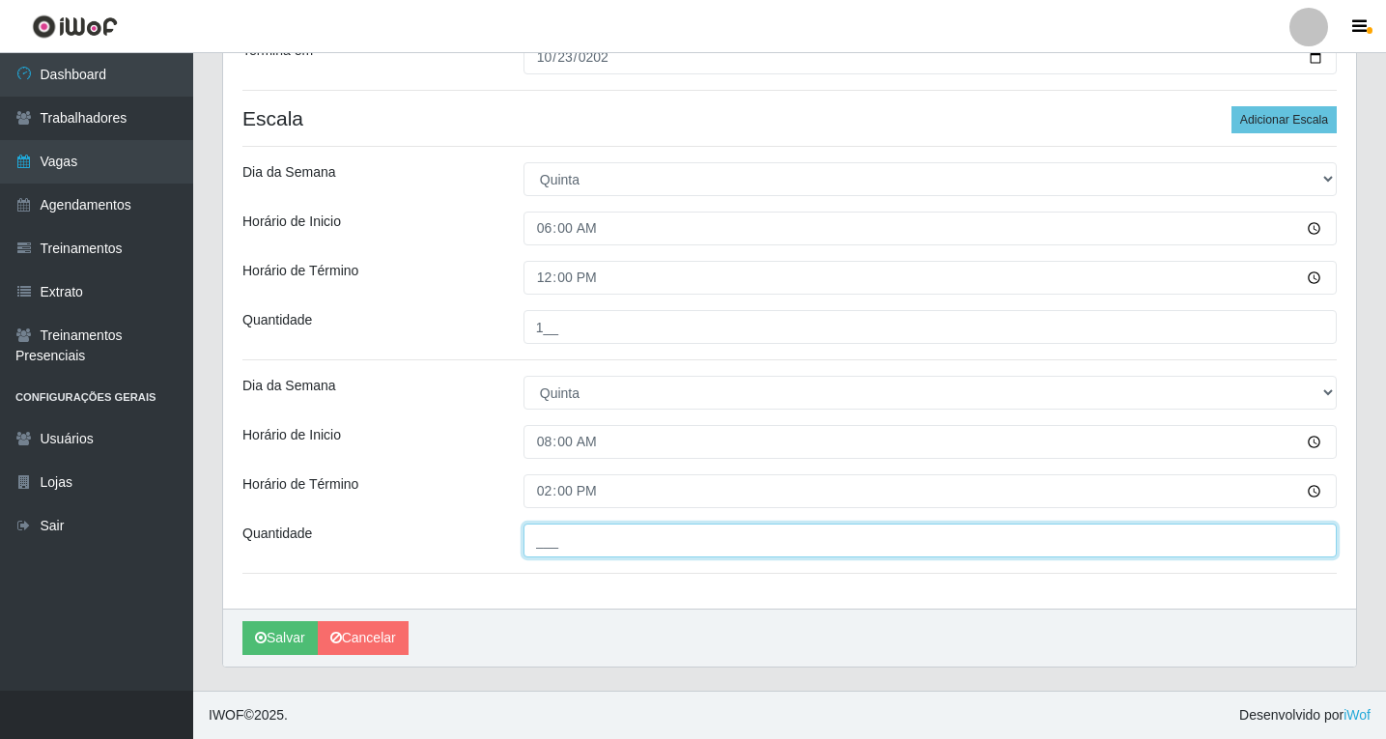
click at [663, 540] on input "___" at bounding box center [930, 541] width 813 height 34
type input "1__"
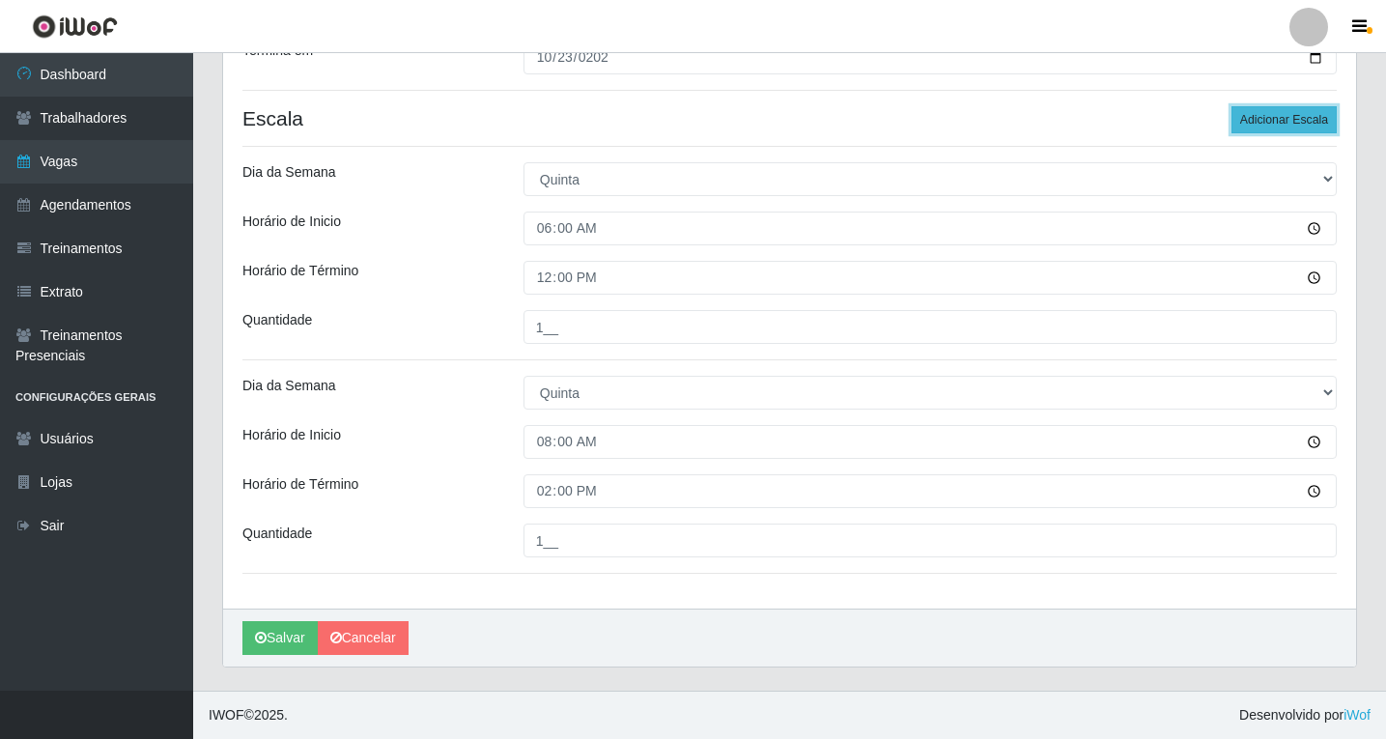
click at [1251, 124] on button "Adicionar Escala" at bounding box center [1284, 119] width 105 height 27
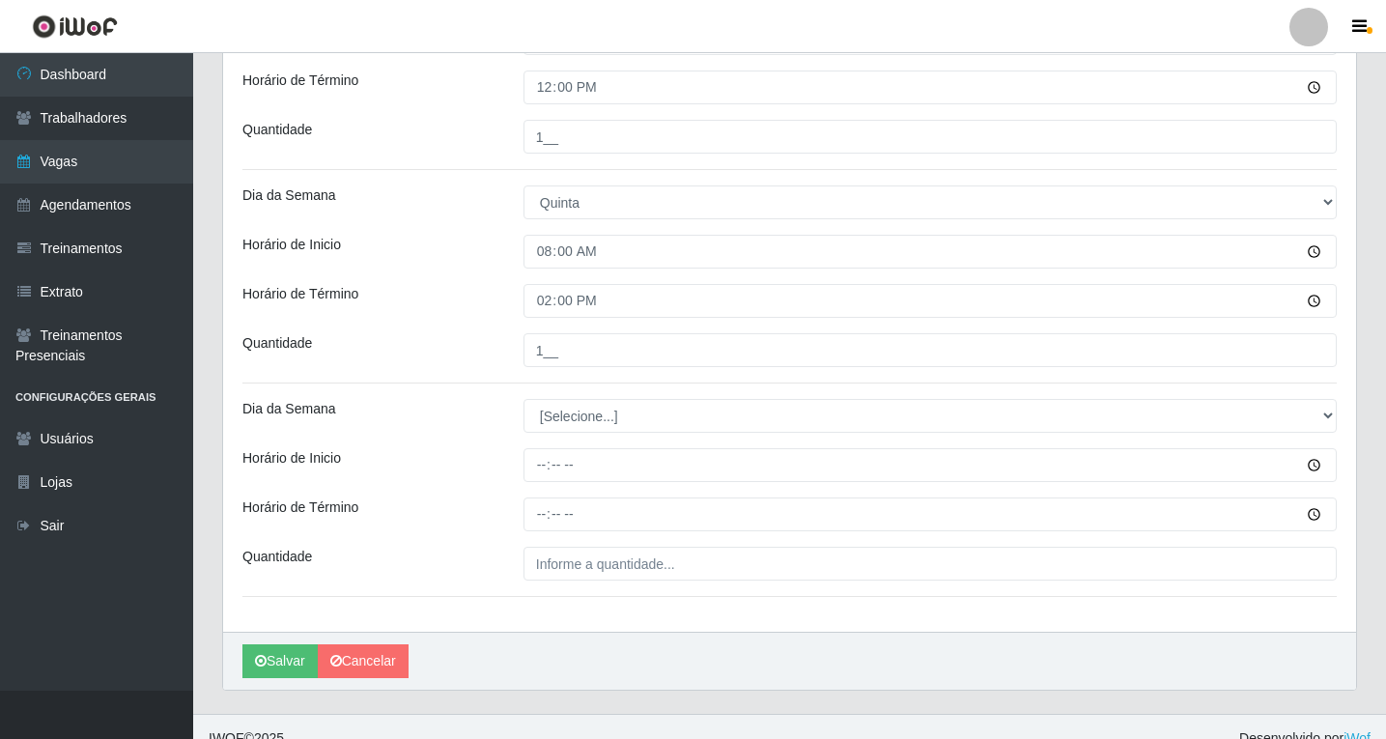
scroll to position [558, 0]
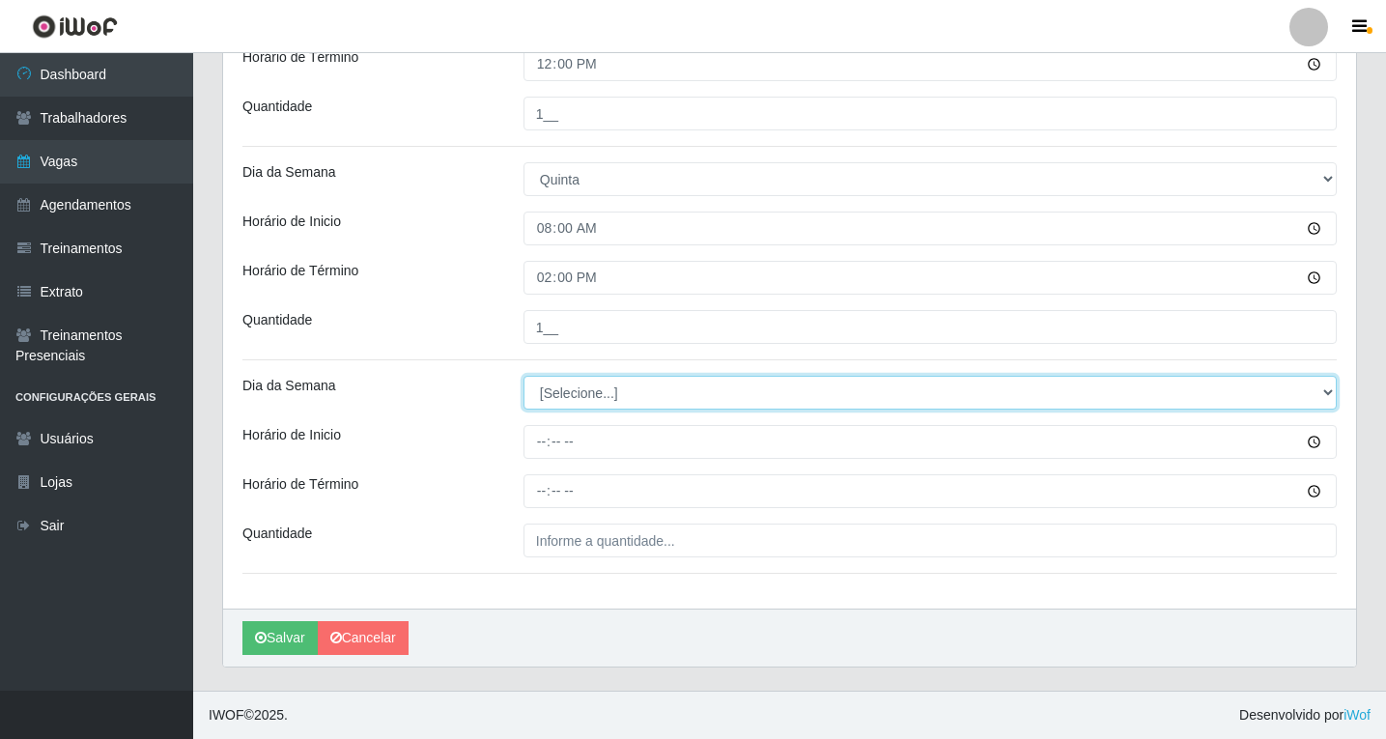
click at [573, 391] on select "[Selecione...] Segunda Terça Quarta Quinta Sexta Sábado Domingo" at bounding box center [930, 393] width 813 height 34
select select "4"
click at [524, 376] on select "[Selecione...] Segunda Terça Quarta Quinta Sexta Sábado Domingo" at bounding box center [930, 393] width 813 height 34
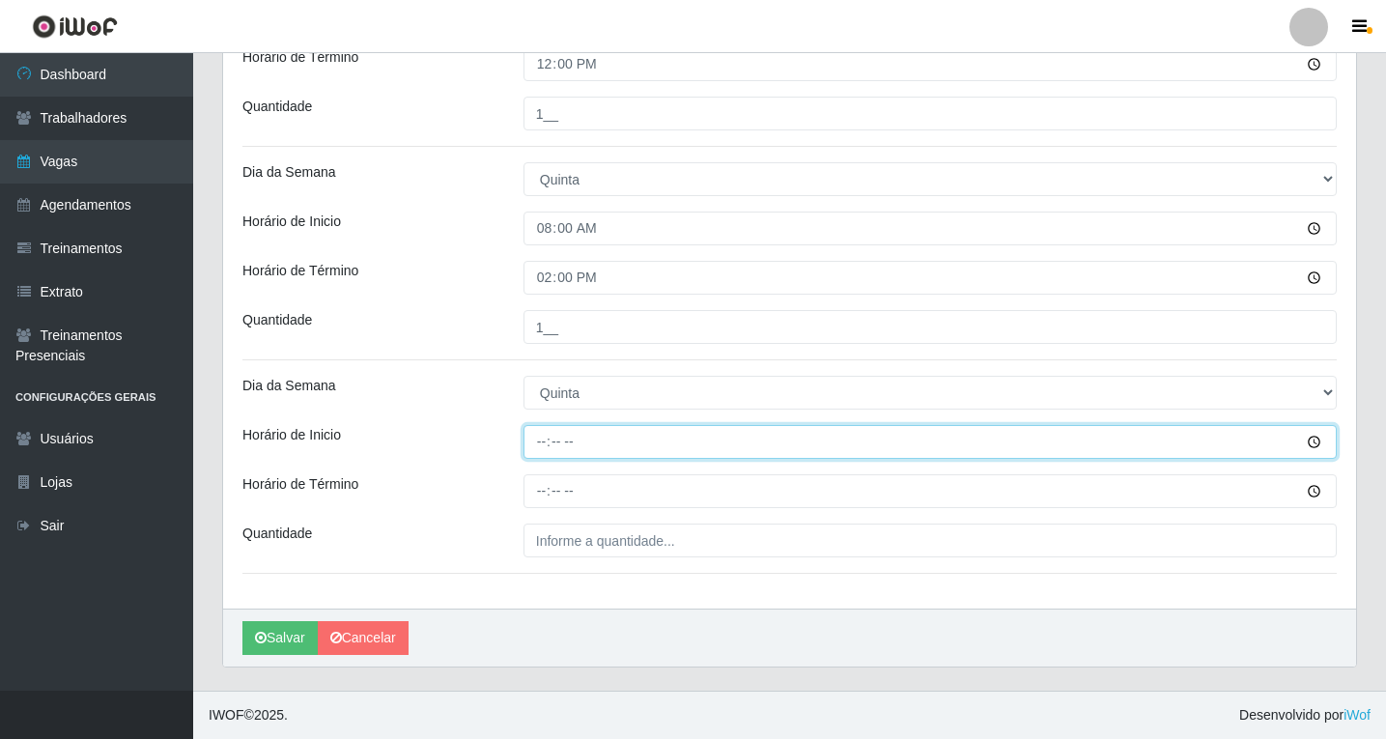
click at [542, 441] on input "Horário de Inicio" at bounding box center [930, 442] width 813 height 34
type input "14:00"
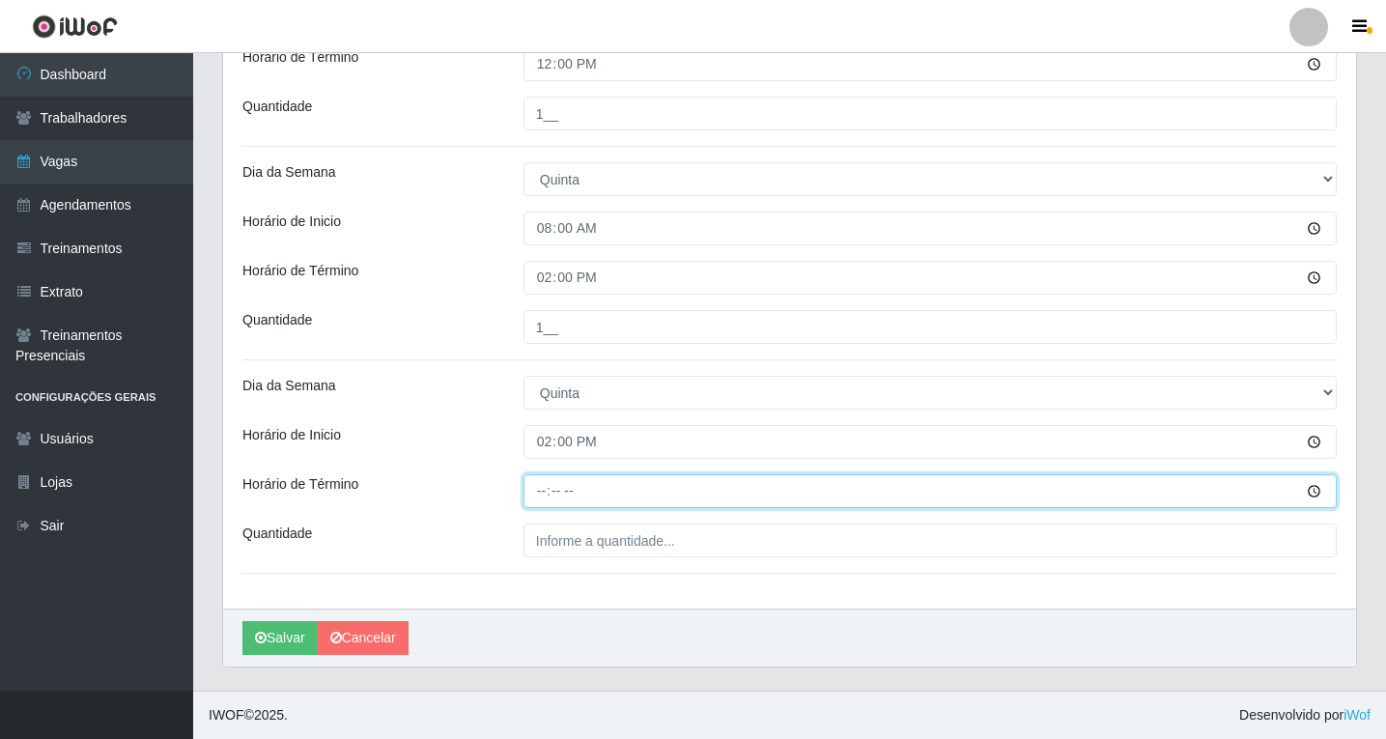
click at [545, 493] on input "Horário de Término" at bounding box center [930, 491] width 813 height 34
type input "20:00"
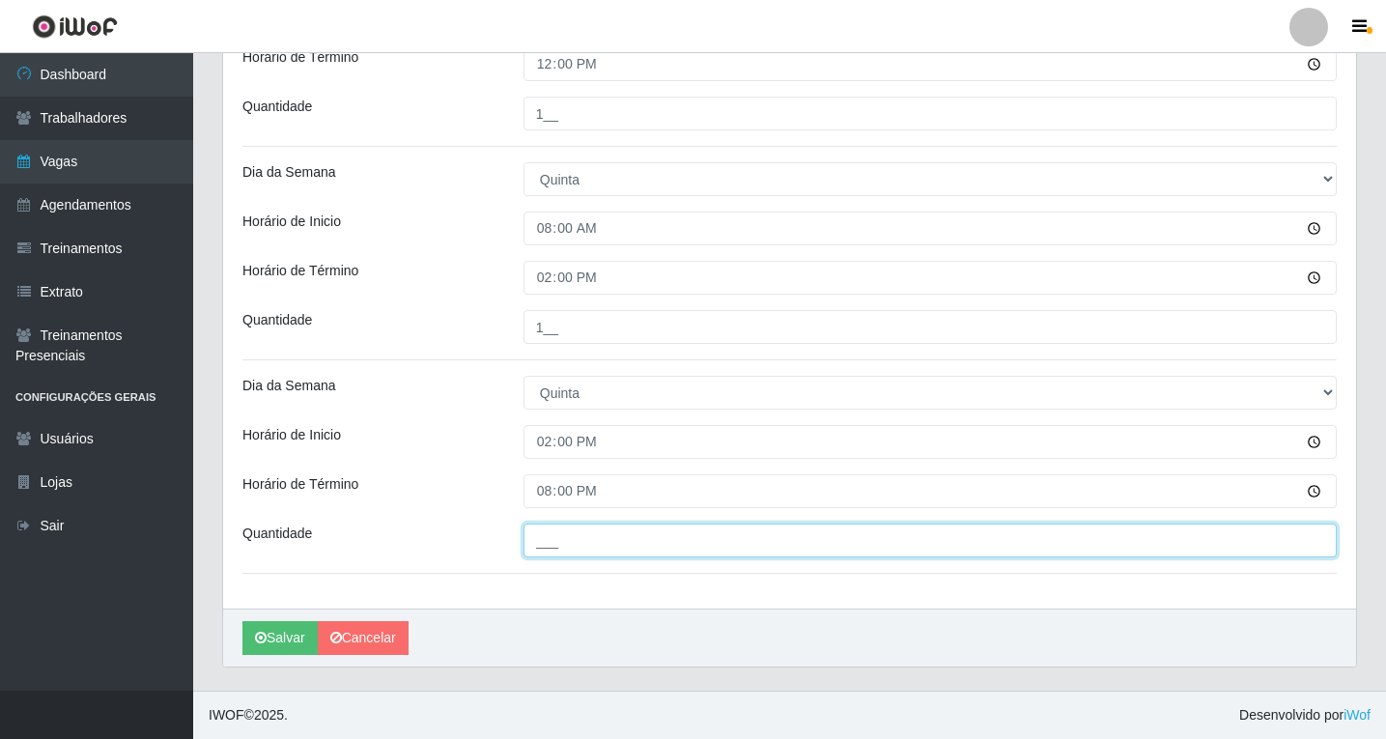
click at [567, 541] on input "___" at bounding box center [930, 541] width 813 height 34
type input "1__"
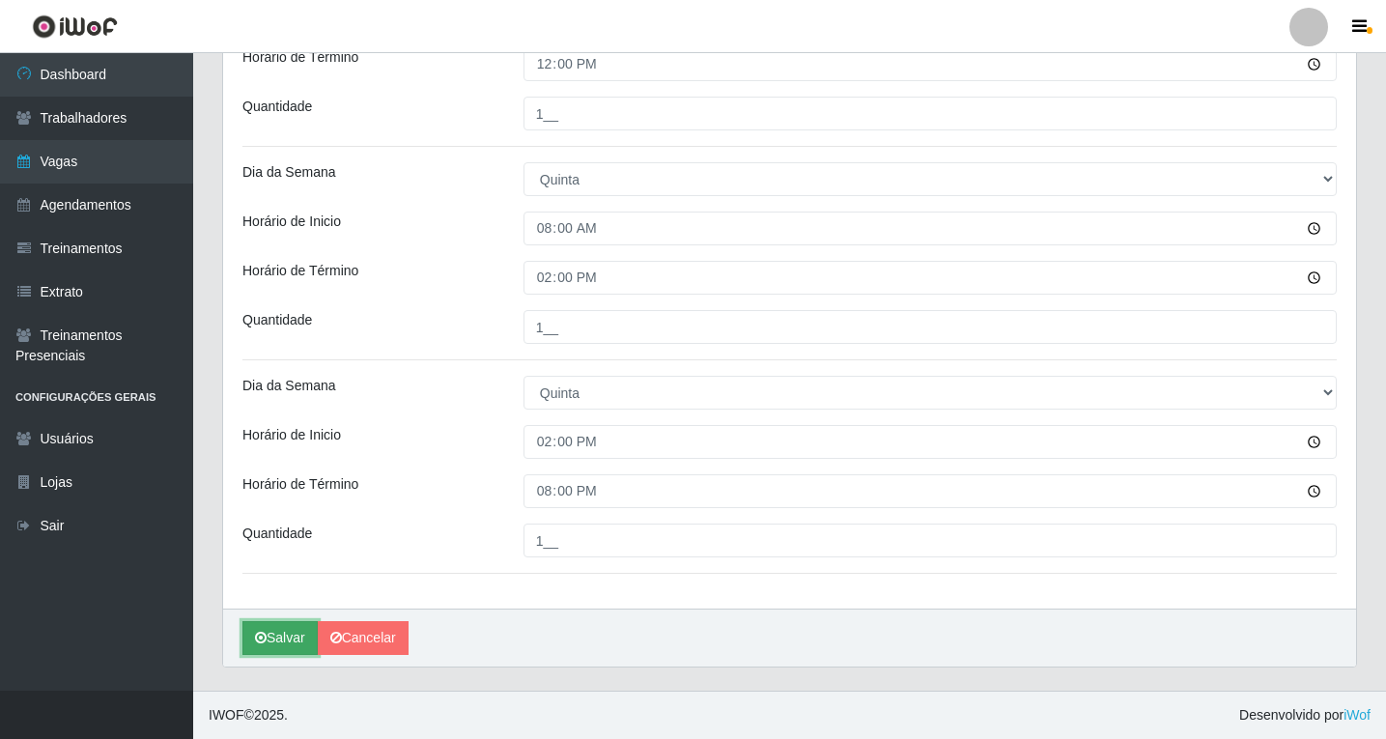
click at [282, 643] on button "Salvar" at bounding box center [279, 638] width 75 height 34
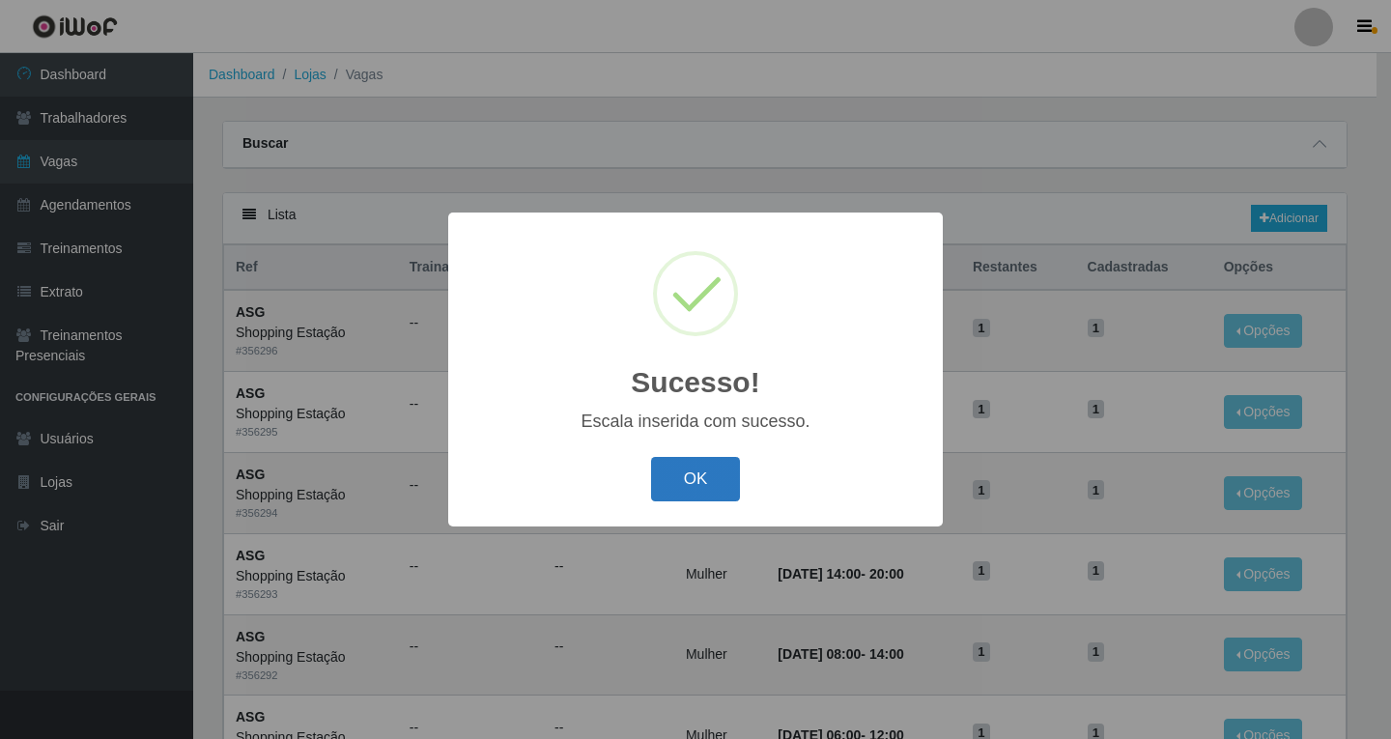
click at [716, 484] on button "OK" at bounding box center [696, 479] width 90 height 45
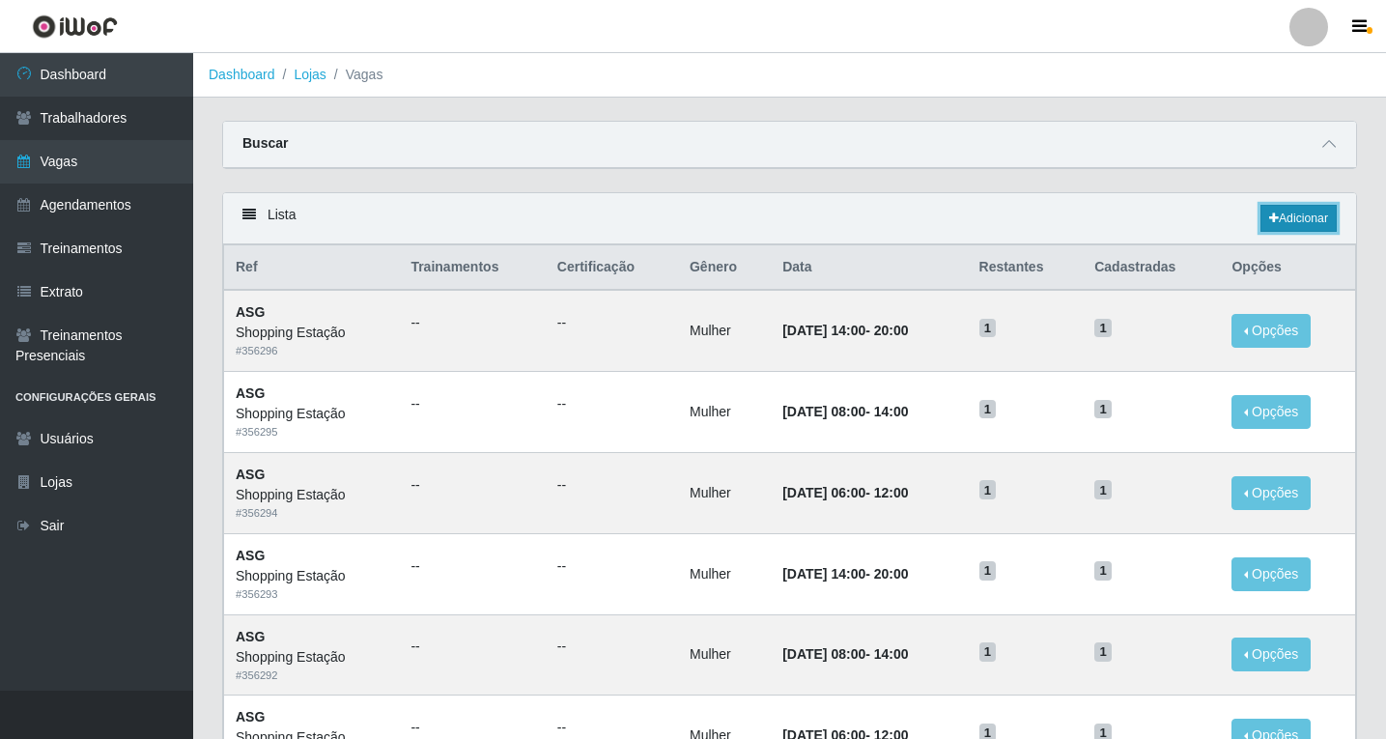
click at [1293, 222] on link "Adicionar" at bounding box center [1299, 218] width 76 height 27
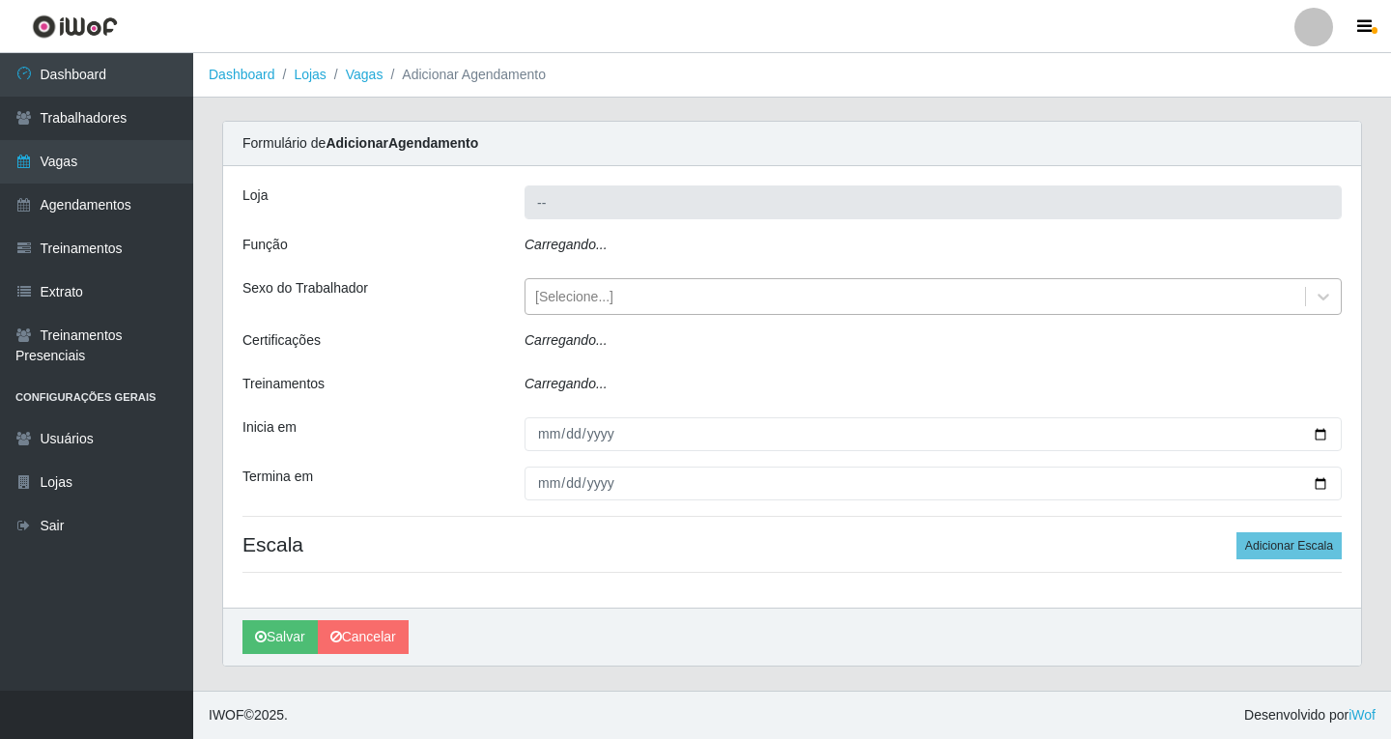
type input "Shopping Estação"
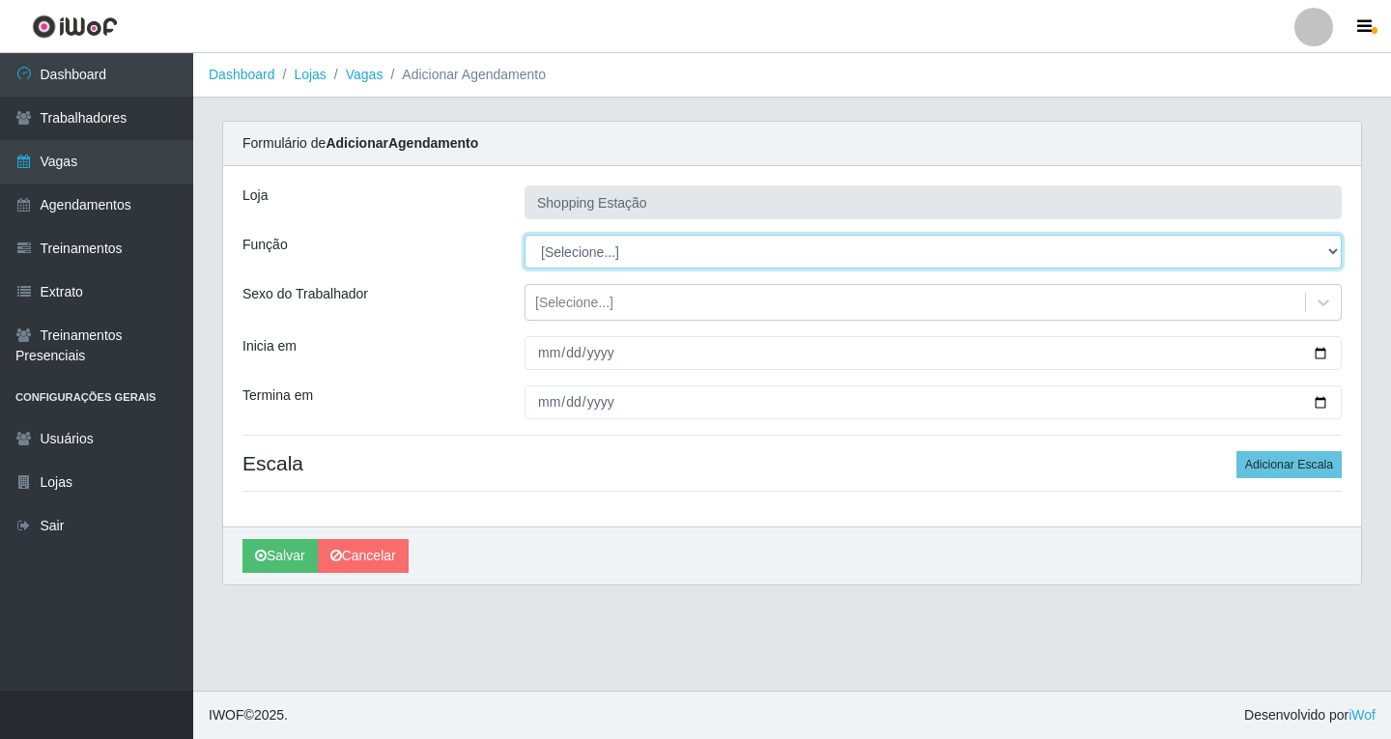
click at [572, 257] on select "[Selecione...] ASG ASG + ASG ++ Operador de Caixa Operador de Caixa + Operador …" at bounding box center [933, 252] width 817 height 34
select select "16"
click at [525, 235] on select "[Selecione...] ASG ASG + ASG ++ Operador de Caixa Operador de Caixa + Operador …" at bounding box center [933, 252] width 817 height 34
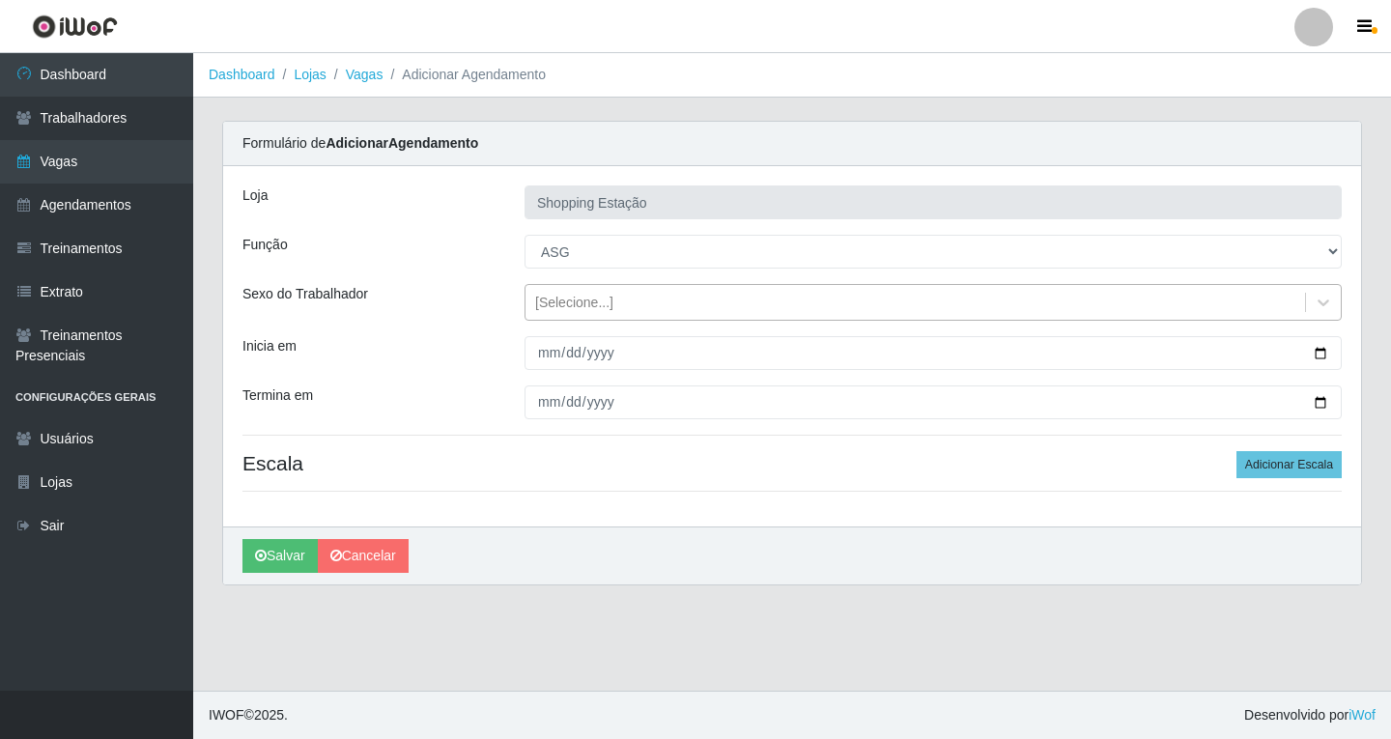
click at [581, 309] on div "[Selecione...]" at bounding box center [574, 303] width 78 height 20
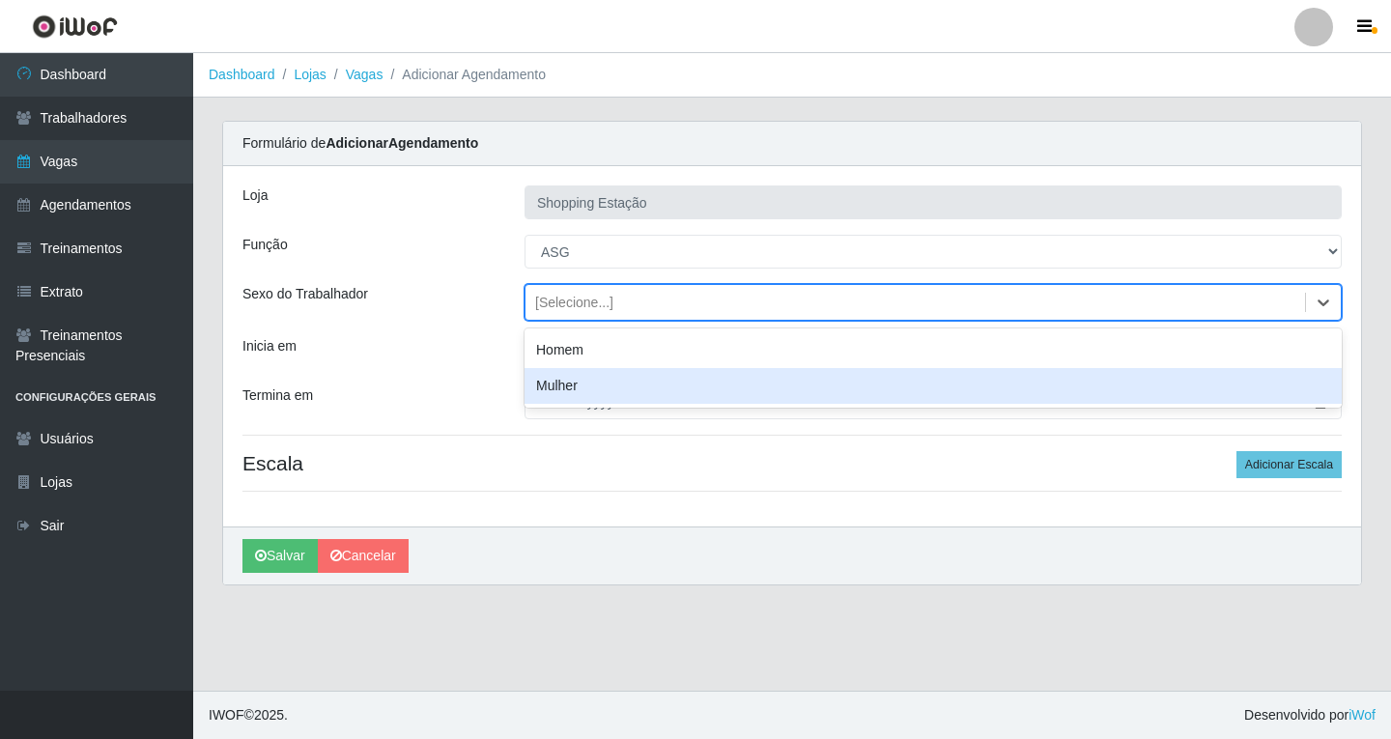
click at [570, 388] on div "Mulher" at bounding box center [933, 386] width 817 height 36
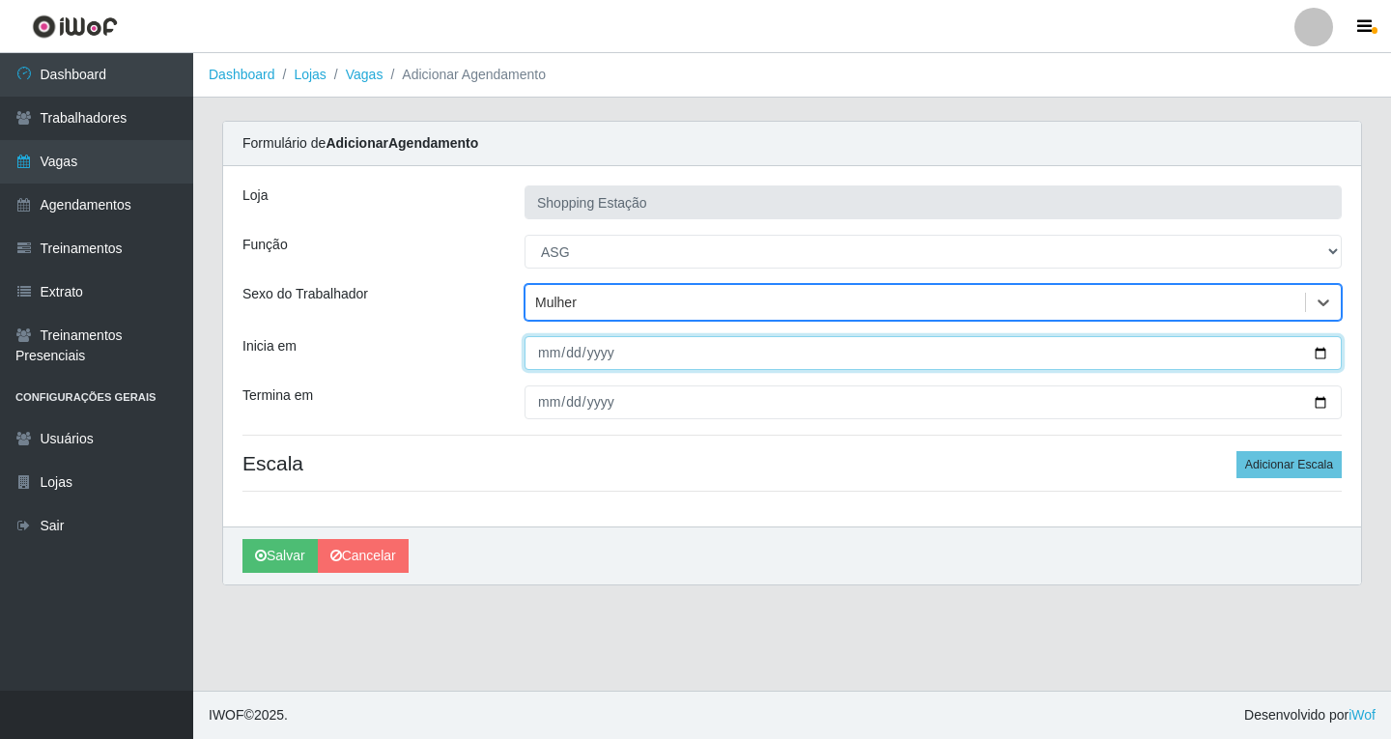
click at [552, 353] on input "Inicia em" at bounding box center [933, 353] width 817 height 34
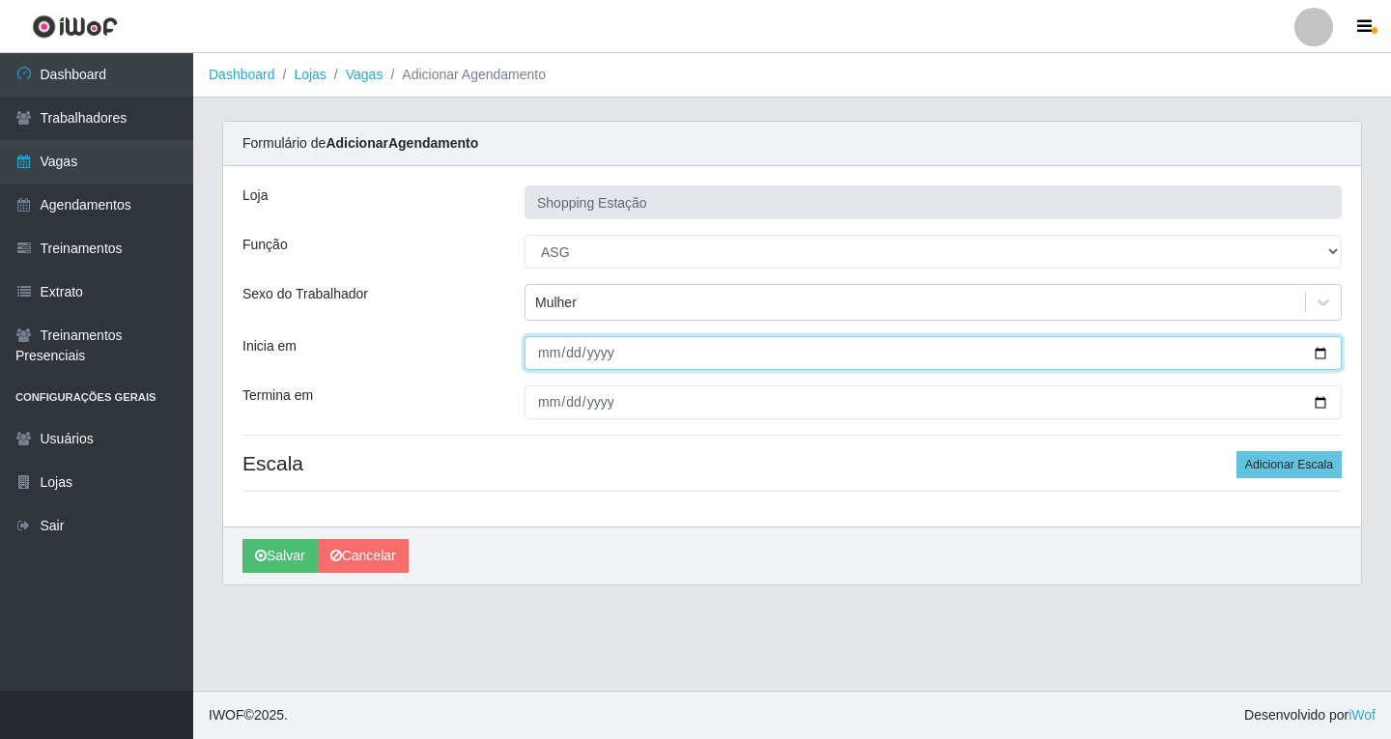
click at [559, 356] on input "Inicia em" at bounding box center [933, 353] width 817 height 34
type input "2025-10-24"
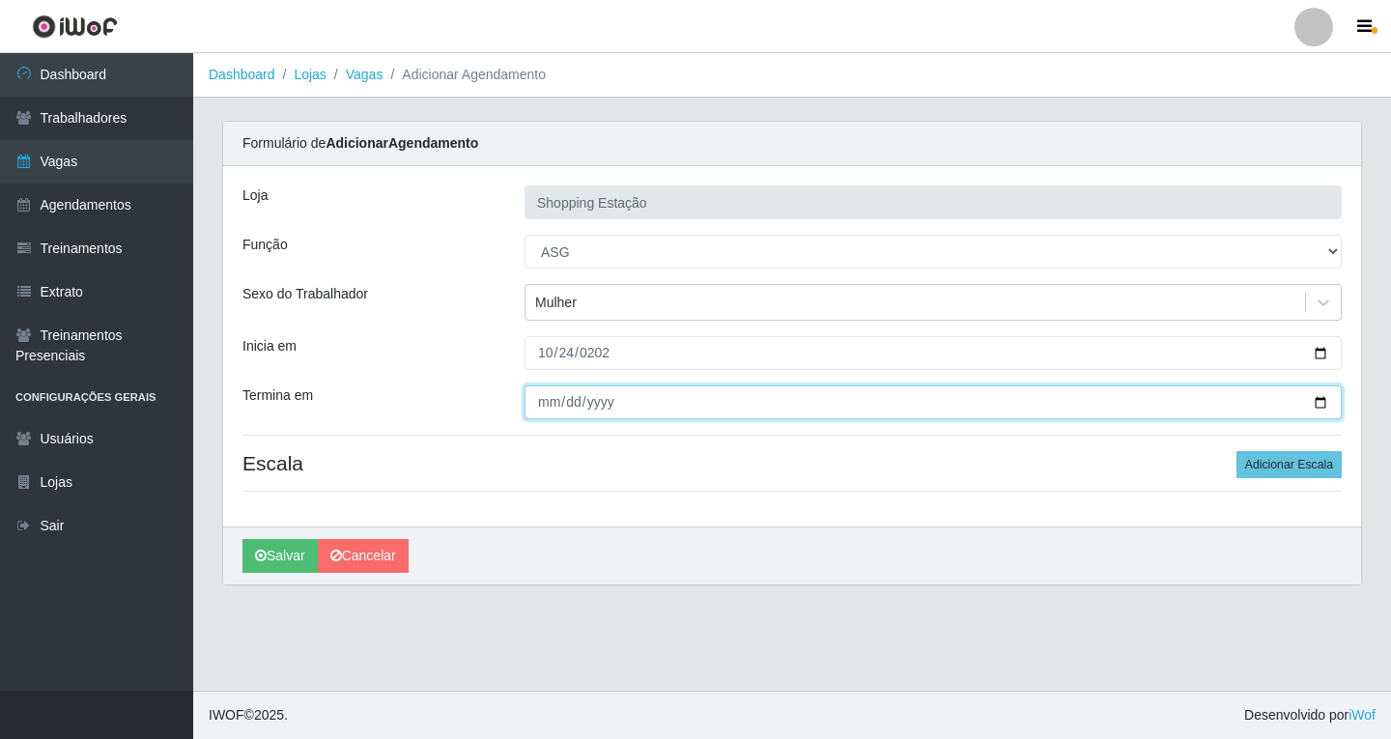
click at [547, 405] on input "Termina em" at bounding box center [933, 402] width 817 height 34
type input "2025-10-24"
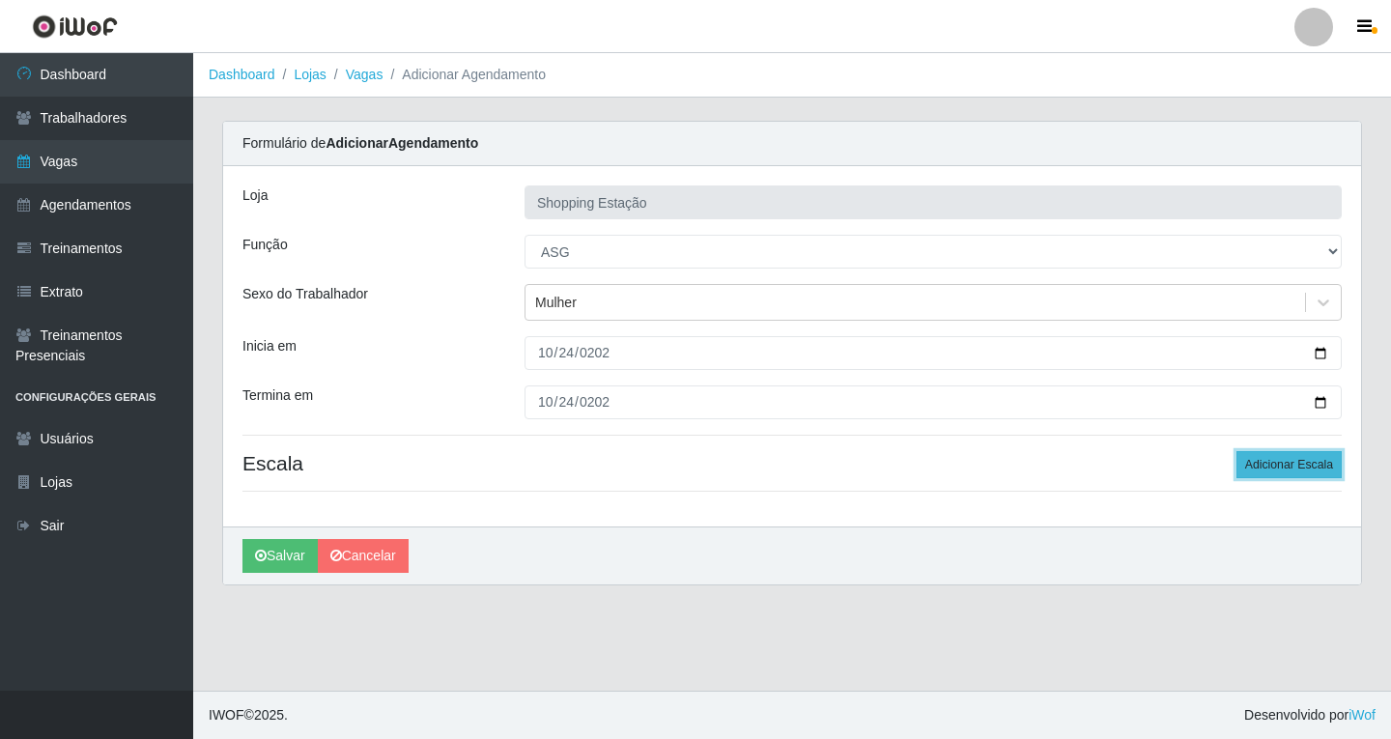
click at [1320, 461] on button "Adicionar Escala" at bounding box center [1289, 464] width 105 height 27
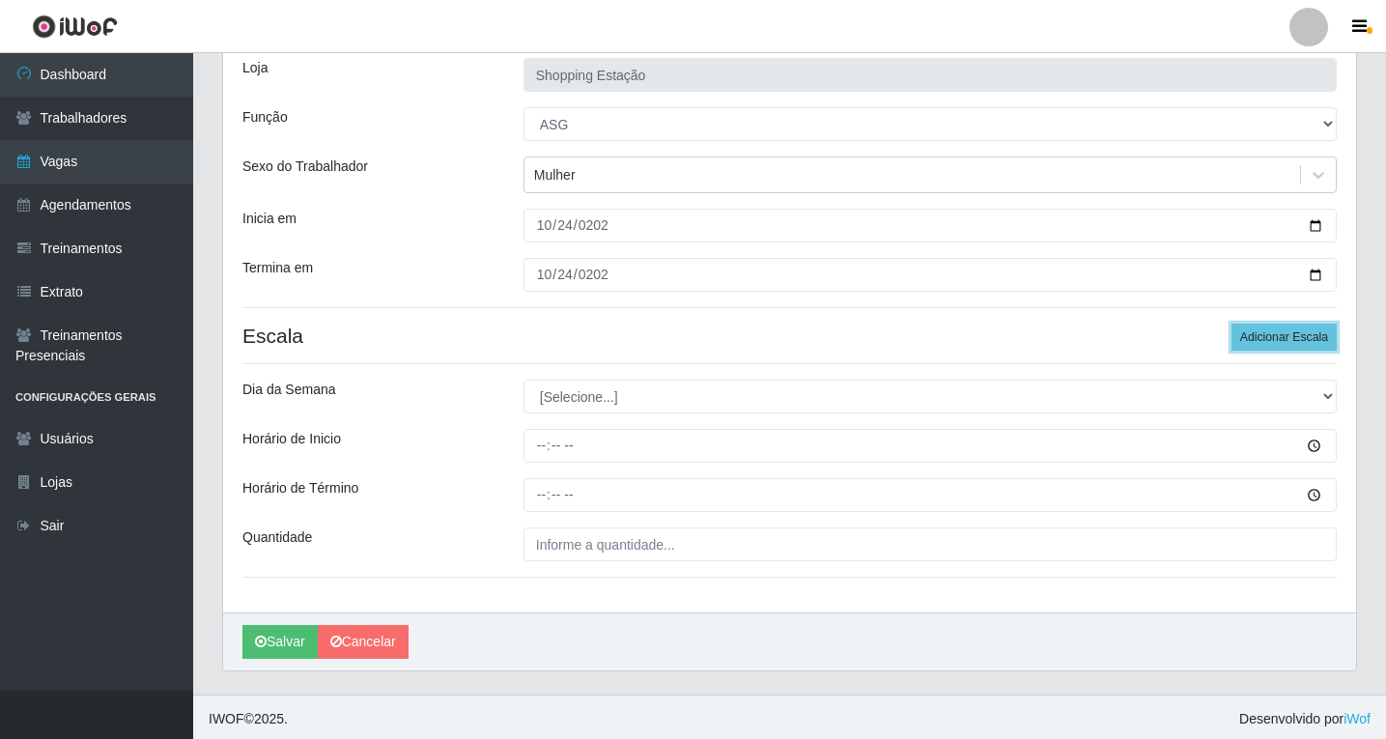
scroll to position [131, 0]
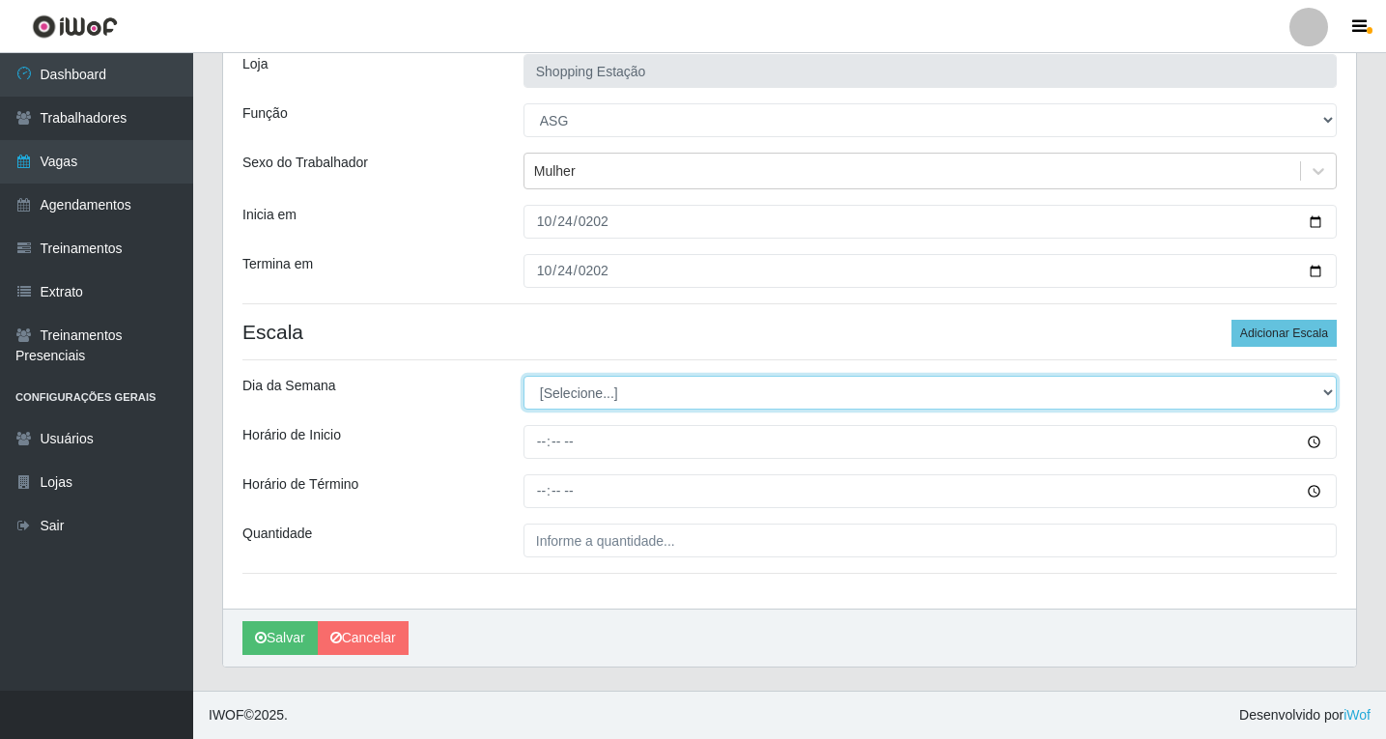
drag, startPoint x: 571, startPoint y: 389, endPoint x: 576, endPoint y: 405, distance: 16.2
click at [571, 390] on select "[Selecione...] Segunda Terça Quarta Quinta Sexta Sábado Domingo" at bounding box center [930, 393] width 813 height 34
select select "5"
click at [524, 376] on select "[Selecione...] Segunda Terça Quarta Quinta Sexta Sábado Domingo" at bounding box center [930, 393] width 813 height 34
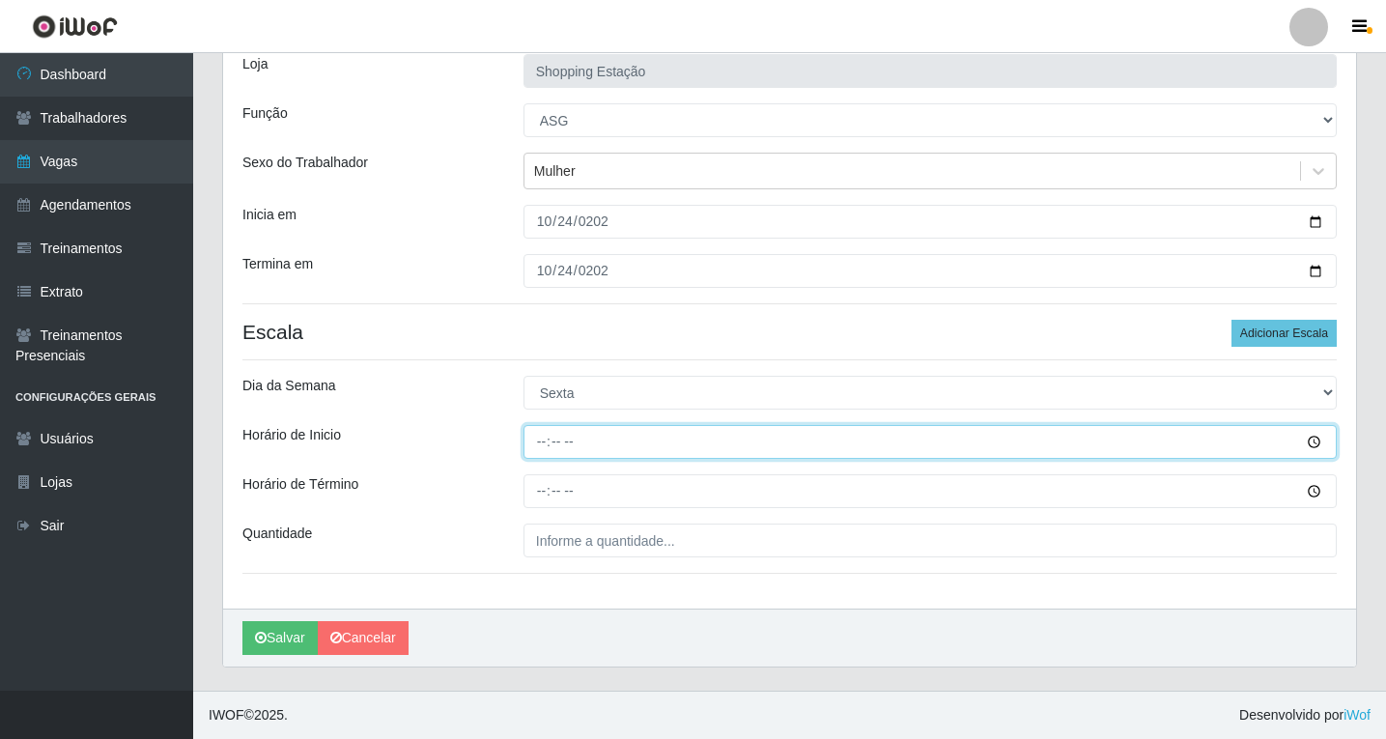
click at [543, 439] on input "Horário de Inicio" at bounding box center [930, 442] width 813 height 34
type input "06:00"
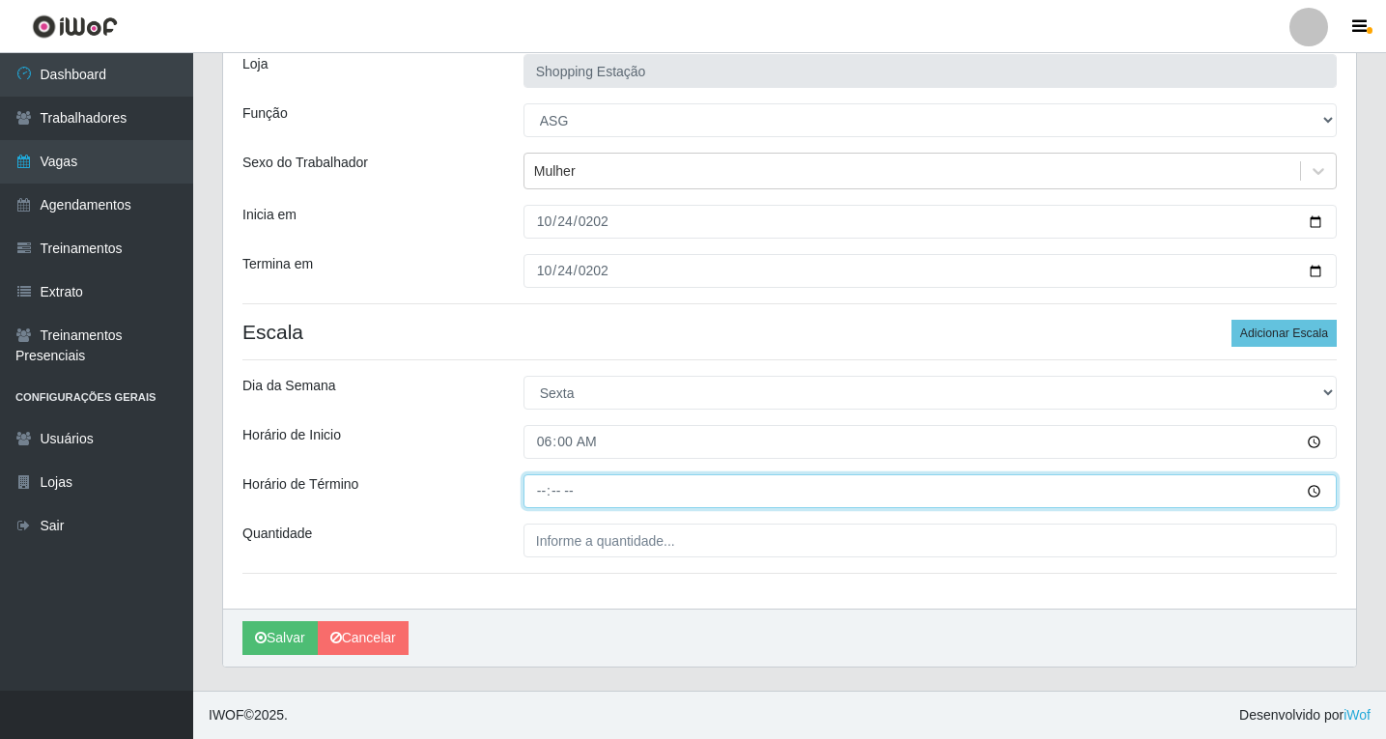
click at [545, 489] on input "Horário de Término" at bounding box center [930, 491] width 813 height 34
type input "12:00"
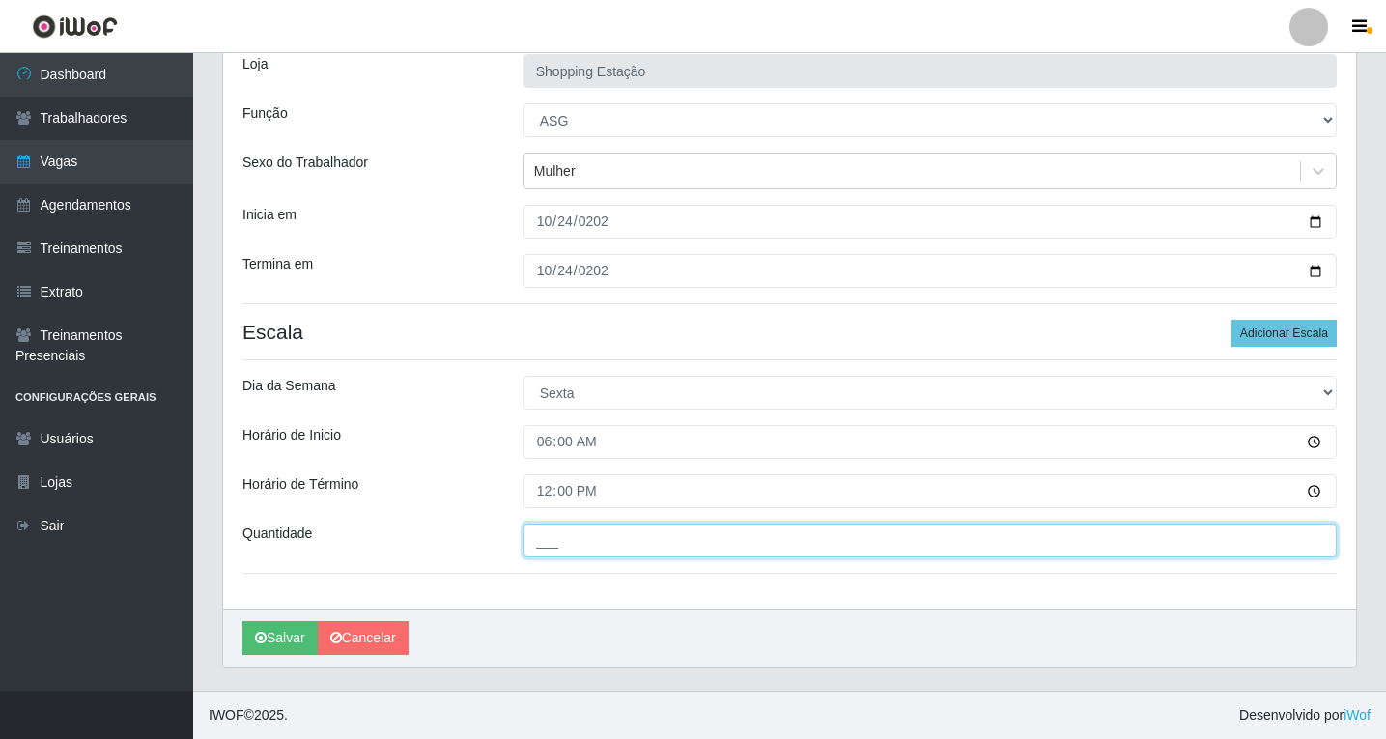
click at [561, 540] on input "___" at bounding box center [930, 541] width 813 height 34
type input "1__"
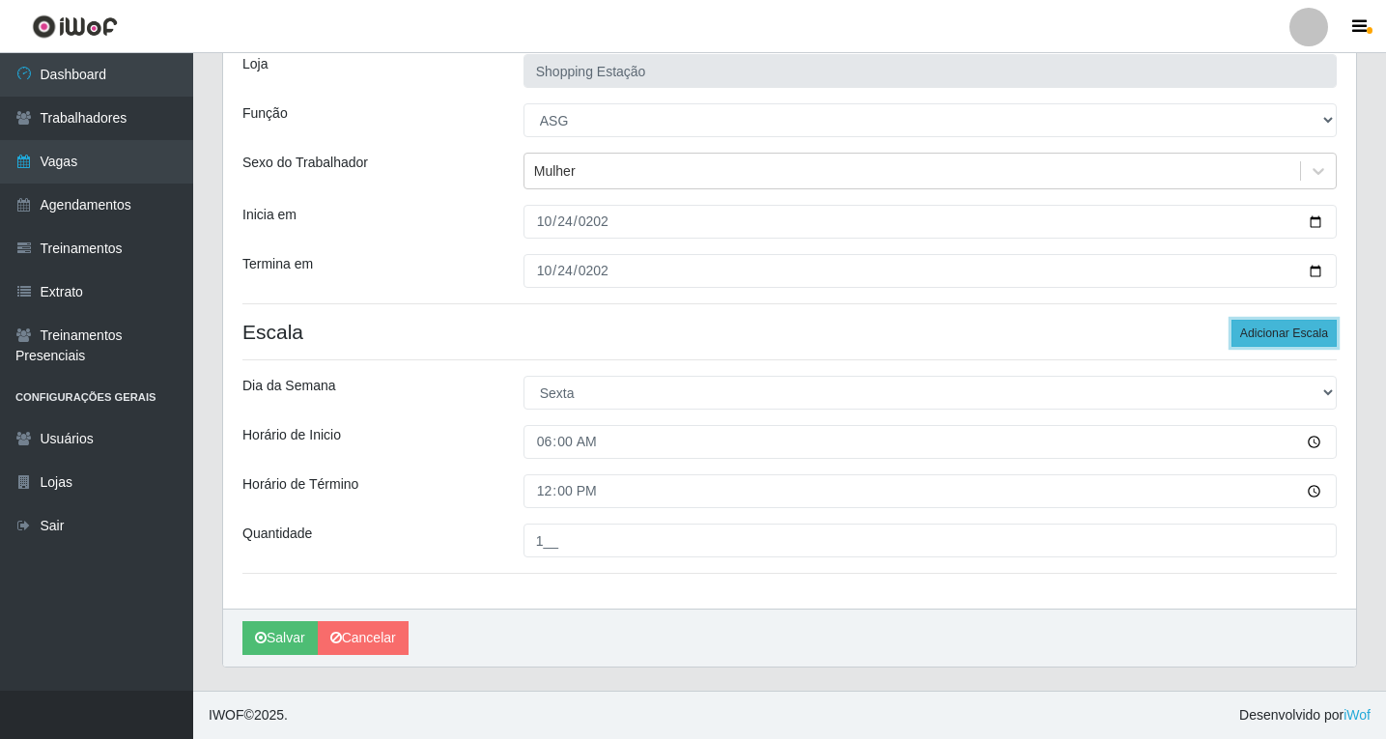
click at [1265, 343] on button "Adicionar Escala" at bounding box center [1284, 333] width 105 height 27
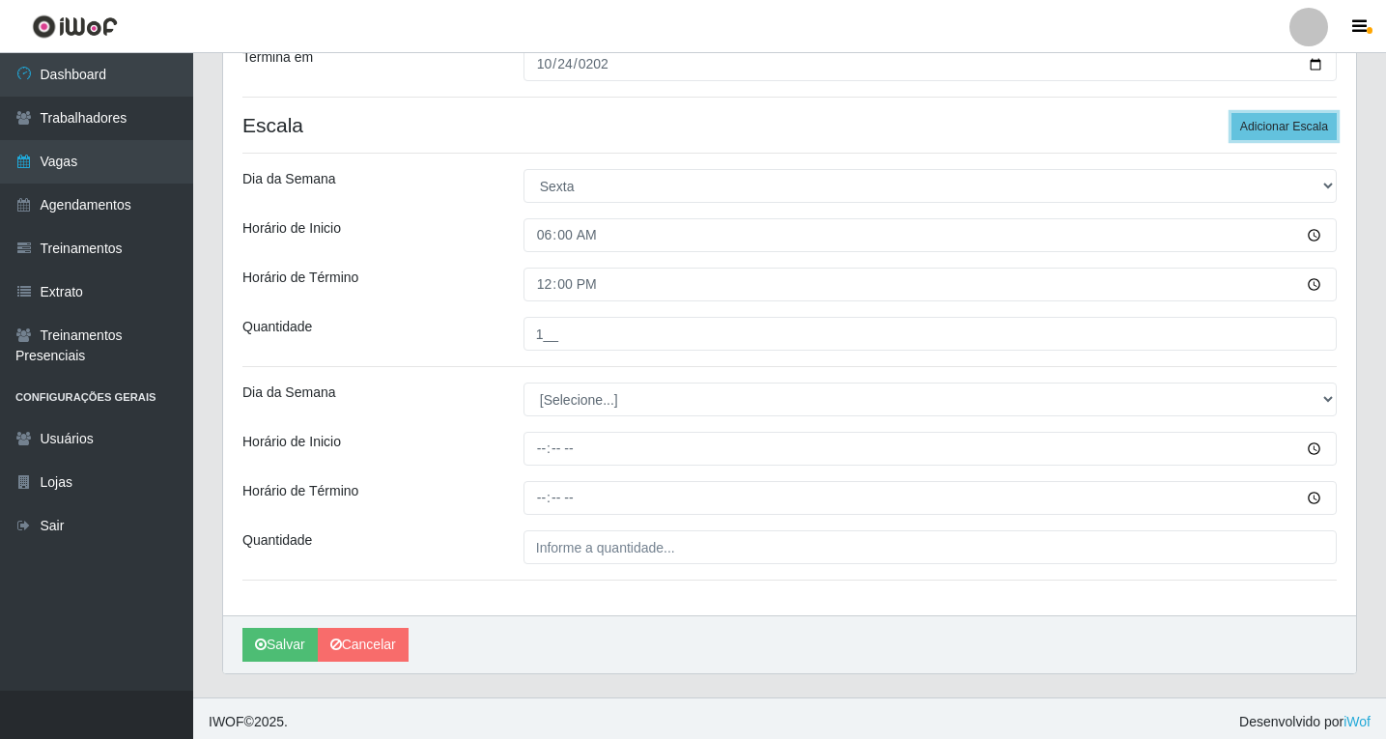
scroll to position [345, 0]
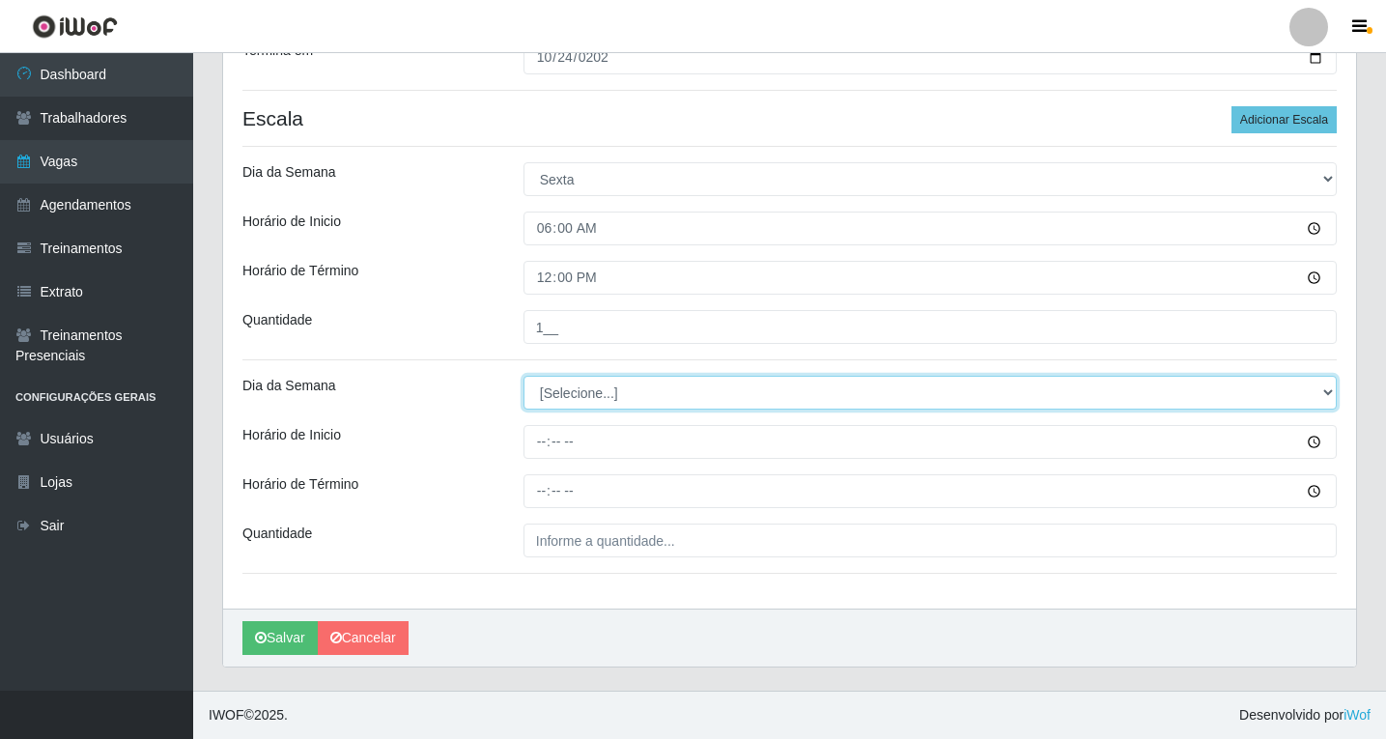
click at [558, 395] on select "[Selecione...] Segunda Terça Quarta Quinta Sexta Sábado Domingo" at bounding box center [930, 393] width 813 height 34
click at [567, 394] on select "[Selecione...] Segunda Terça Quarta Quinta Sexta Sábado Domingo" at bounding box center [930, 393] width 813 height 34
select select "5"
click at [524, 376] on select "[Selecione...] Segunda Terça Quarta Quinta Sexta Sábado Domingo" at bounding box center [930, 393] width 813 height 34
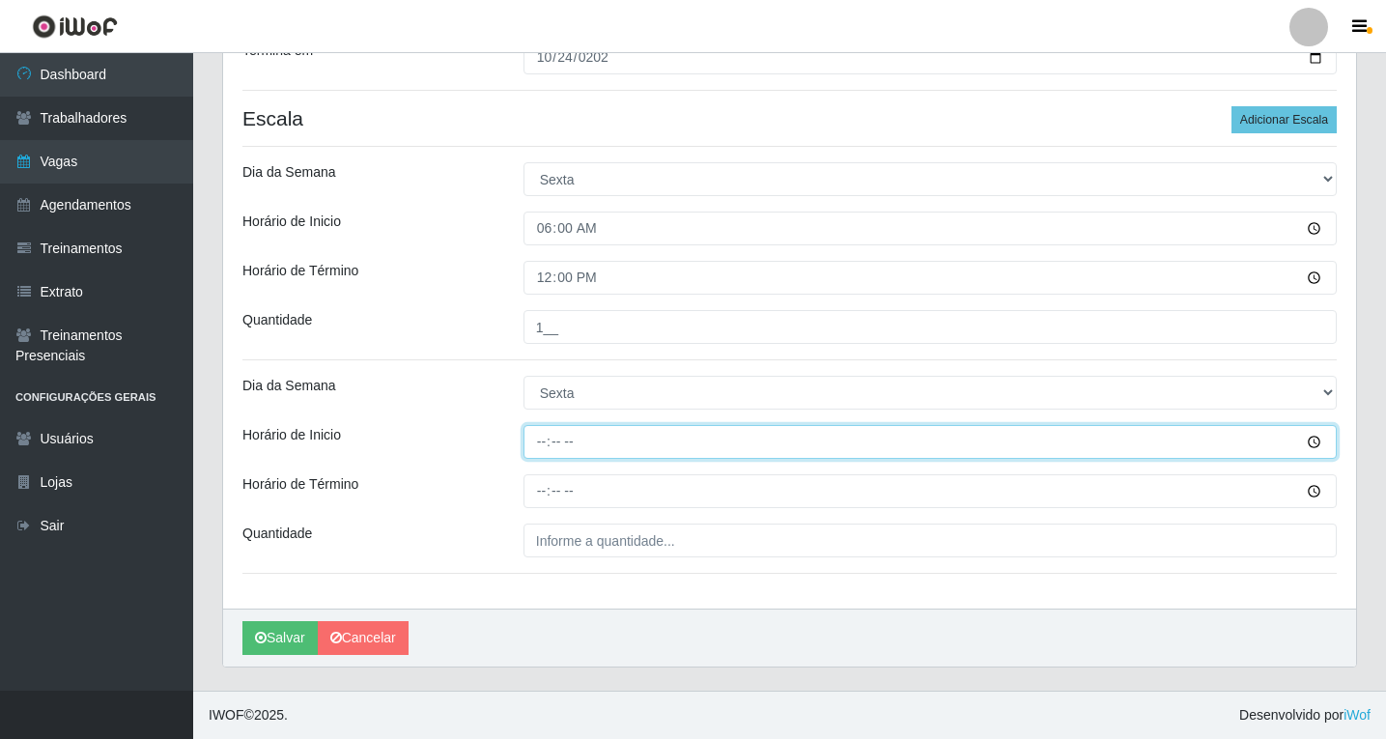
click at [542, 440] on input "Horário de Inicio" at bounding box center [930, 442] width 813 height 34
type input "08:00"
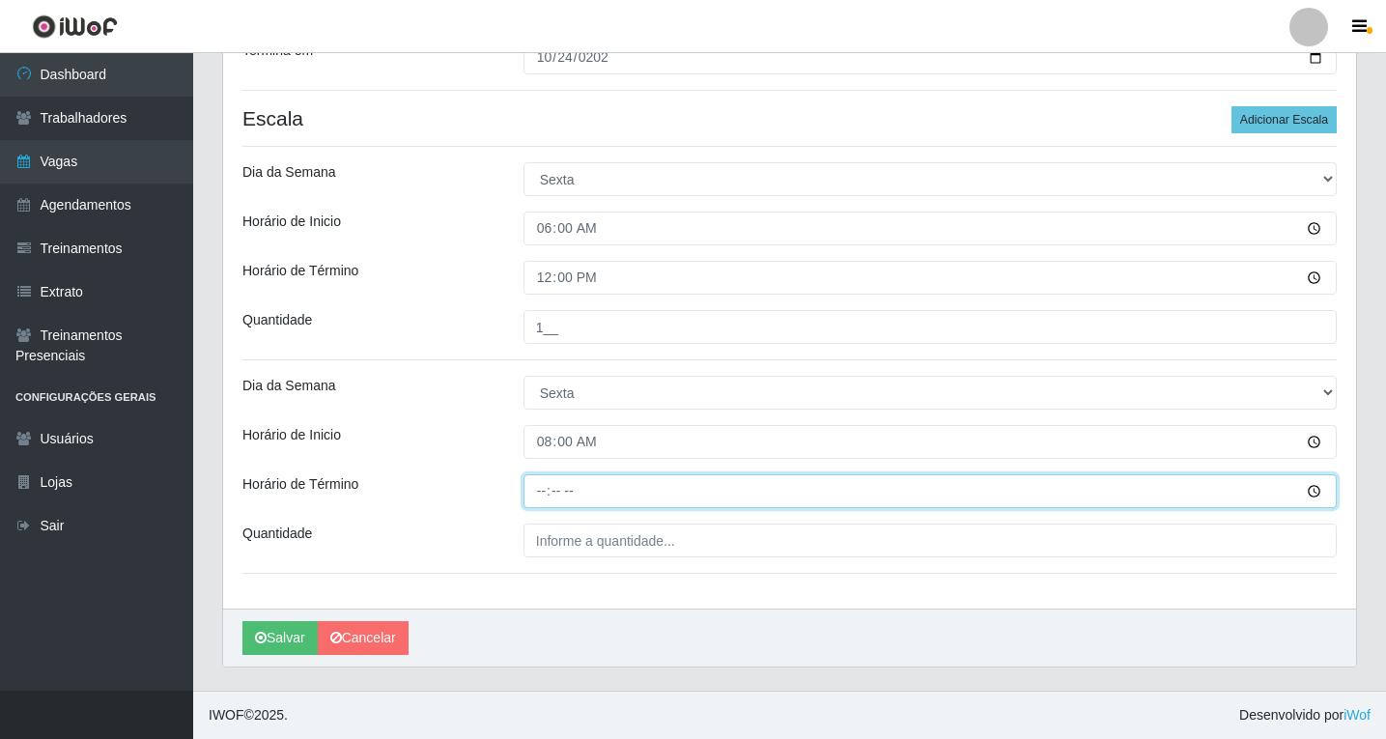
click at [545, 494] on input "Horário de Término" at bounding box center [930, 491] width 813 height 34
type input "14:00"
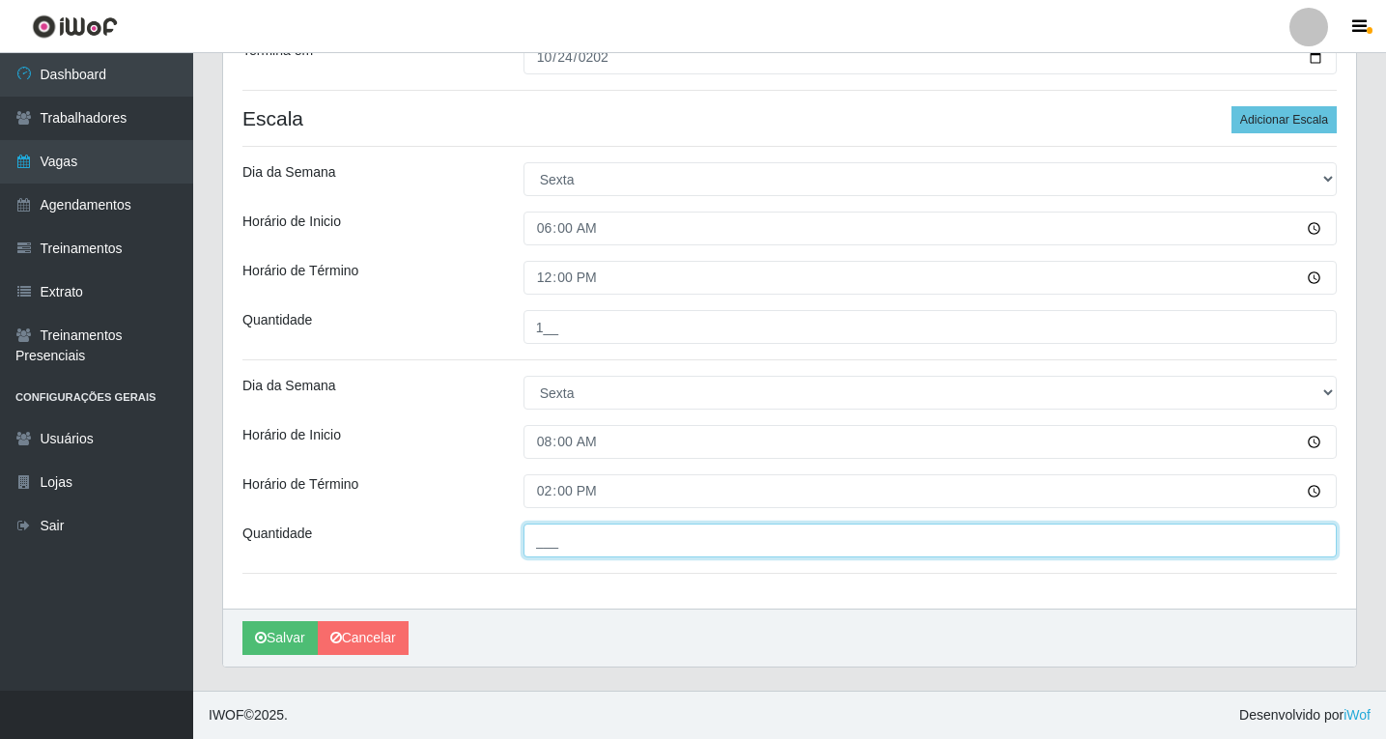
click at [577, 543] on input "___" at bounding box center [930, 541] width 813 height 34
type input "1__"
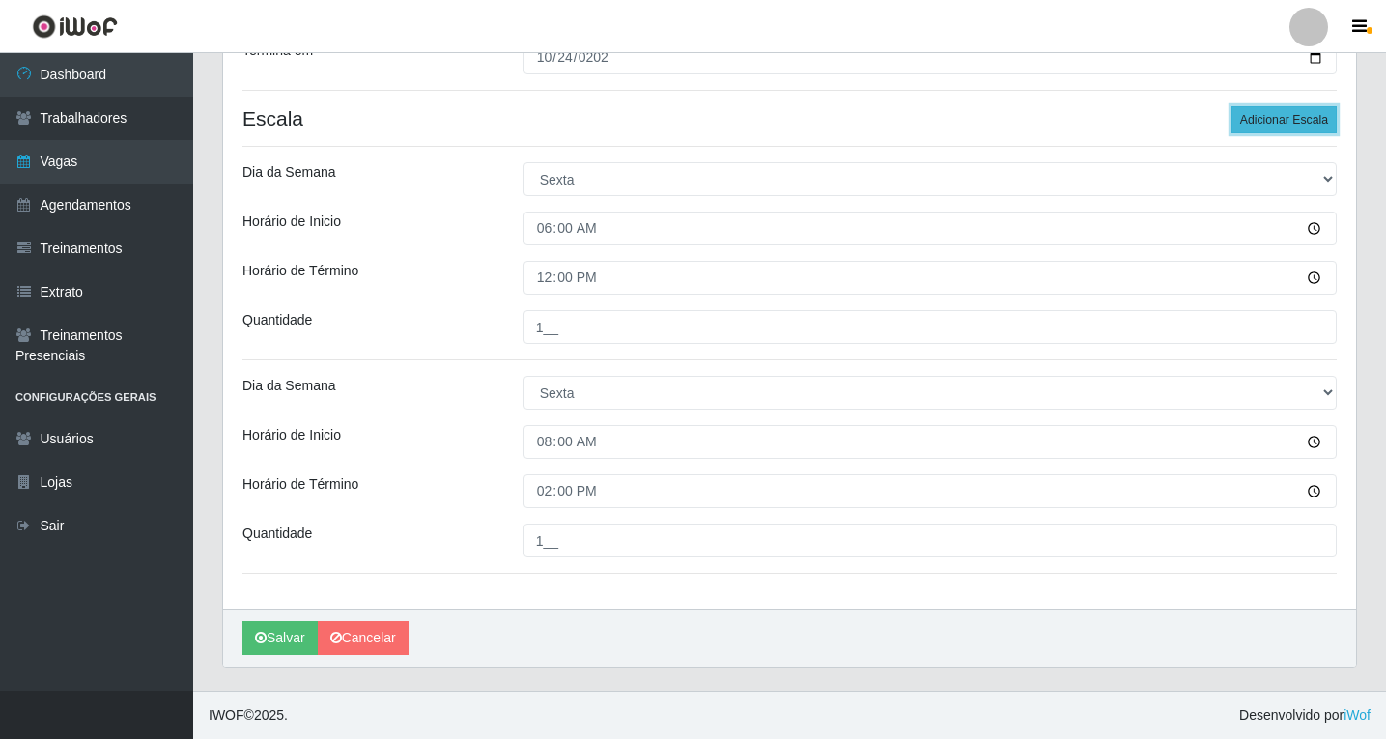
click at [1272, 122] on button "Adicionar Escala" at bounding box center [1284, 119] width 105 height 27
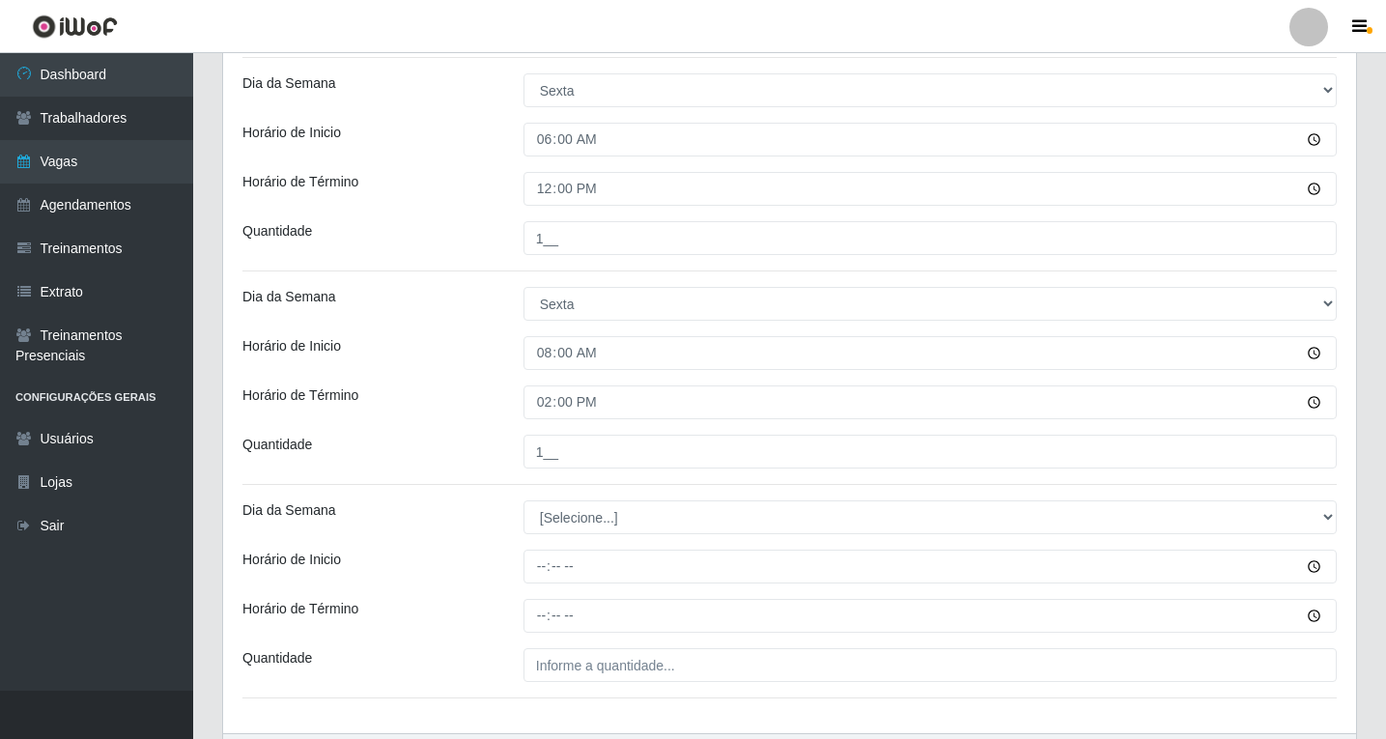
scroll to position [558, 0]
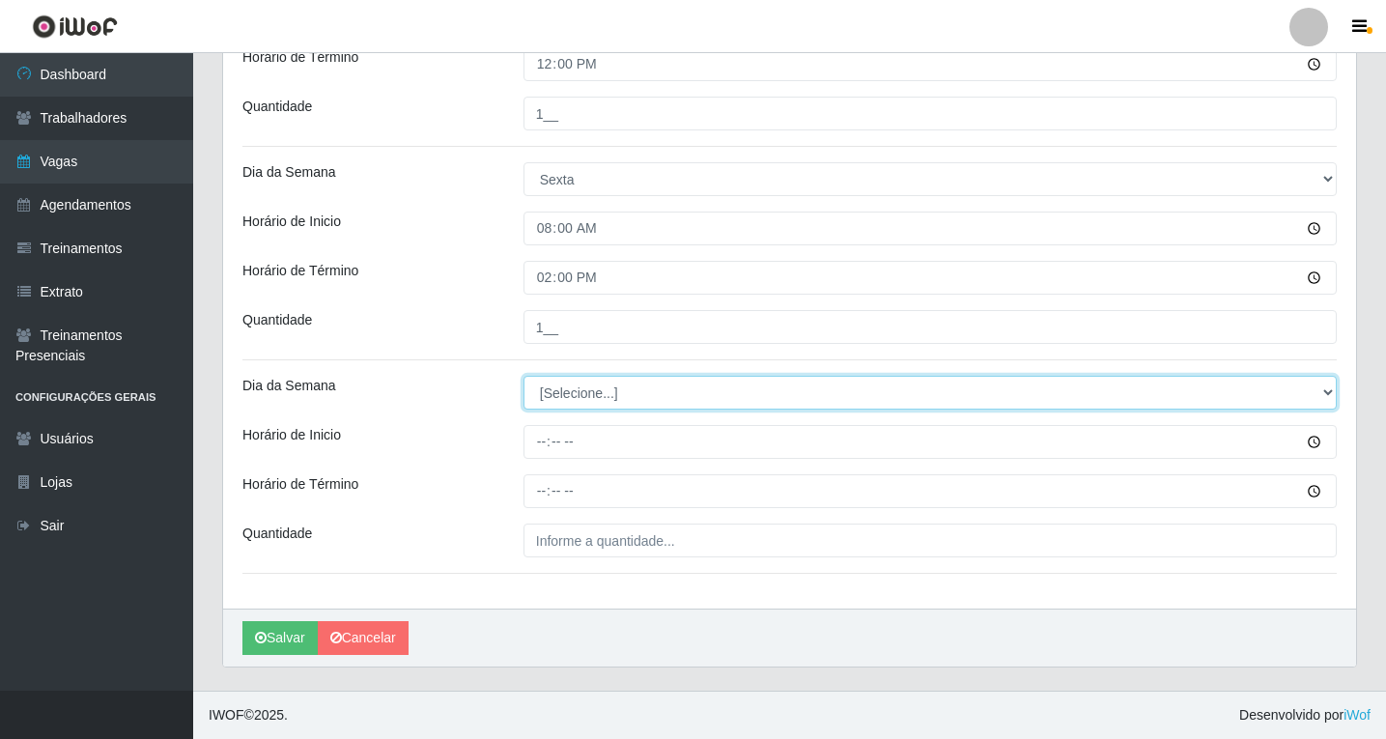
click at [548, 386] on select "[Selecione...] Segunda Terça Quarta Quinta Sexta Sábado Domingo" at bounding box center [930, 393] width 813 height 34
select select "5"
click at [524, 376] on select "[Selecione...] Segunda Terça Quarta Quinta Sexta Sábado Domingo" at bounding box center [930, 393] width 813 height 34
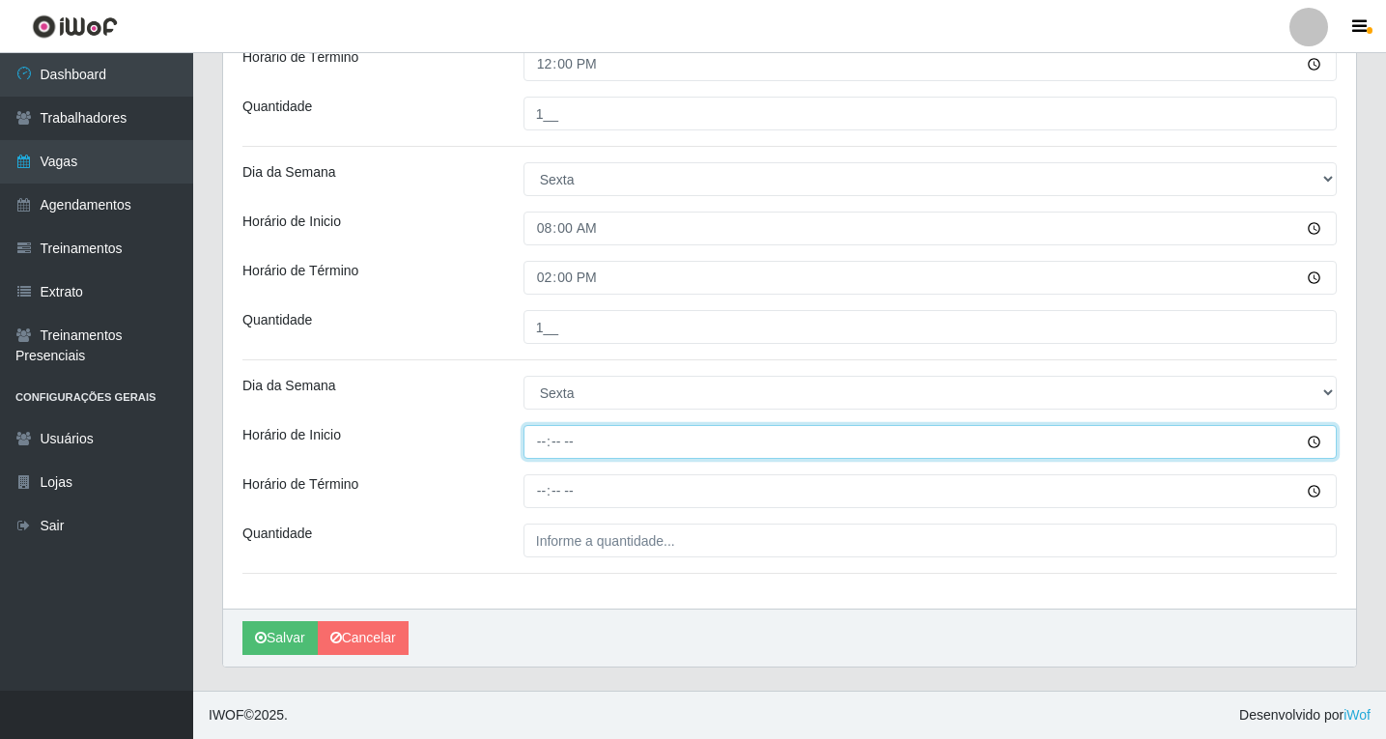
click at [542, 442] on input "Horário de Inicio" at bounding box center [930, 442] width 813 height 34
type input "14:00"
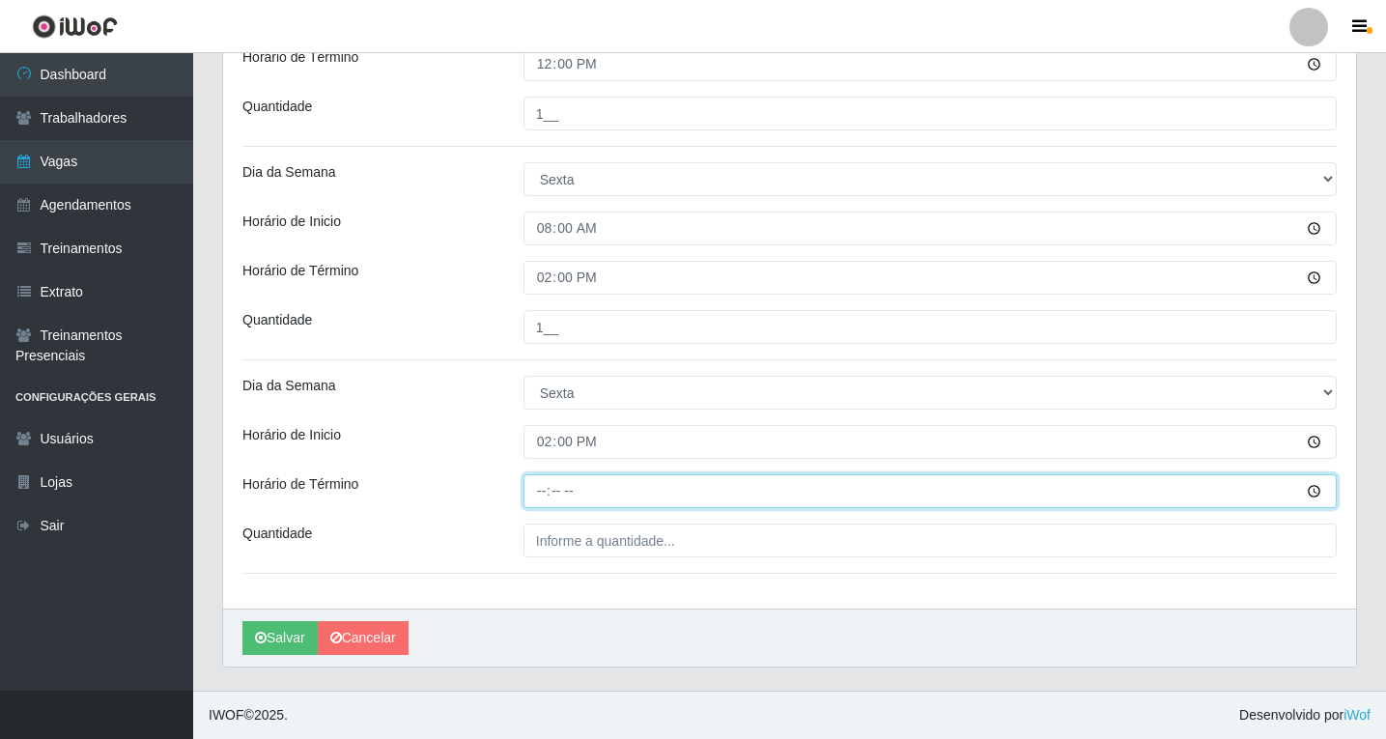
click at [547, 487] on input "Horário de Término" at bounding box center [930, 491] width 813 height 34
type input "20:00"
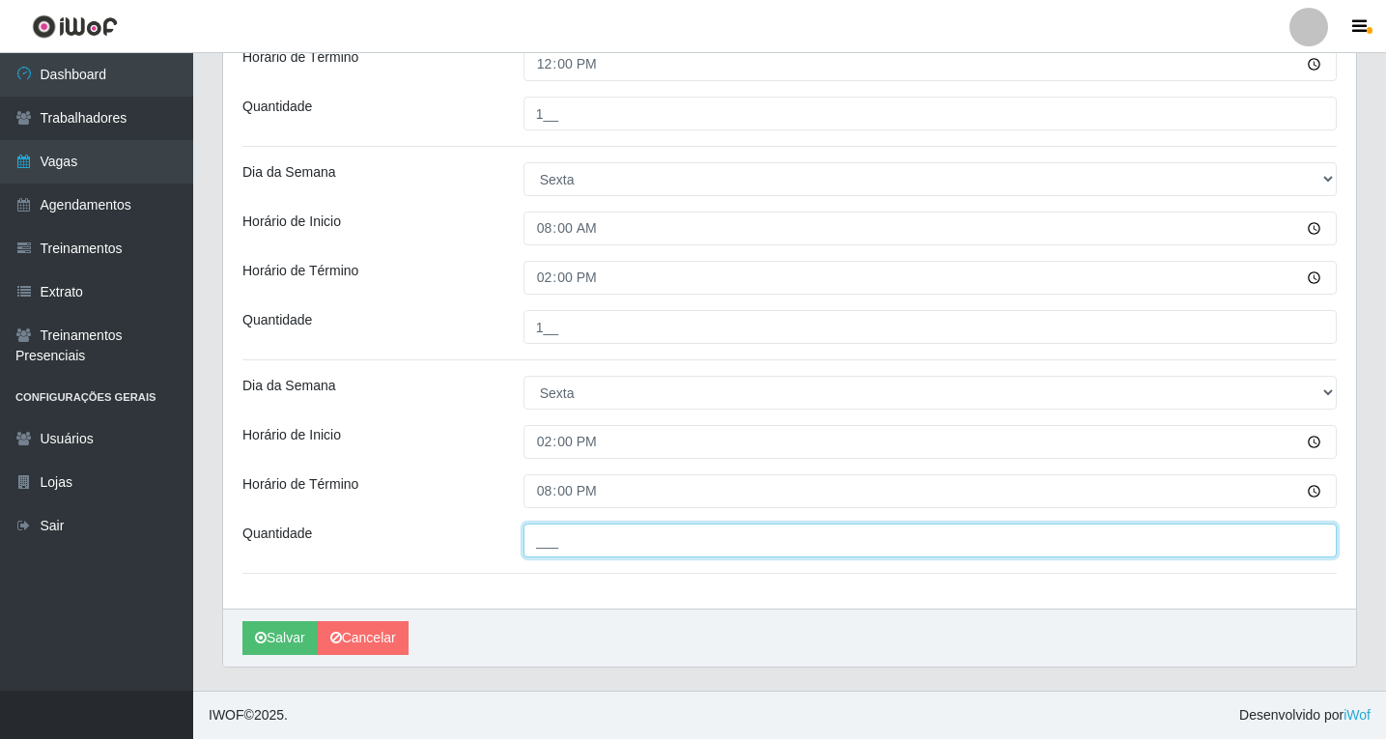
click at [582, 541] on input "___" at bounding box center [930, 541] width 813 height 34
type input "1__"
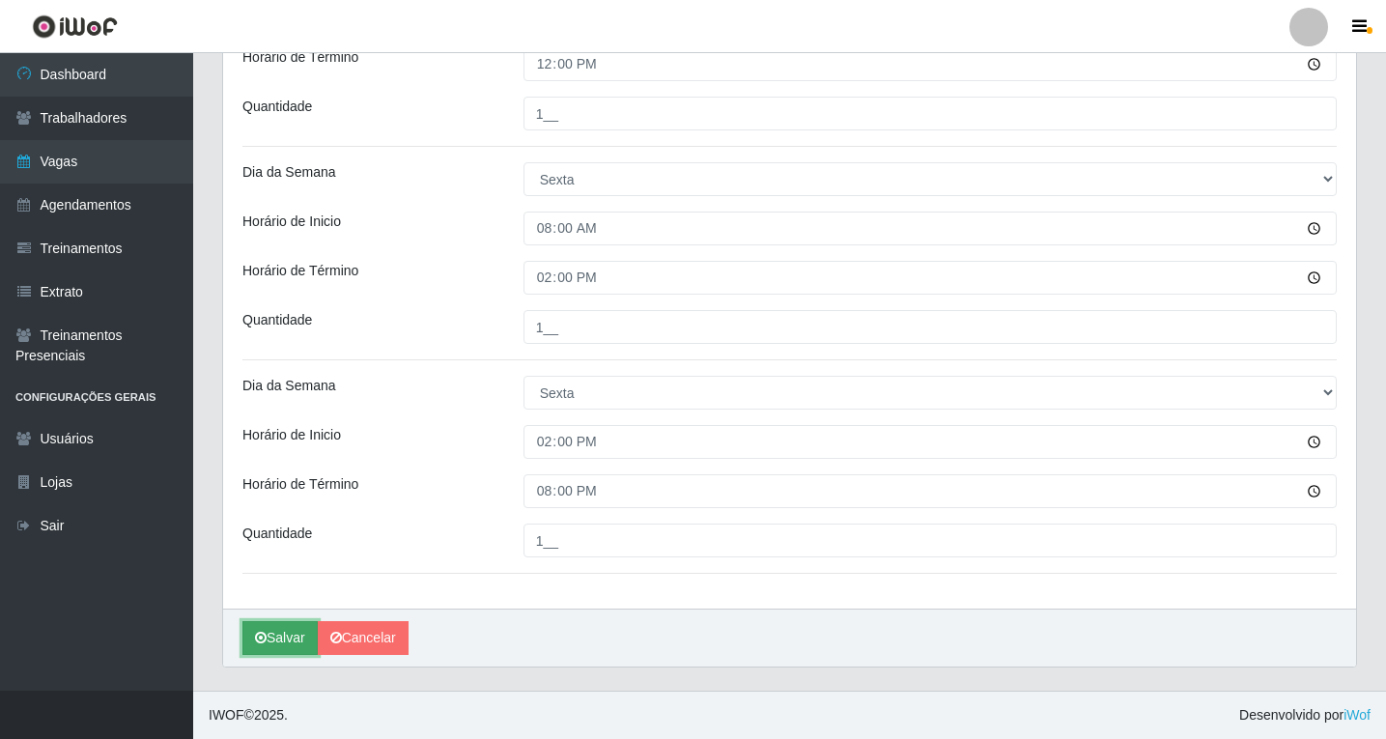
click at [277, 640] on button "Salvar" at bounding box center [279, 638] width 75 height 34
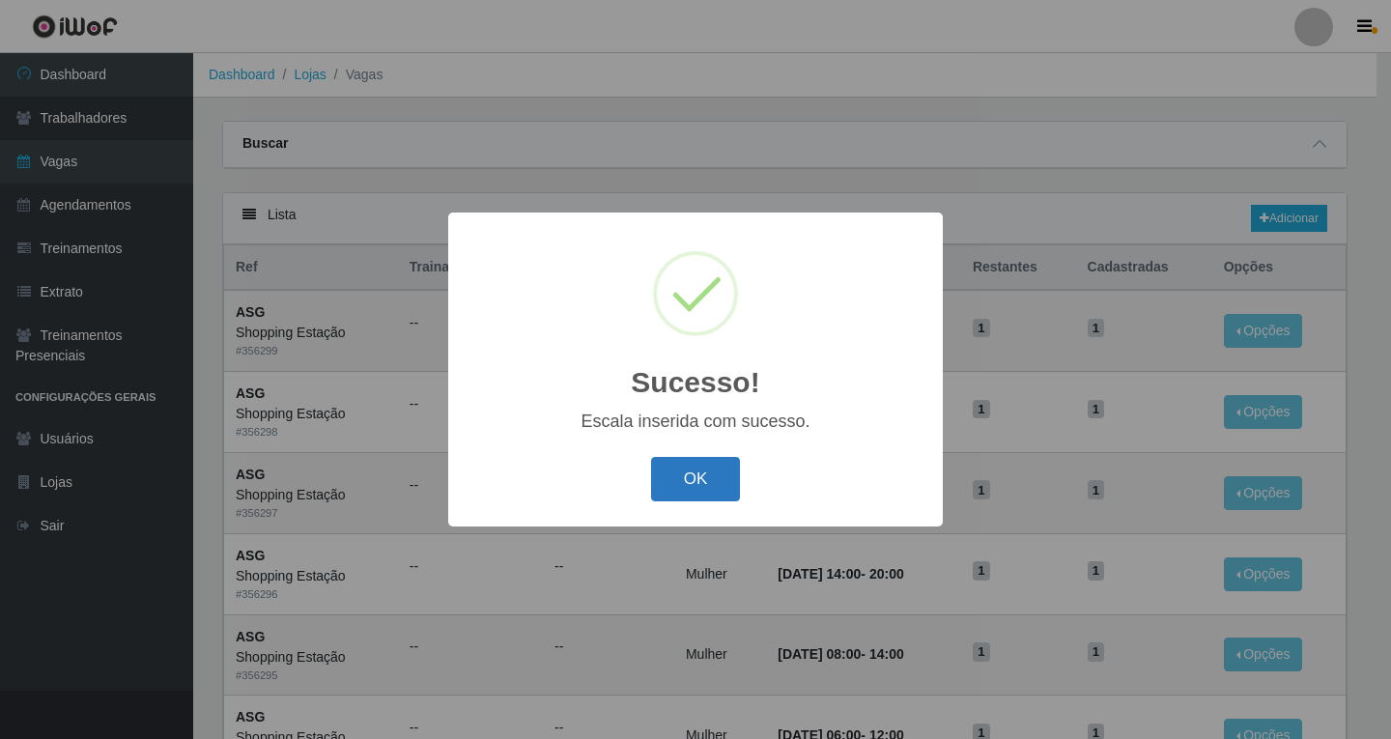
click at [719, 476] on button "OK" at bounding box center [696, 479] width 90 height 45
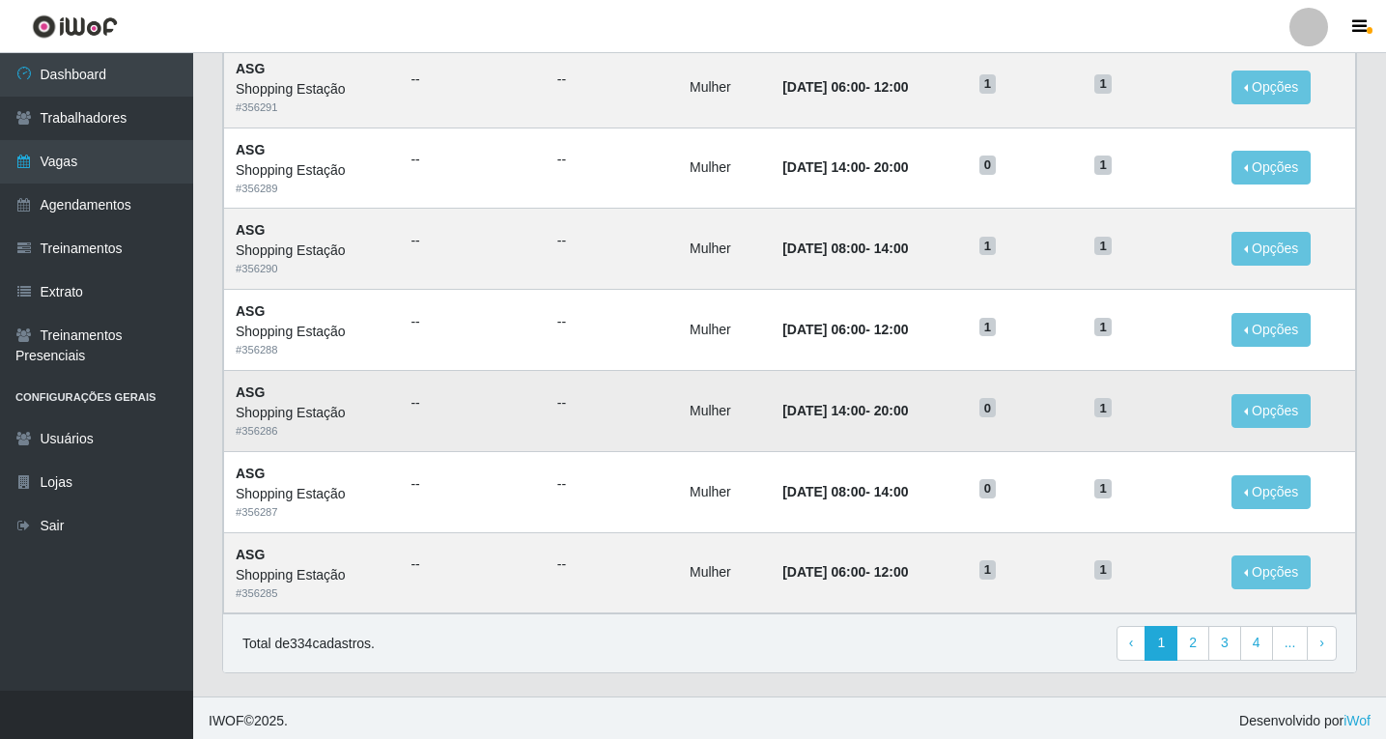
scroll to position [898, 0]
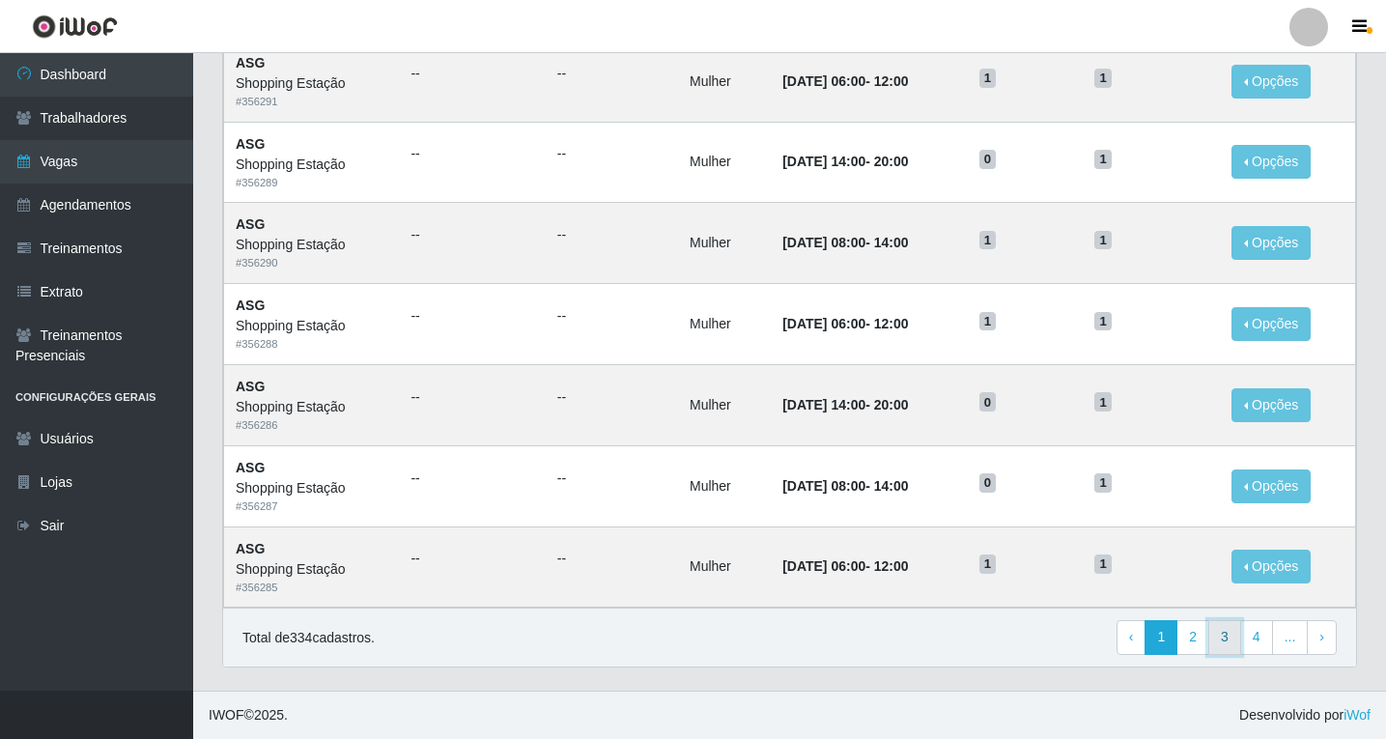
click at [1230, 639] on link "3" at bounding box center [1225, 637] width 33 height 35
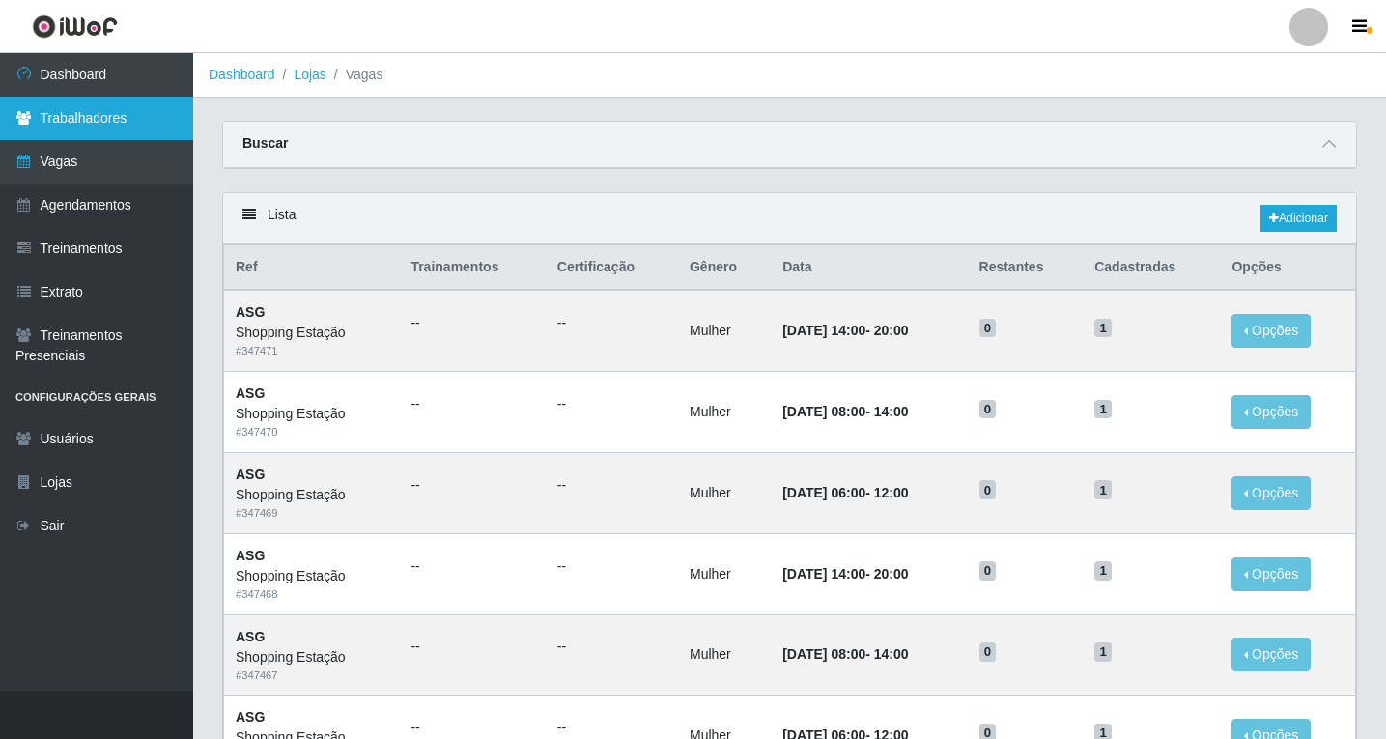
click at [62, 115] on link "Trabalhadores" at bounding box center [96, 118] width 193 height 43
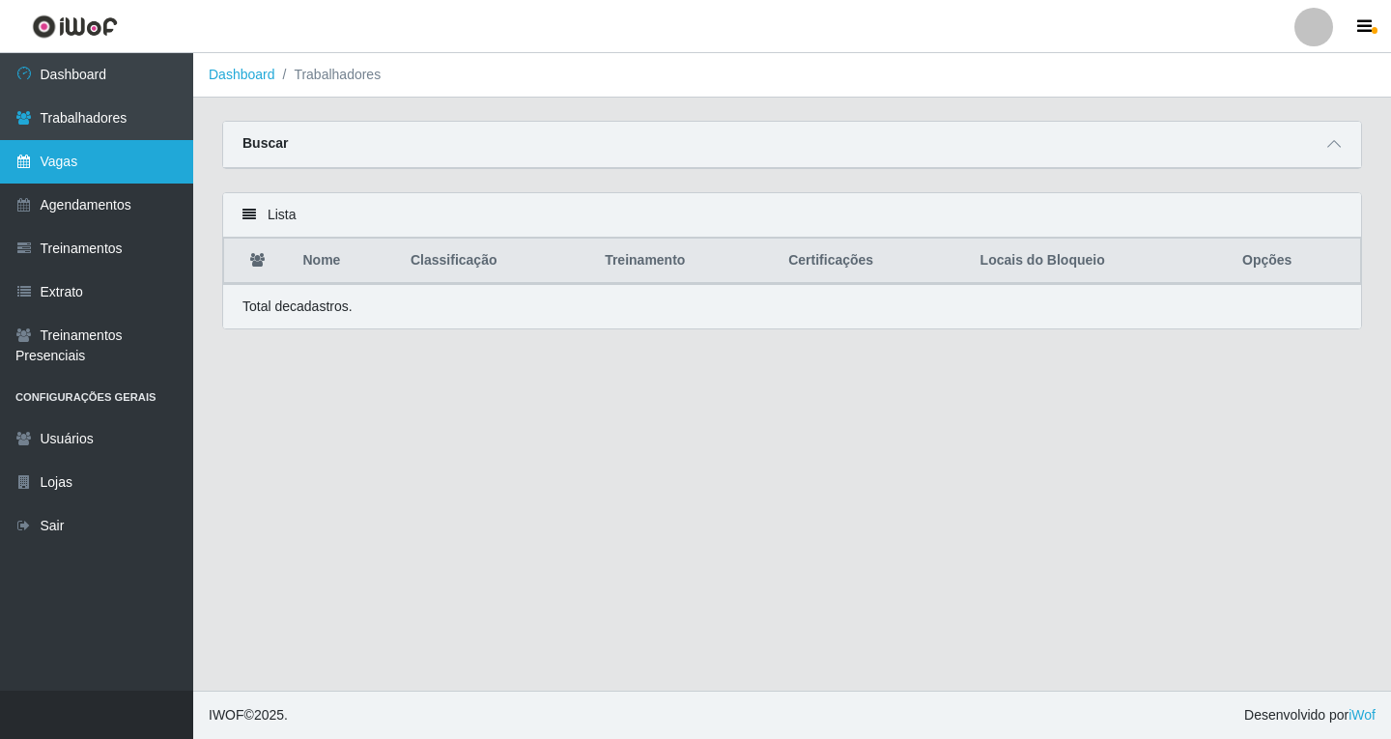
click at [94, 168] on link "Vagas" at bounding box center [96, 161] width 193 height 43
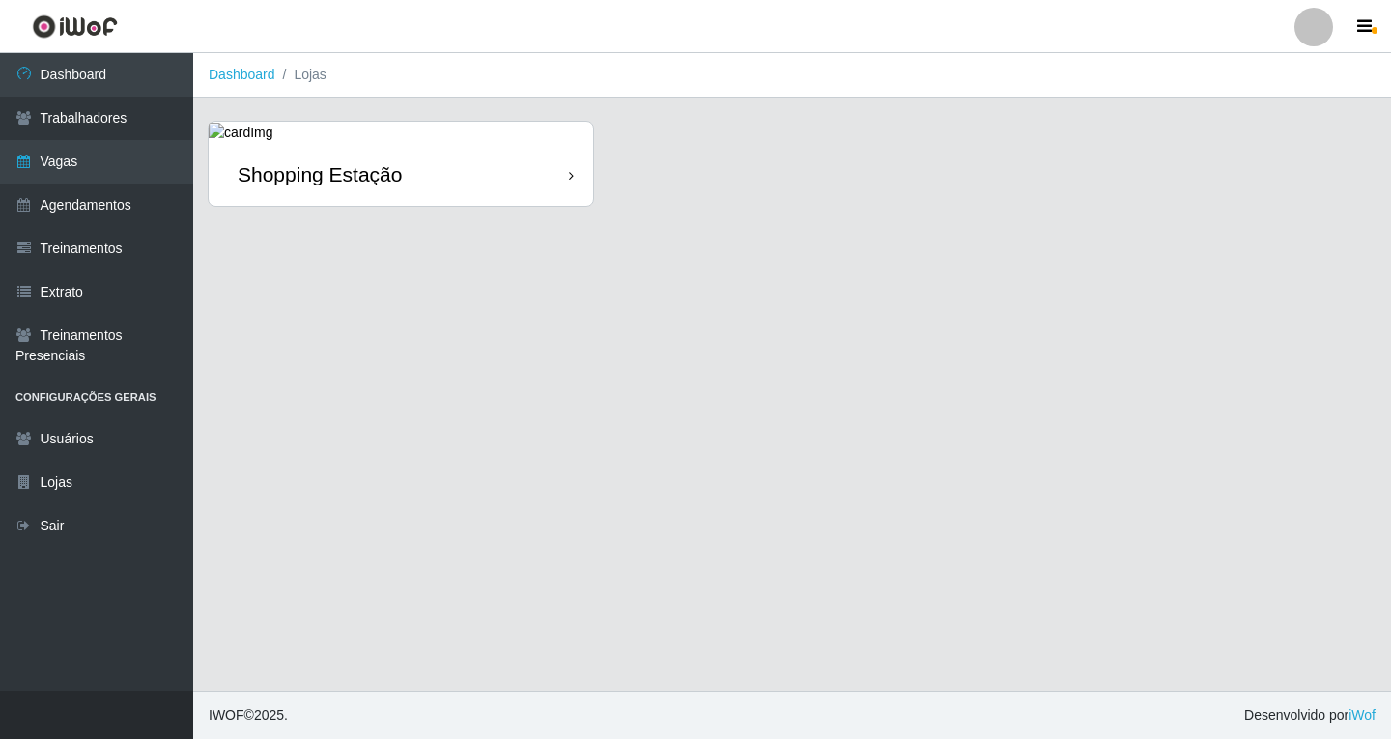
click at [441, 183] on div "Shopping Estação" at bounding box center [401, 174] width 384 height 63
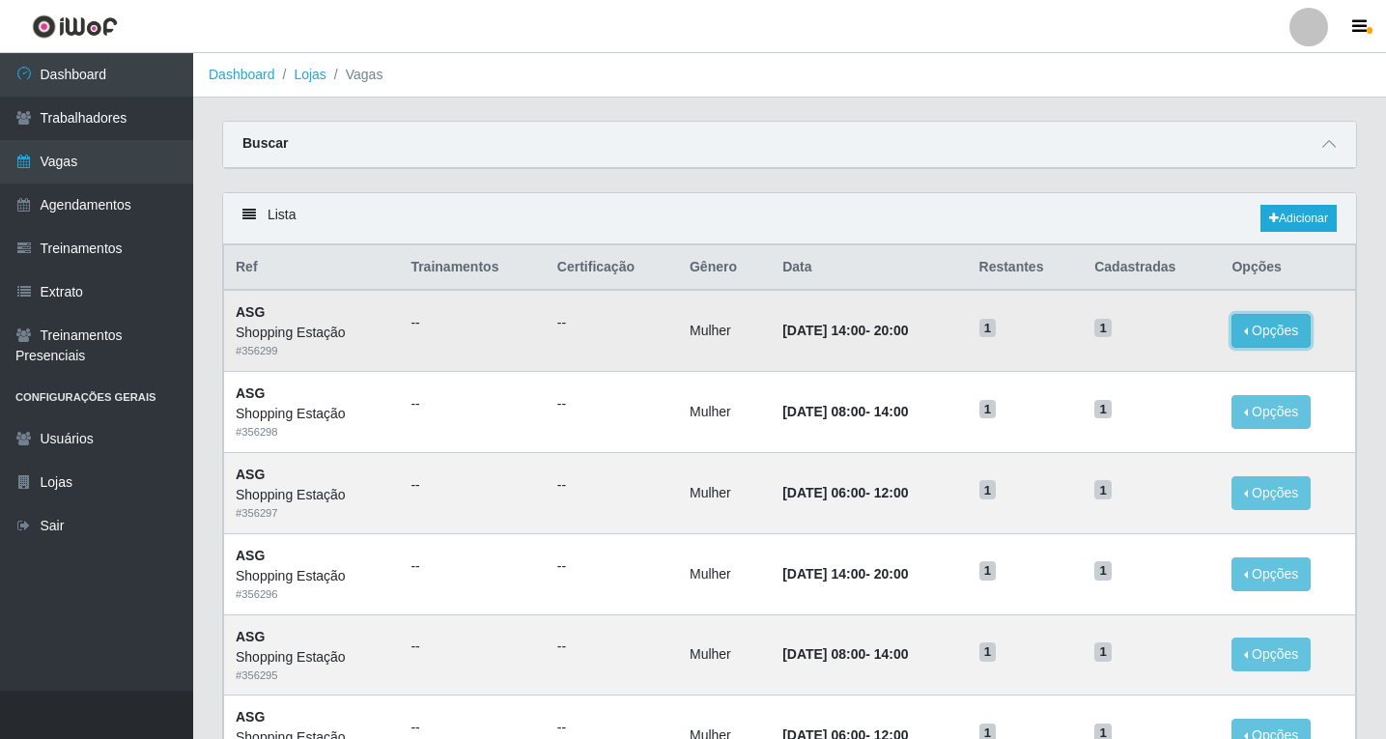
click at [1290, 336] on button "Opções" at bounding box center [1271, 331] width 79 height 34
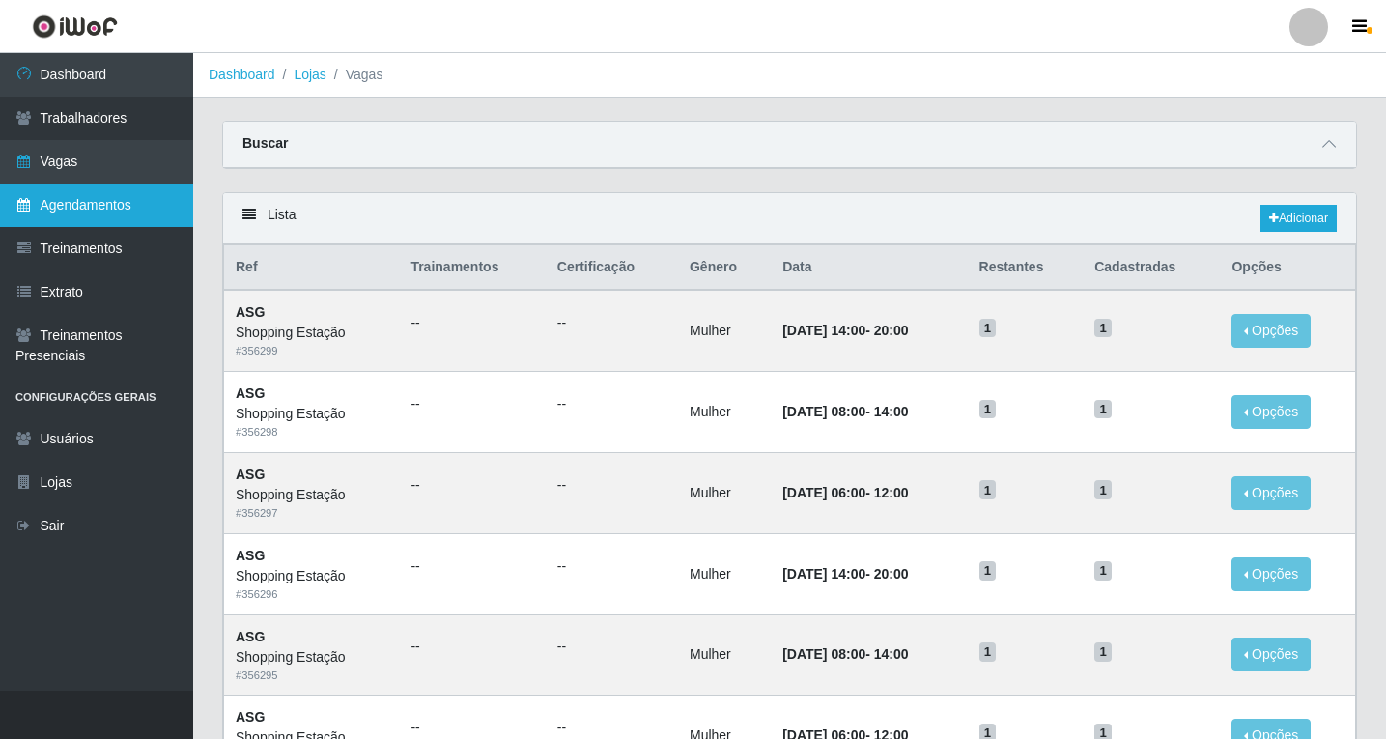
click at [103, 208] on link "Agendamentos" at bounding box center [96, 205] width 193 height 43
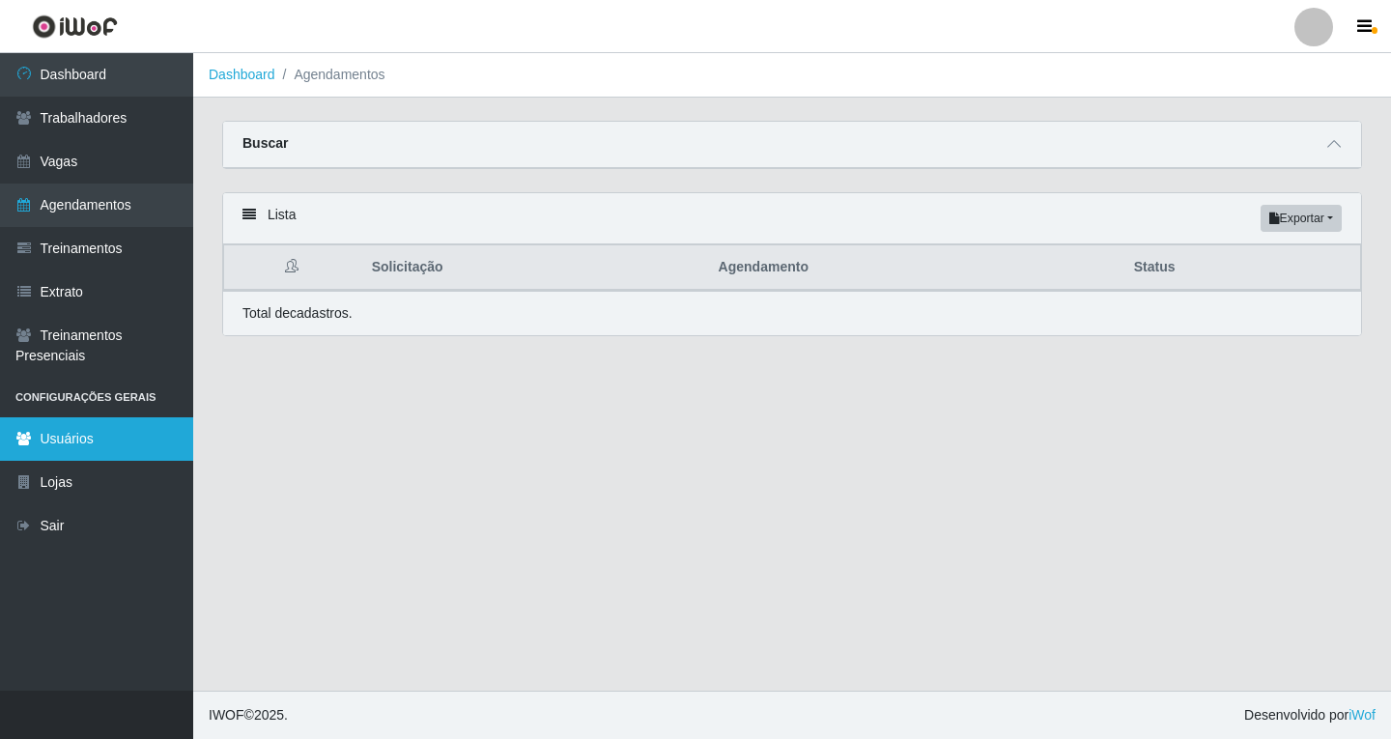
click at [82, 447] on link "Usuários" at bounding box center [96, 438] width 193 height 43
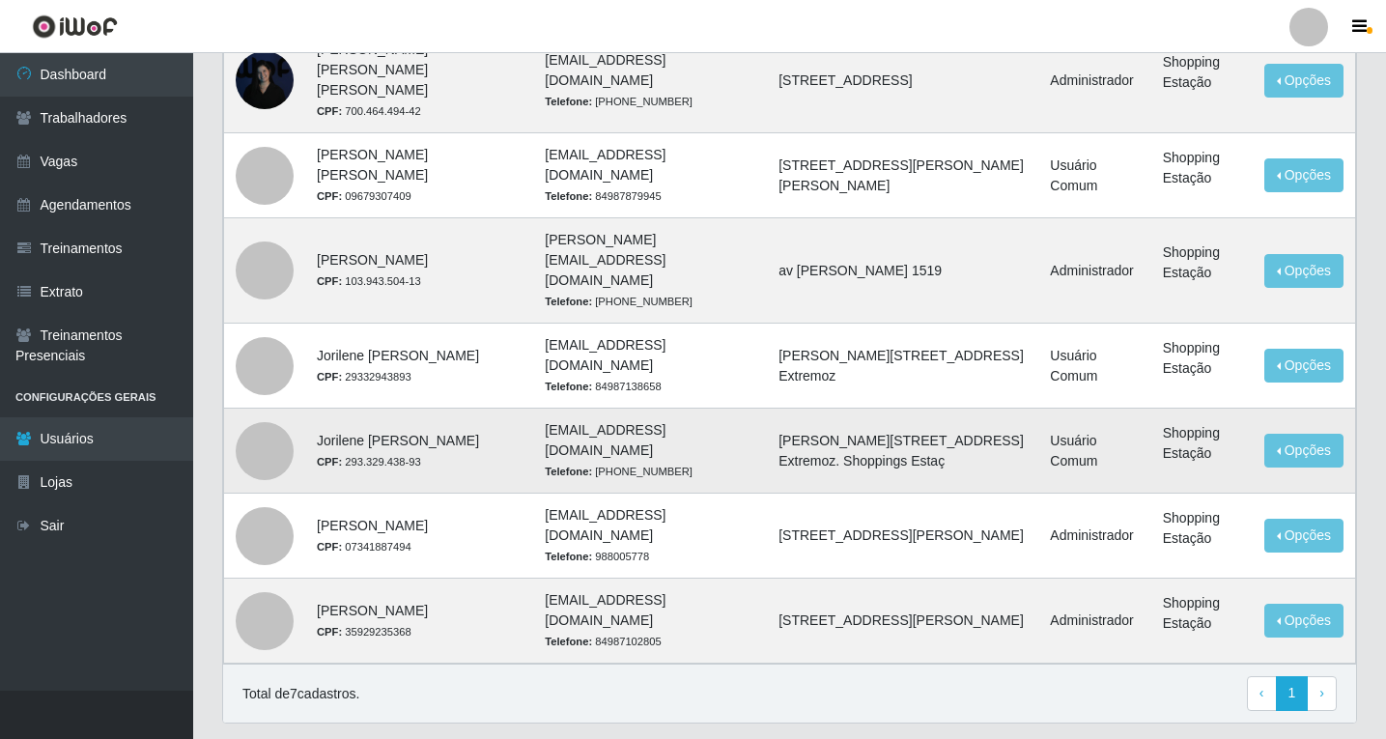
scroll to position [193, 0]
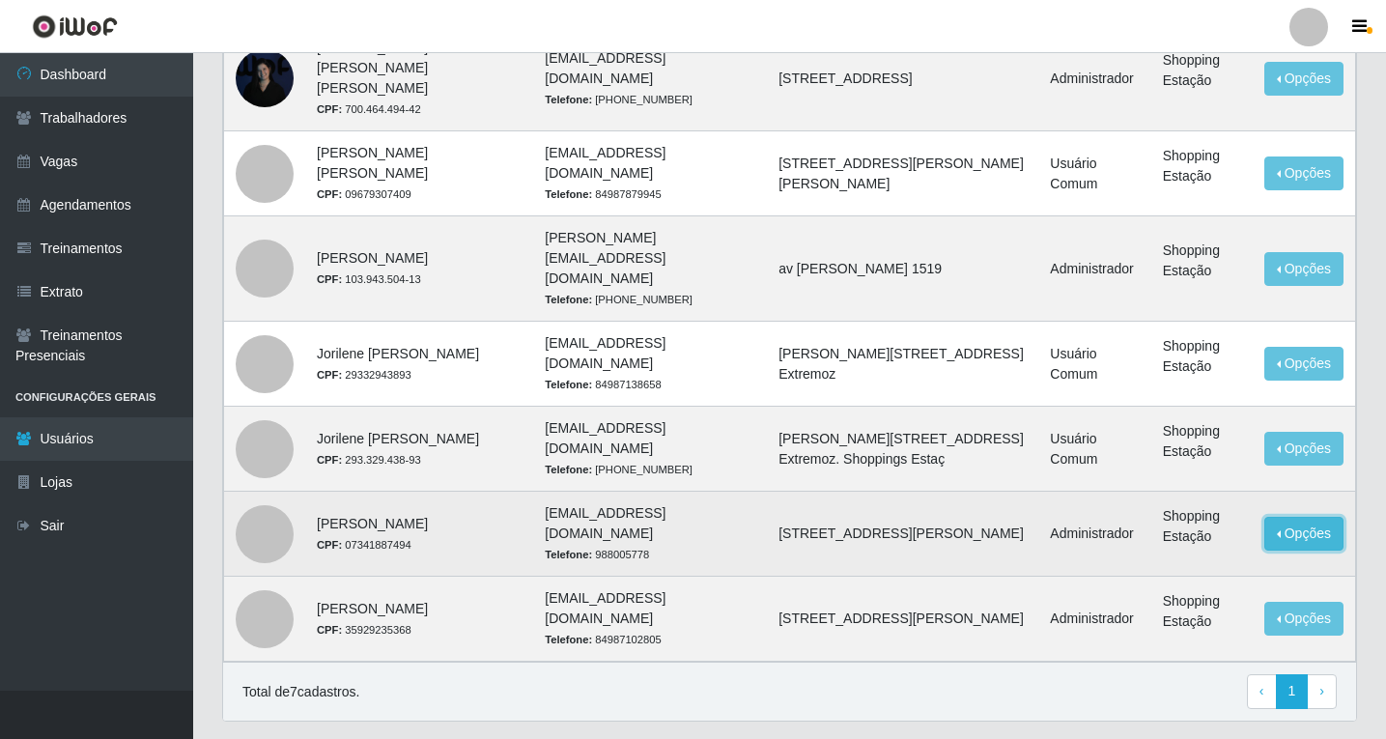
click at [1288, 517] on button "Opções" at bounding box center [1304, 534] width 79 height 34
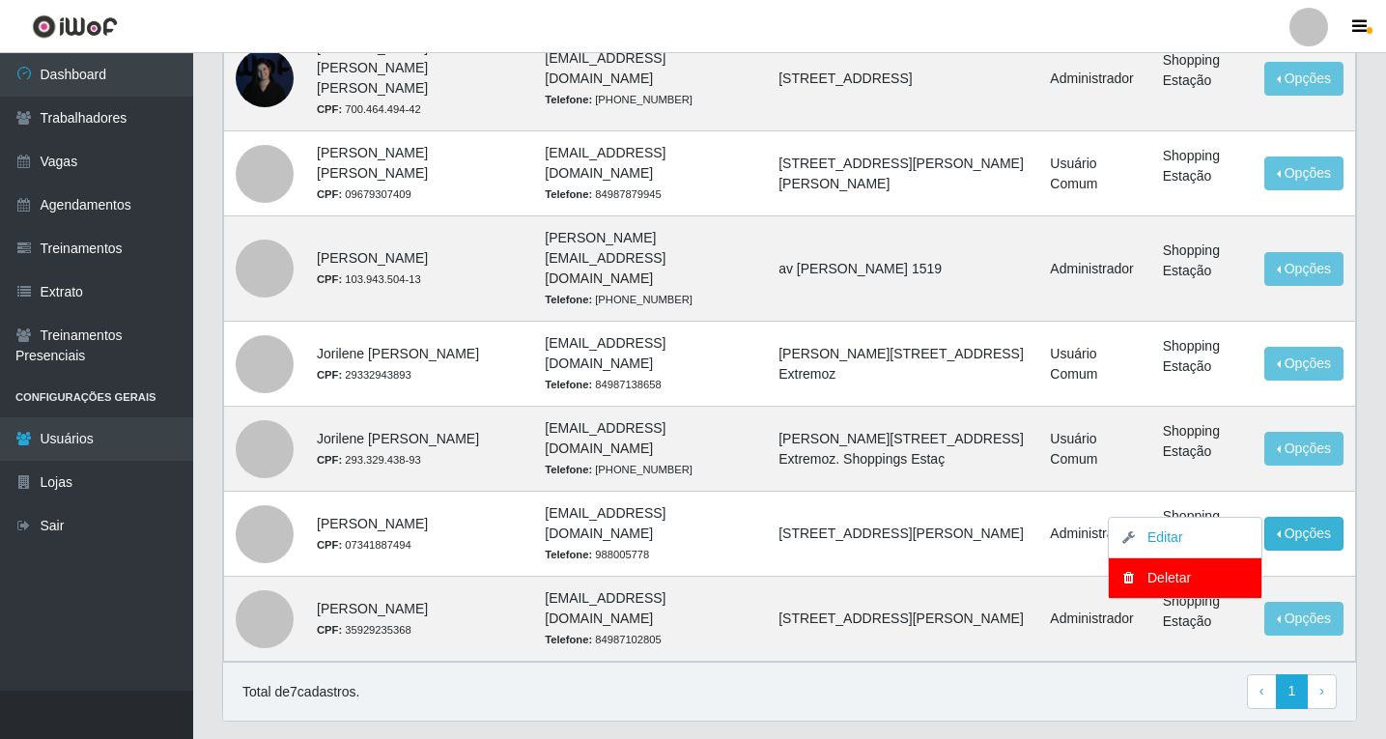
click at [819, 684] on div "Lista Adicionar Usuário Contato Endereço Tipo Lojas Opções Ana Carina de Medeir…" at bounding box center [790, 336] width 1164 height 817
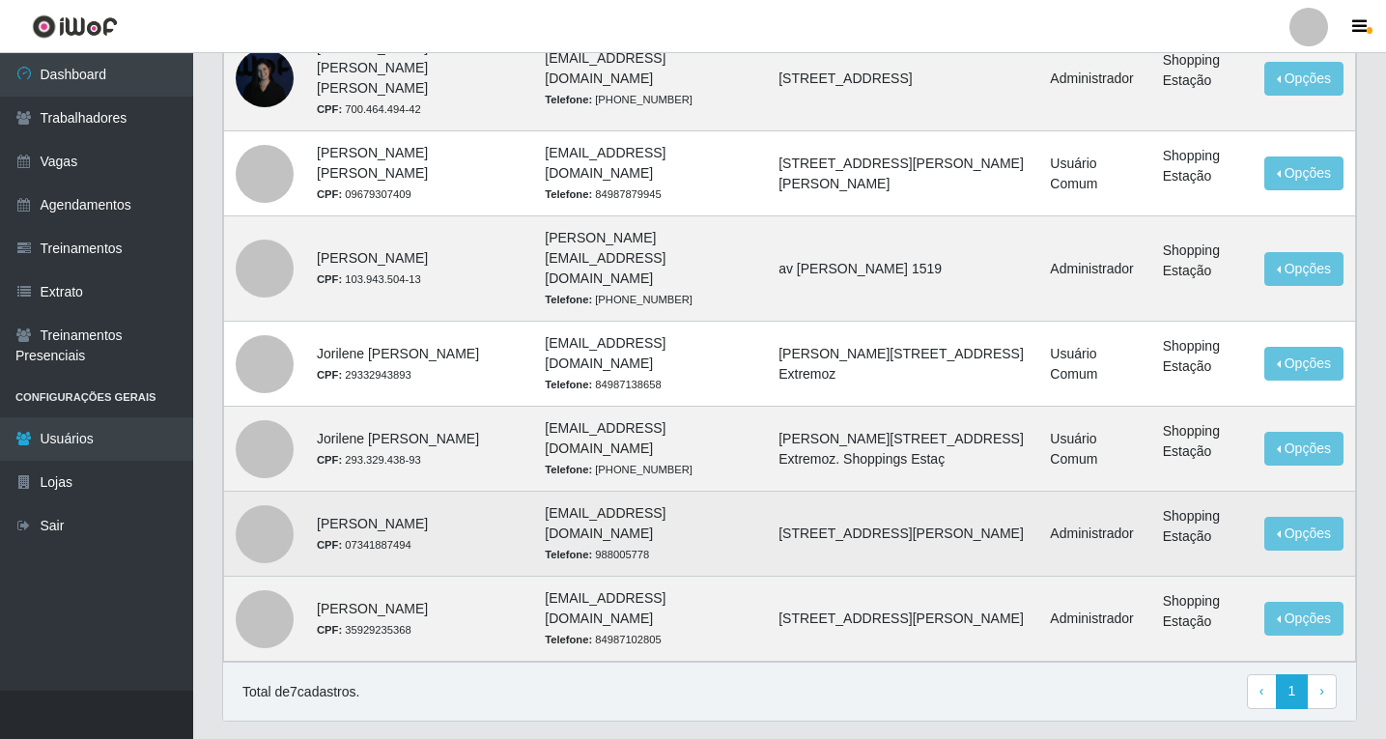
click at [767, 492] on td "Av Dr João Medeiros Filho, 2300" at bounding box center [902, 534] width 271 height 85
click at [533, 492] on td "karenestacao@hotmail.com Telefone: 988005778" at bounding box center [650, 534] width 234 height 85
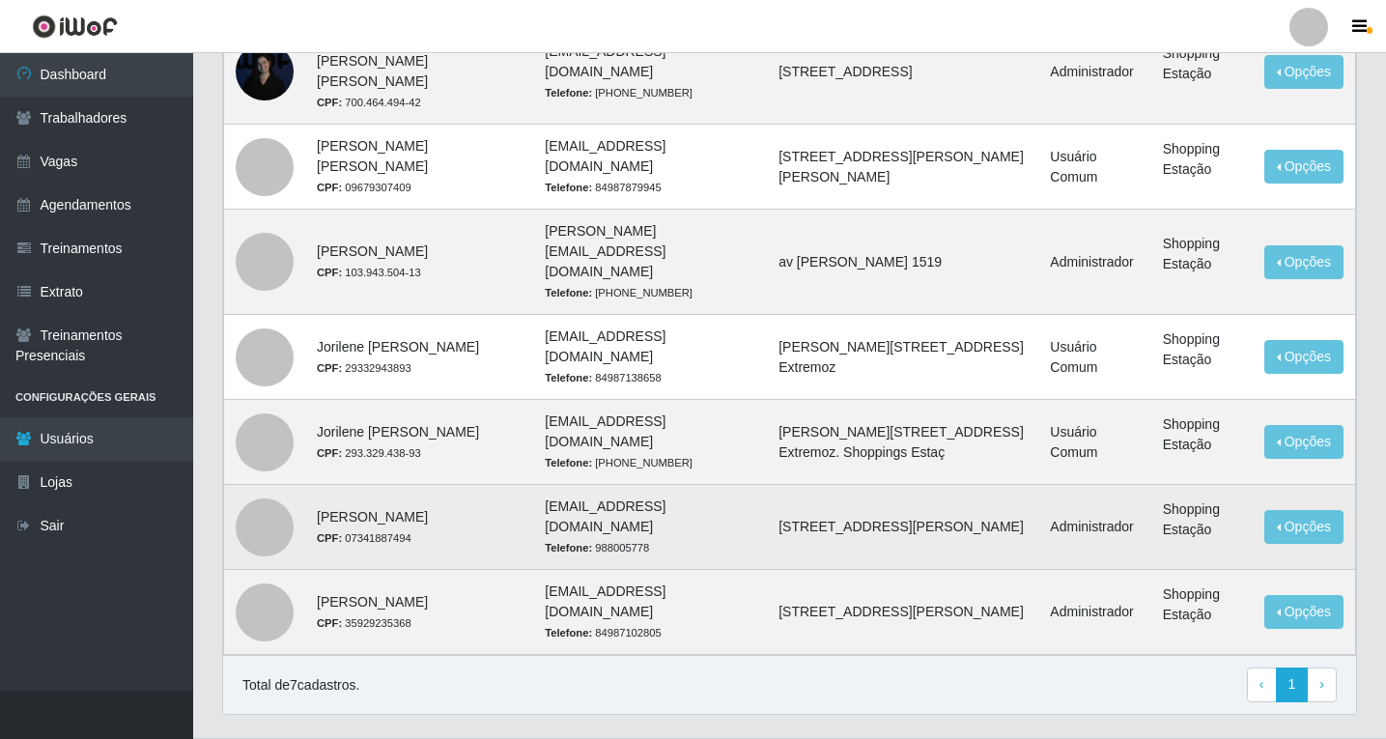
scroll to position [201, 0]
click at [1311, 509] on button "Opções" at bounding box center [1304, 526] width 79 height 34
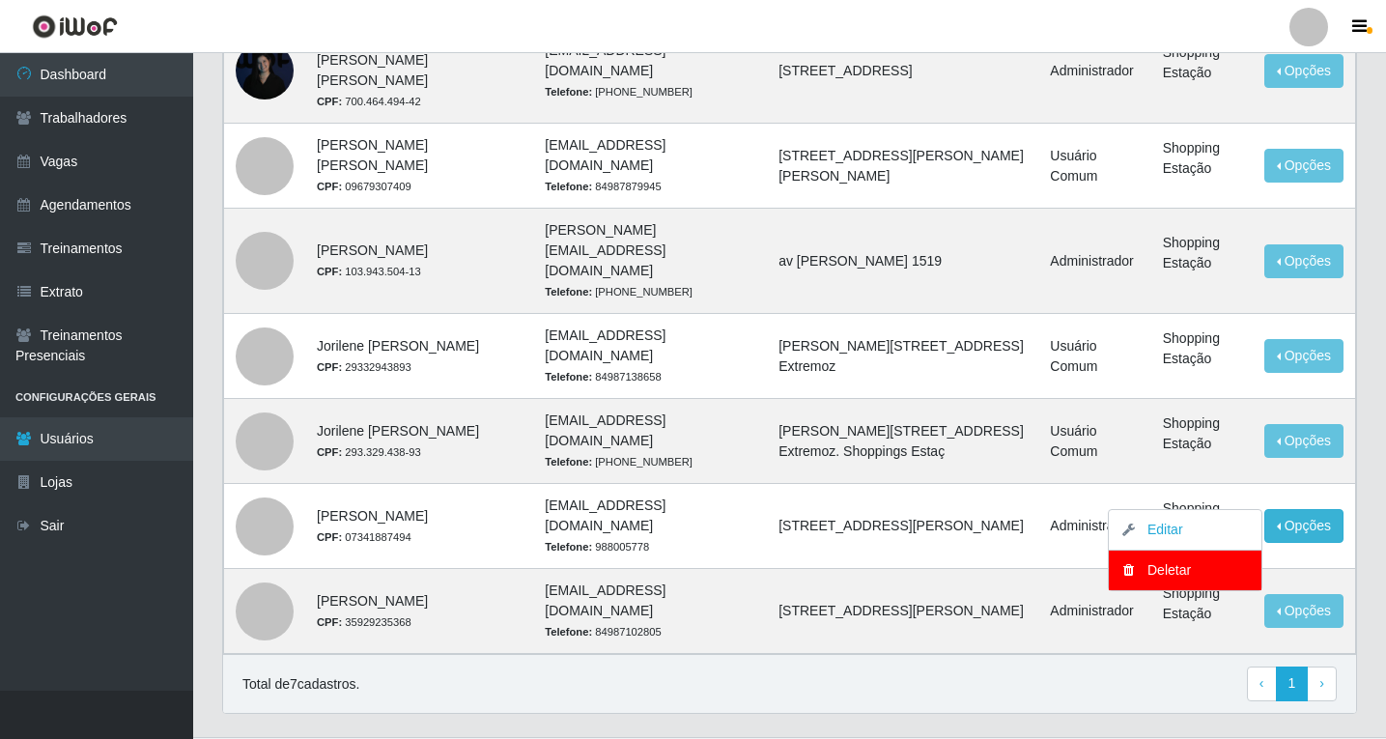
click at [1022, 667] on div "Total de 7 cadastros. ‹ Previous 1 › Next" at bounding box center [789, 684] width 1095 height 35
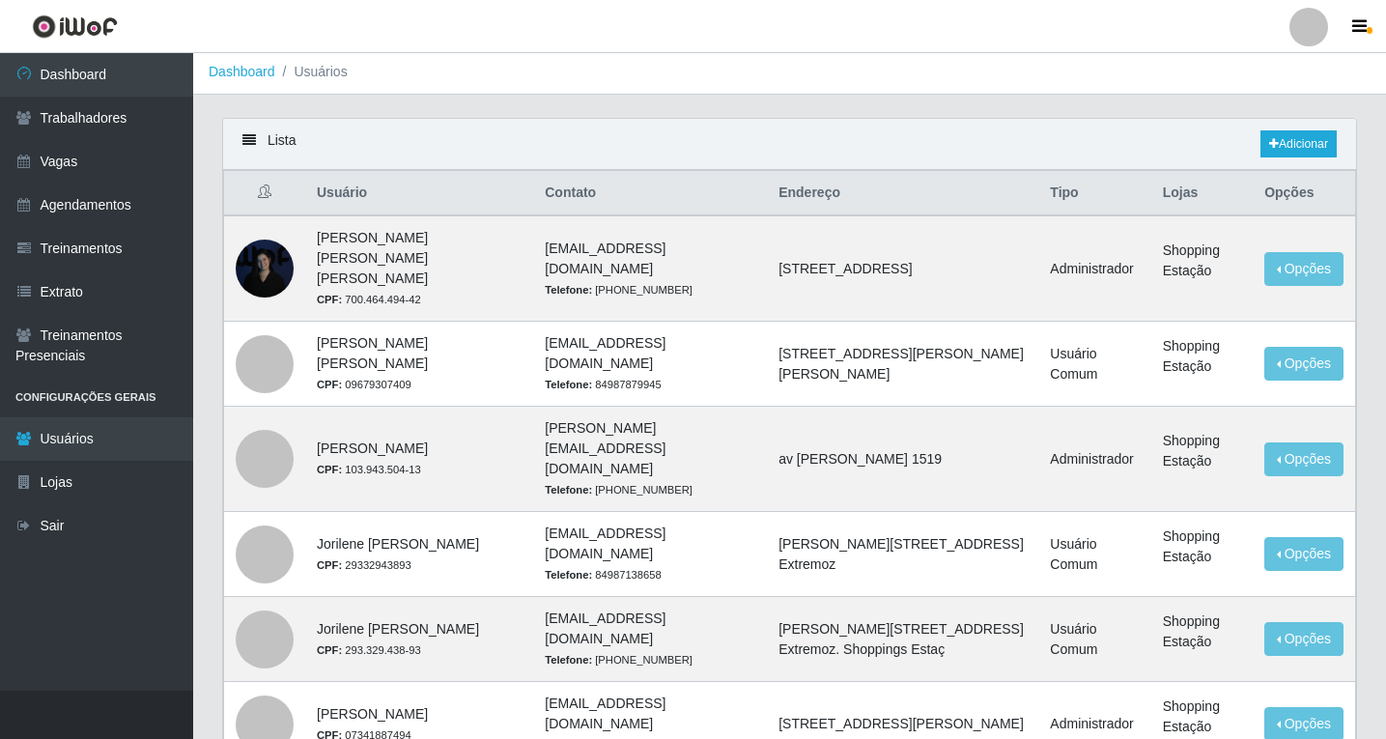
scroll to position [0, 0]
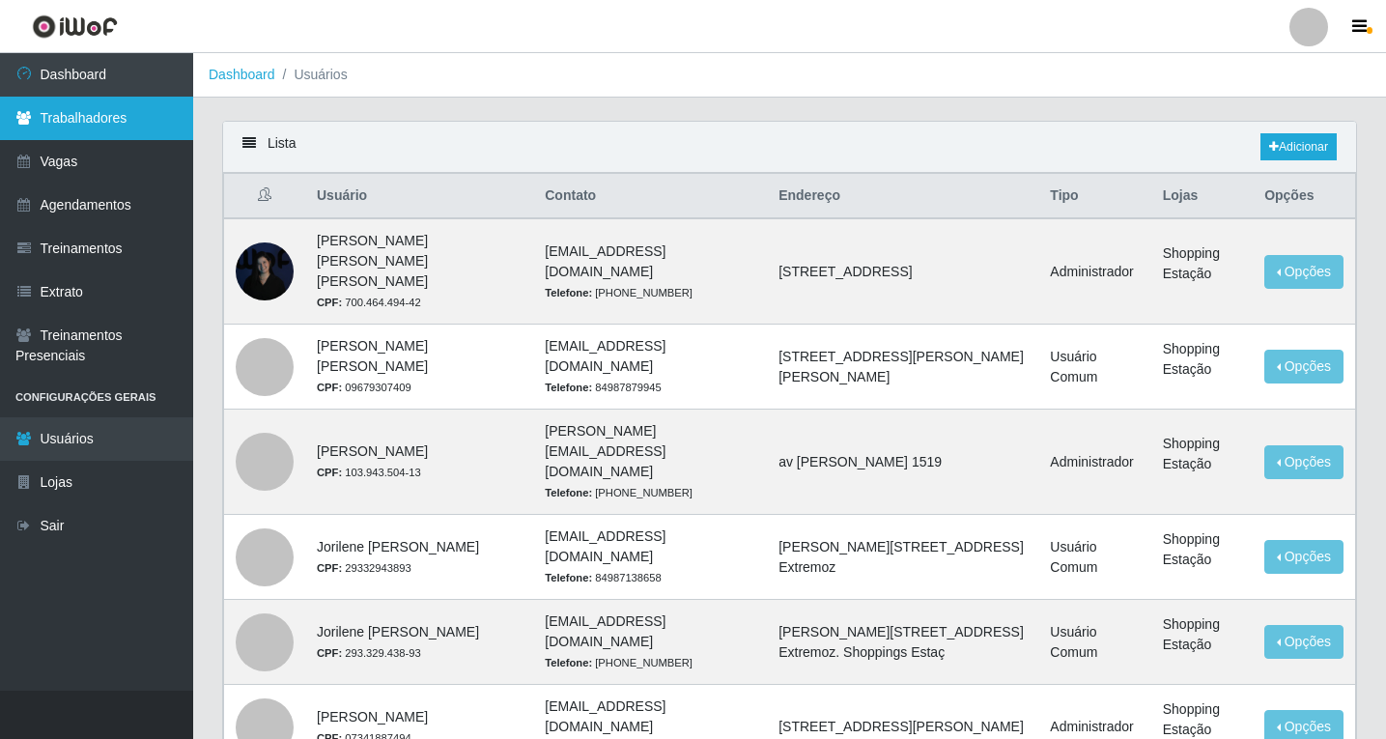
click at [71, 128] on link "Trabalhadores" at bounding box center [96, 118] width 193 height 43
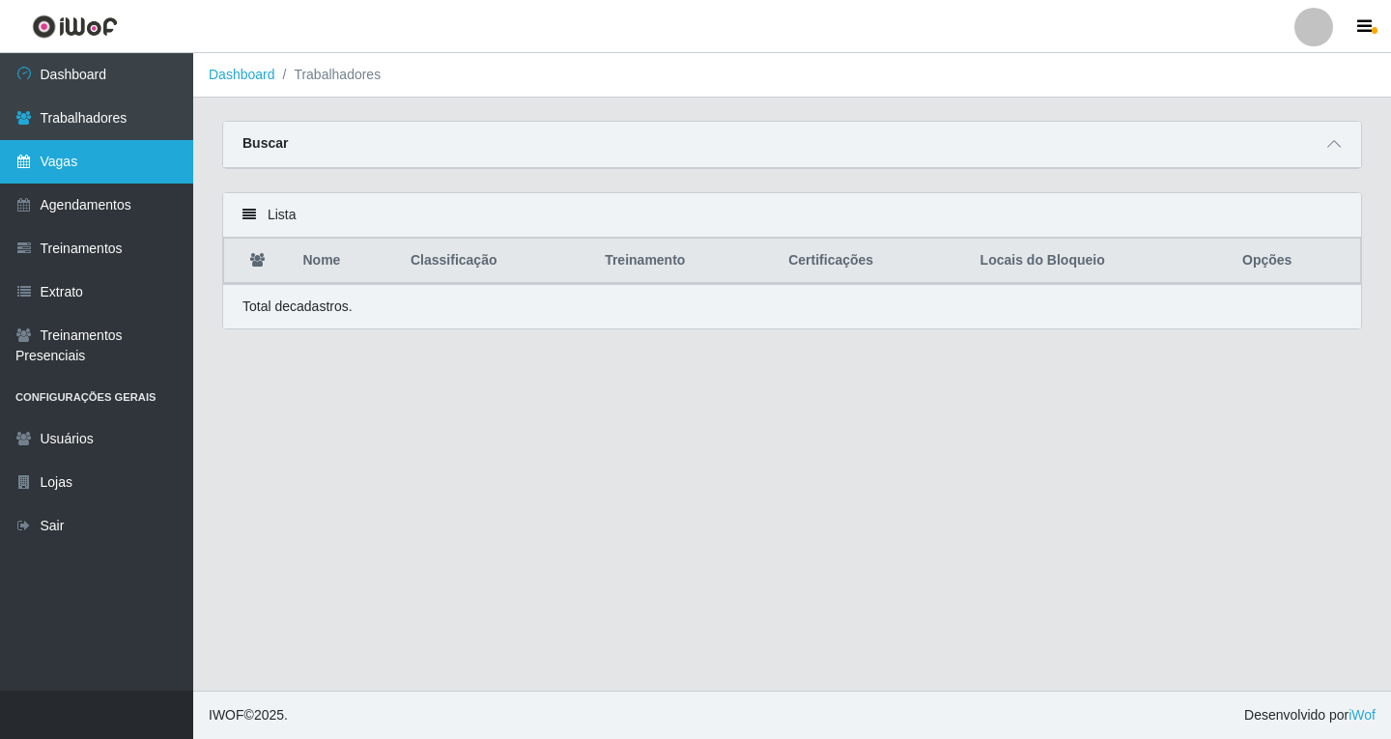
click at [60, 161] on link "Vagas" at bounding box center [96, 161] width 193 height 43
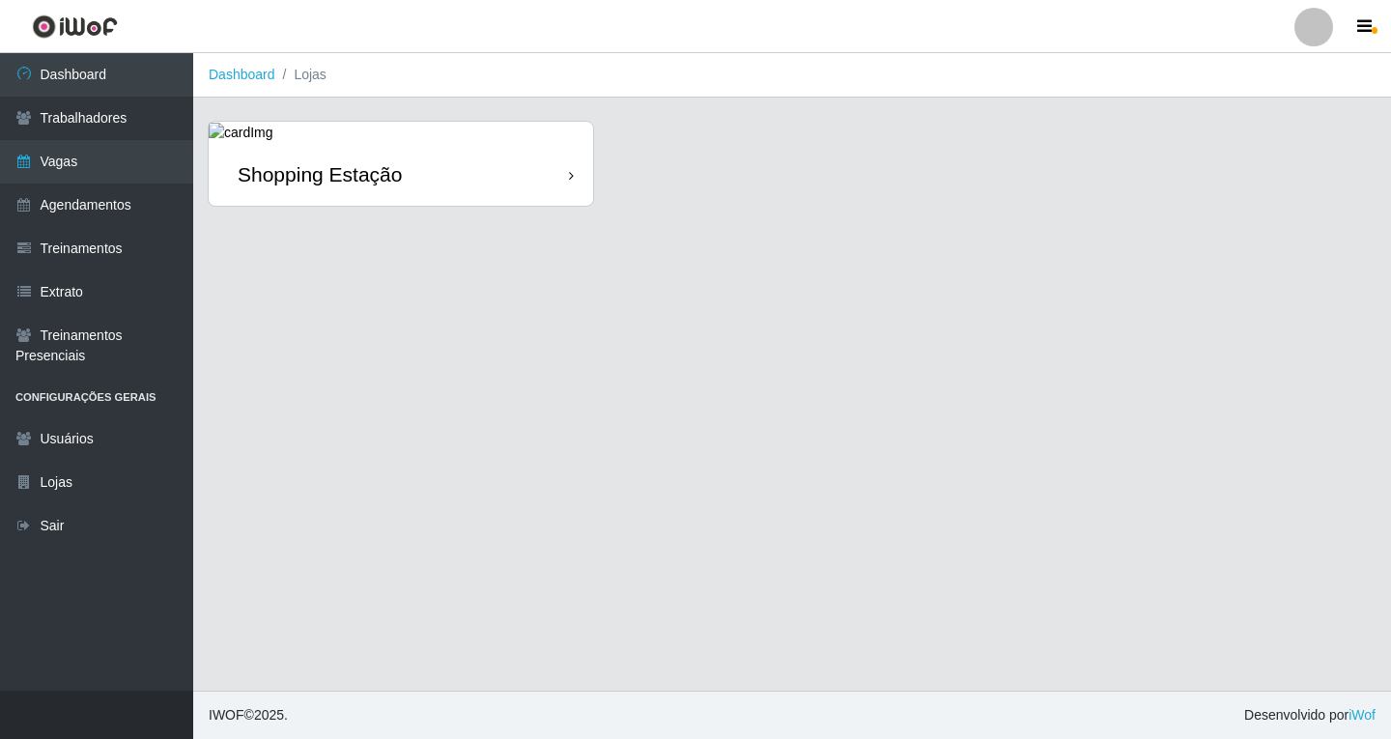
click at [543, 193] on div "Shopping Estação" at bounding box center [401, 174] width 384 height 63
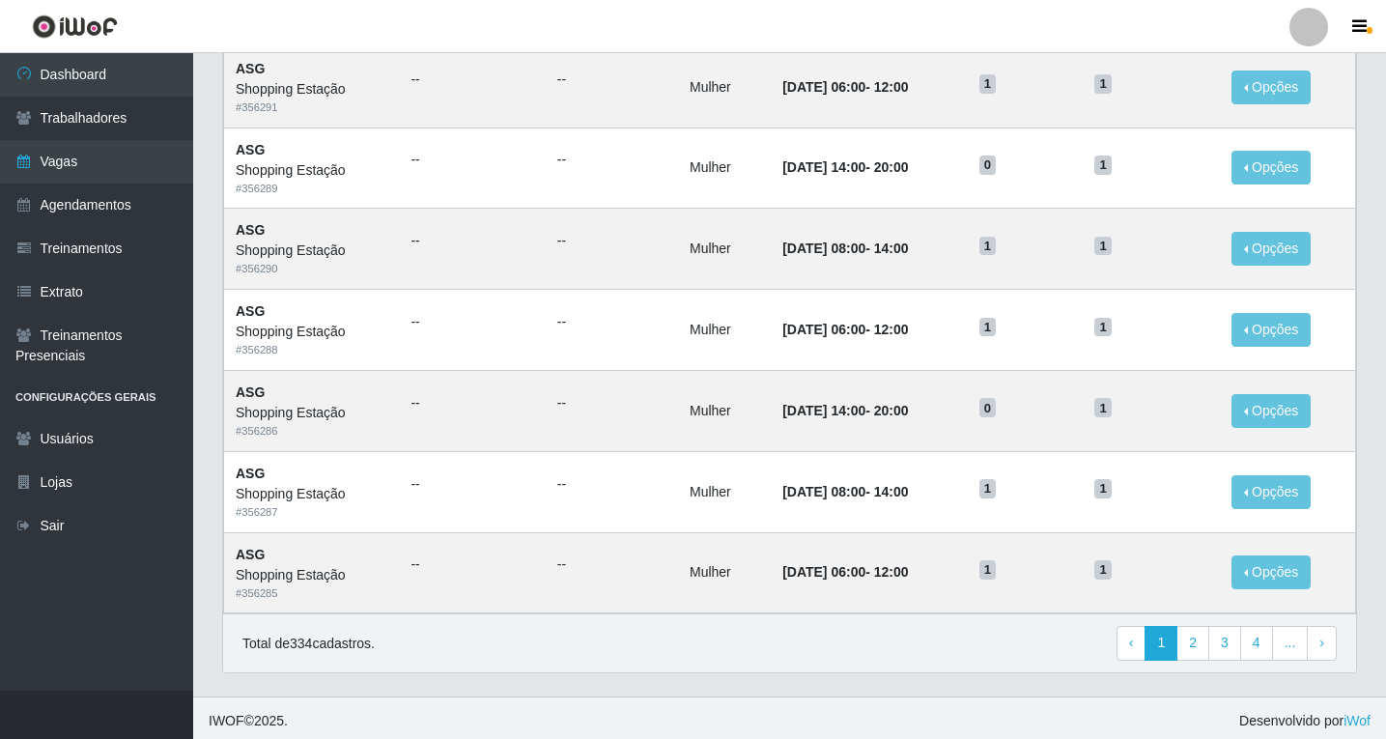
scroll to position [898, 0]
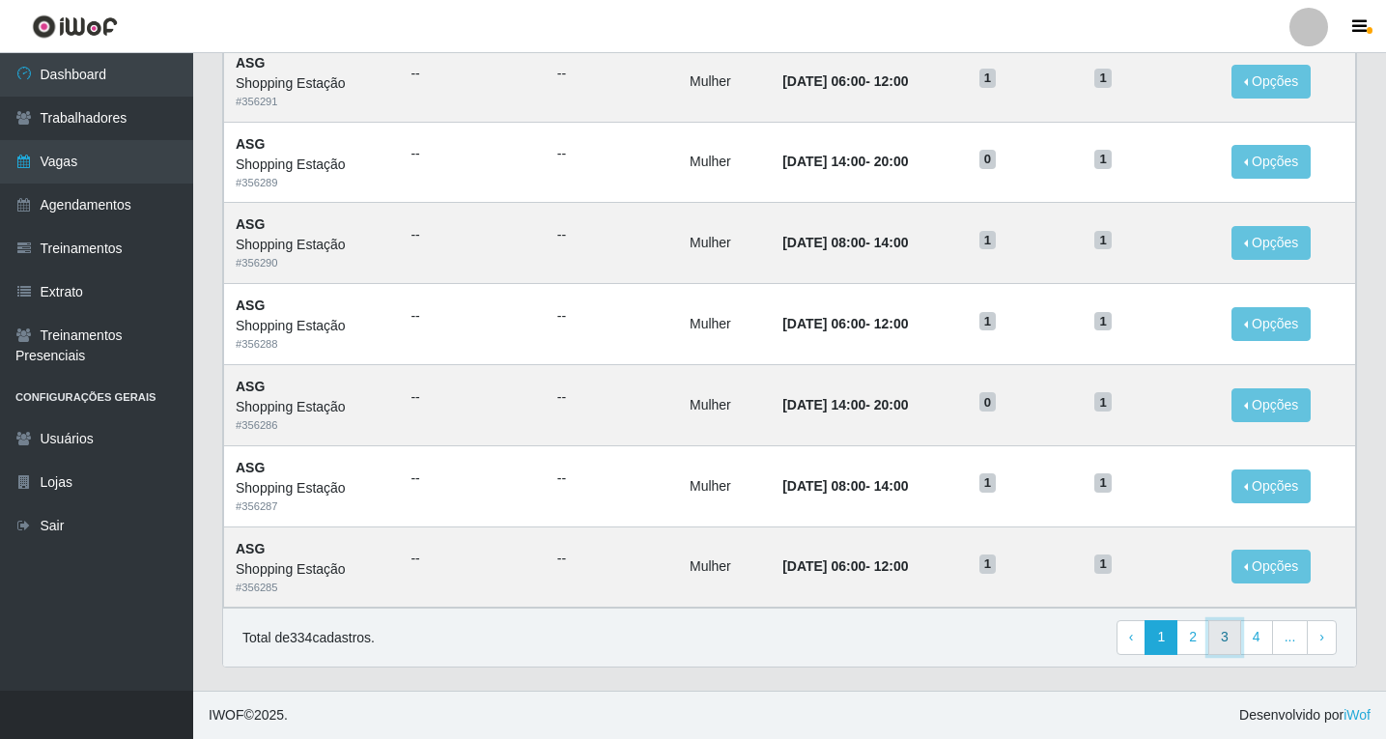
click at [1220, 646] on link "3" at bounding box center [1225, 637] width 33 height 35
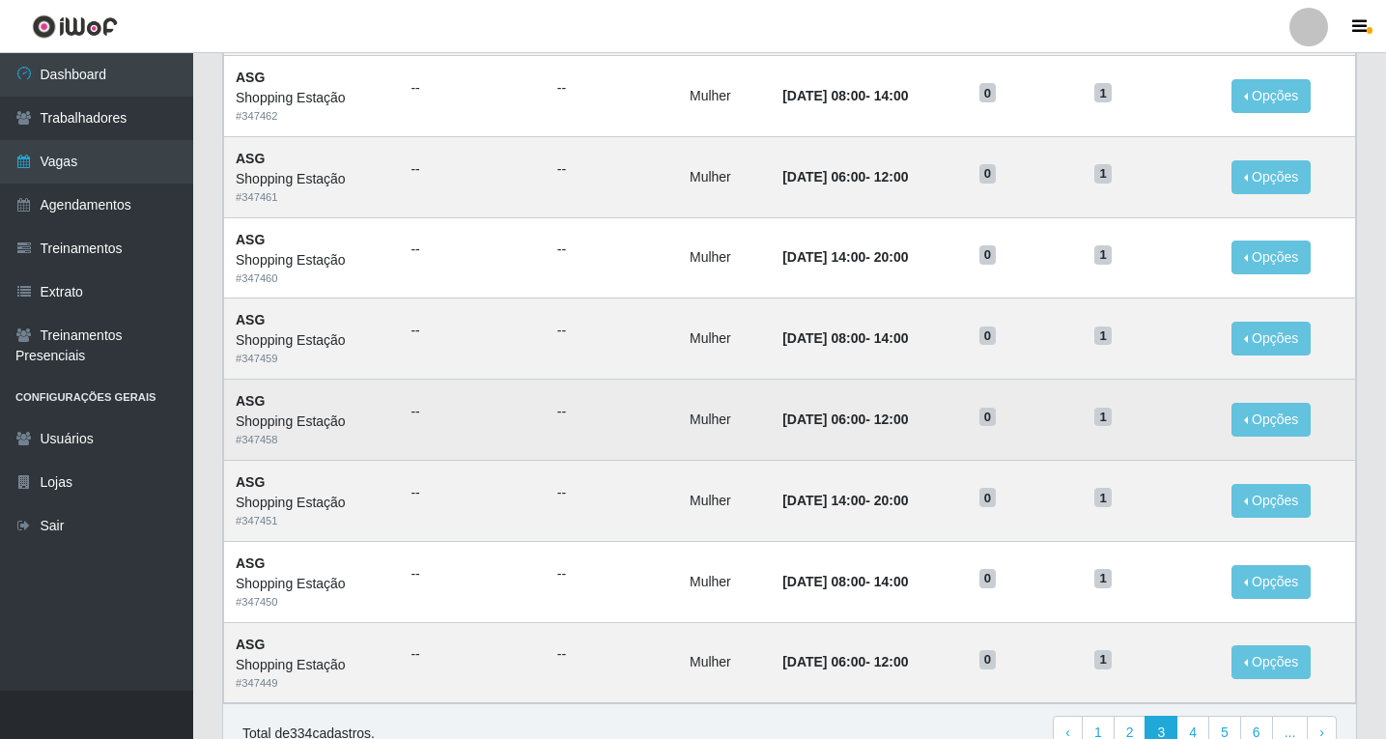
scroll to position [705, 0]
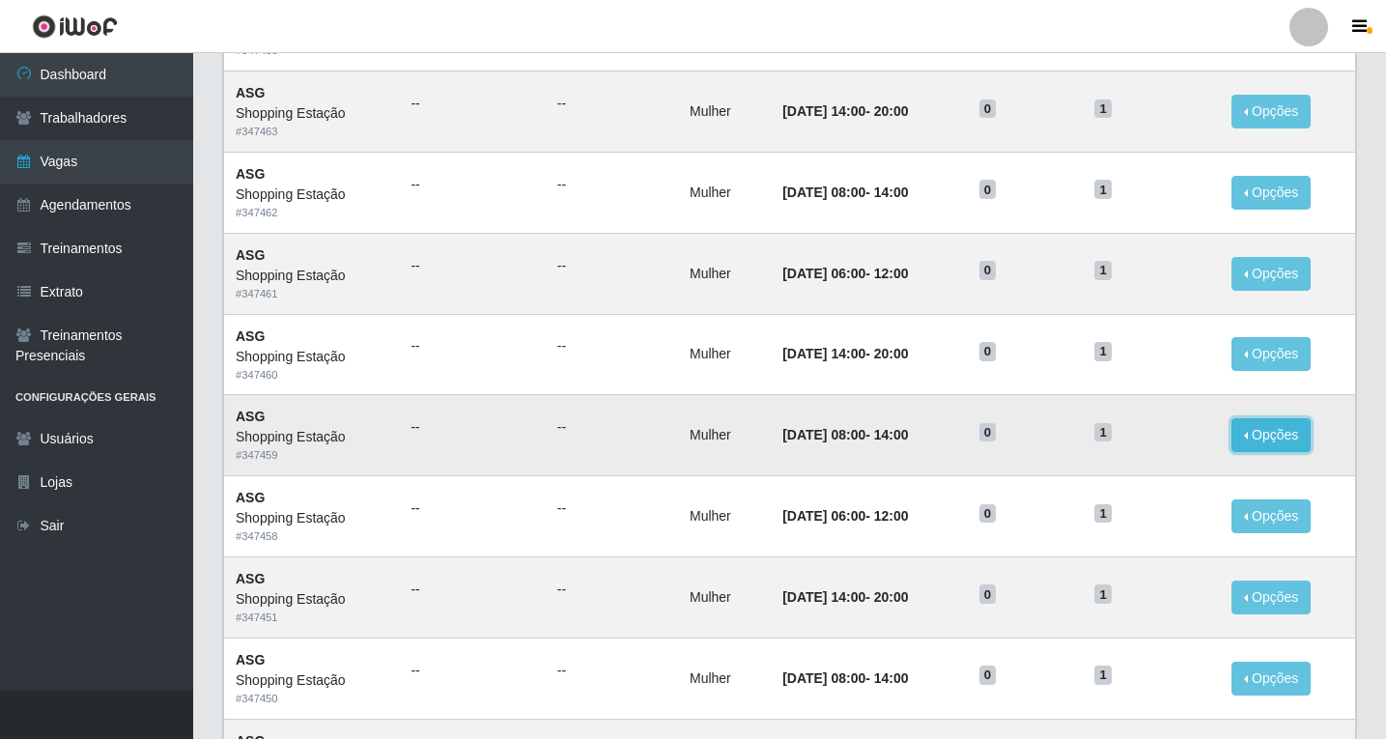
click at [1267, 439] on button "Opções" at bounding box center [1271, 435] width 79 height 34
click at [1151, 444] on link "Editar" at bounding box center [1123, 438] width 55 height 15
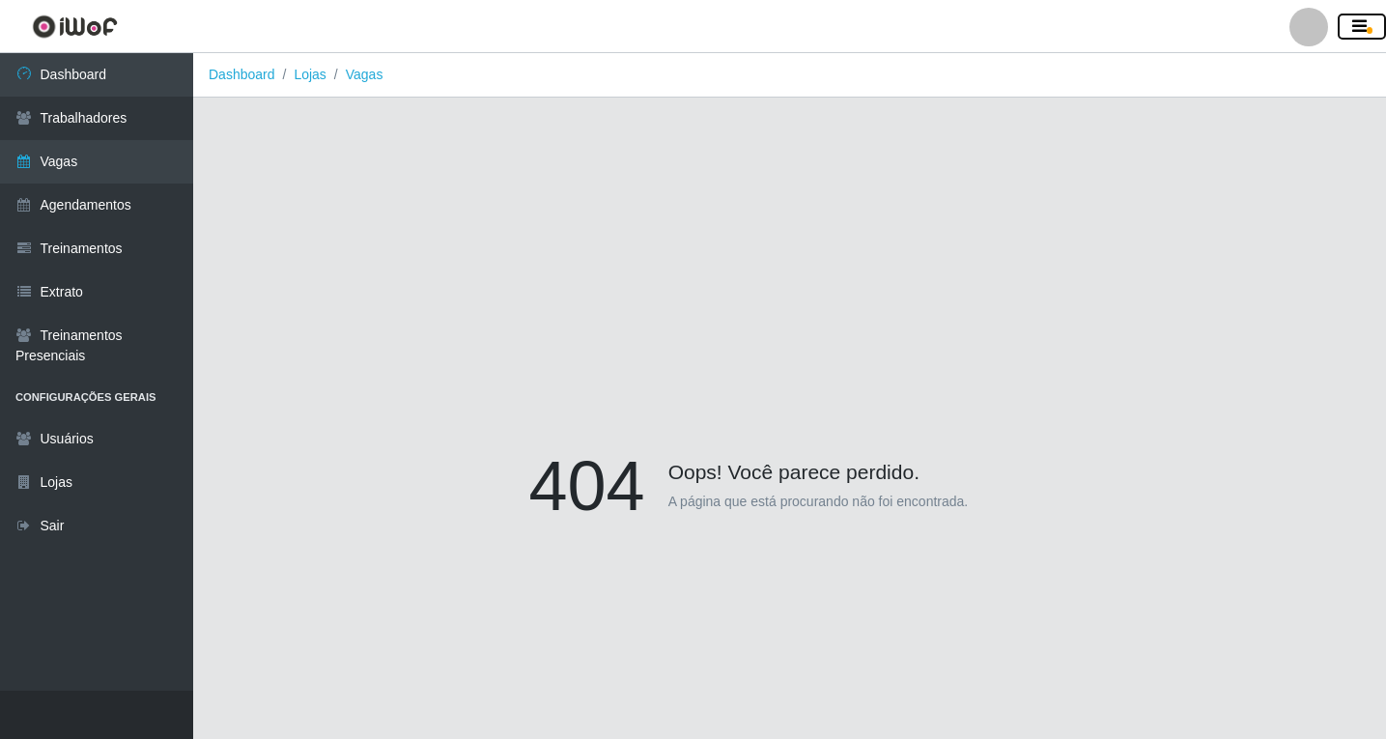
click at [1356, 28] on icon "button" at bounding box center [1359, 26] width 14 height 17
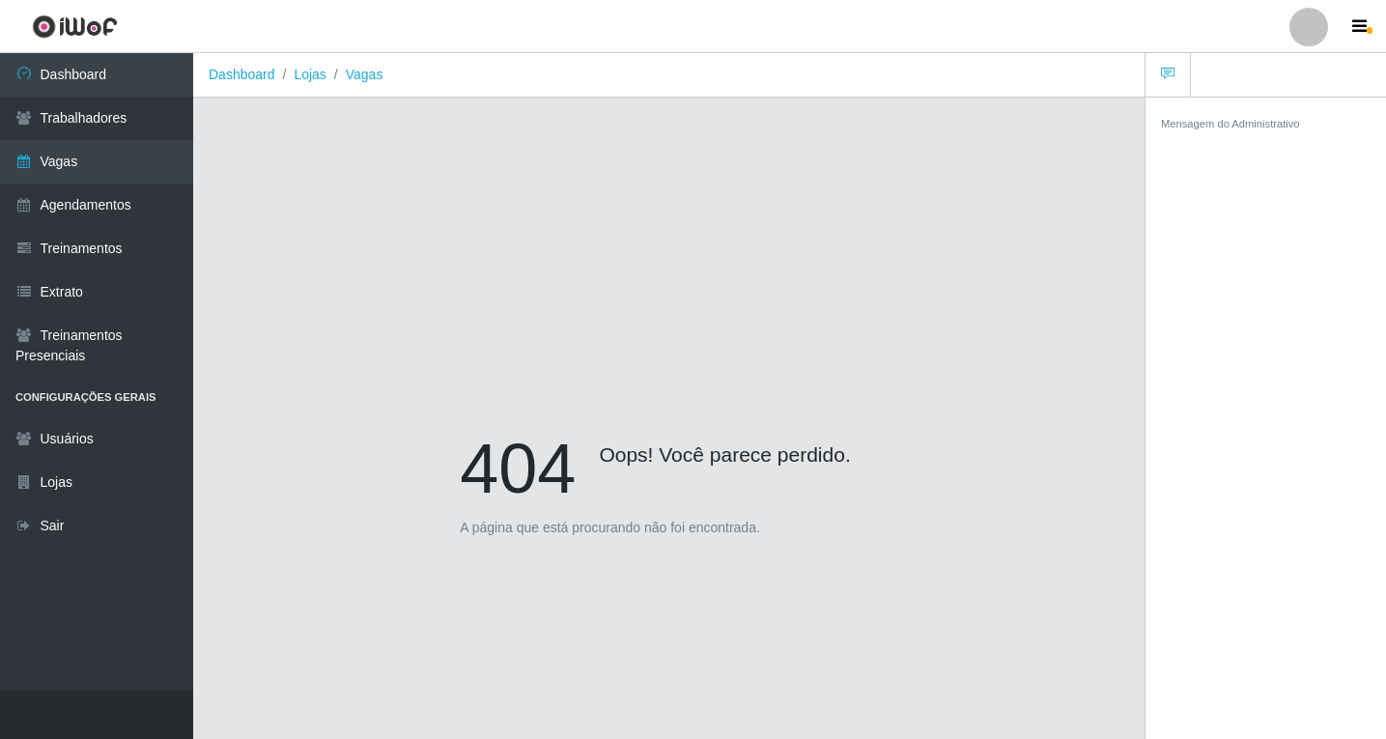
click at [951, 168] on div "404 Oops! Você parece perdido. A página que está procurando não foi encontrada." at bounding box center [669, 490] width 894 height 739
click at [93, 157] on link "Vagas" at bounding box center [96, 161] width 193 height 43
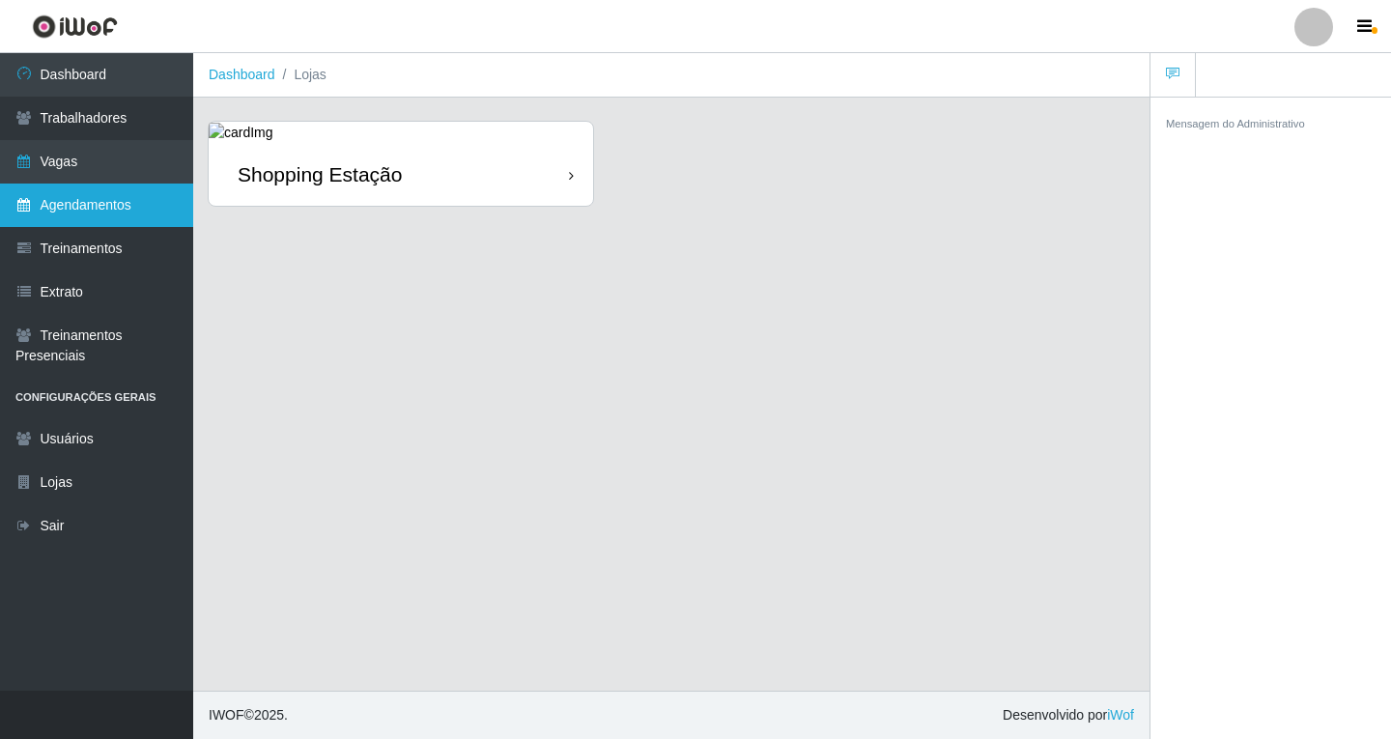
click at [100, 202] on link "Agendamentos" at bounding box center [96, 205] width 193 height 43
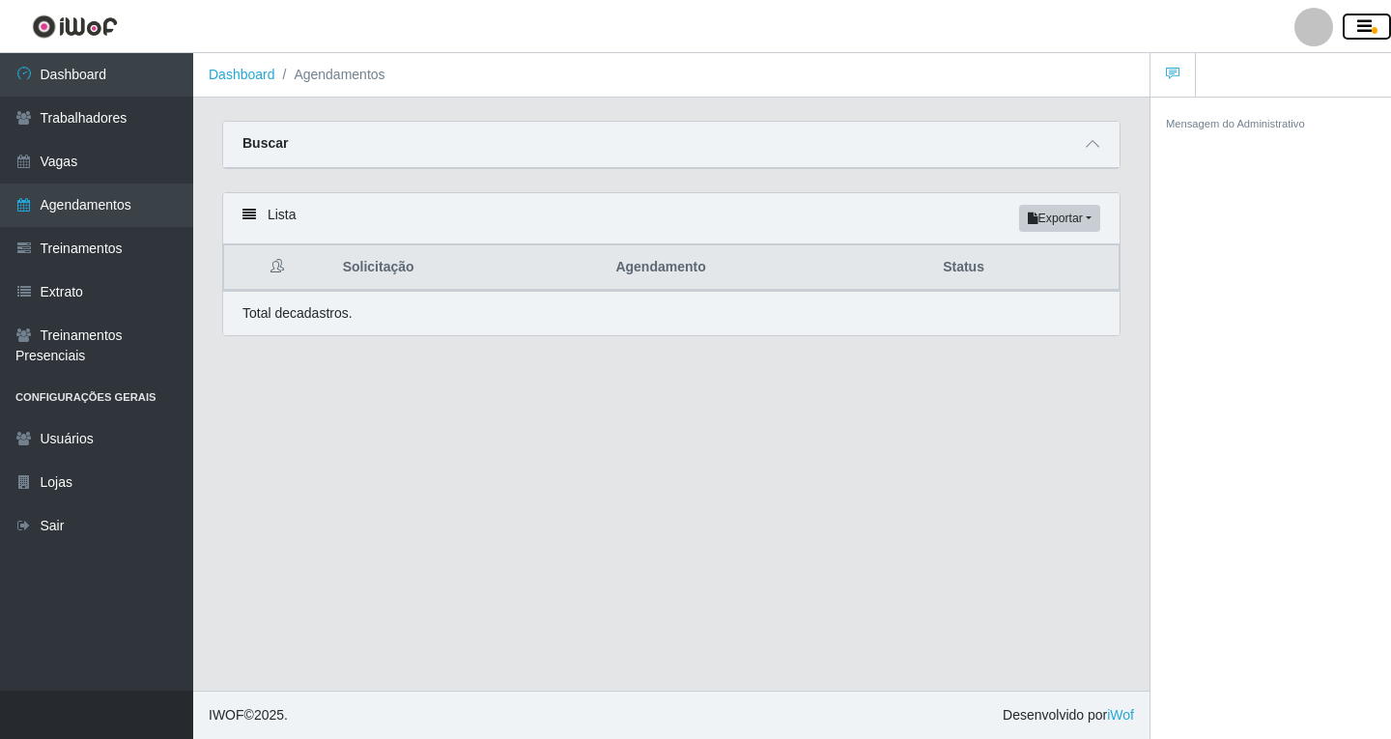
click at [1367, 29] on icon "button" at bounding box center [1364, 26] width 14 height 17
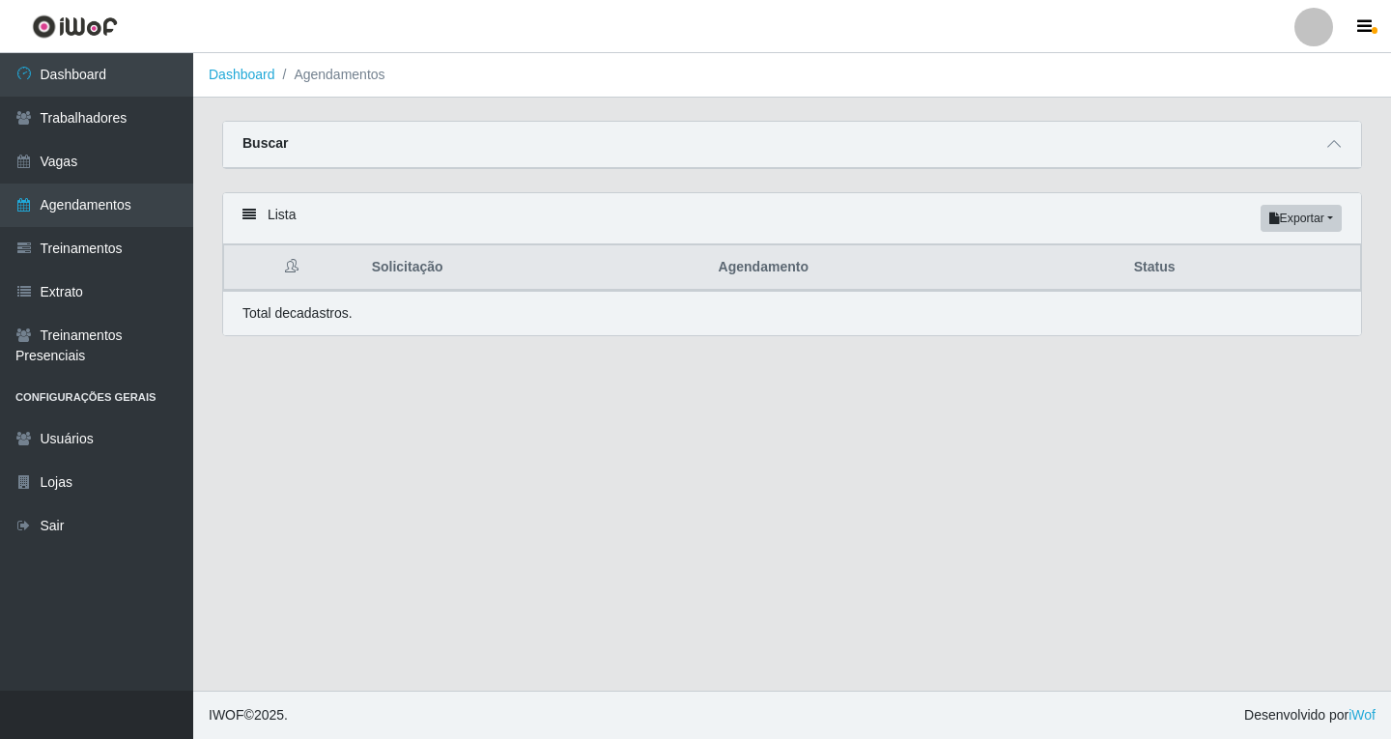
click at [1329, 37] on div at bounding box center [1314, 27] width 39 height 39
click at [1316, 32] on div at bounding box center [1314, 27] width 39 height 39
click at [1326, 144] on span at bounding box center [1334, 144] width 23 height 22
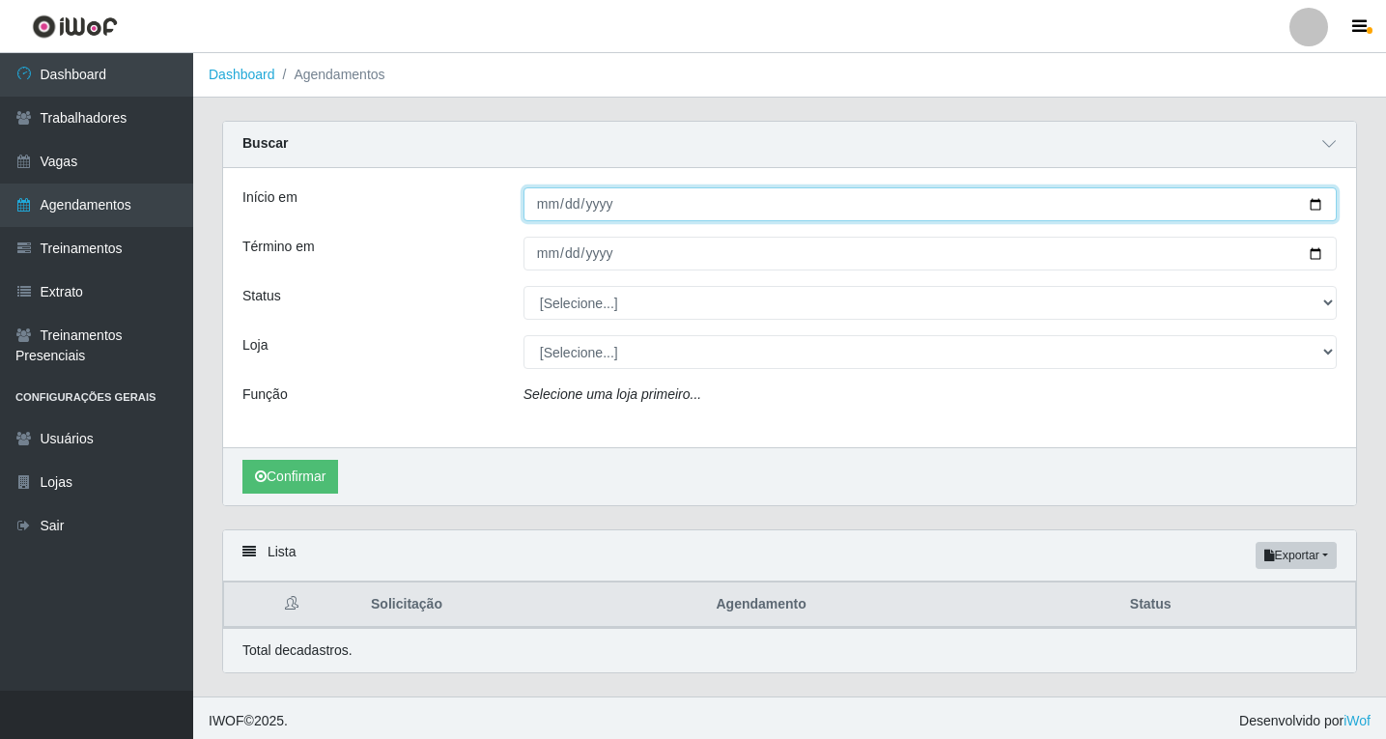
click at [1325, 204] on input "Início em" at bounding box center [930, 204] width 813 height 34
click at [1313, 204] on input "Início em" at bounding box center [930, 204] width 813 height 34
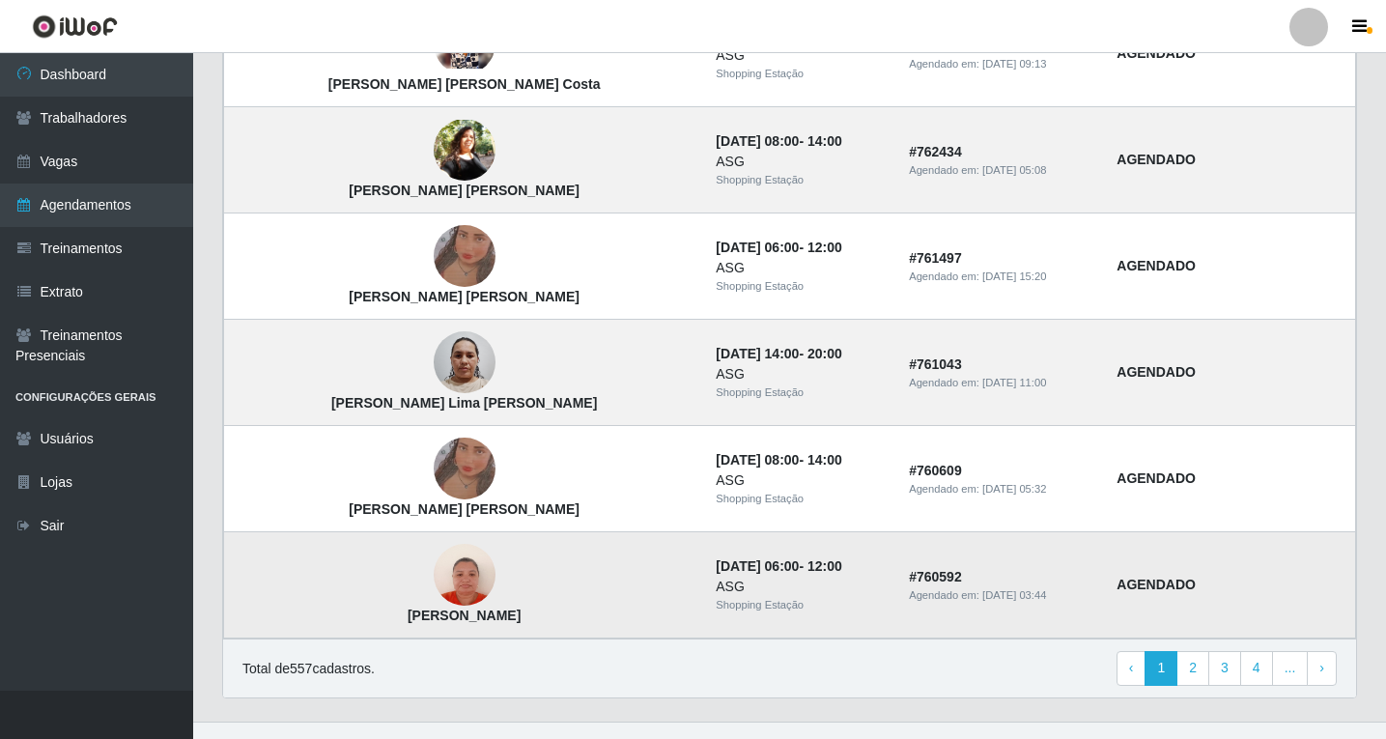
scroll to position [1615, 0]
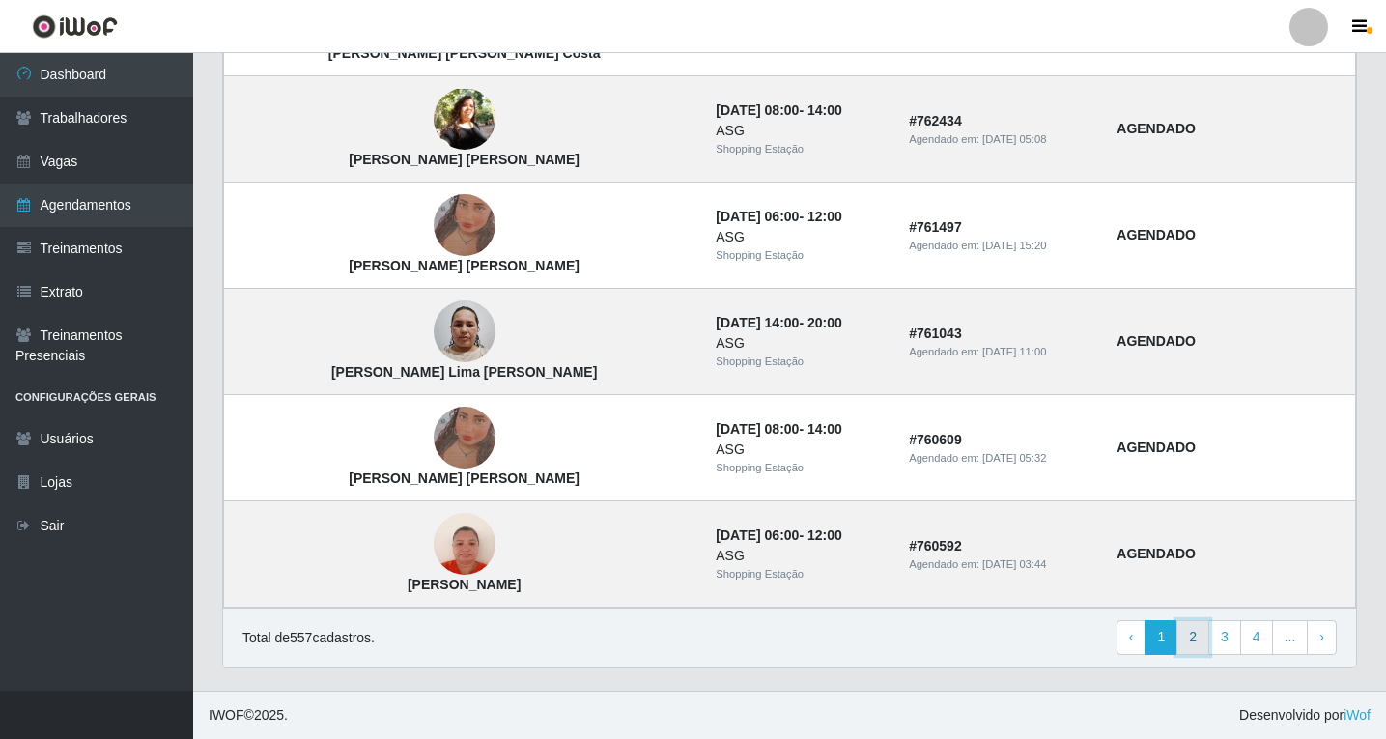
click at [1199, 646] on link "2" at bounding box center [1193, 637] width 33 height 35
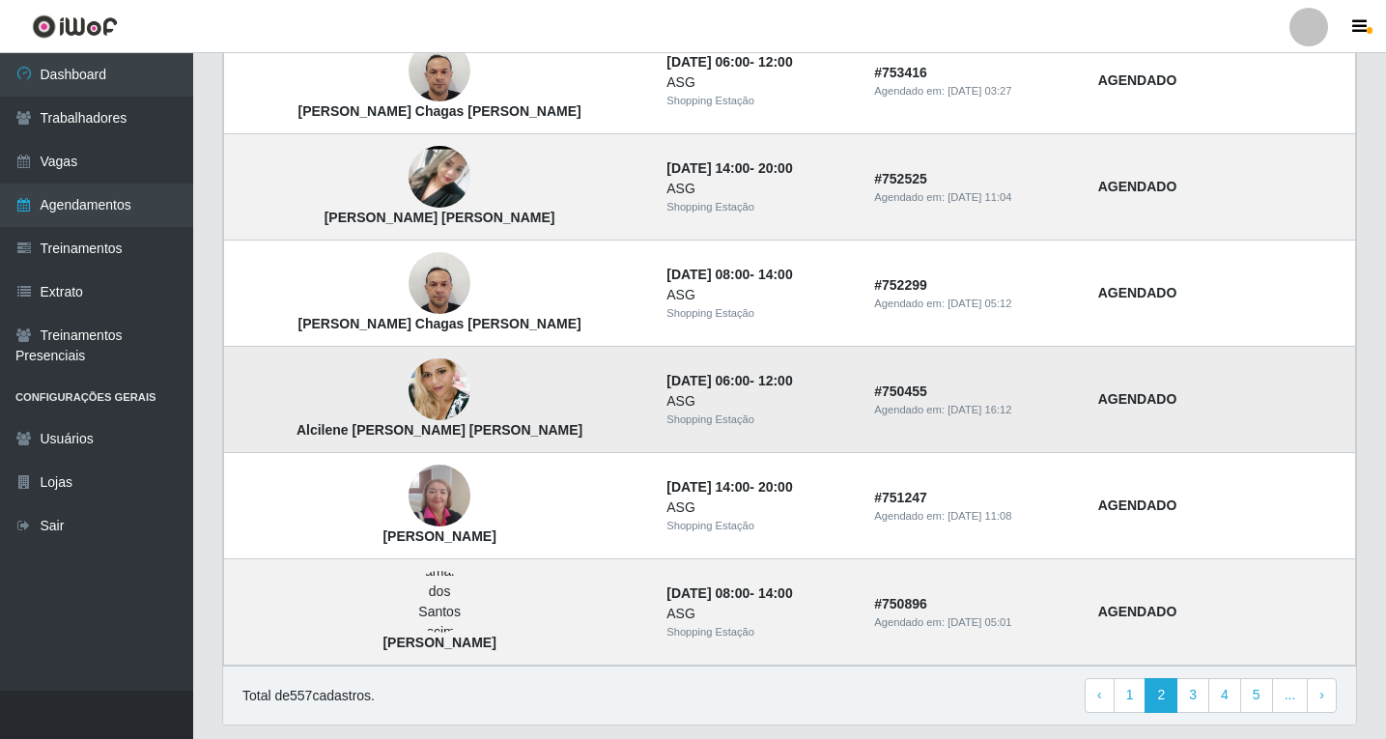
scroll to position [1278, 0]
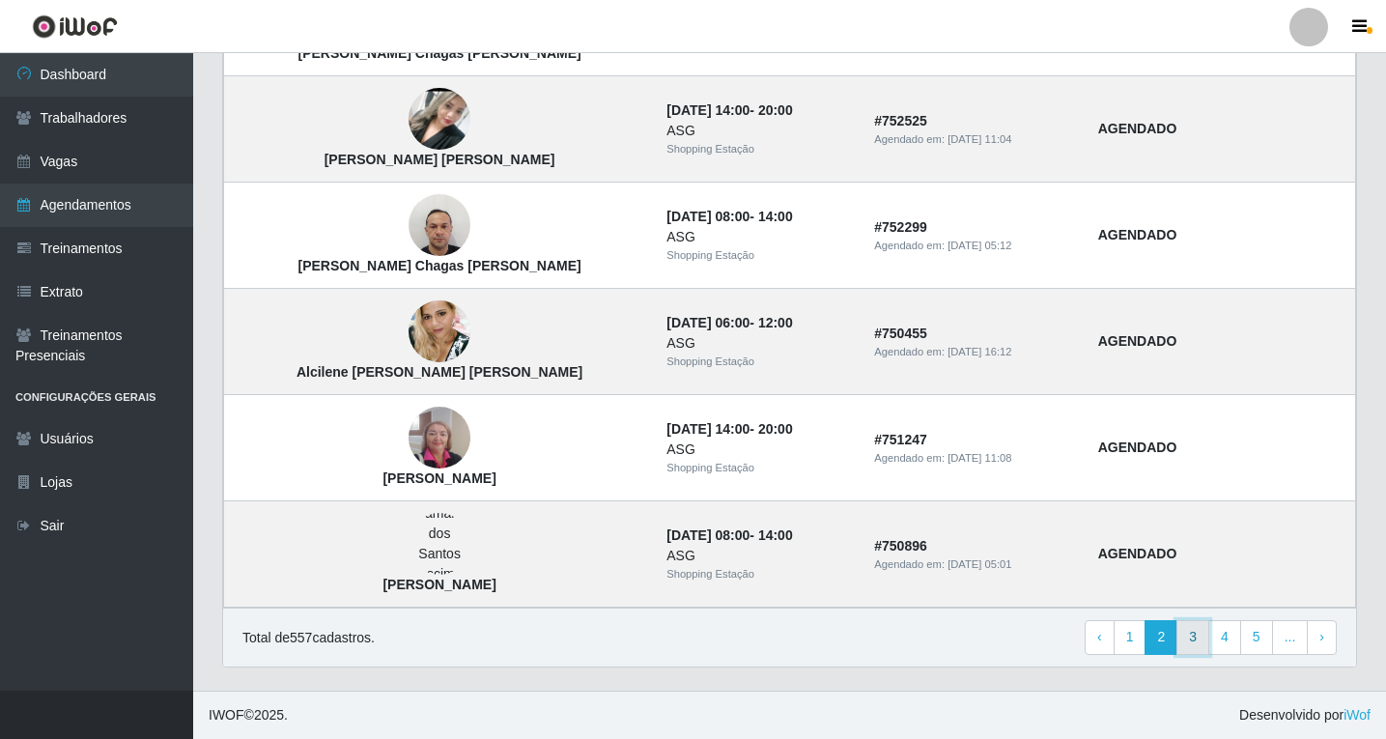
click at [1194, 636] on link "3" at bounding box center [1193, 637] width 33 height 35
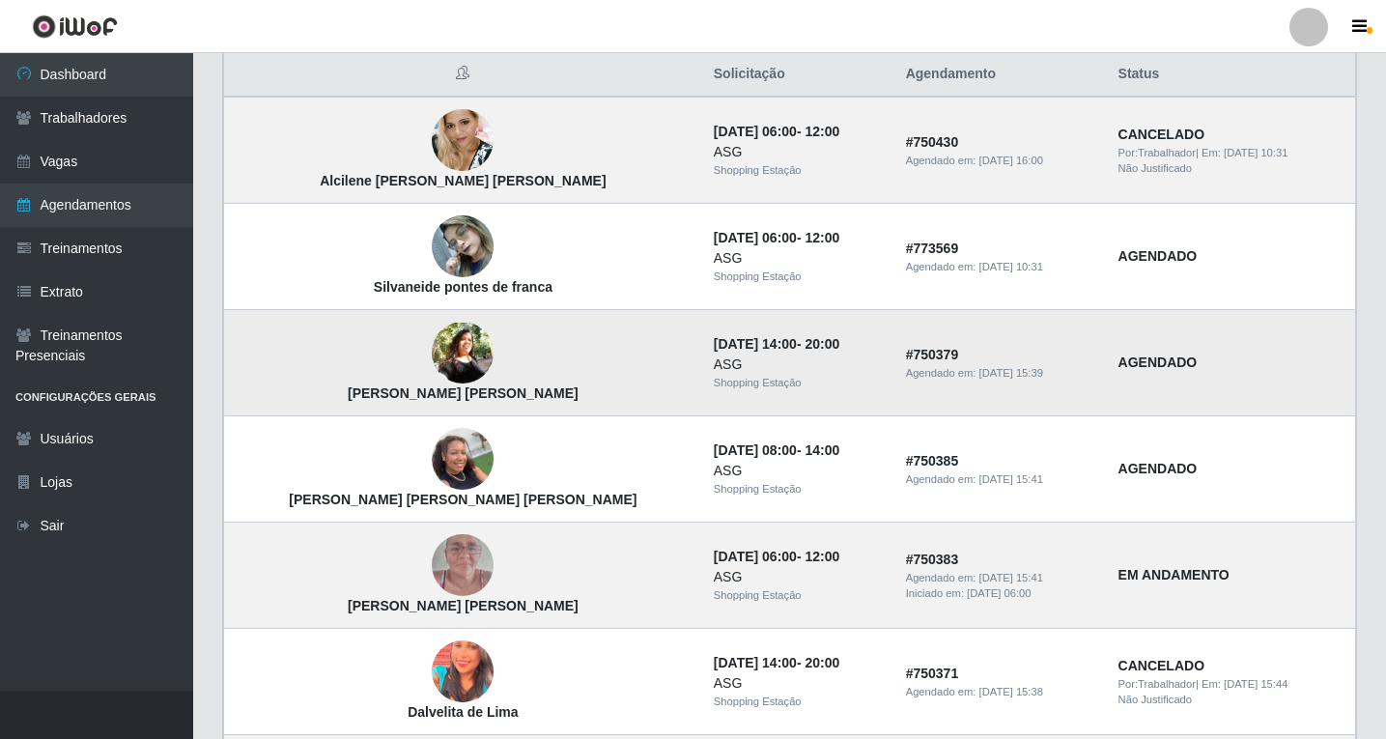
scroll to position [290, 0]
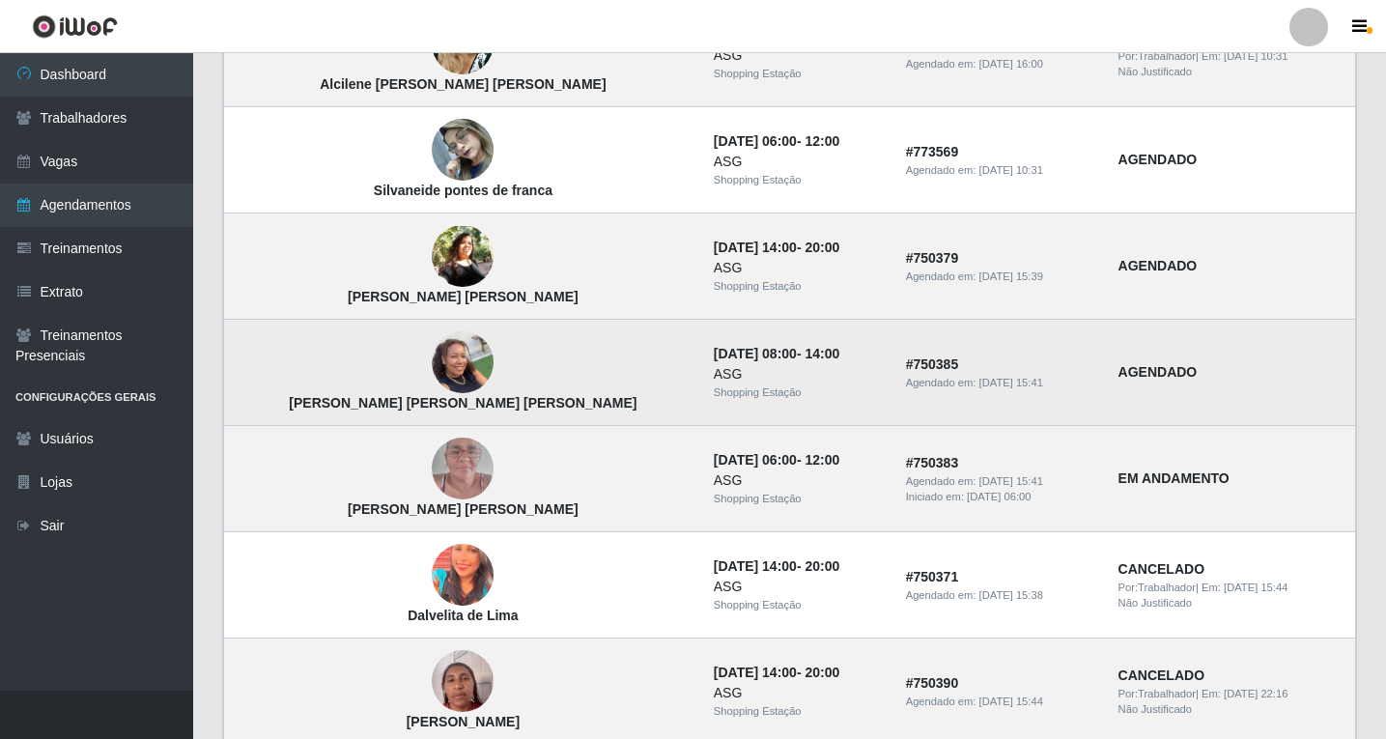
click at [432, 366] on img at bounding box center [463, 363] width 62 height 82
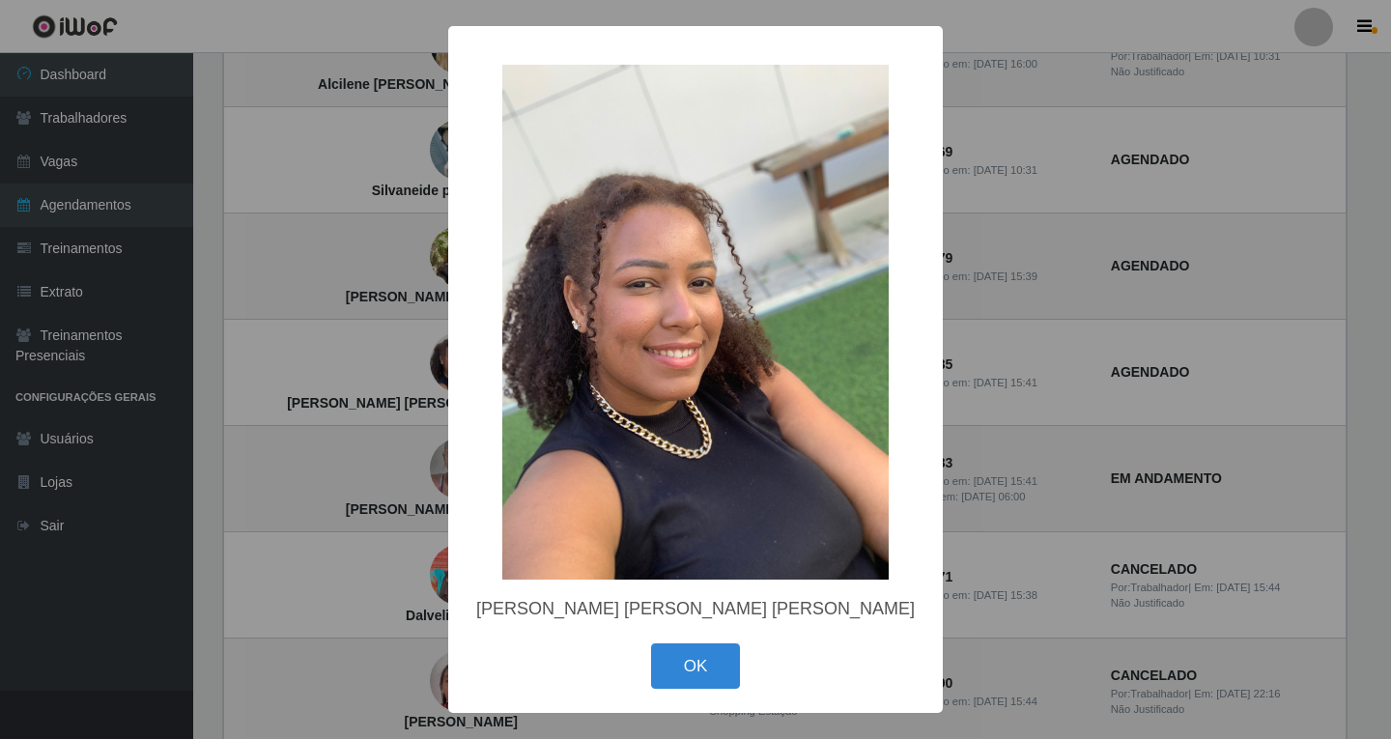
click at [715, 680] on button "OK" at bounding box center [696, 665] width 90 height 45
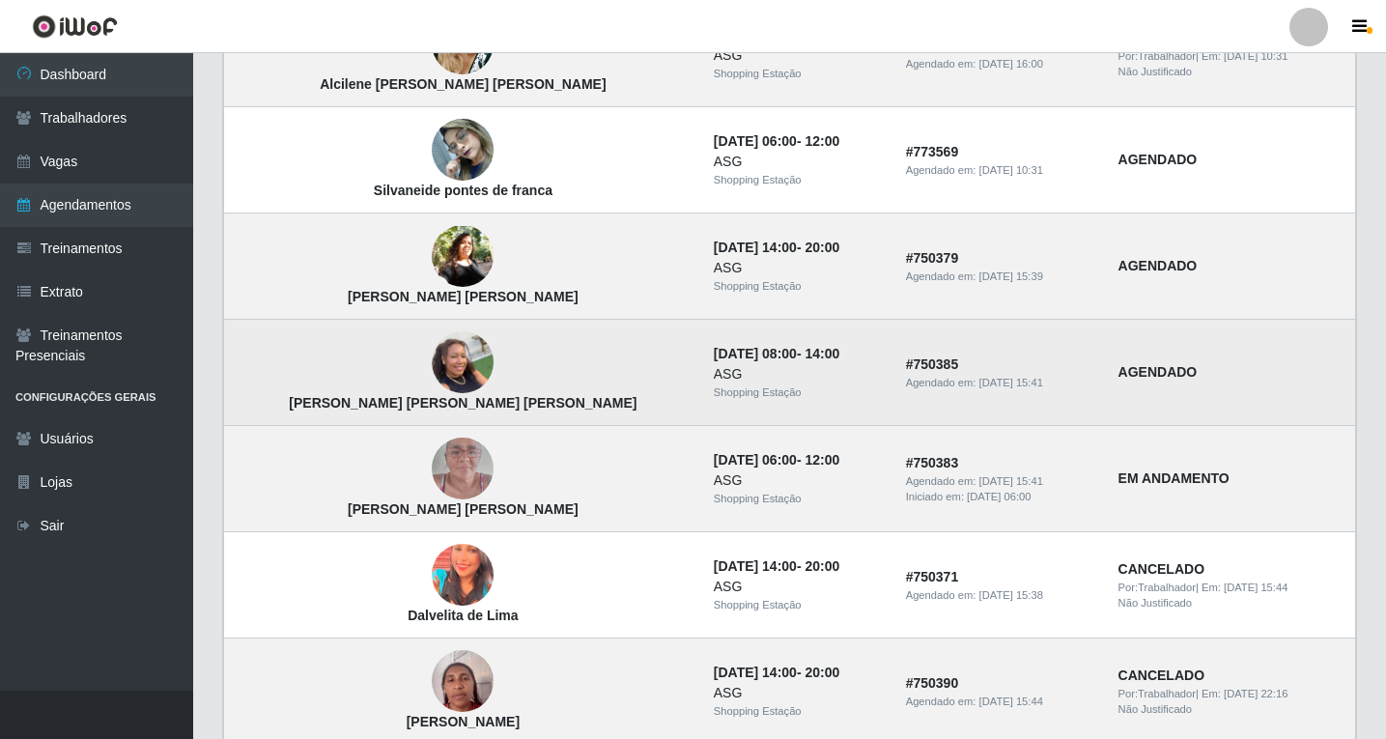
click at [1119, 375] on strong "AGENDADO" at bounding box center [1158, 371] width 79 height 15
click at [906, 372] on strong "# 750385" at bounding box center [932, 363] width 53 height 15
click at [714, 367] on div "ASG" at bounding box center [798, 374] width 169 height 20
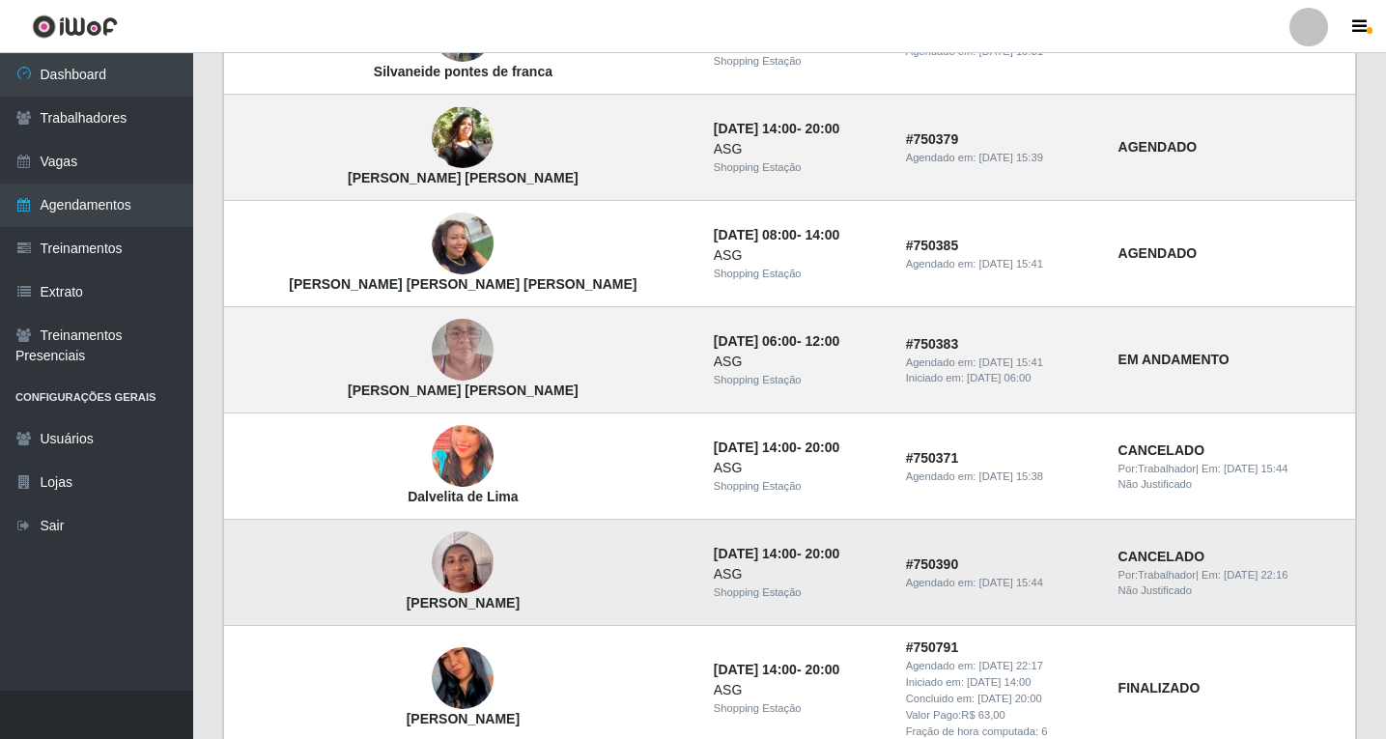
scroll to position [0, 0]
